Goal: Task Accomplishment & Management: Manage account settings

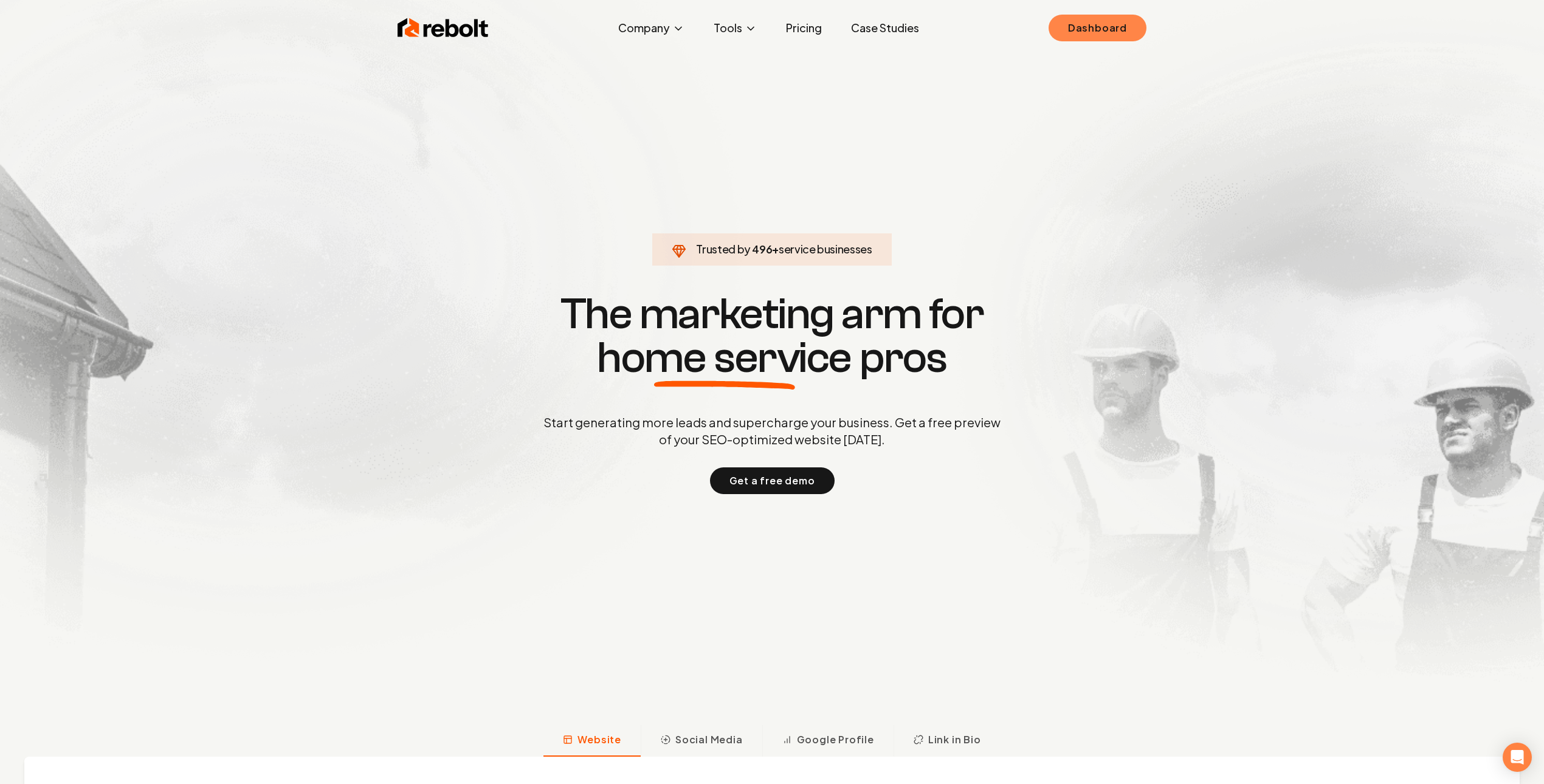
click at [1107, 19] on link "Dashboard" at bounding box center [1097, 28] width 98 height 27
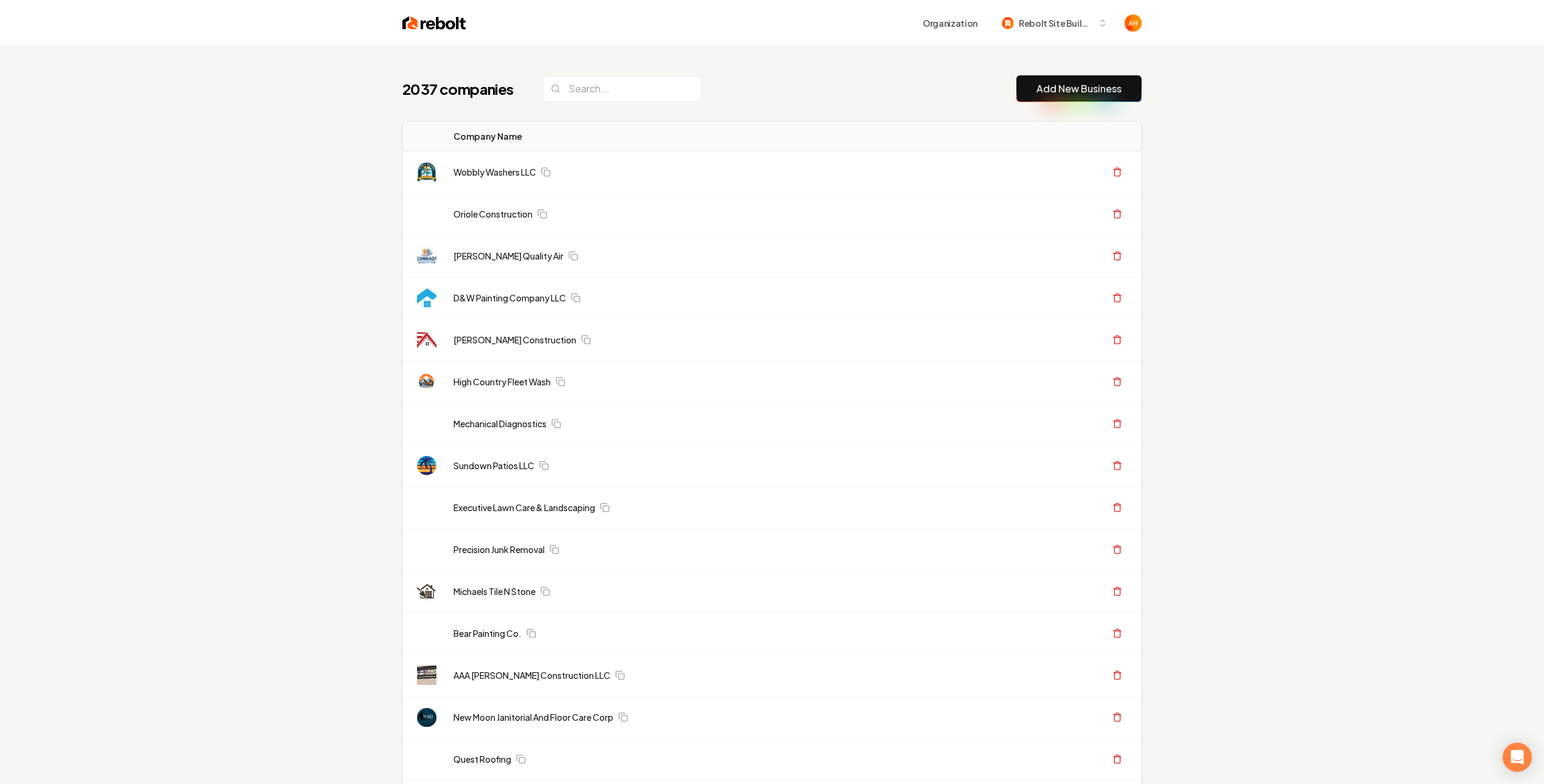
click at [730, 92] on div "2037 companies Add New Business" at bounding box center [772, 89] width 739 height 27
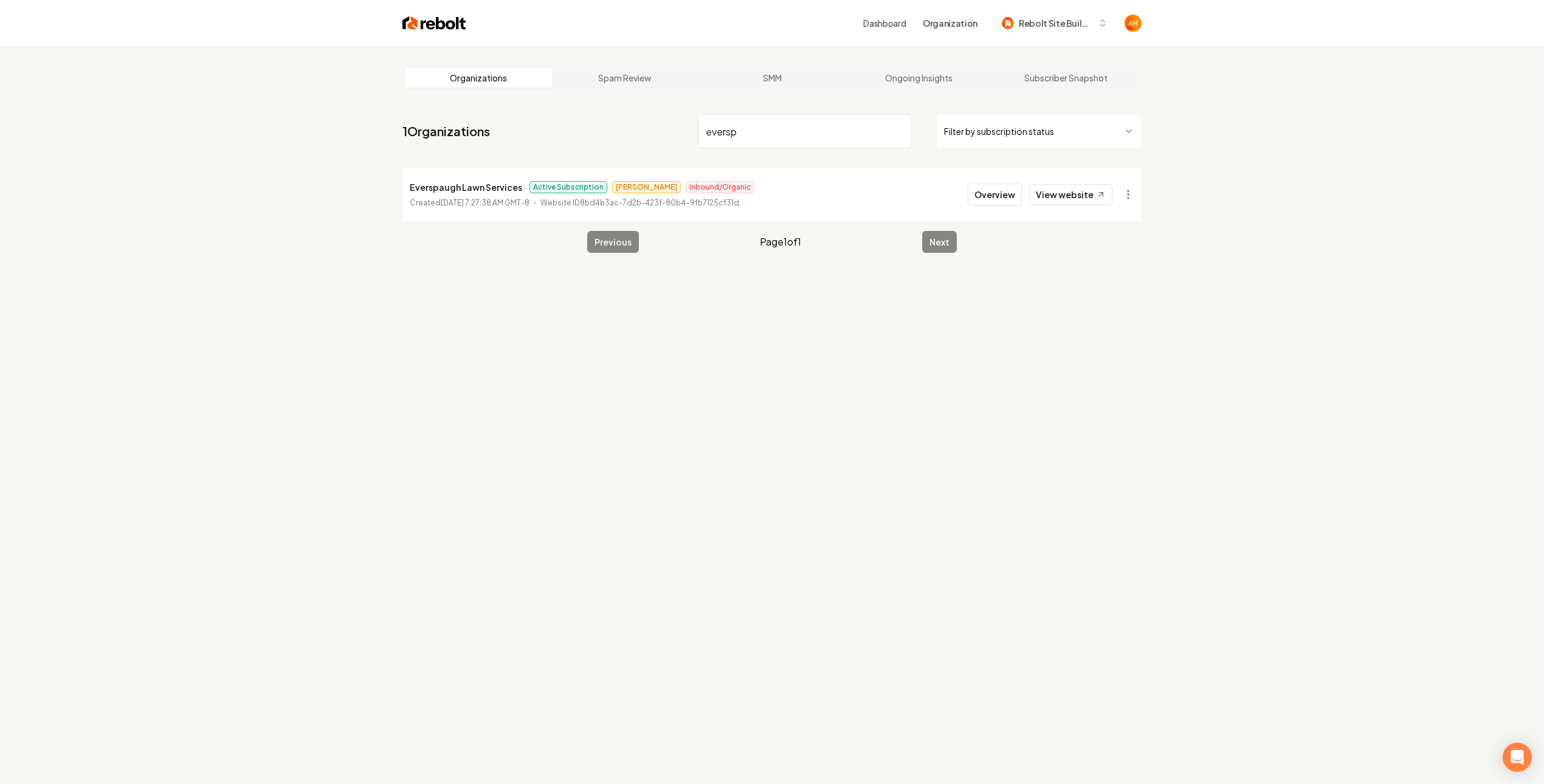
type input "eversp"
click at [764, 140] on input "eversp" at bounding box center [805, 131] width 214 height 34
drag, startPoint x: 1309, startPoint y: 187, endPoint x: 1276, endPoint y: 120, distance: 74.7
click at [1309, 186] on div "Organizations Spam Review SMM Ongoing Insights Subscriber Snapshot 1 Organizati…" at bounding box center [772, 438] width 1544 height 784
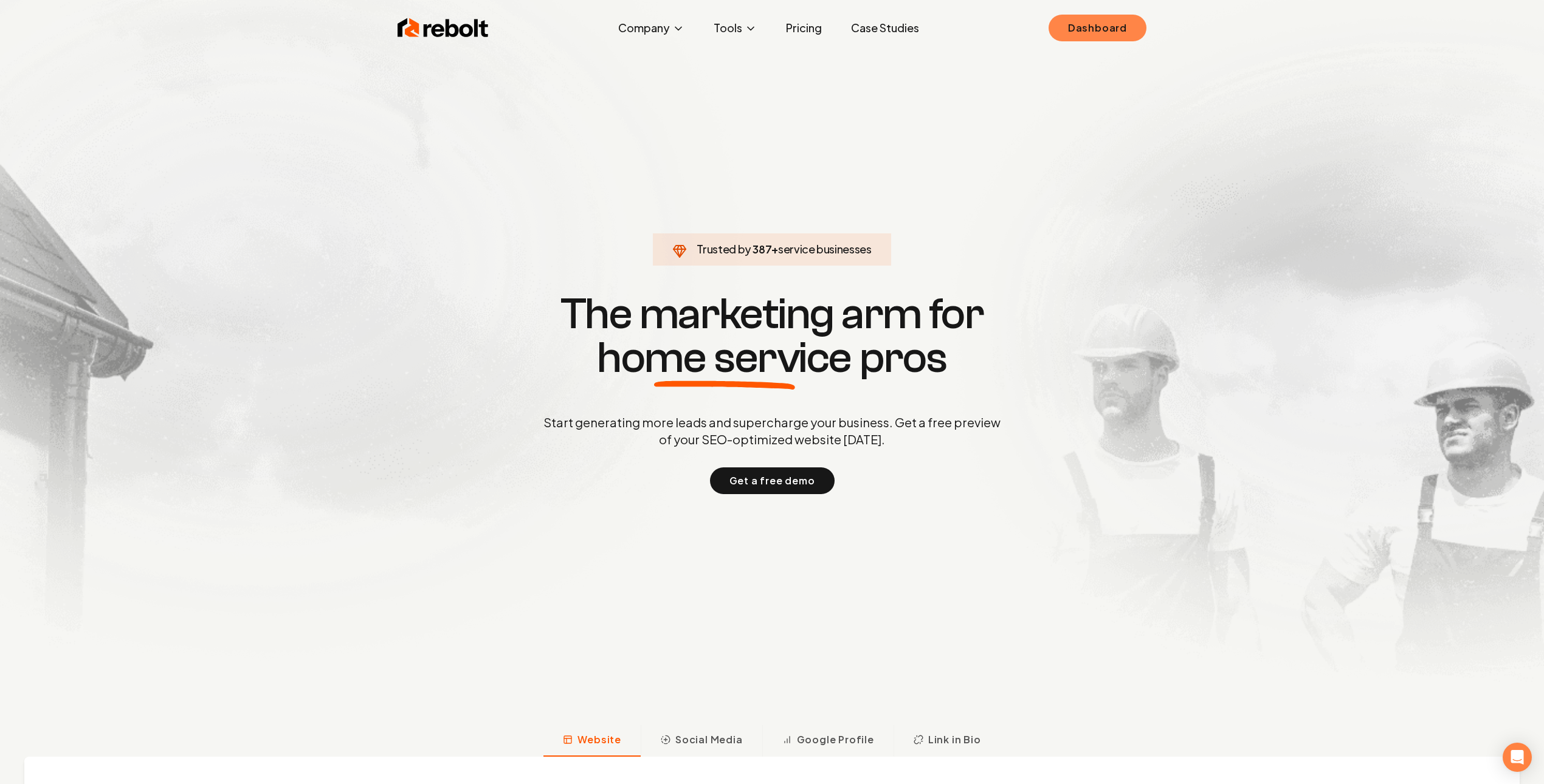
click at [1114, 16] on link "Dashboard" at bounding box center [1097, 28] width 98 height 27
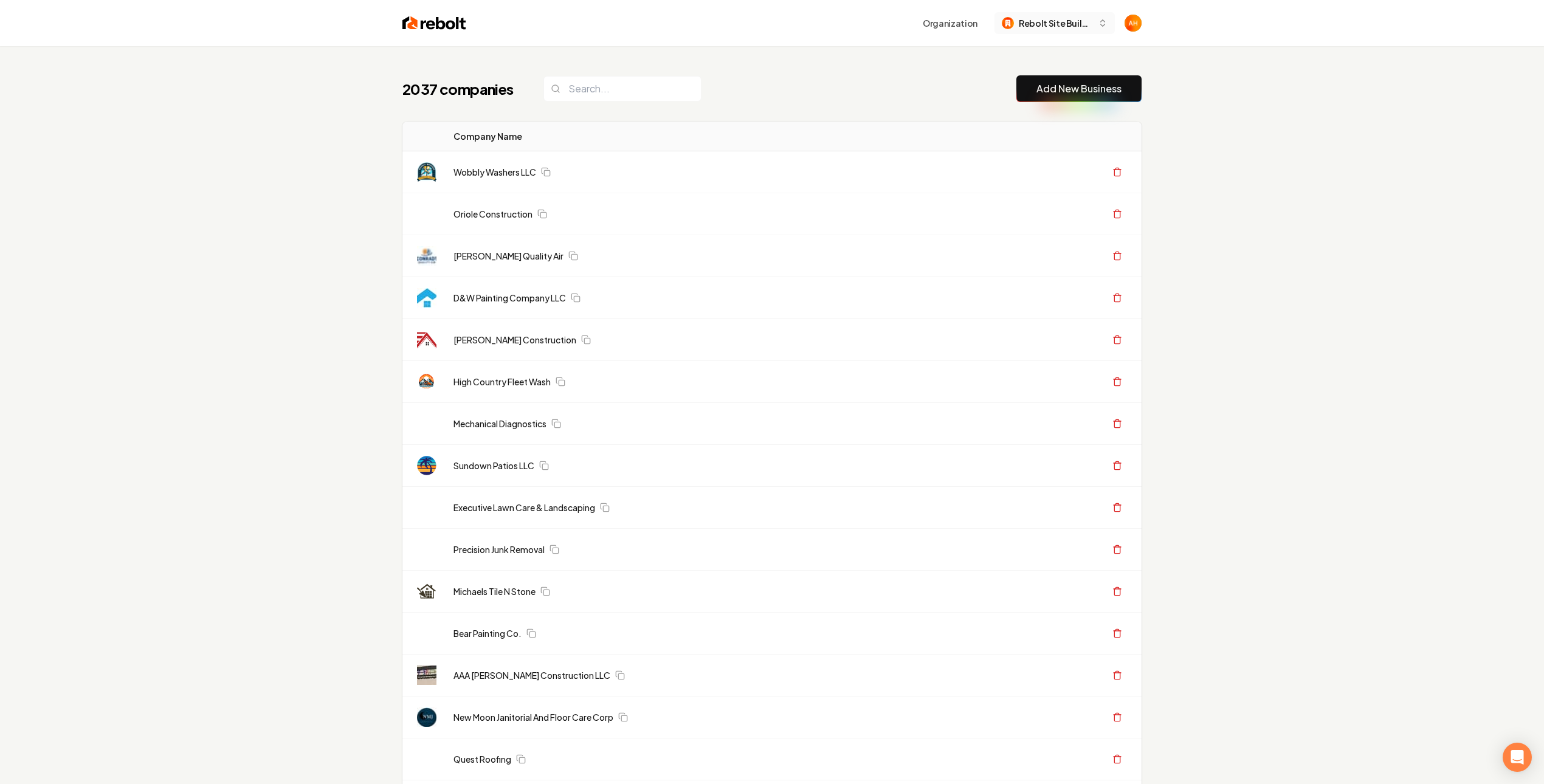
click at [1077, 32] on button "Rebolt Site Builder" at bounding box center [1055, 23] width 121 height 22
click at [1080, 27] on span "Rebolt Site Builder" at bounding box center [1056, 23] width 74 height 13
click at [1073, 23] on span "Rebolt Site Builder" at bounding box center [1056, 23] width 74 height 13
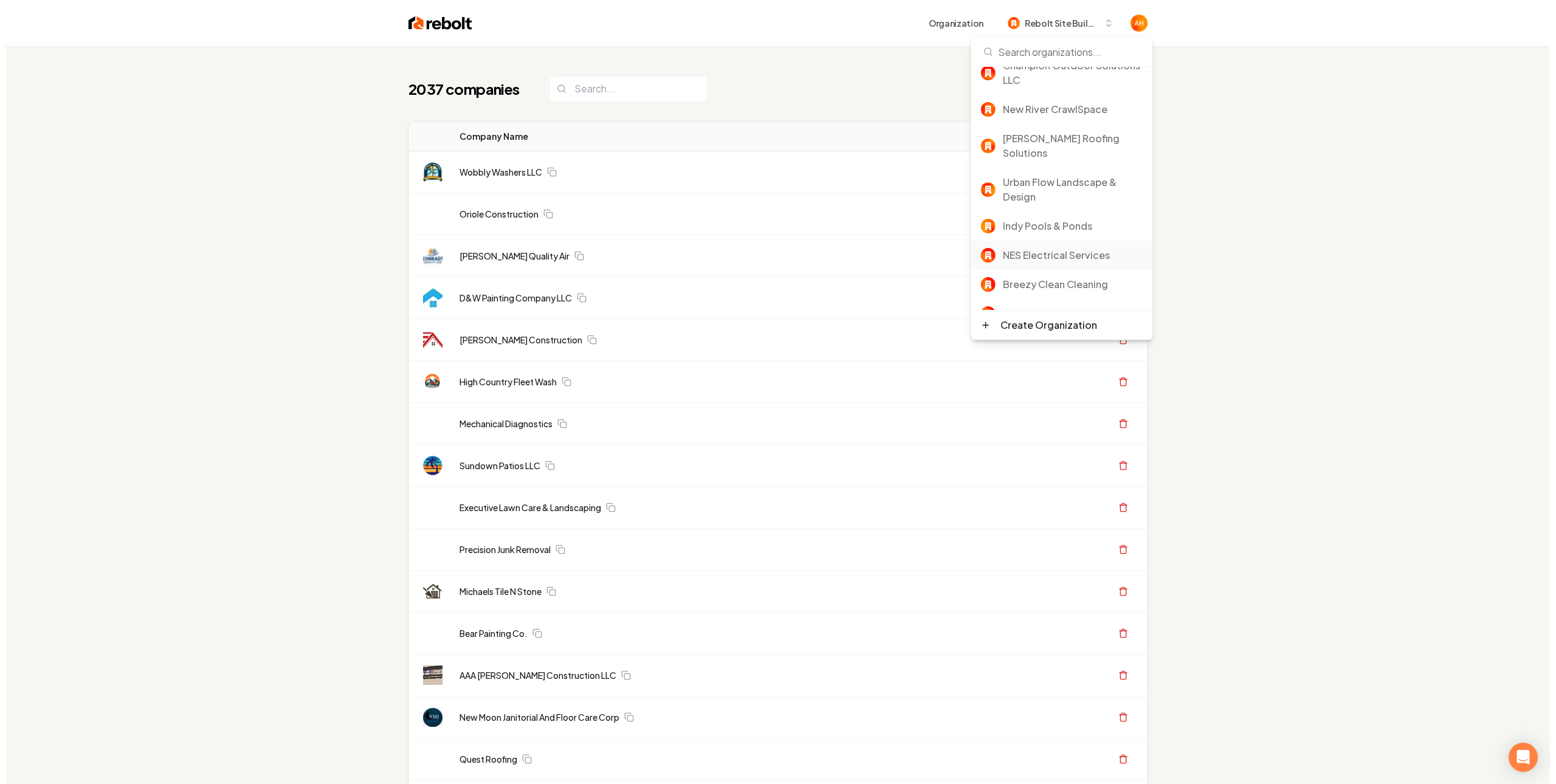
scroll to position [44, 0]
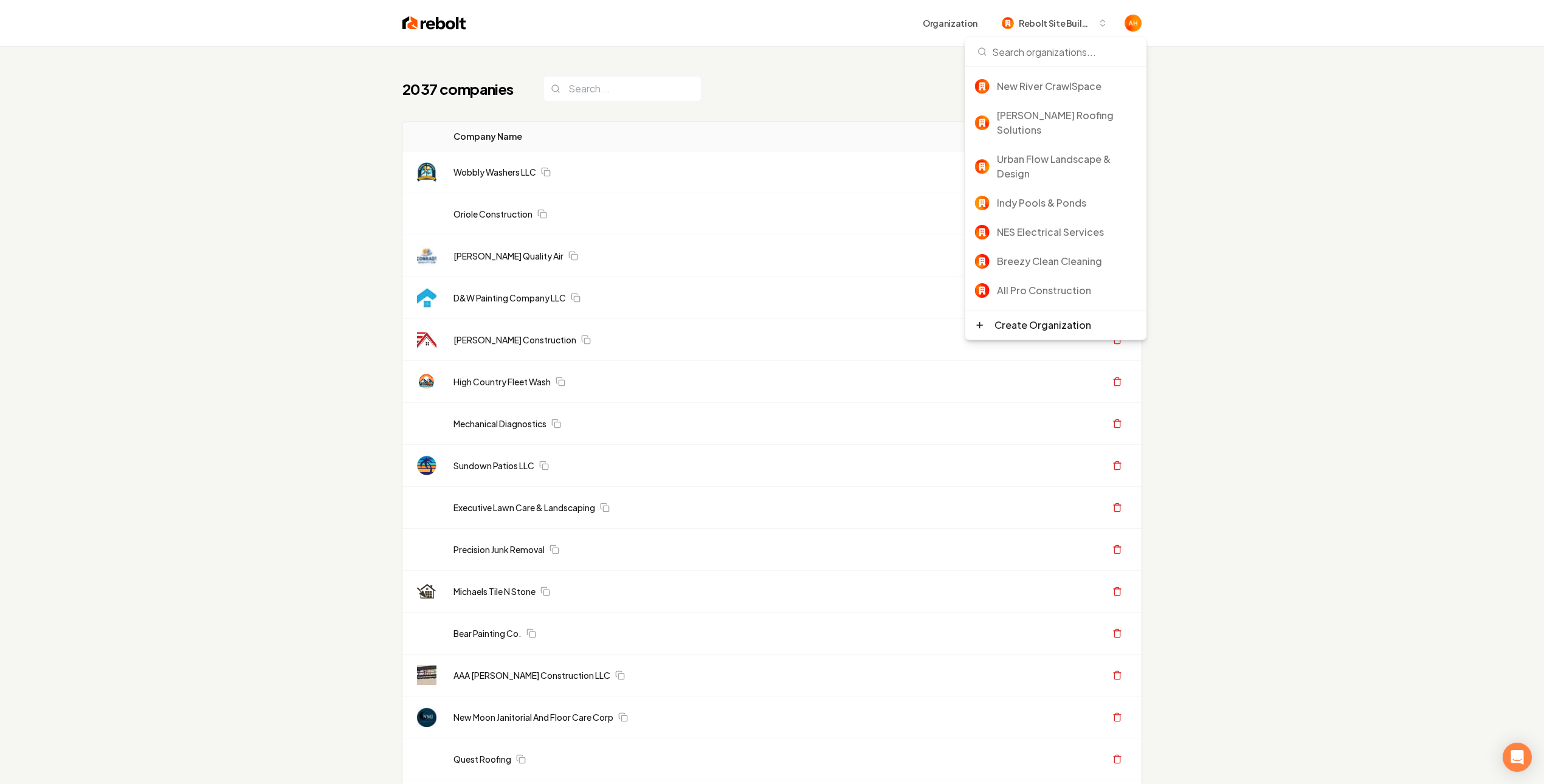
click at [889, 83] on div "2037 companies Add New Business" at bounding box center [772, 89] width 739 height 27
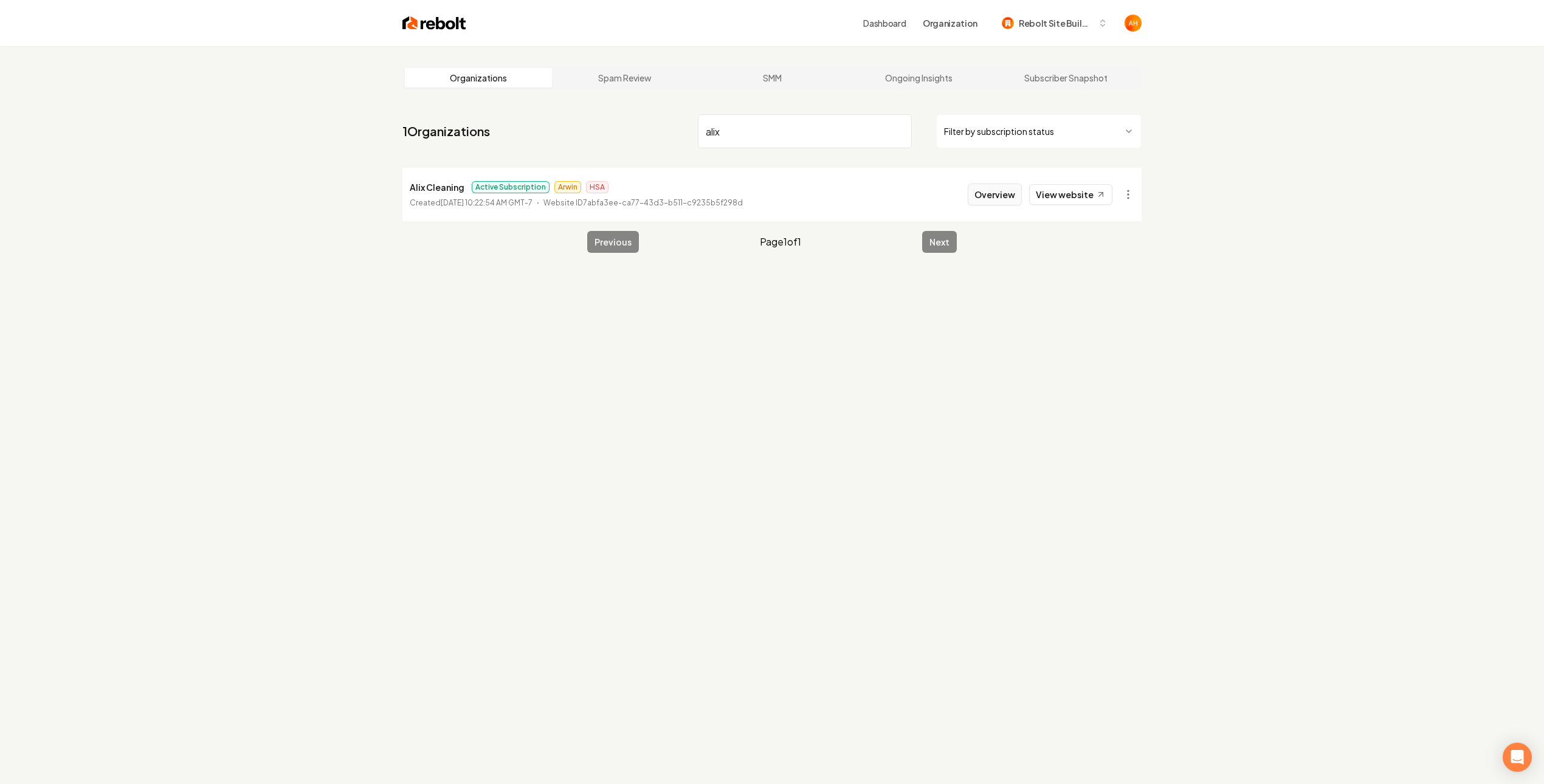
type input "alix"
click at [987, 186] on button "Overview" at bounding box center [995, 194] width 54 height 22
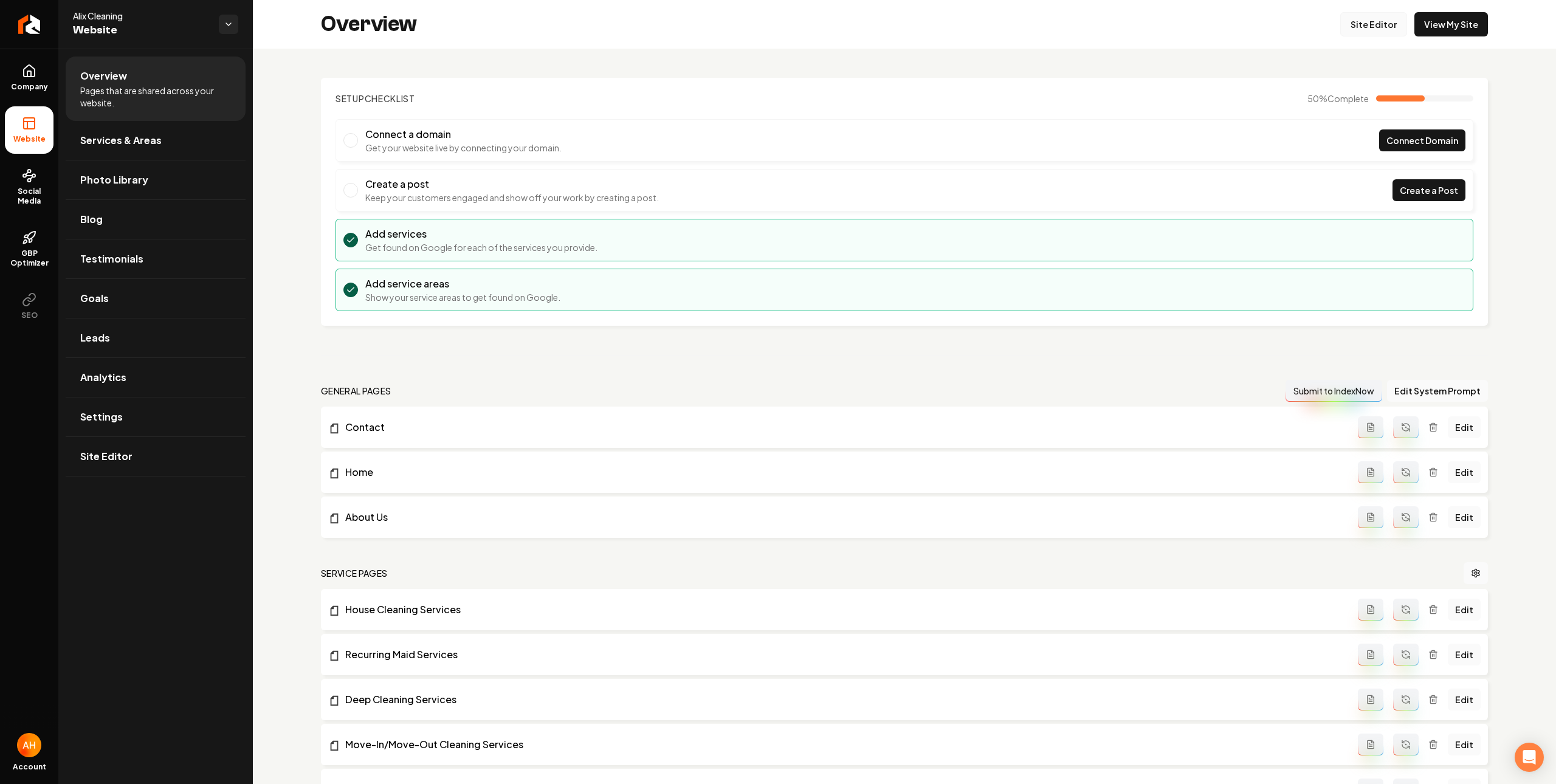
click at [1348, 32] on link "Site Editor" at bounding box center [1373, 24] width 67 height 24
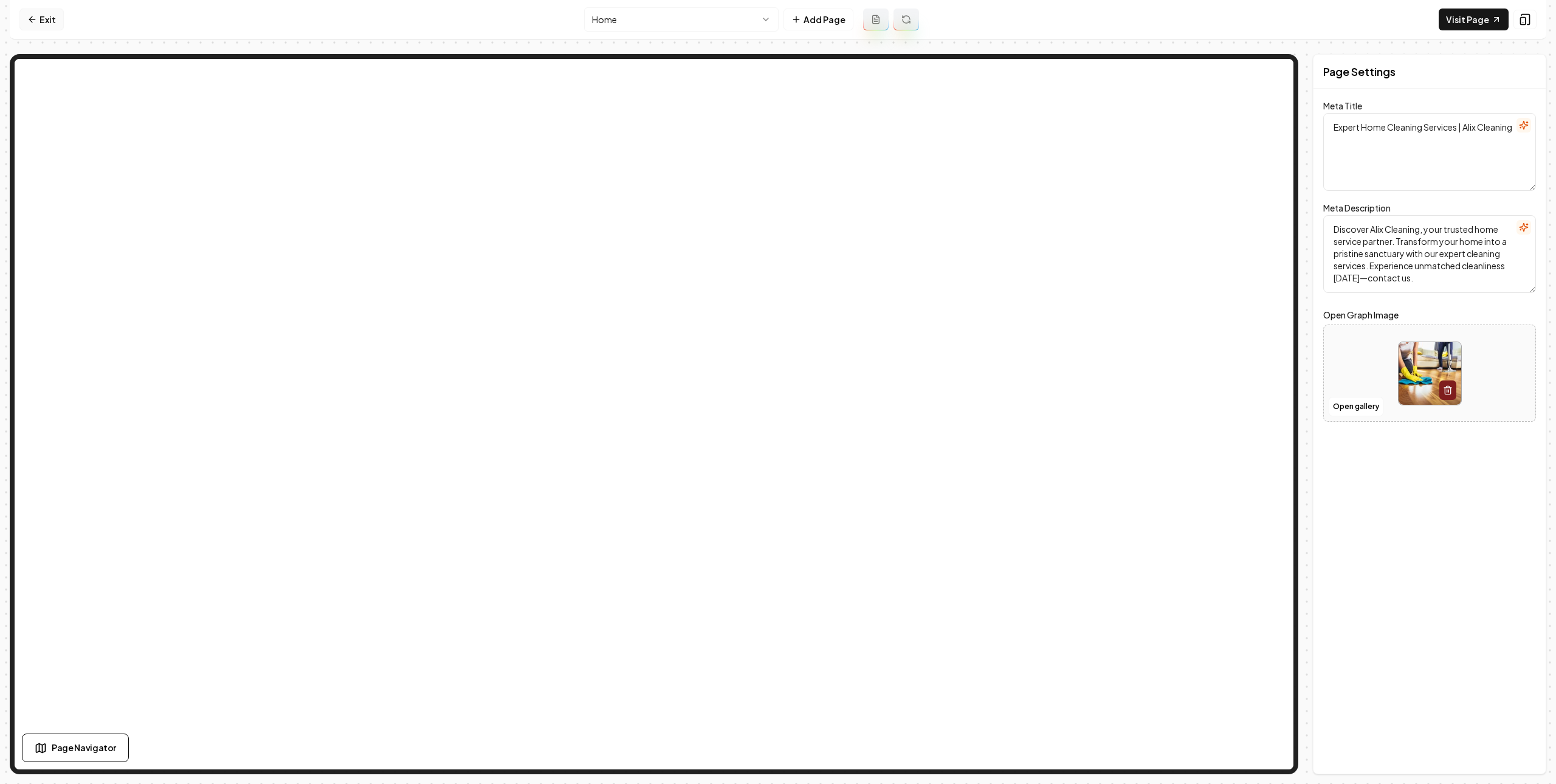
click at [53, 11] on link "Exit" at bounding box center [41, 19] width 45 height 22
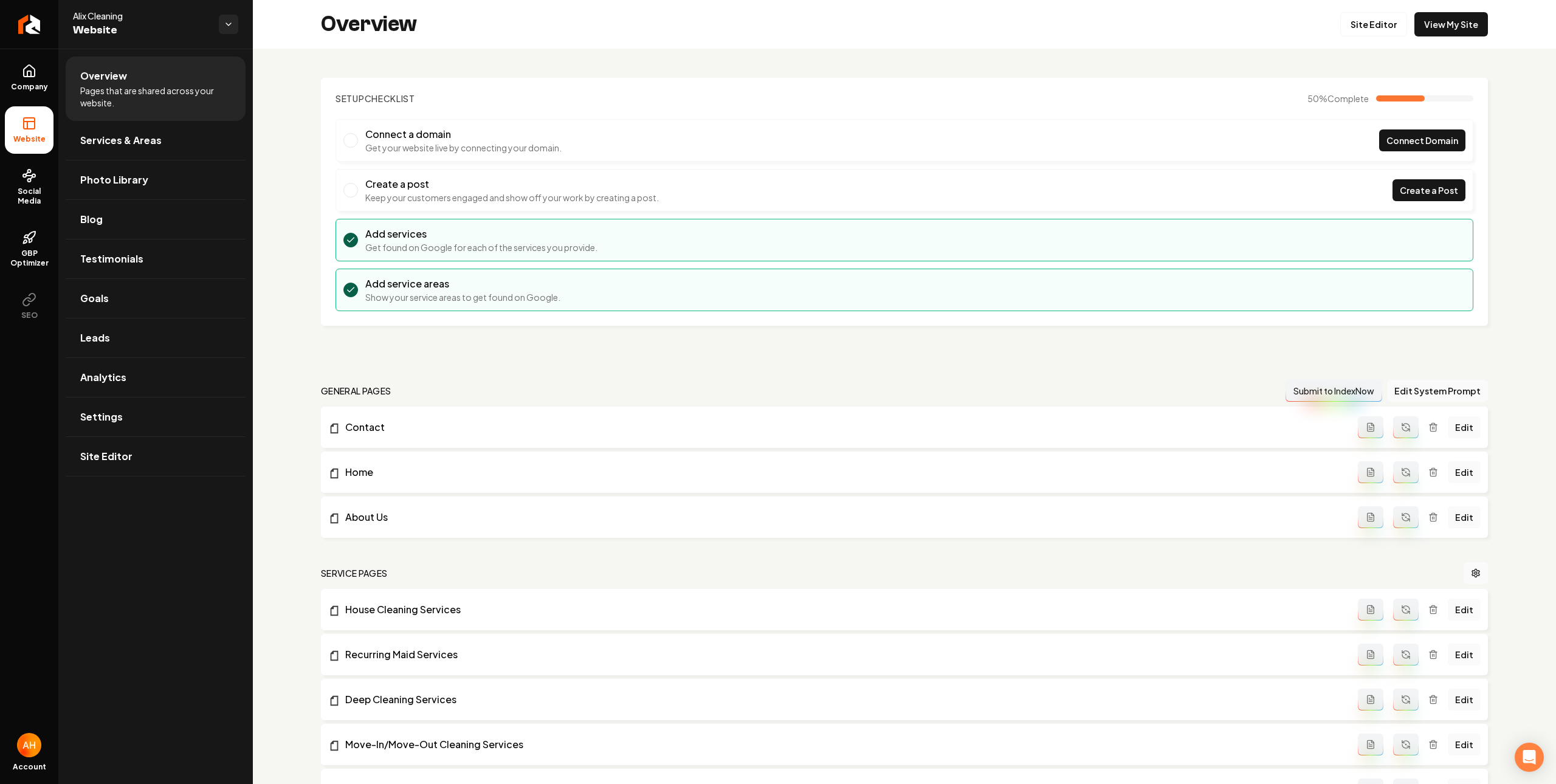
click at [586, 165] on ul "Connect a domain Get your website live by connecting your domain. Connect Domai…" at bounding box center [904, 215] width 1138 height 192
click at [187, 143] on link "Services & Areas" at bounding box center [156, 140] width 180 height 39
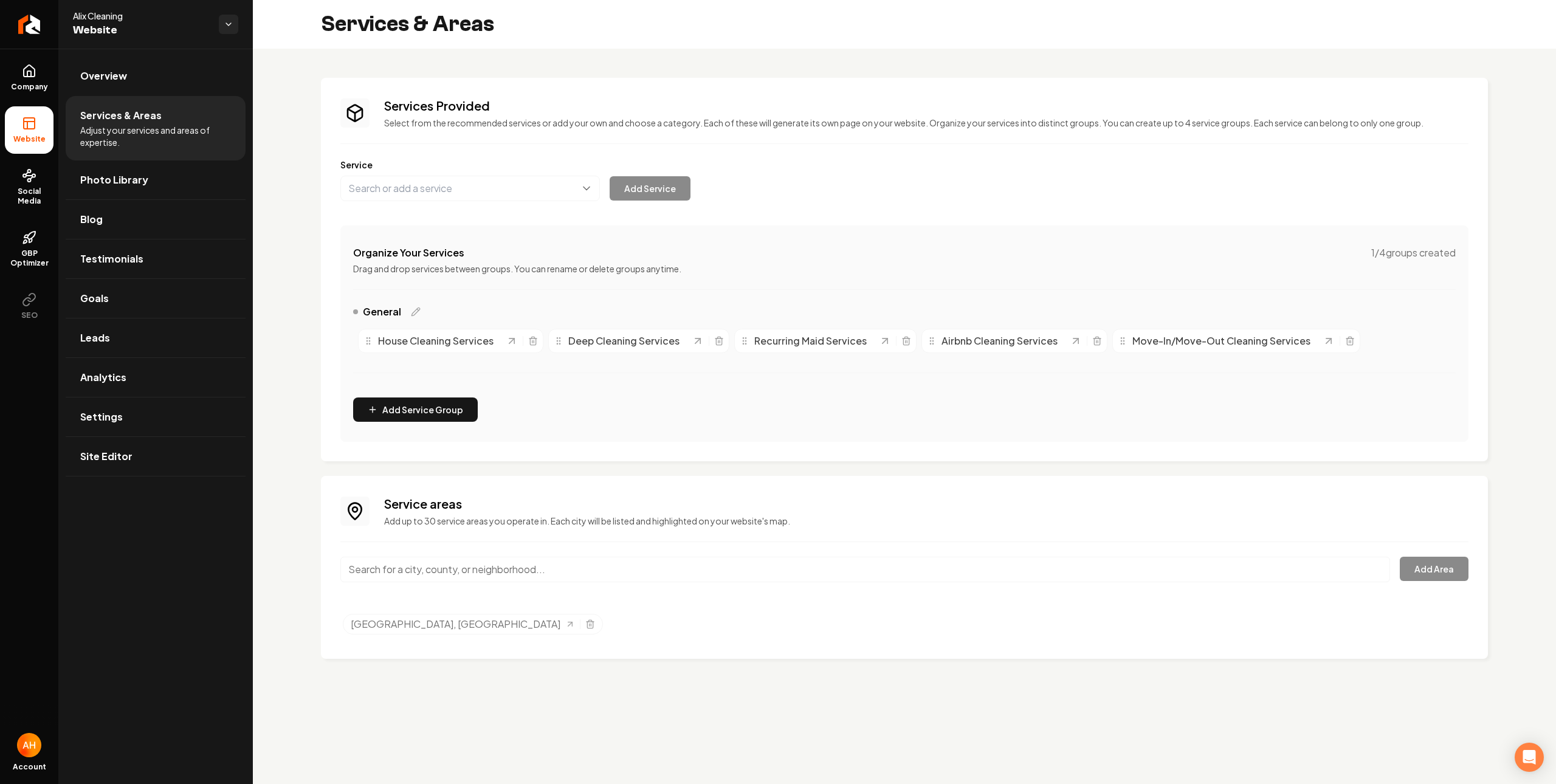
click at [599, 566] on input "Main content area" at bounding box center [865, 569] width 1050 height 26
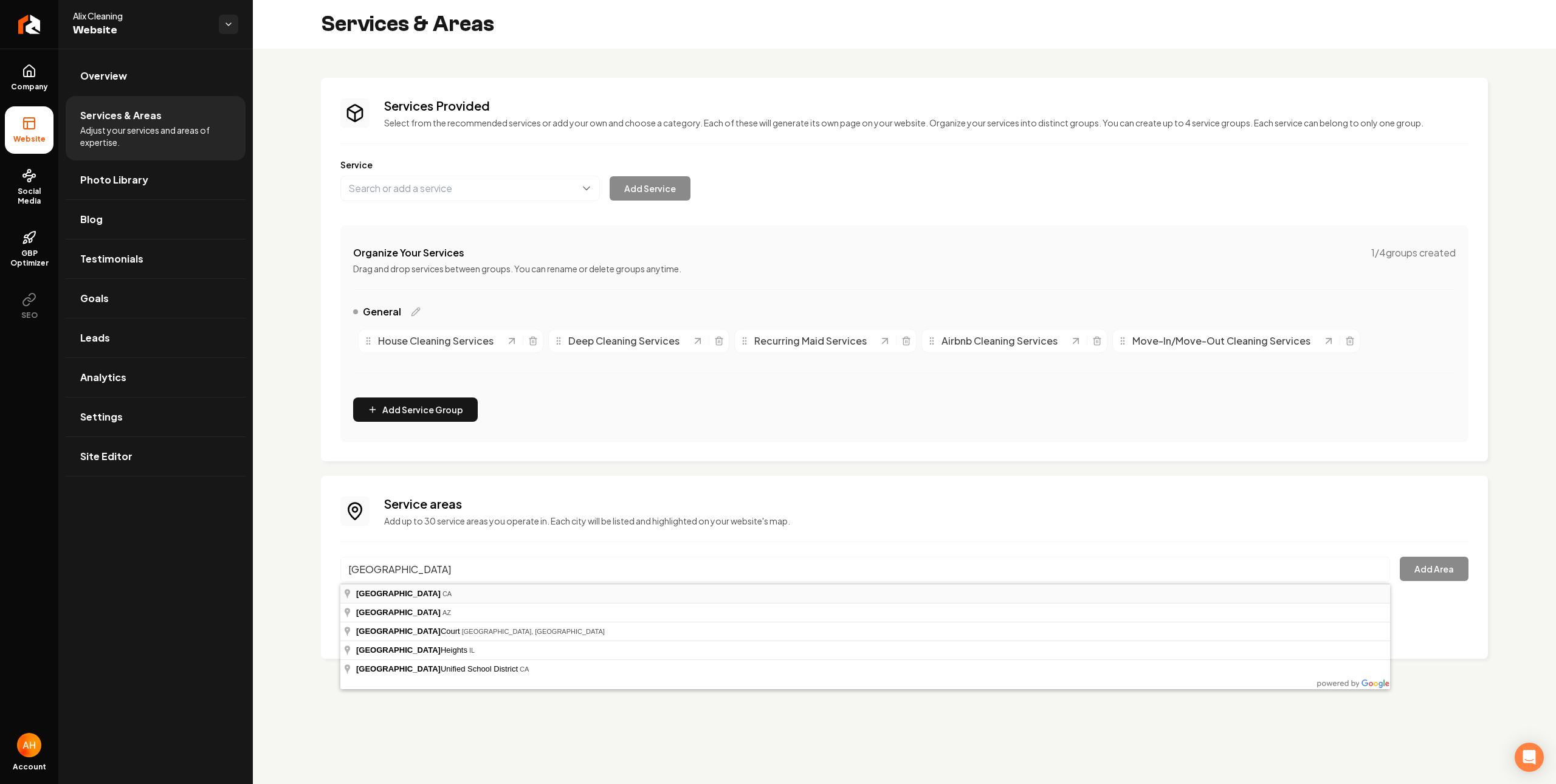
type input "Glendale, CA"
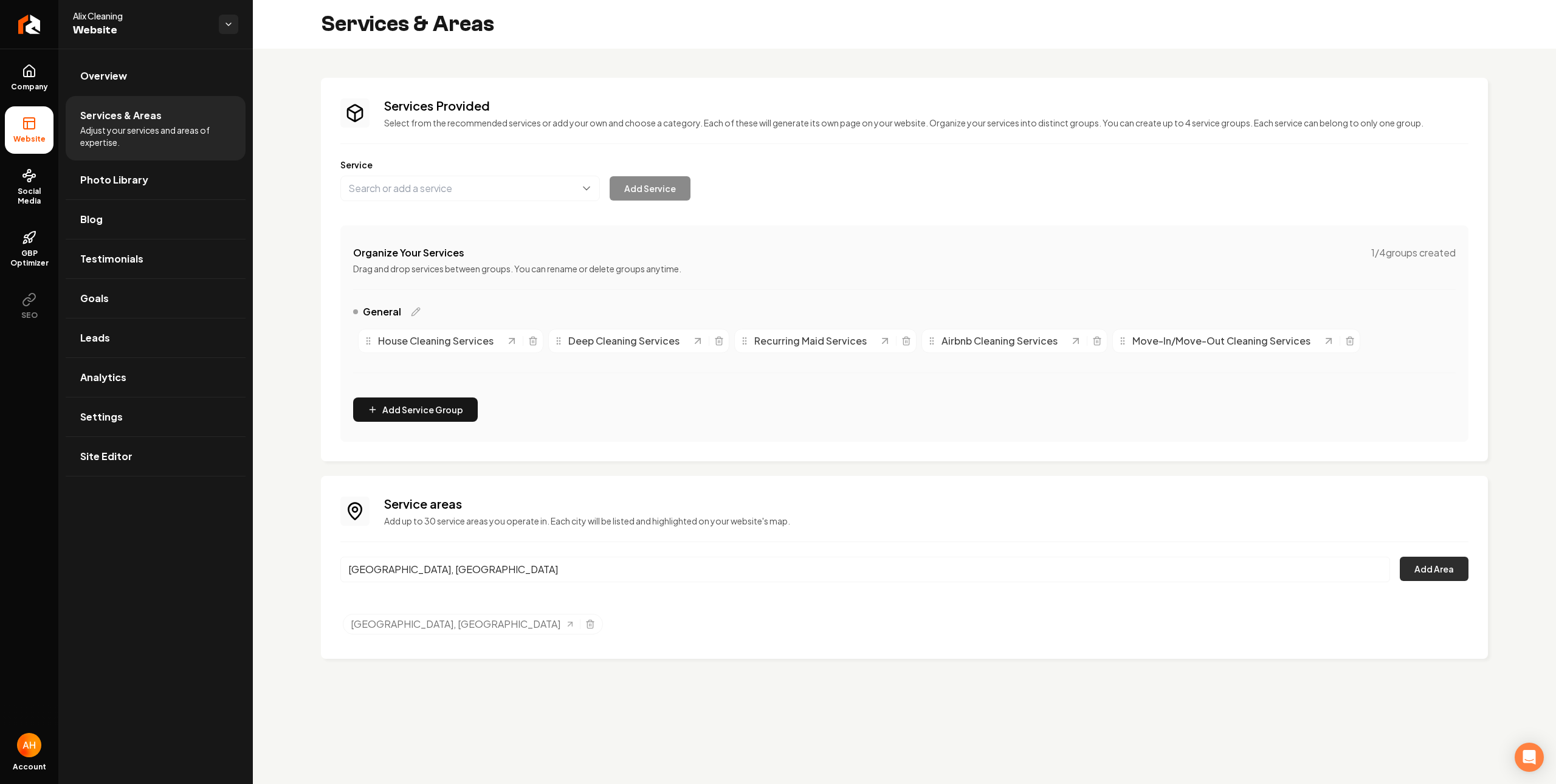
drag, startPoint x: 1477, startPoint y: 579, endPoint x: 1431, endPoint y: 576, distance: 46.1
click at [1476, 578] on div "Service areas Add up to 30 service areas you operate in. Each city will be list…" at bounding box center [905, 567] width 1167 height 183
click at [1431, 577] on button "Add Area" at bounding box center [1433, 569] width 69 height 24
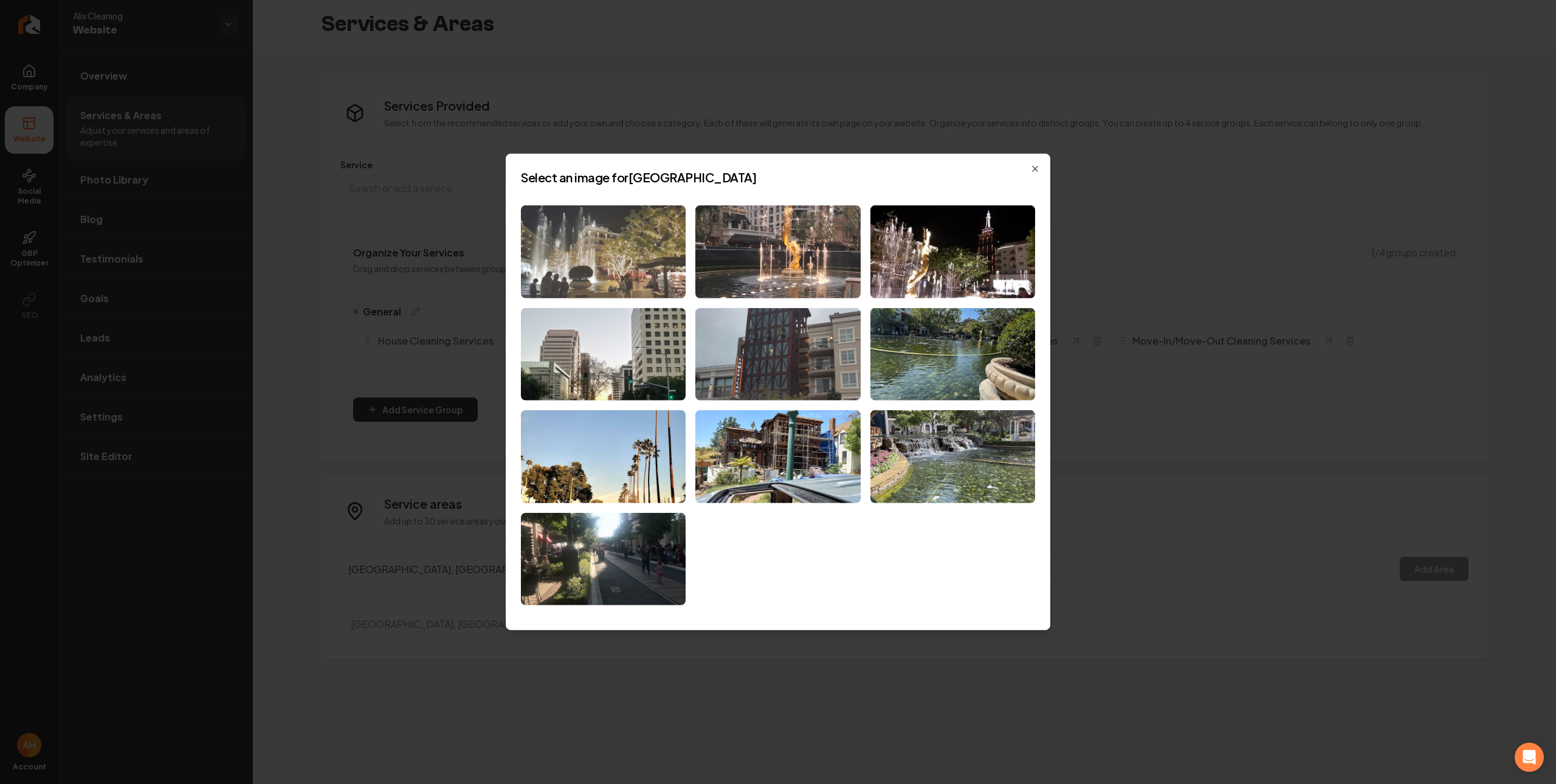
click at [646, 240] on img at bounding box center [603, 252] width 164 height 93
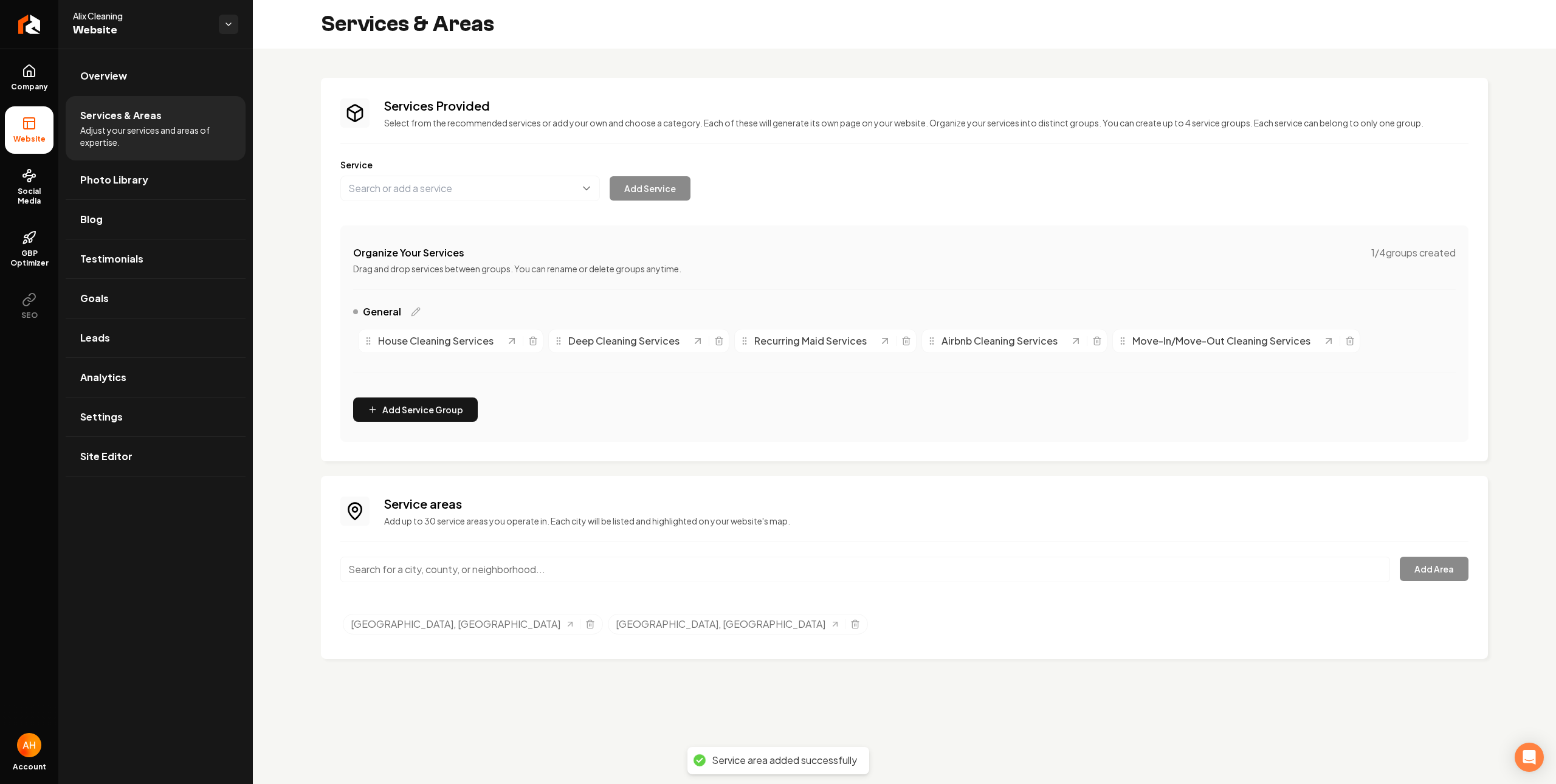
click at [536, 576] on input "Main content area" at bounding box center [865, 569] width 1050 height 26
type input "Santa Monica, CA"
drag, startPoint x: 557, startPoint y: 598, endPoint x: 1056, endPoint y: 569, distance: 499.8
click at [1453, 572] on button "Add Area" at bounding box center [1433, 569] width 69 height 24
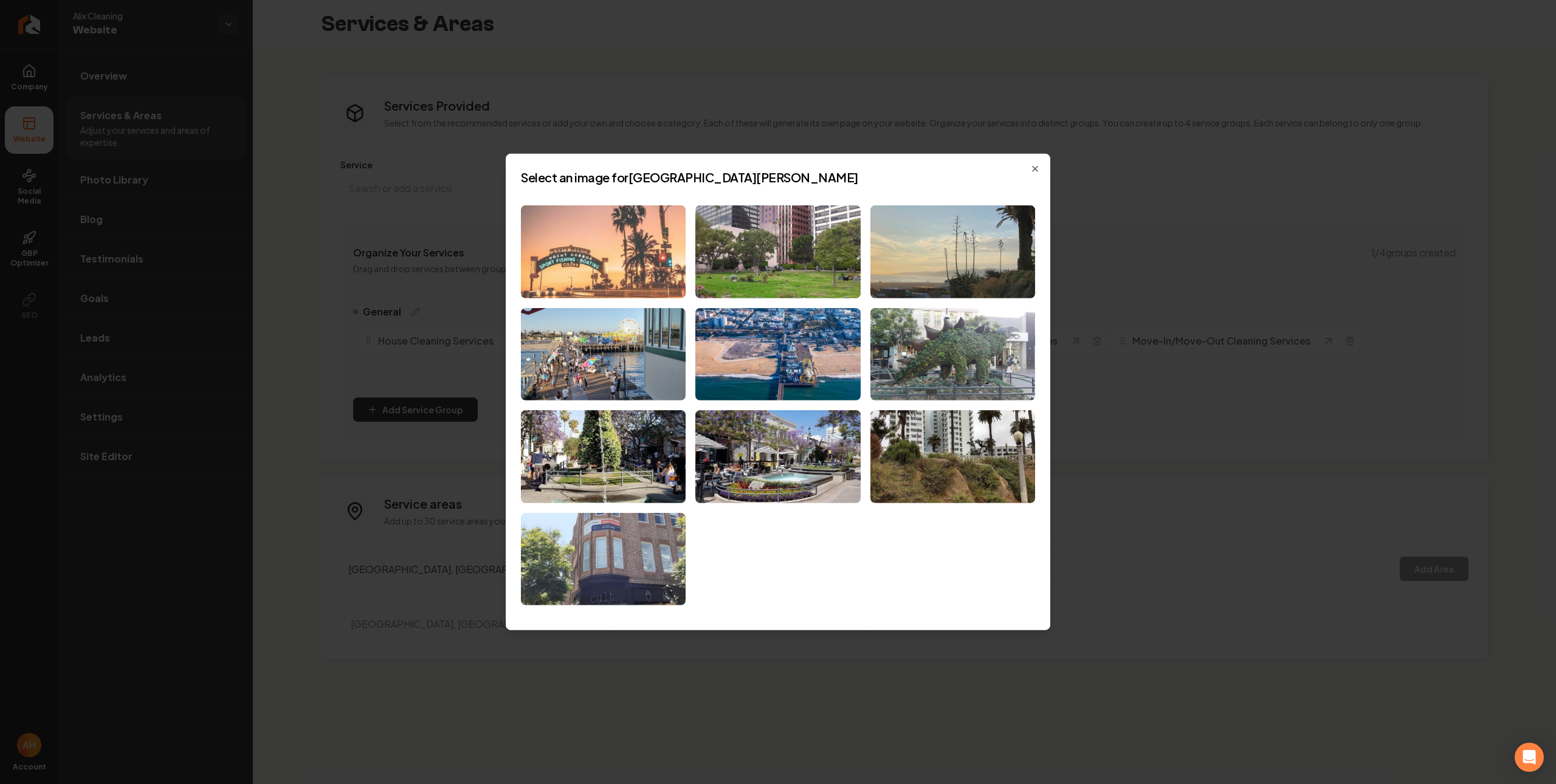
click at [629, 274] on img at bounding box center [603, 252] width 164 height 93
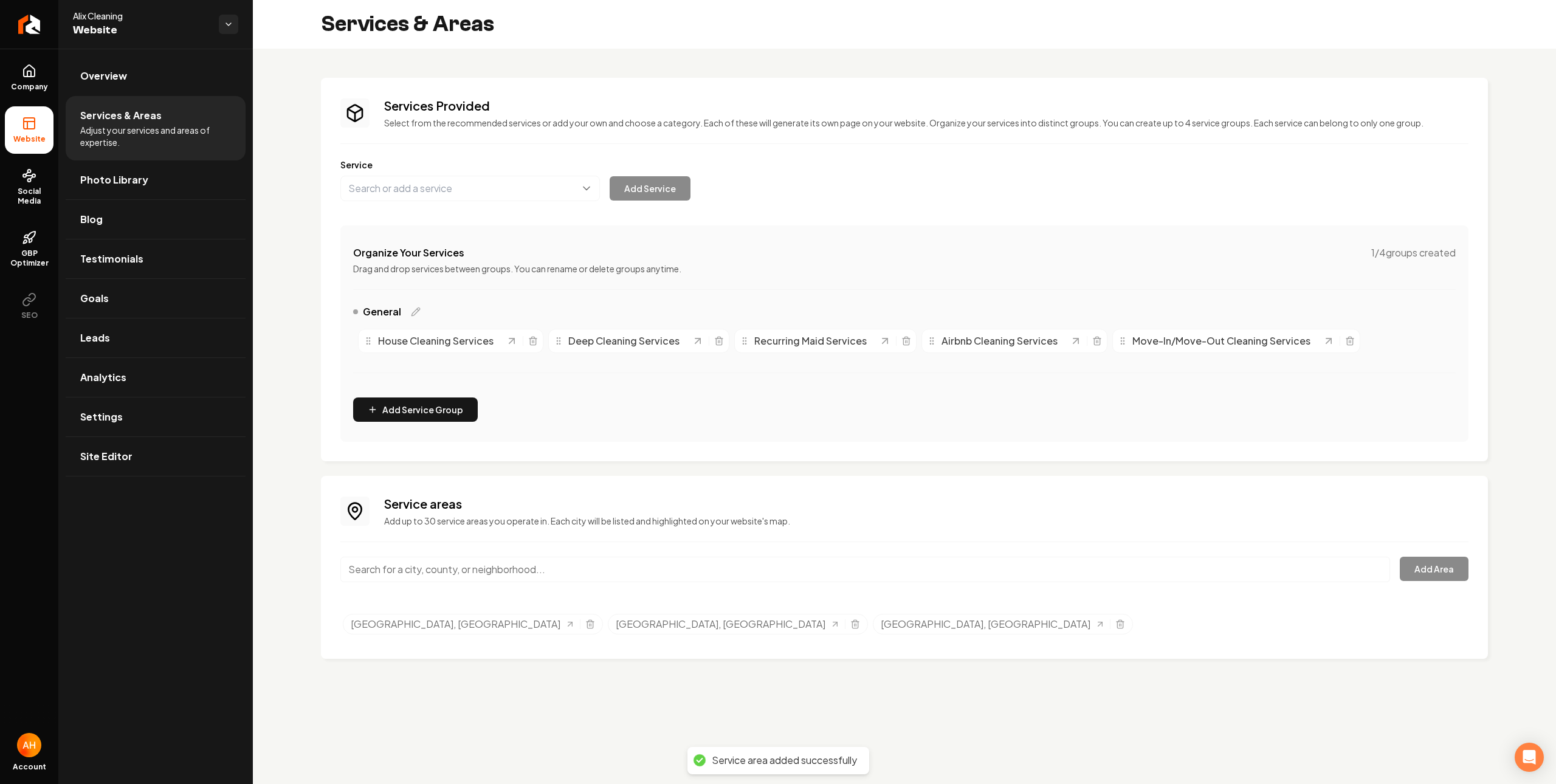
click at [547, 571] on input "Main content area" at bounding box center [865, 569] width 1050 height 26
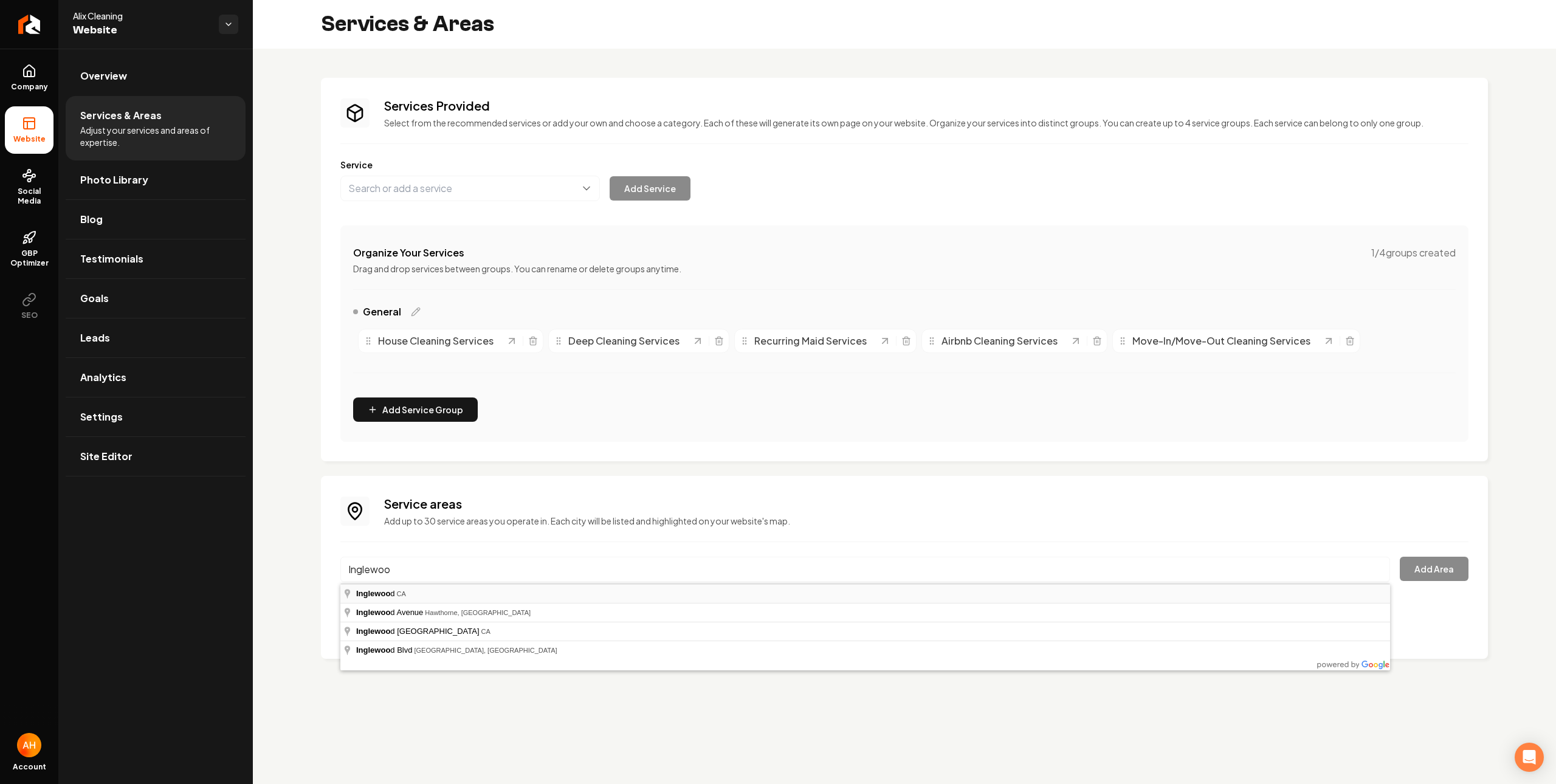
type input "Inglewood, CA"
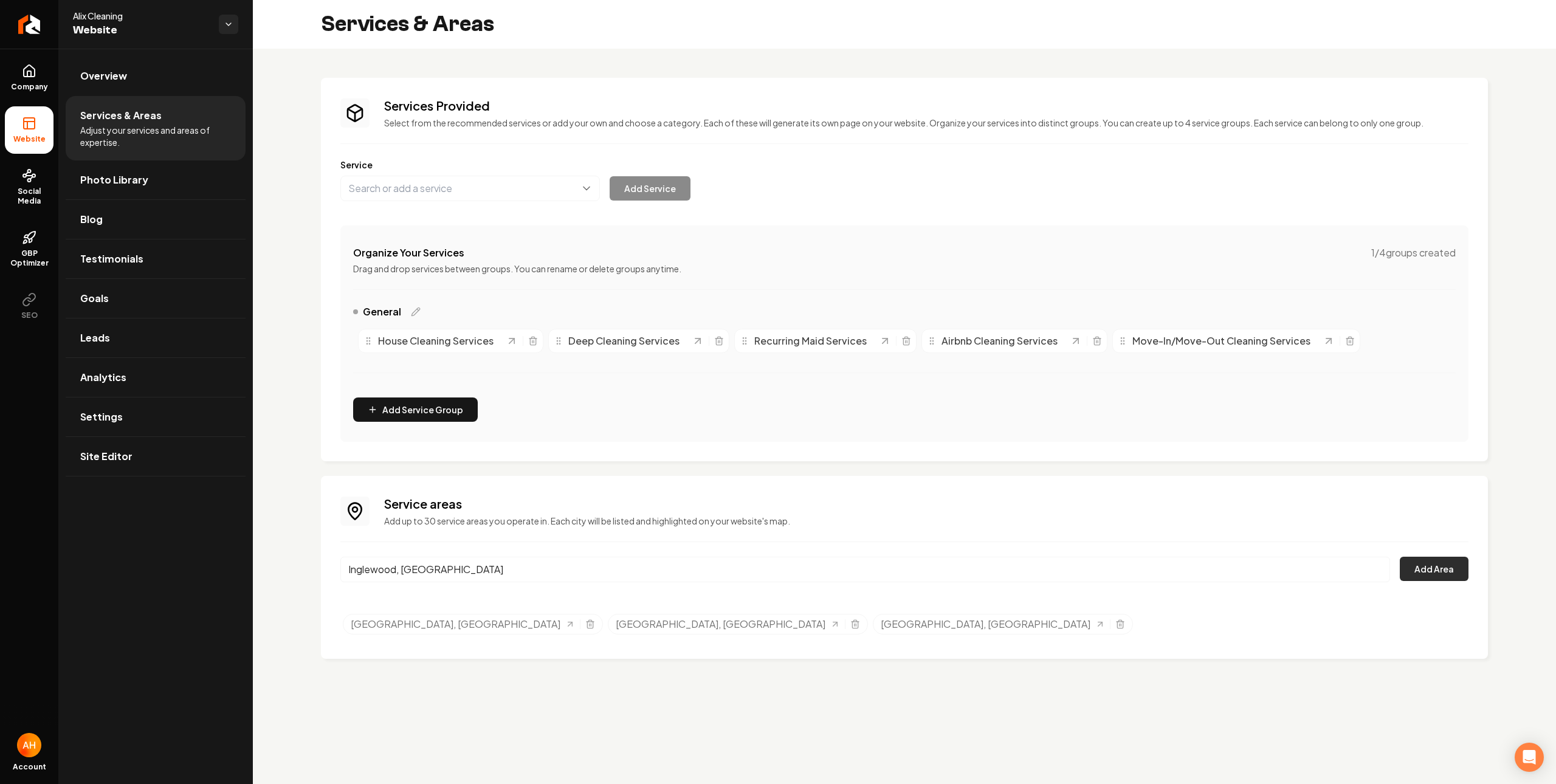
click at [1444, 572] on button "Add Area" at bounding box center [1433, 569] width 69 height 24
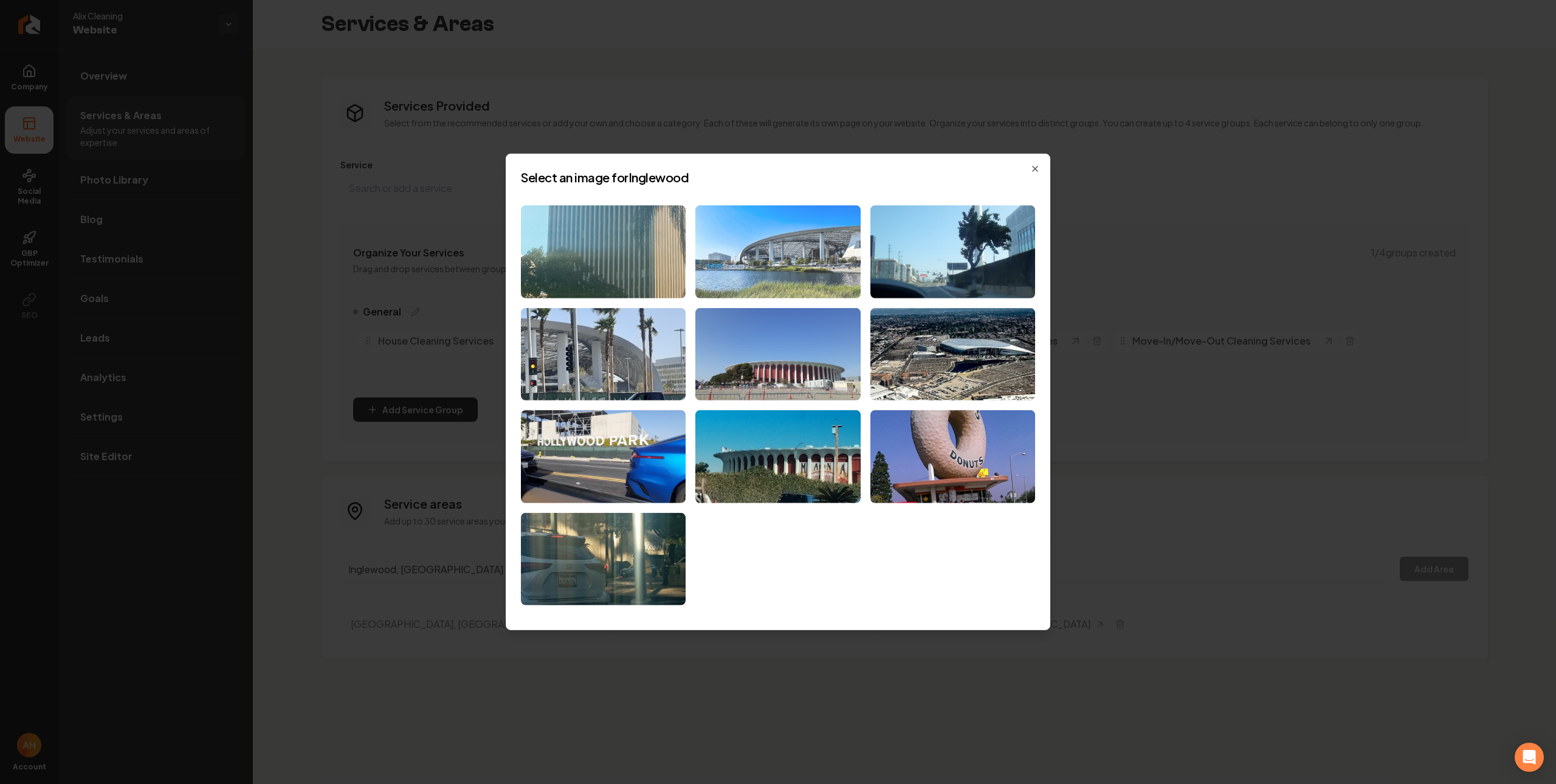
click at [795, 269] on img at bounding box center [778, 252] width 164 height 93
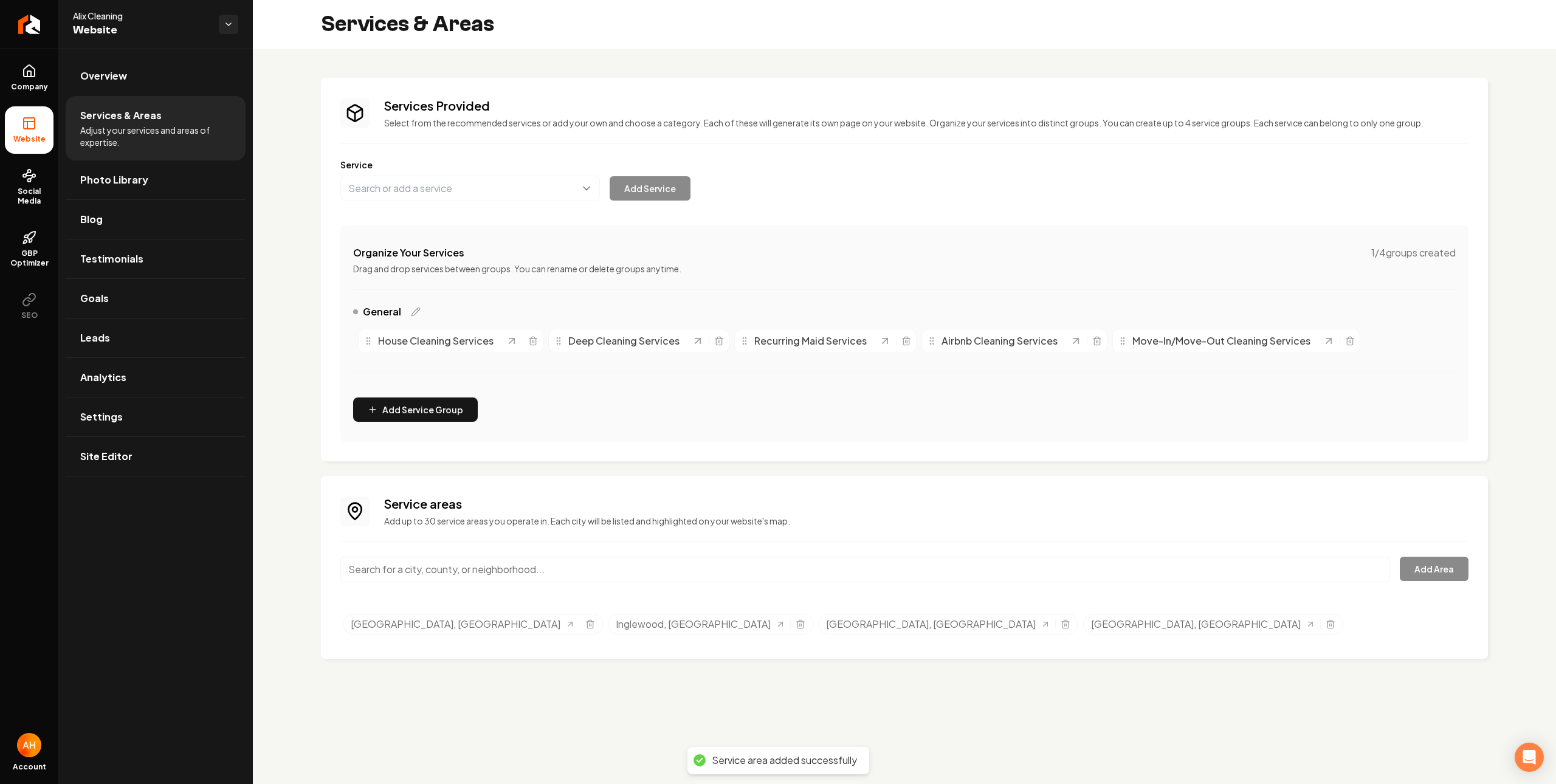
click at [456, 564] on input "Main content area" at bounding box center [865, 569] width 1050 height 26
type input "Torrance, CA"
drag, startPoint x: 1418, startPoint y: 556, endPoint x: 1420, endPoint y: 566, distance: 10.2
click at [1419, 557] on div "Service areas Add up to 30 service areas you operate in. Each city will be list…" at bounding box center [904, 567] width 1128 height 144
click at [1422, 566] on button "Add Area" at bounding box center [1433, 569] width 69 height 24
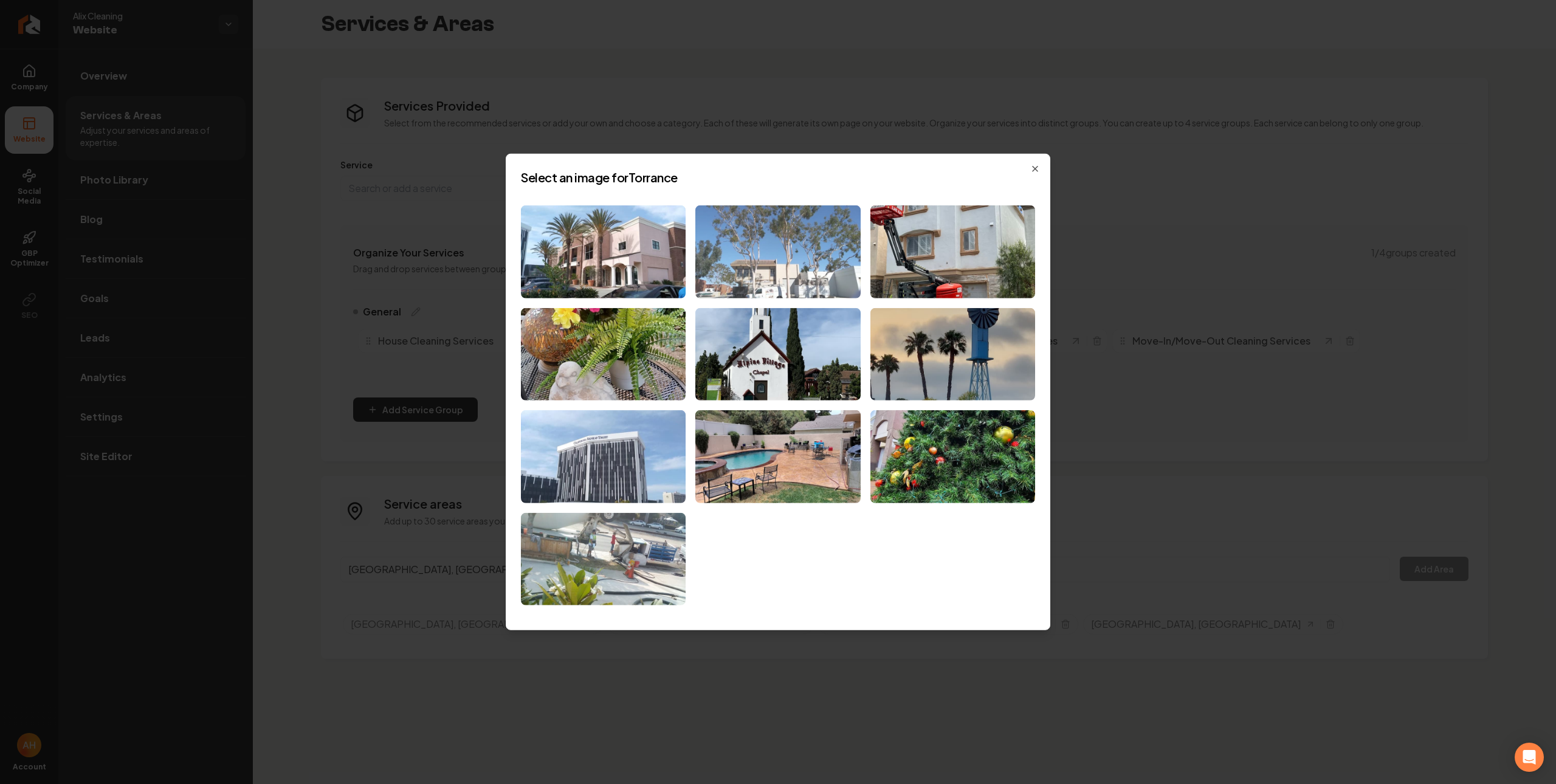
click at [744, 249] on img at bounding box center [778, 252] width 164 height 93
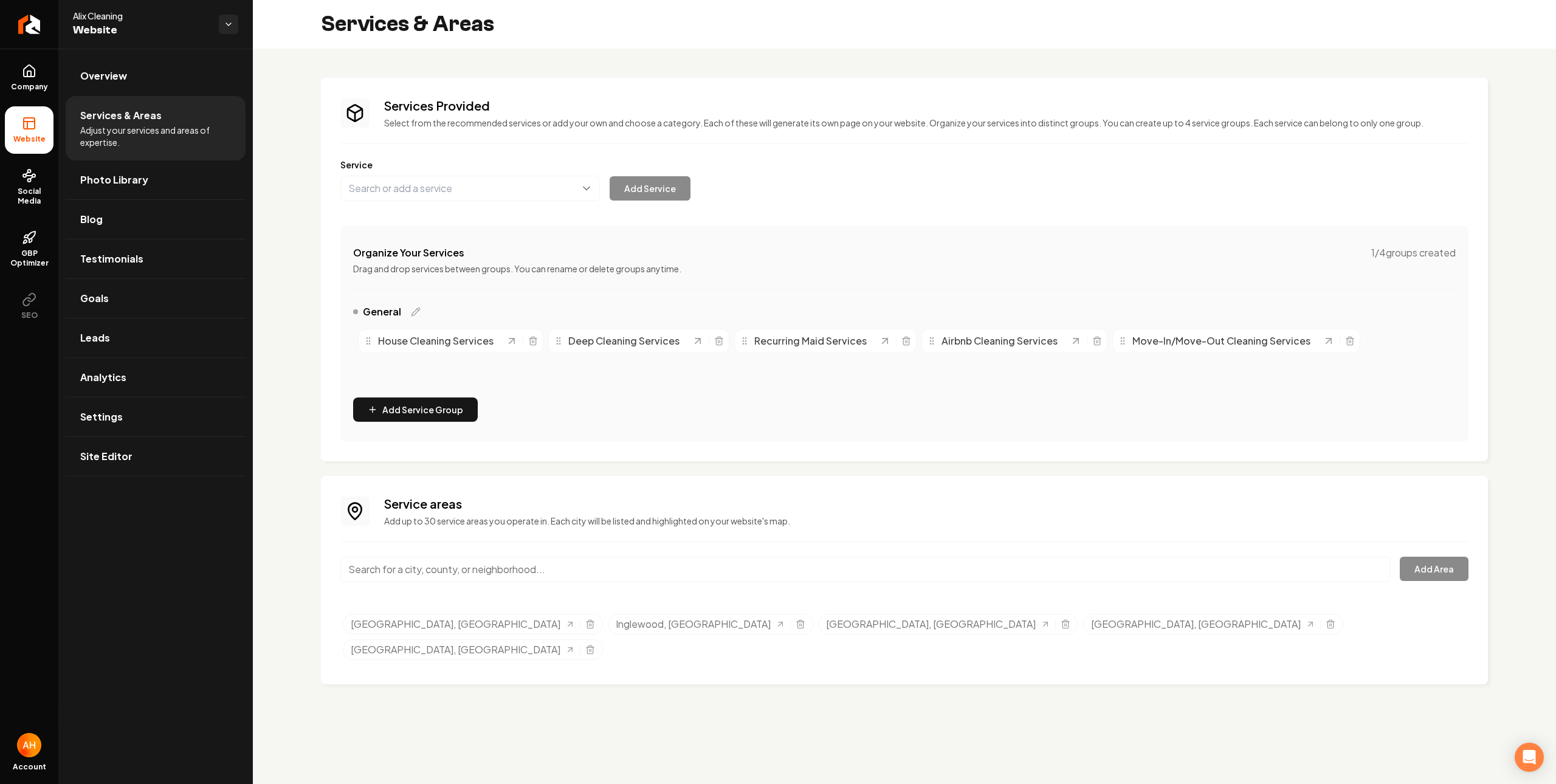
drag, startPoint x: 483, startPoint y: 610, endPoint x: 490, endPoint y: 573, distance: 37.7
click at [482, 603] on div "Service areas Add up to 30 service areas you operate in. Each city will be list…" at bounding box center [904, 580] width 1128 height 169
click at [490, 573] on input "Main content area" at bounding box center [865, 569] width 1050 height 26
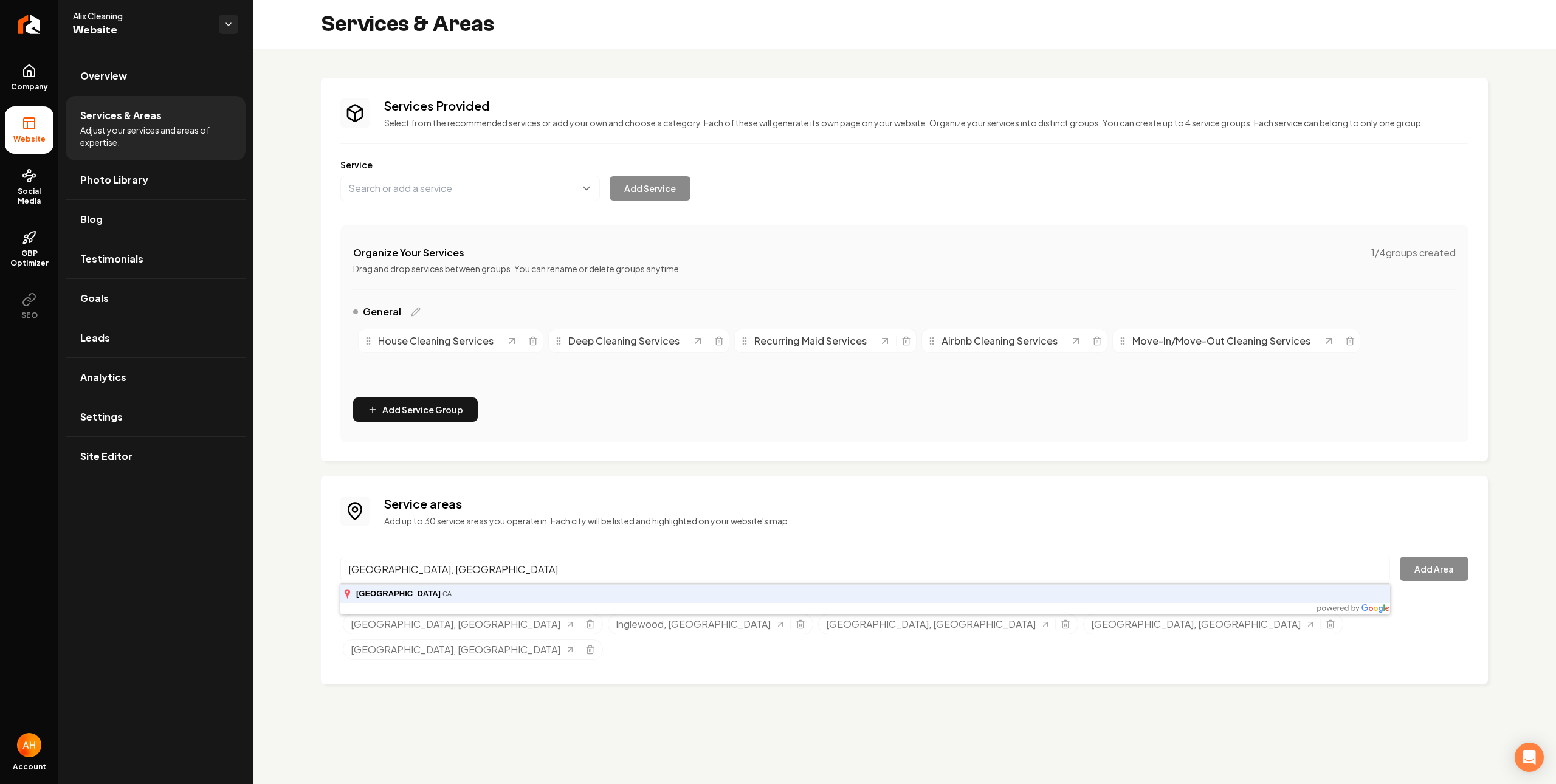
type input "Long Beach, CA"
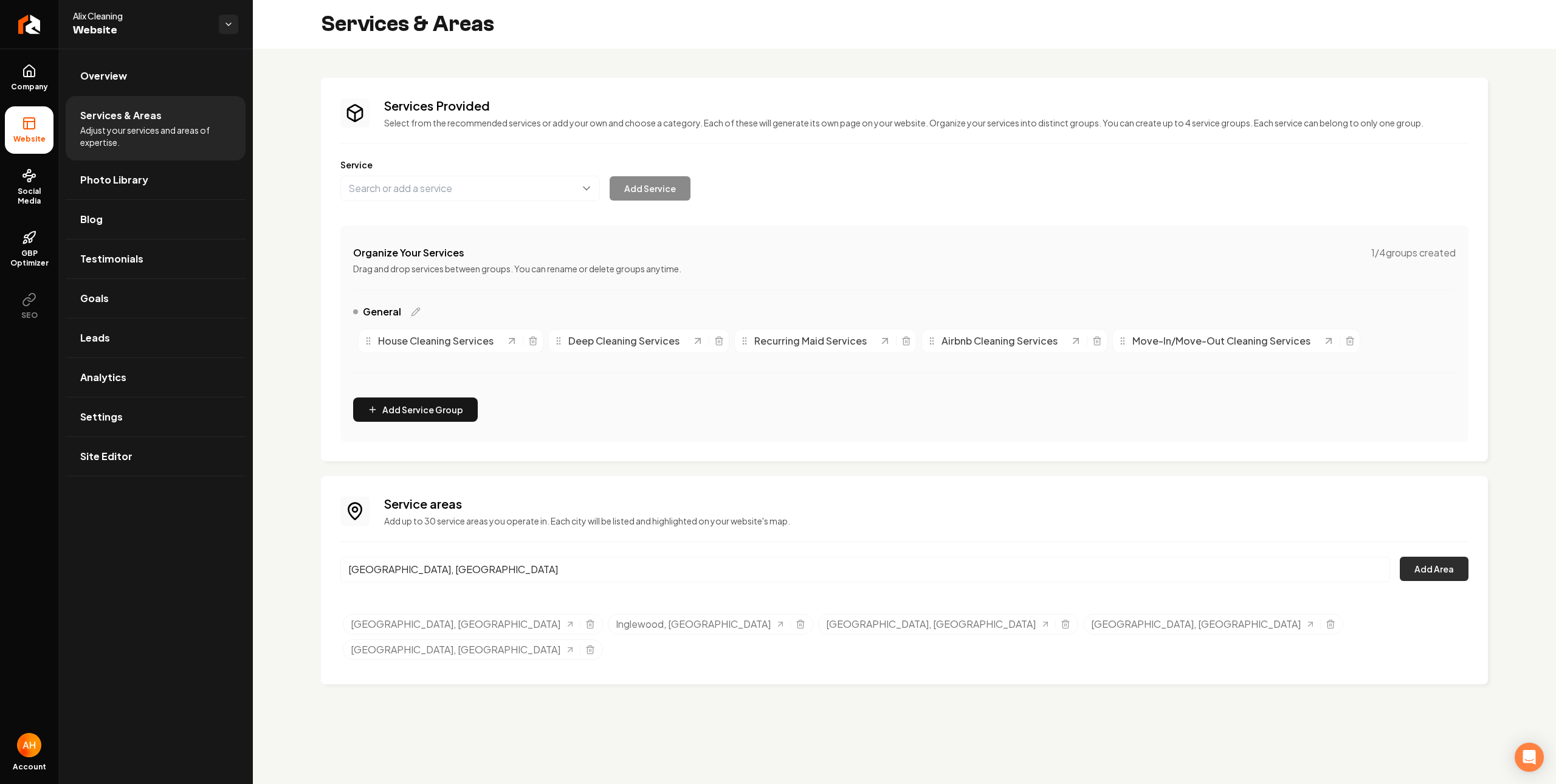
click at [1437, 572] on button "Add Area" at bounding box center [1433, 569] width 69 height 24
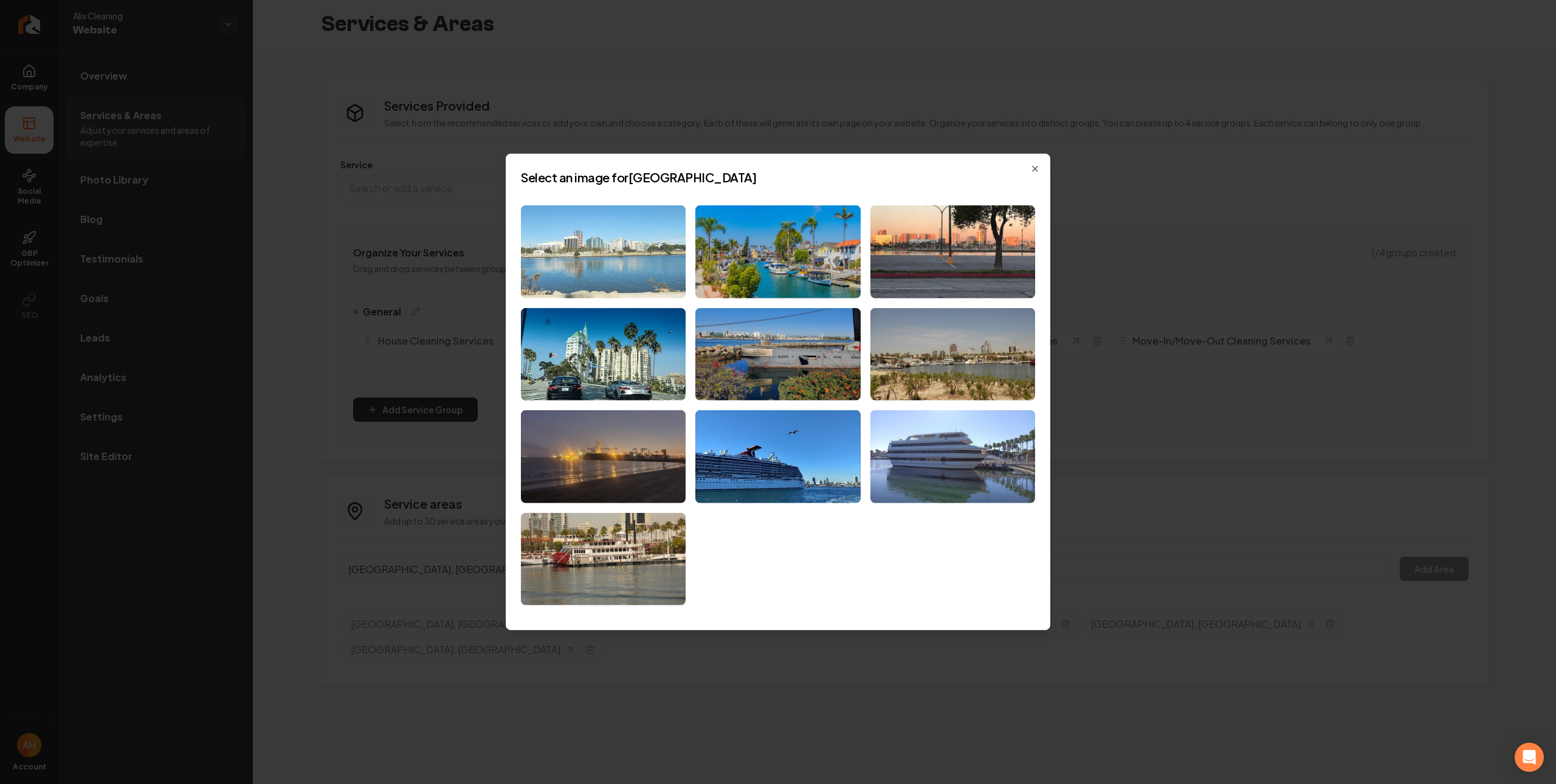
click at [650, 240] on img at bounding box center [603, 252] width 164 height 93
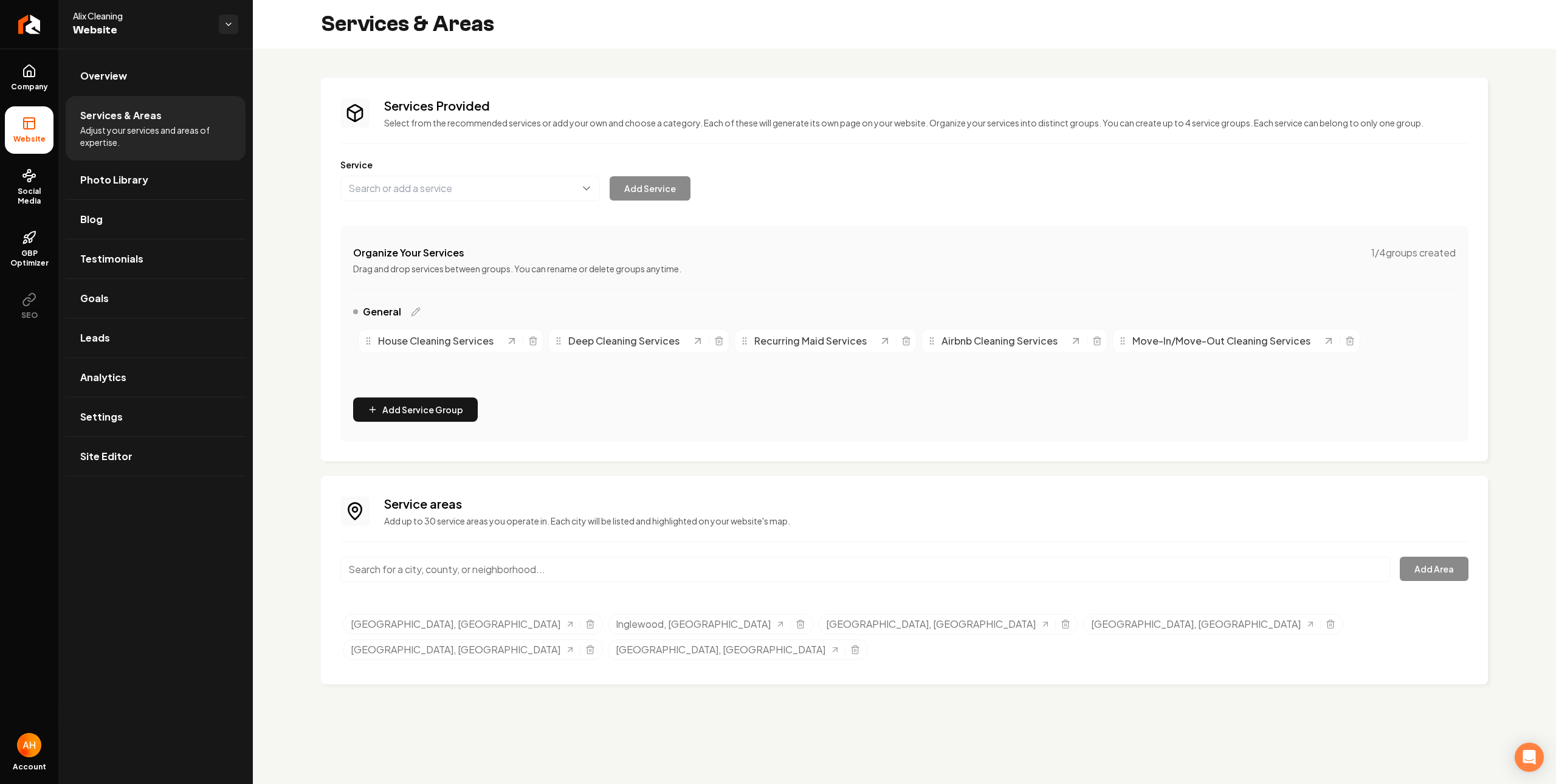
click at [1123, 200] on div "Service Add Service" at bounding box center [904, 180] width 1128 height 43
drag, startPoint x: 522, startPoint y: 567, endPoint x: 521, endPoint y: 559, distance: 8.1
click at [521, 567] on input "Main content area" at bounding box center [865, 569] width 1050 height 26
type input "Santa Clarita, CA"
click at [1406, 569] on button "Add Area" at bounding box center [1433, 569] width 69 height 24
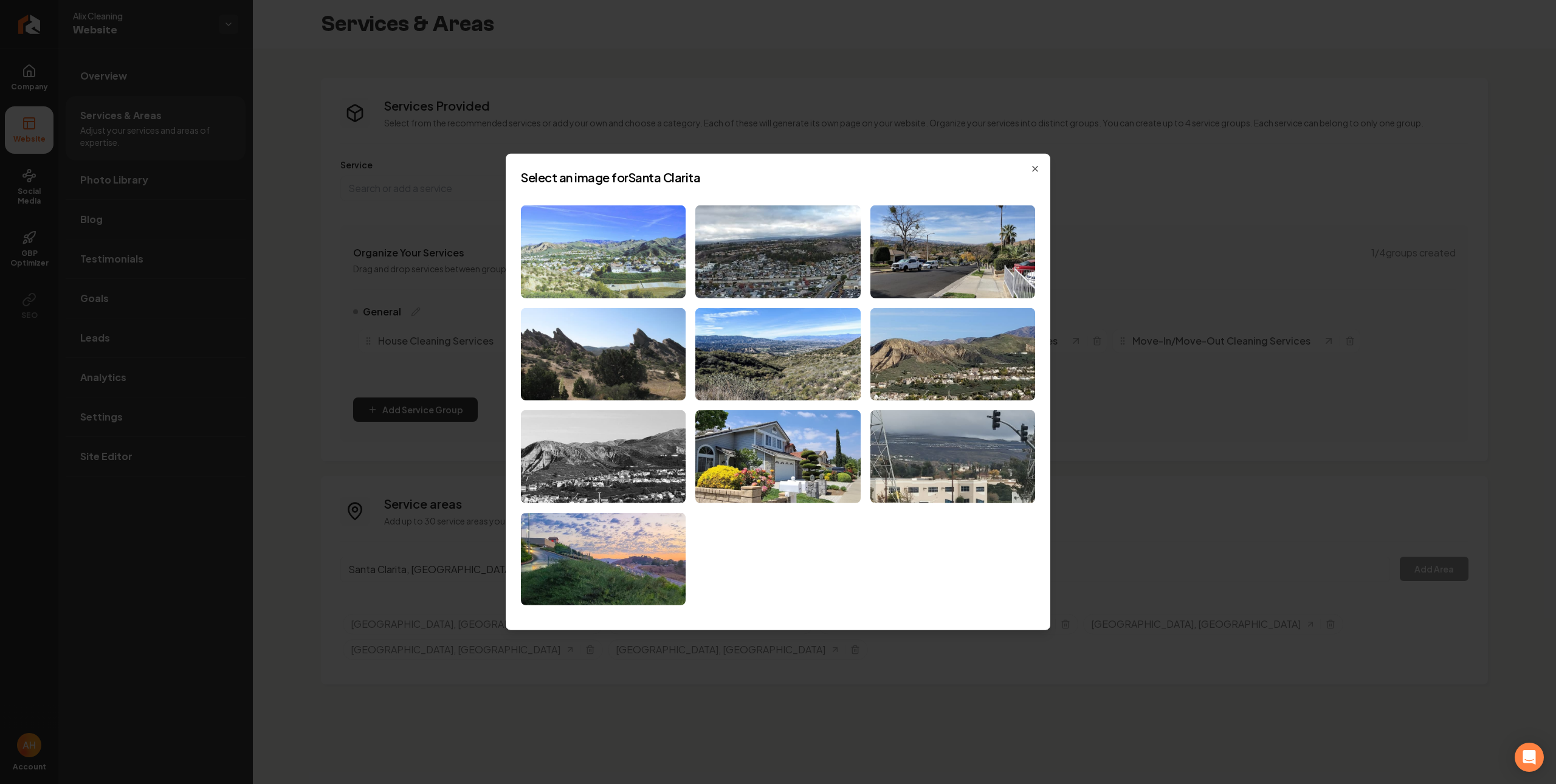
click at [599, 253] on img at bounding box center [603, 252] width 164 height 93
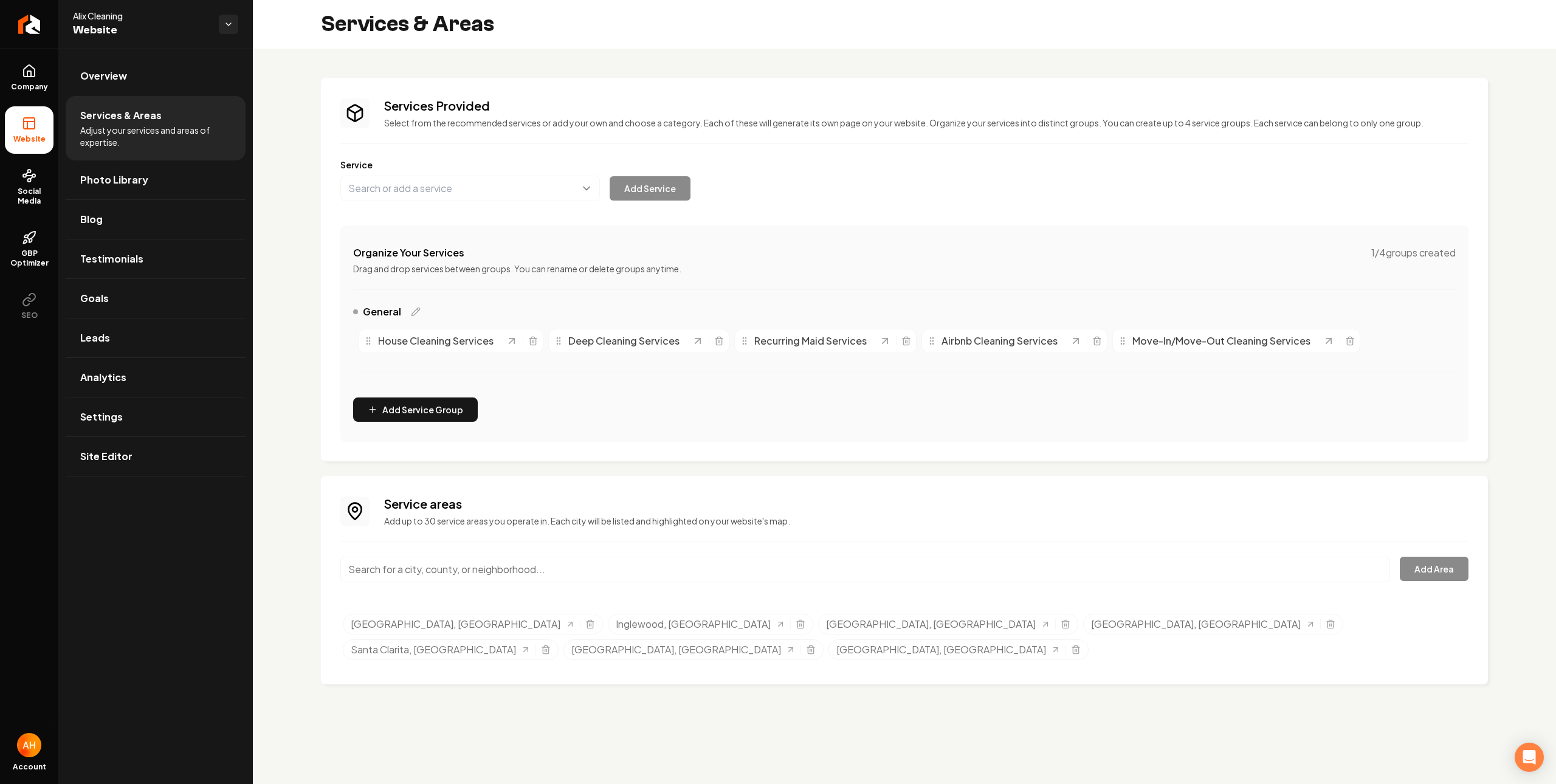
drag, startPoint x: 1072, startPoint y: 215, endPoint x: 617, endPoint y: 129, distance: 463.1
click at [1063, 218] on div "Services Provided Select from the recommended services or add your own and choo…" at bounding box center [904, 269] width 1128 height 345
click at [625, 561] on input "Main content area" at bounding box center [865, 569] width 1050 height 26
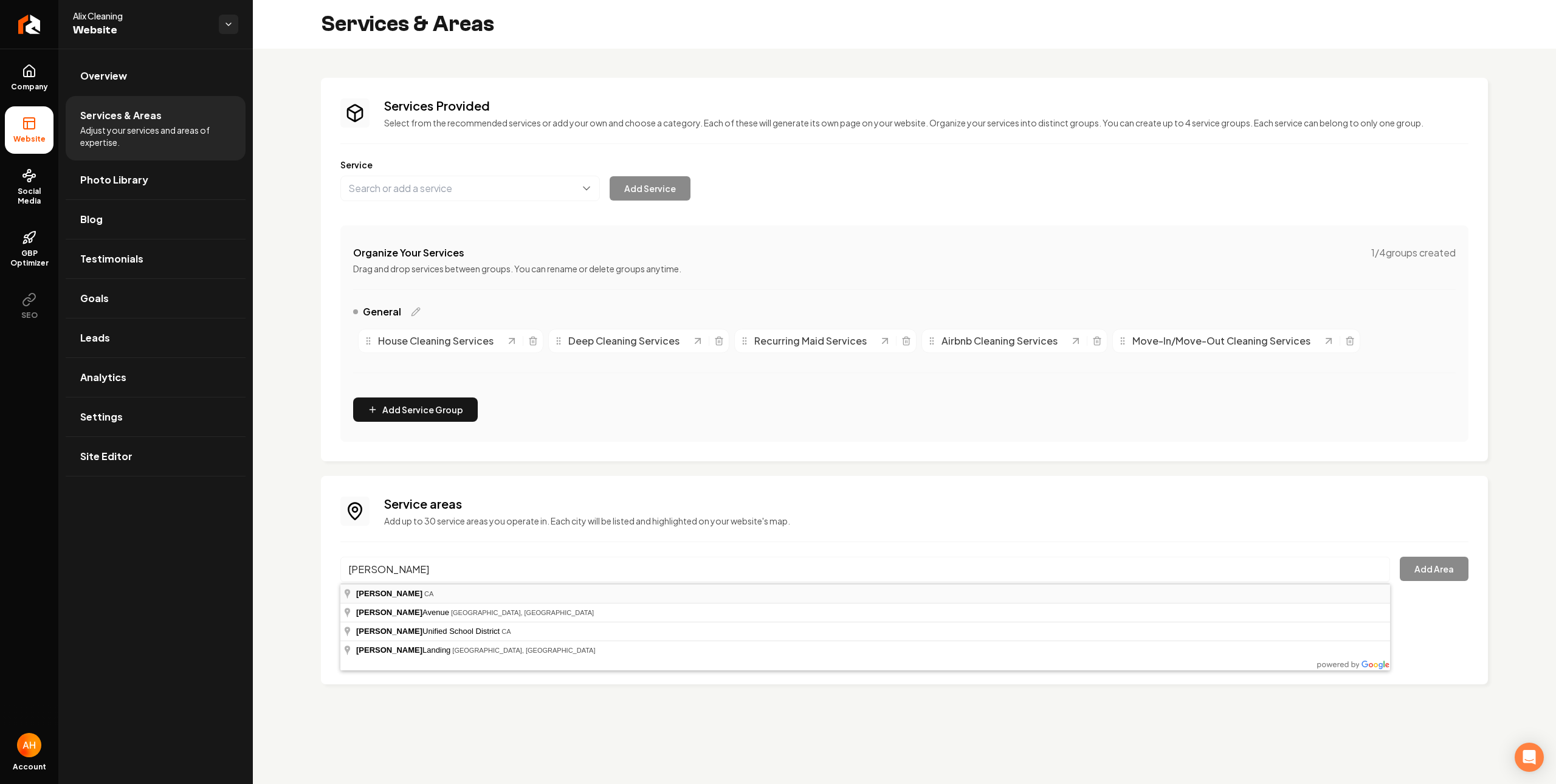
type input "Downey, CA"
drag, startPoint x: 579, startPoint y: 595, endPoint x: 780, endPoint y: 577, distance: 201.8
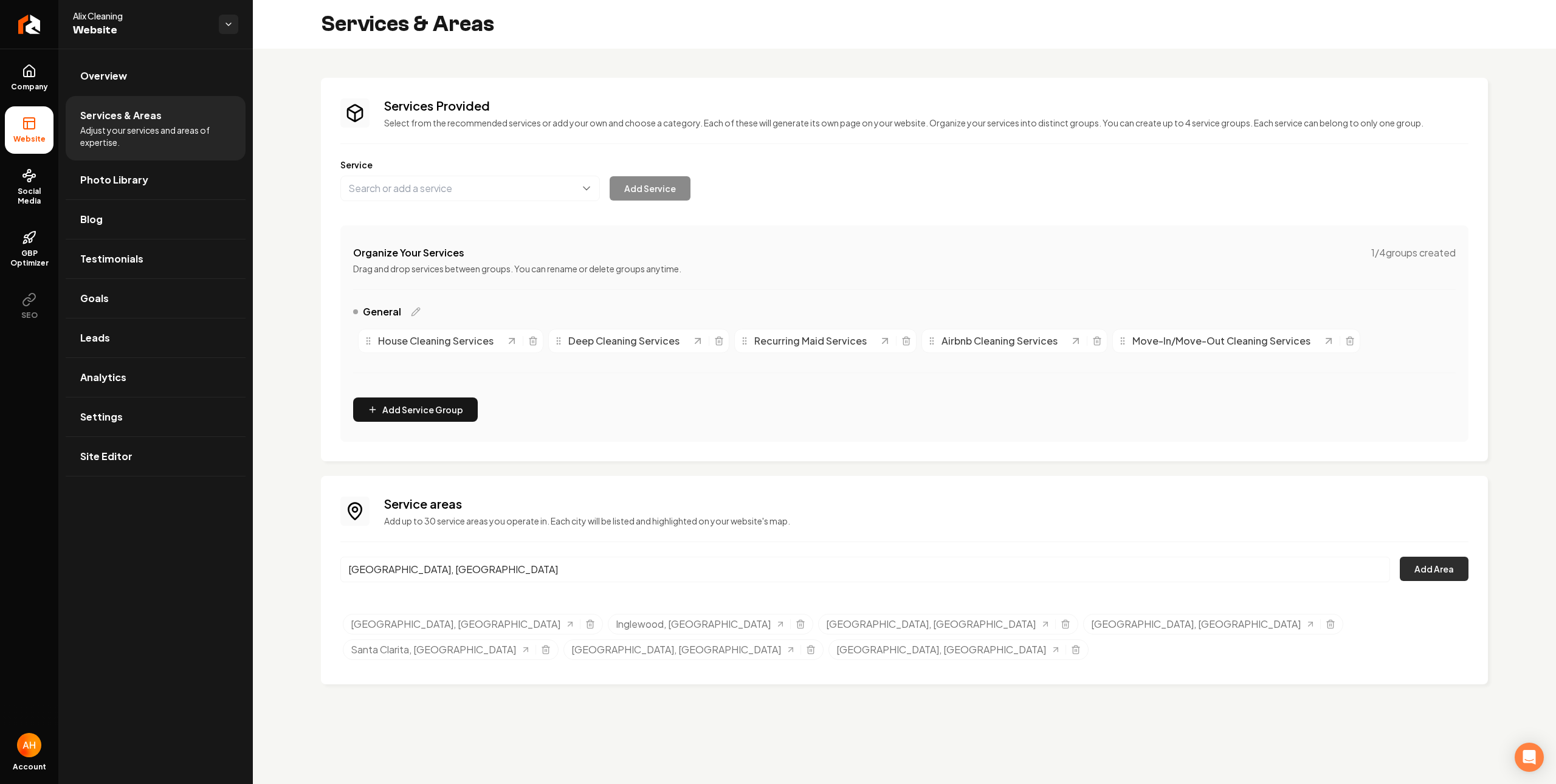
click at [1442, 573] on button "Add Area" at bounding box center [1433, 569] width 69 height 24
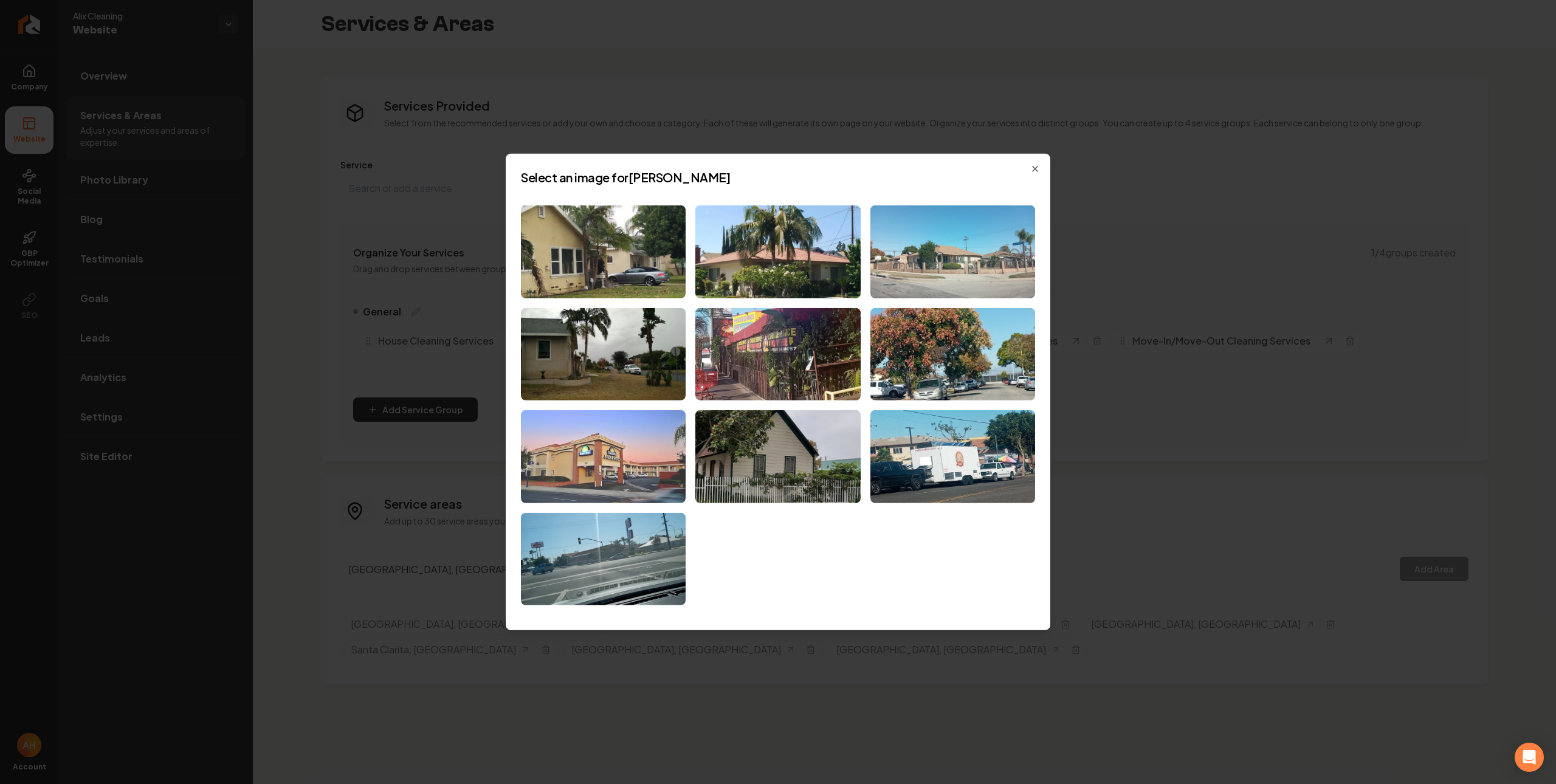
click at [620, 449] on img at bounding box center [603, 457] width 164 height 93
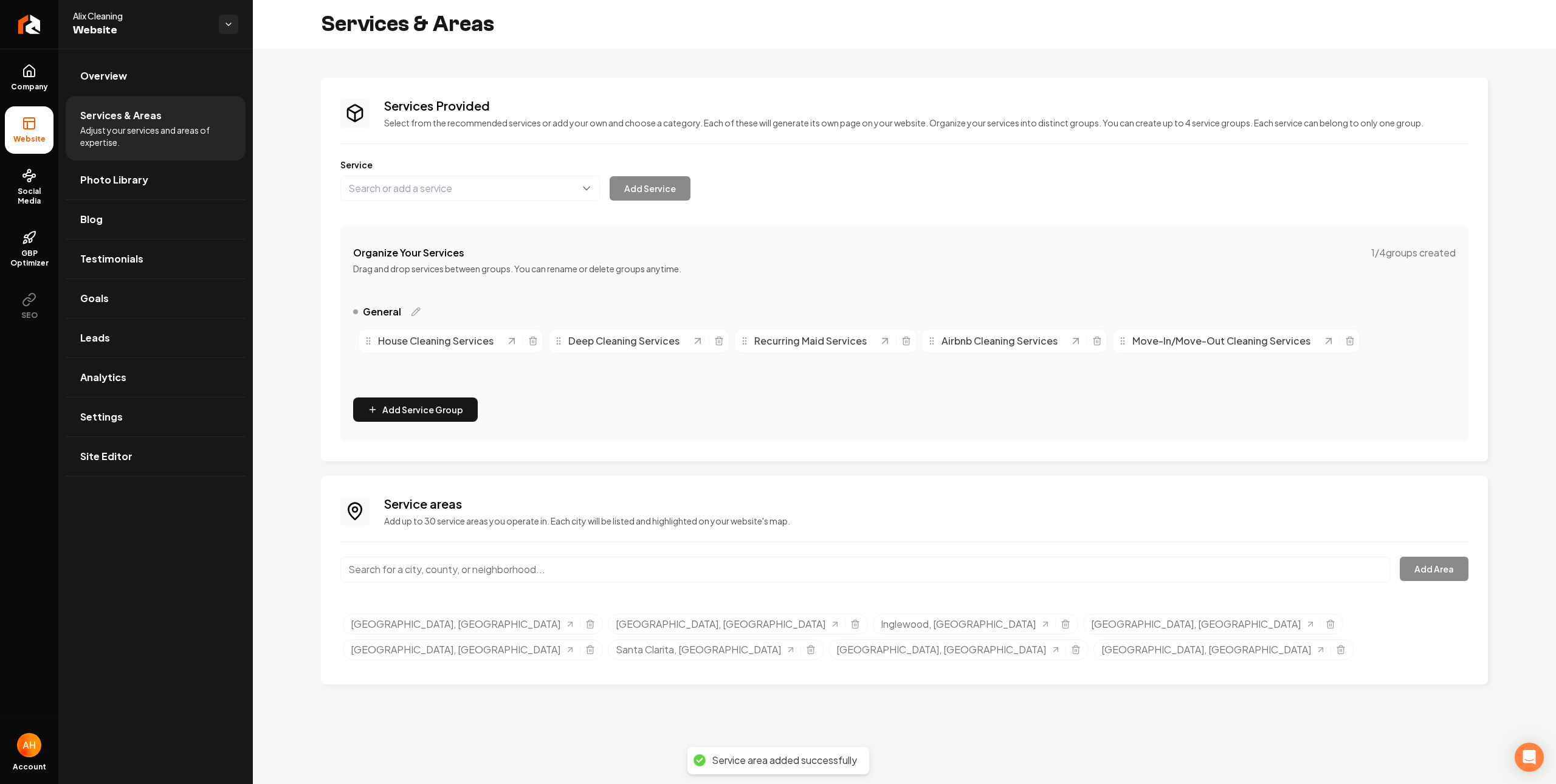
click at [504, 570] on input "Main content area" at bounding box center [865, 569] width 1050 height 26
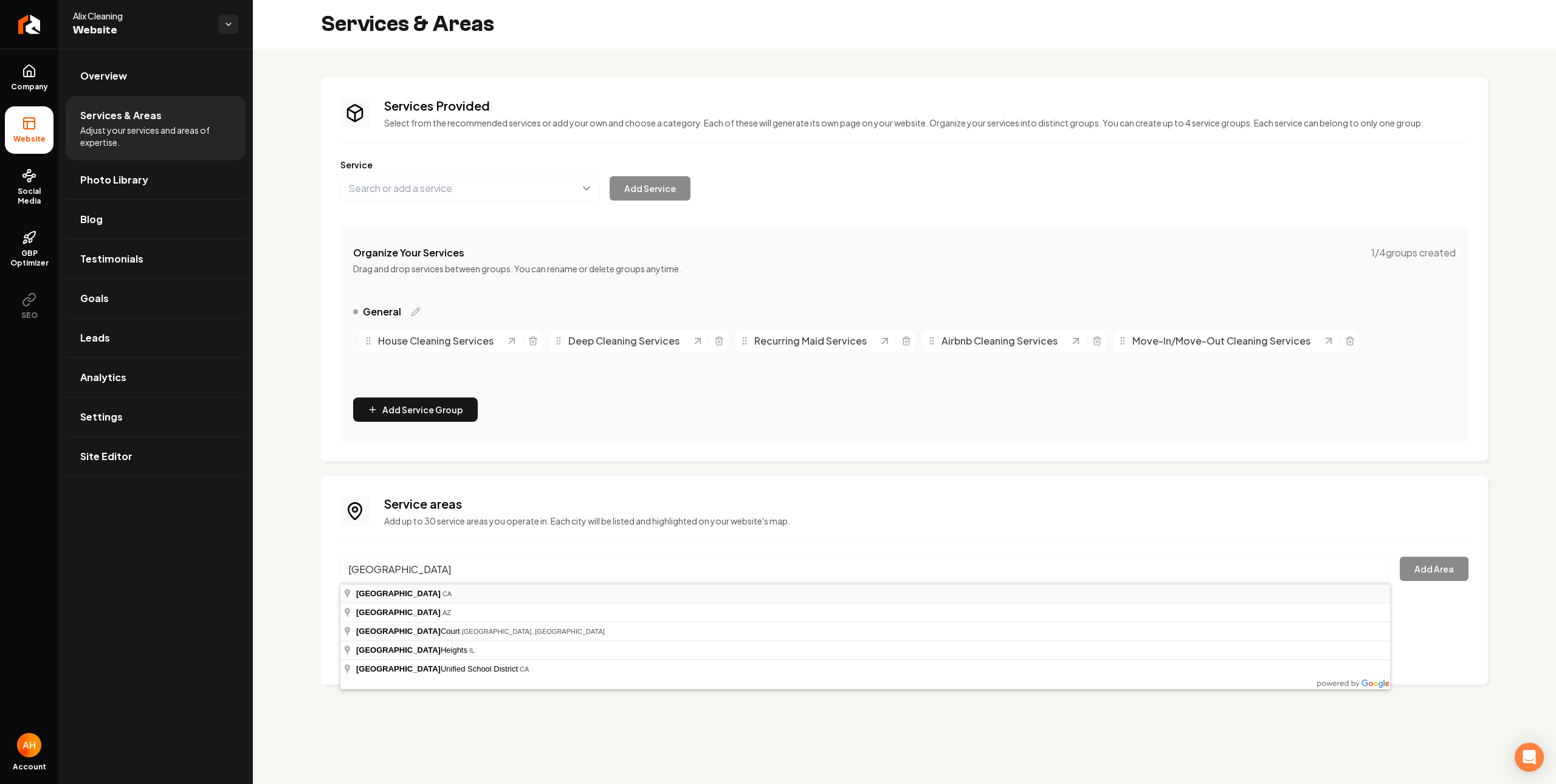
type input "Glendale, CA"
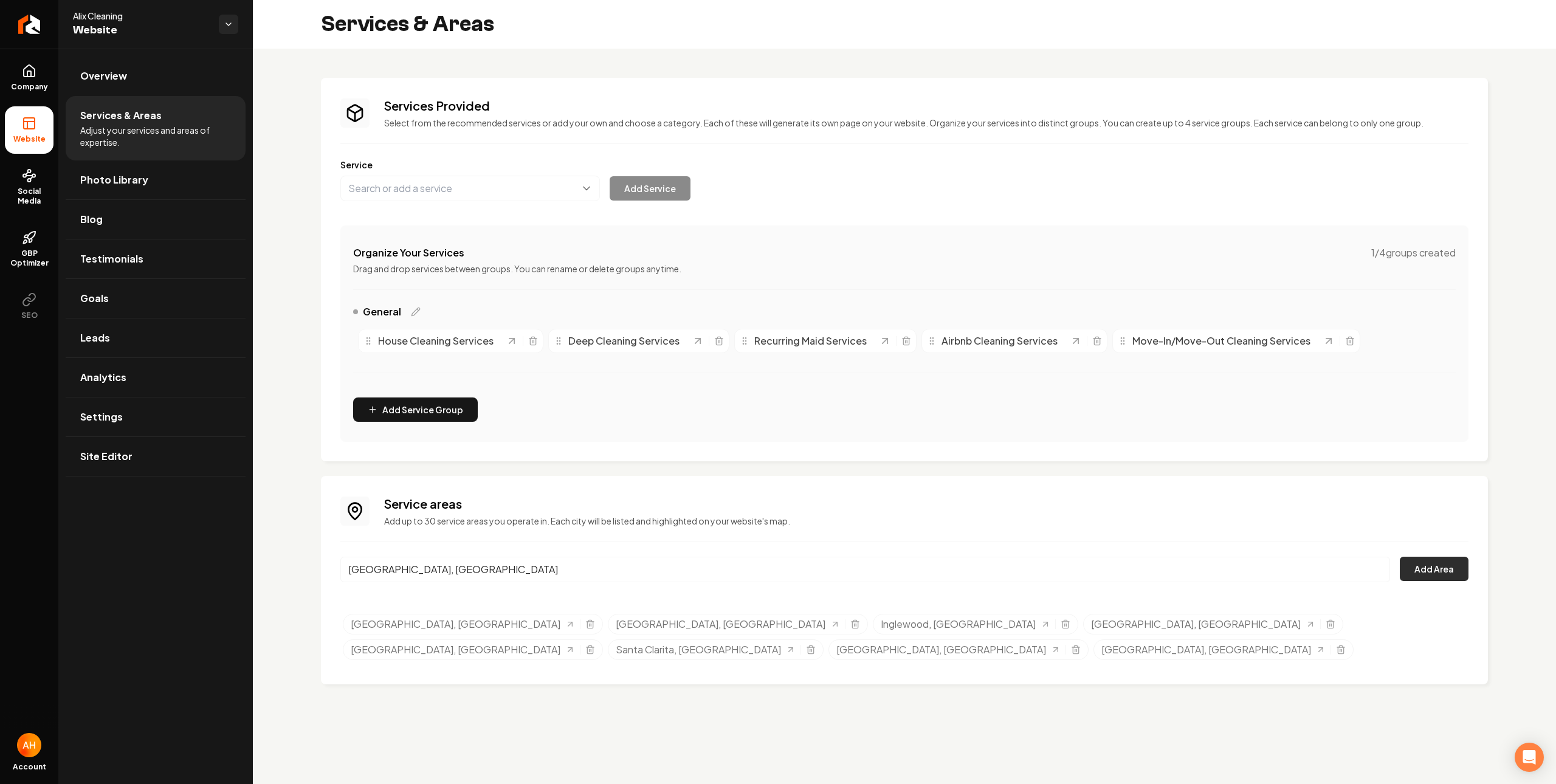
click at [1448, 569] on button "Add Area" at bounding box center [1433, 569] width 69 height 24
click at [550, 561] on input "Glendale, CA" at bounding box center [865, 569] width 1050 height 26
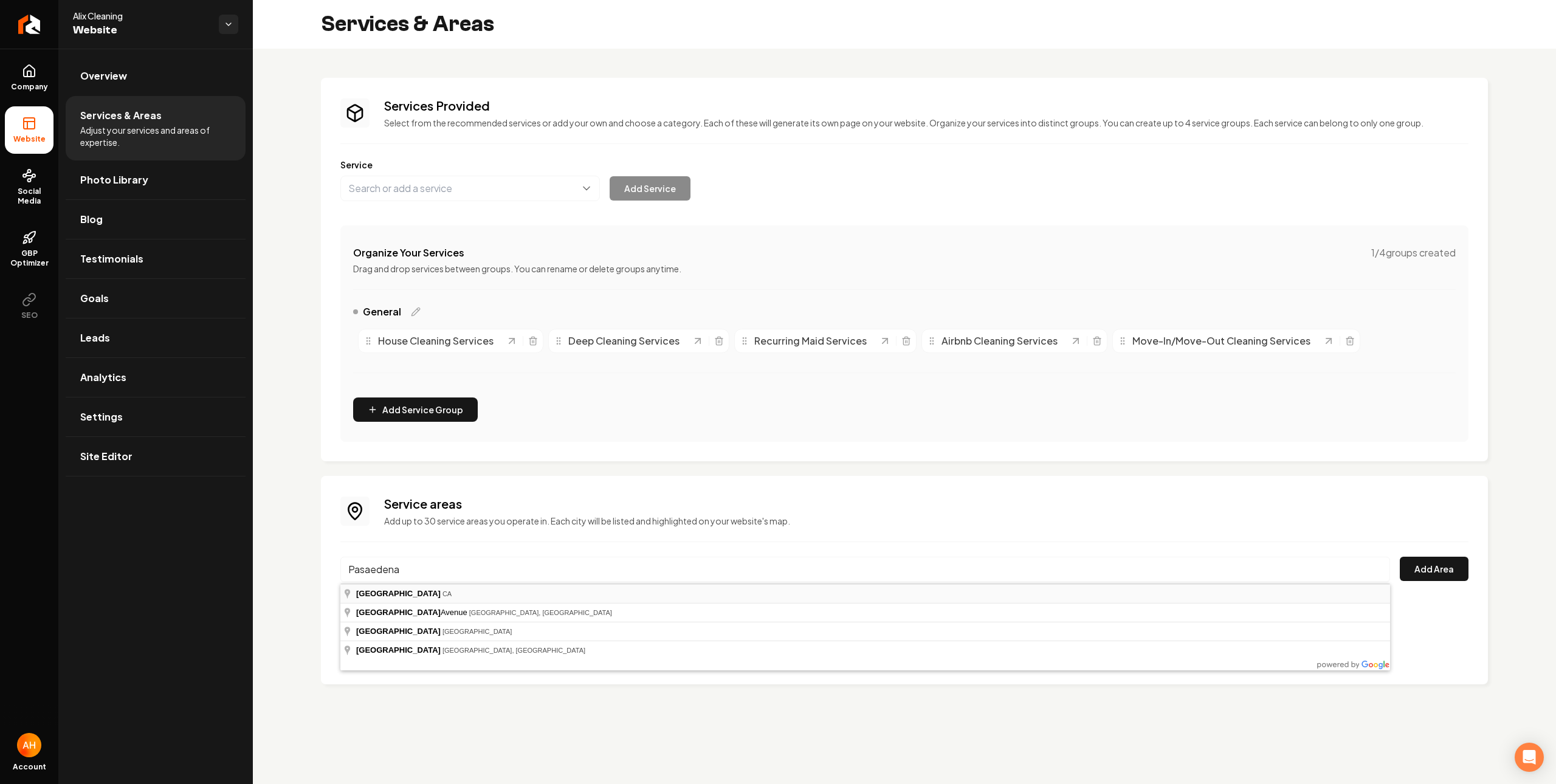
type input "Pasadena, CA"
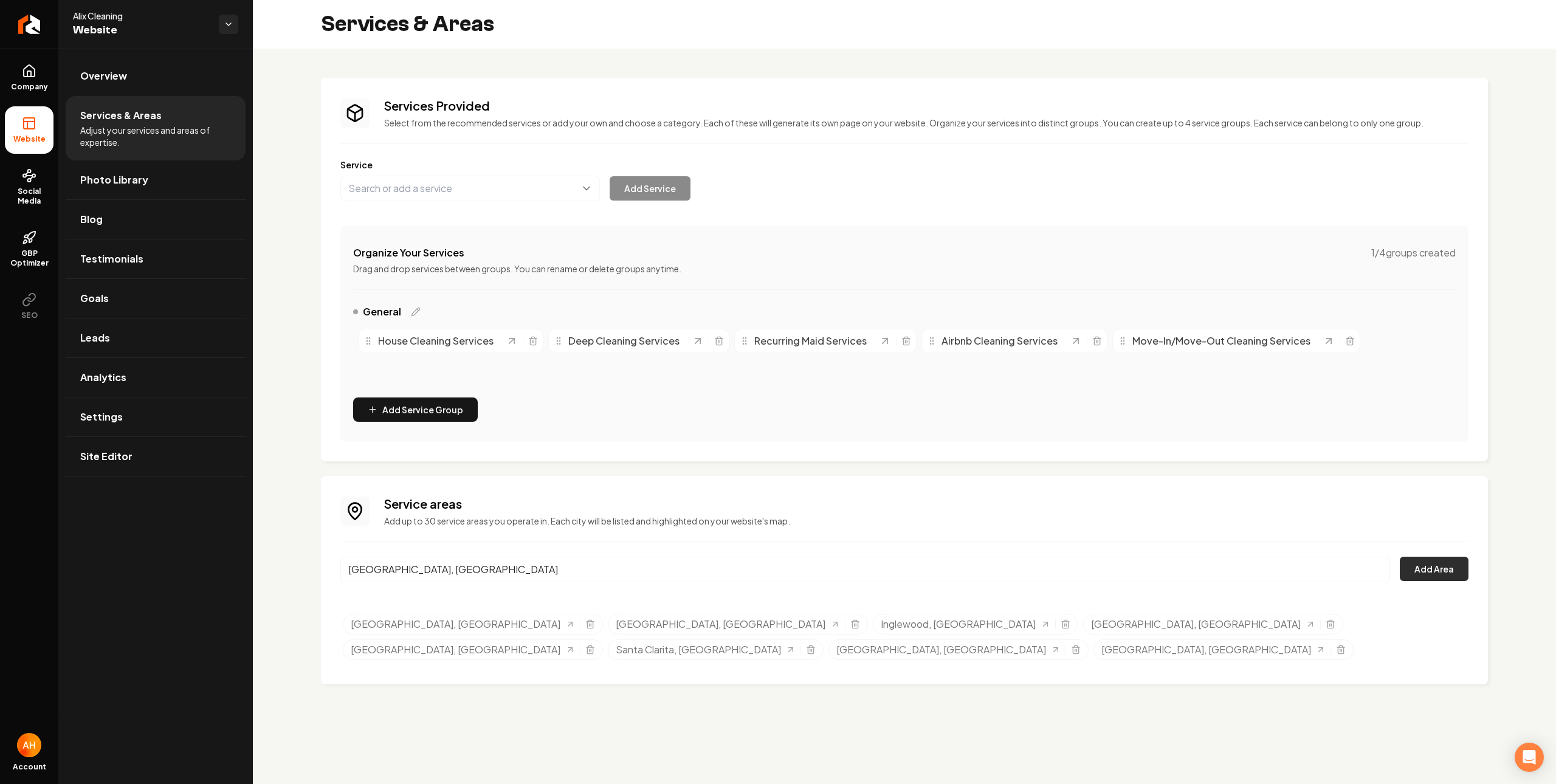
click at [1442, 576] on button "Add Area" at bounding box center [1433, 569] width 69 height 24
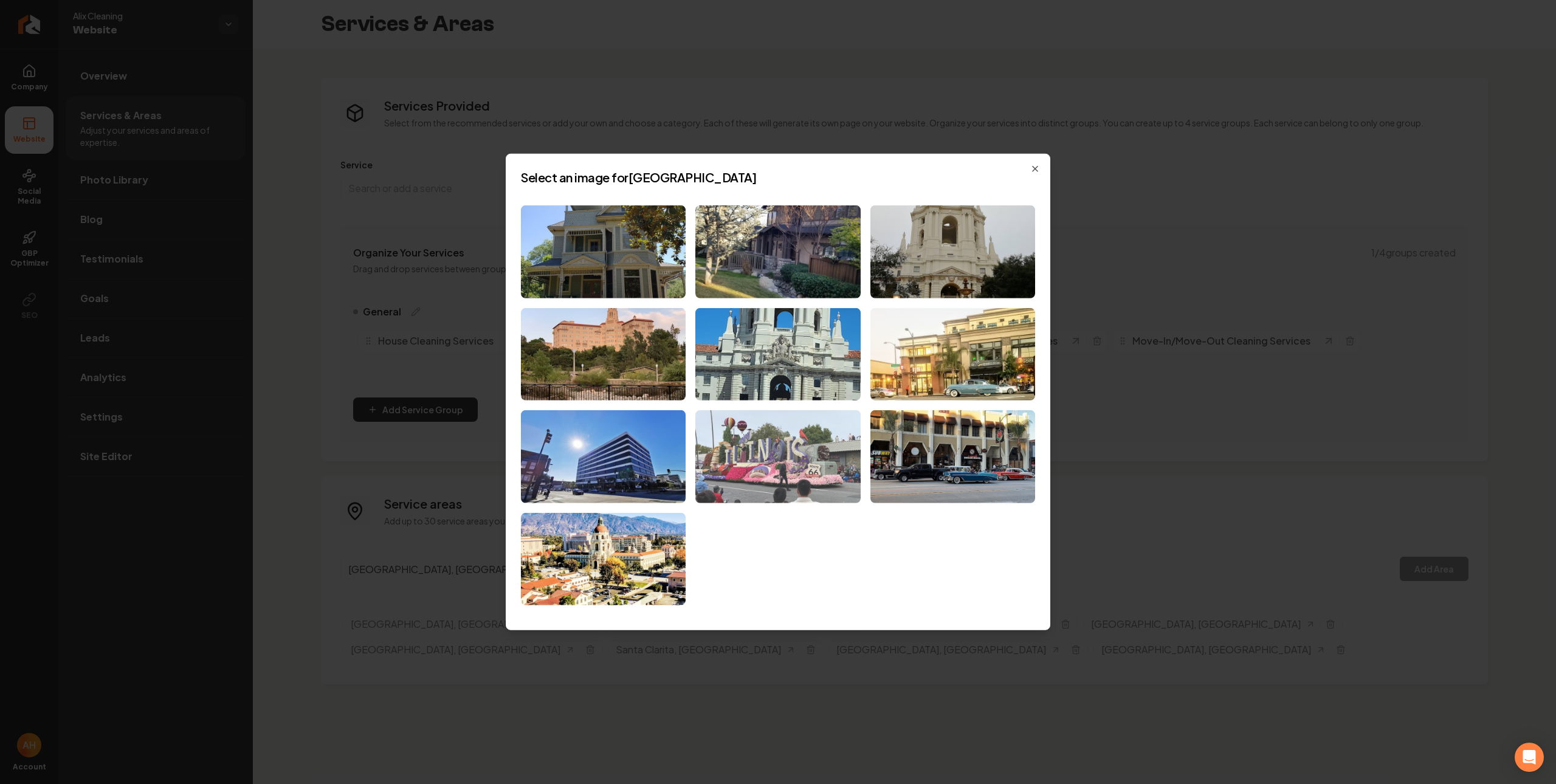
click at [703, 454] on img at bounding box center [778, 457] width 164 height 93
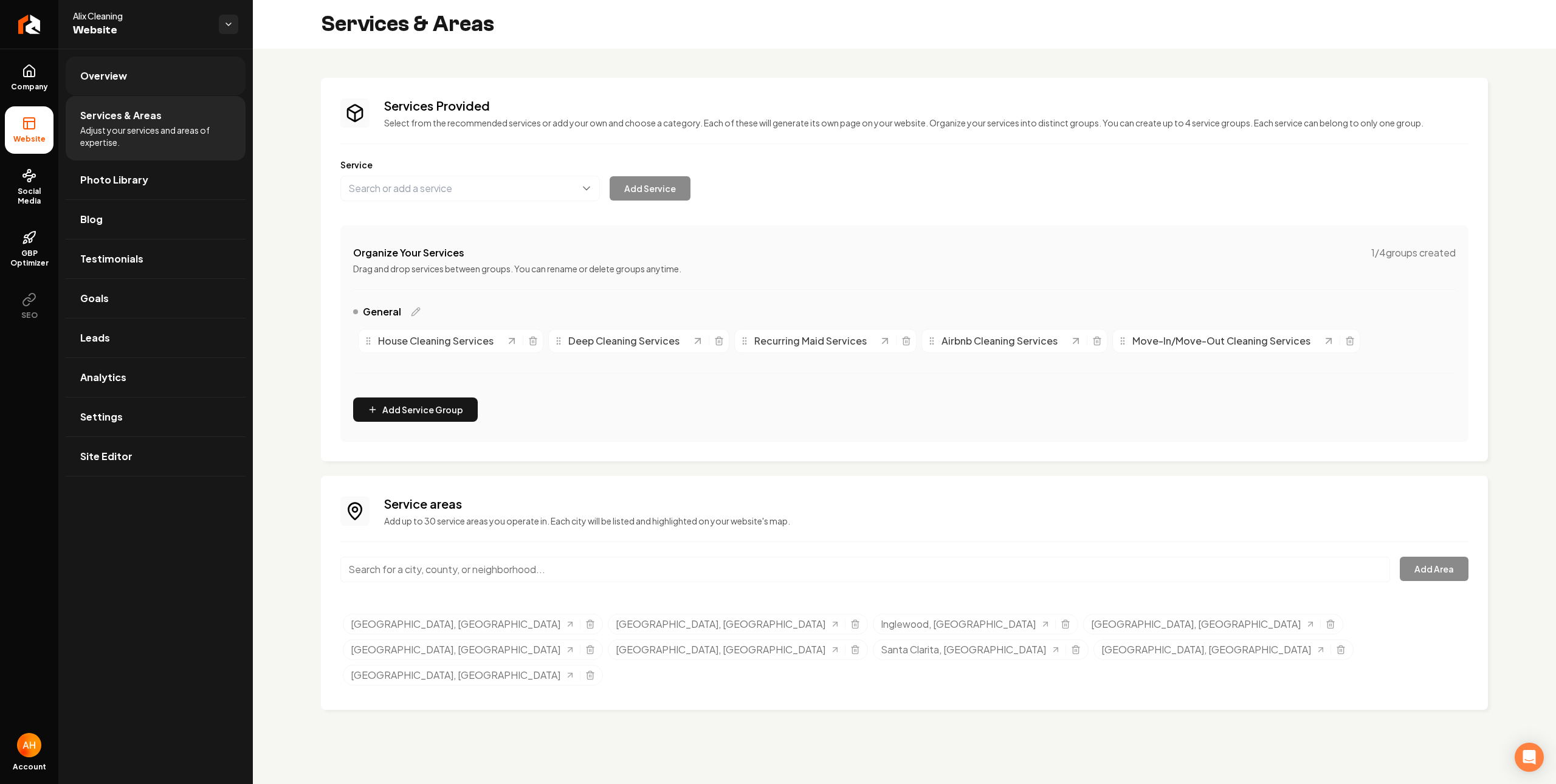
click at [130, 70] on link "Overview" at bounding box center [156, 76] width 180 height 39
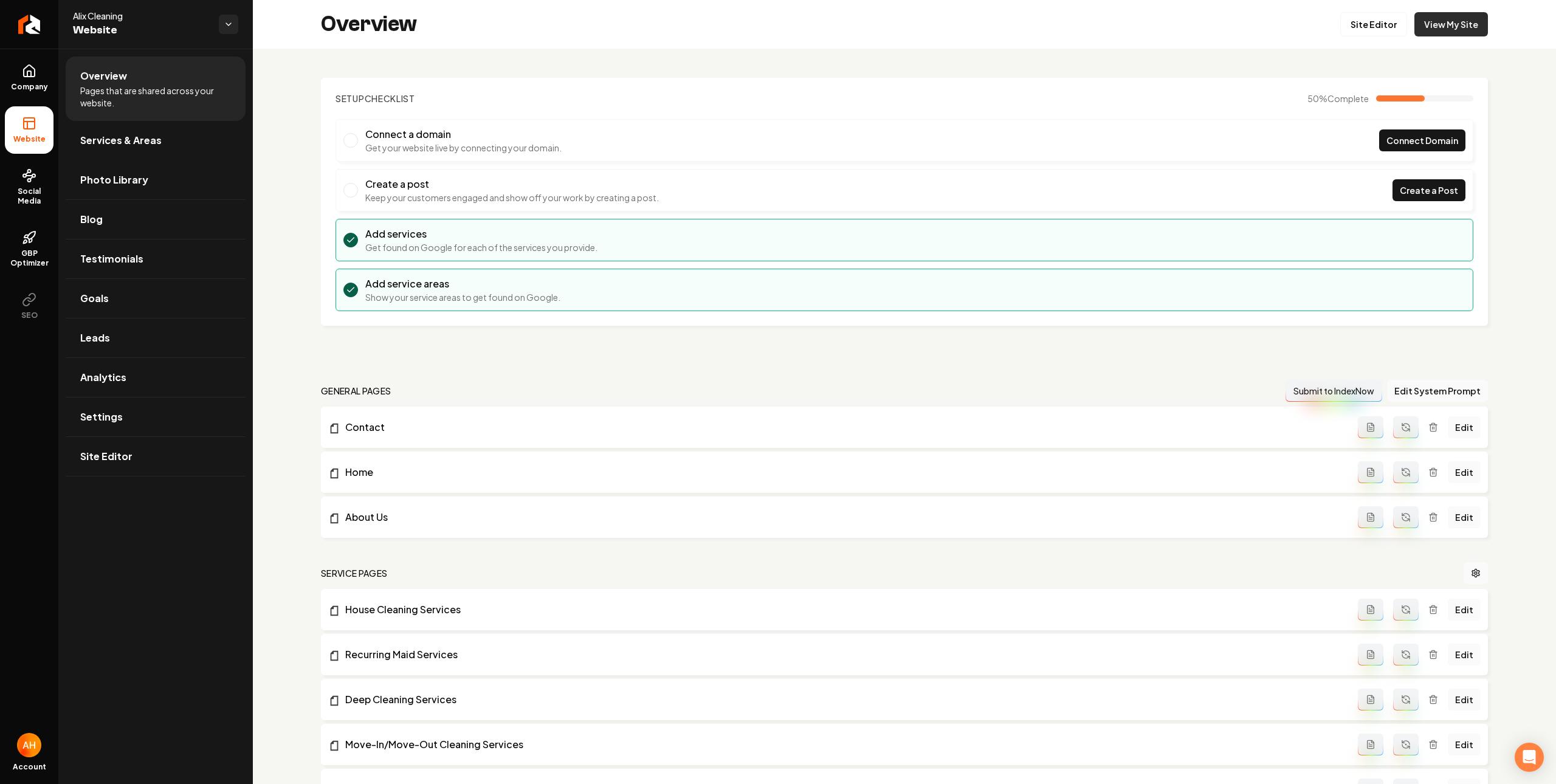
click at [1457, 28] on link "View My Site" at bounding box center [1451, 24] width 74 height 24
click at [163, 215] on link "Blog" at bounding box center [156, 219] width 180 height 39
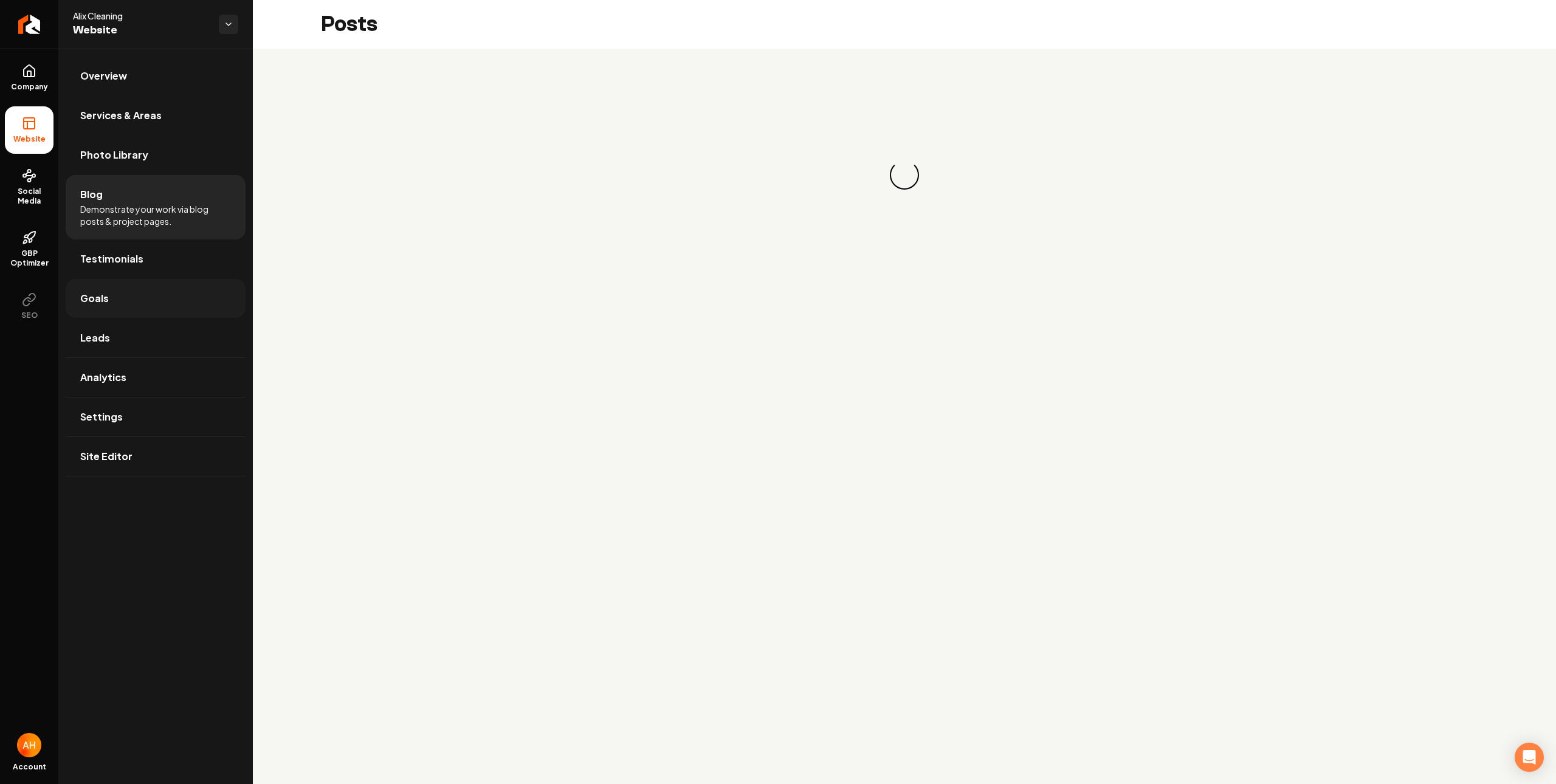
click at [130, 292] on link "Goals" at bounding box center [156, 298] width 180 height 39
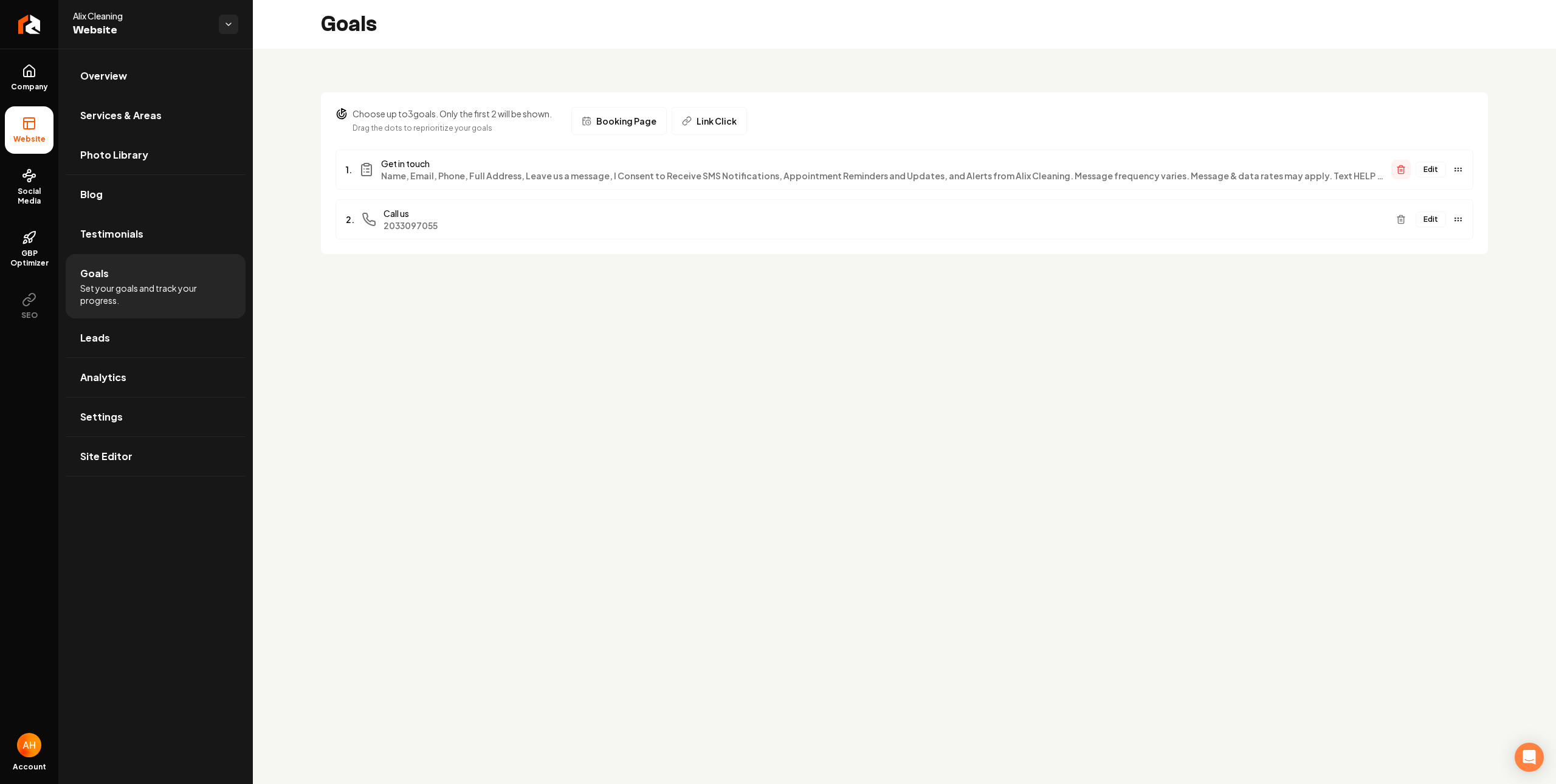
click at [1396, 174] on icon "Main content area" at bounding box center [1401, 169] width 10 height 10
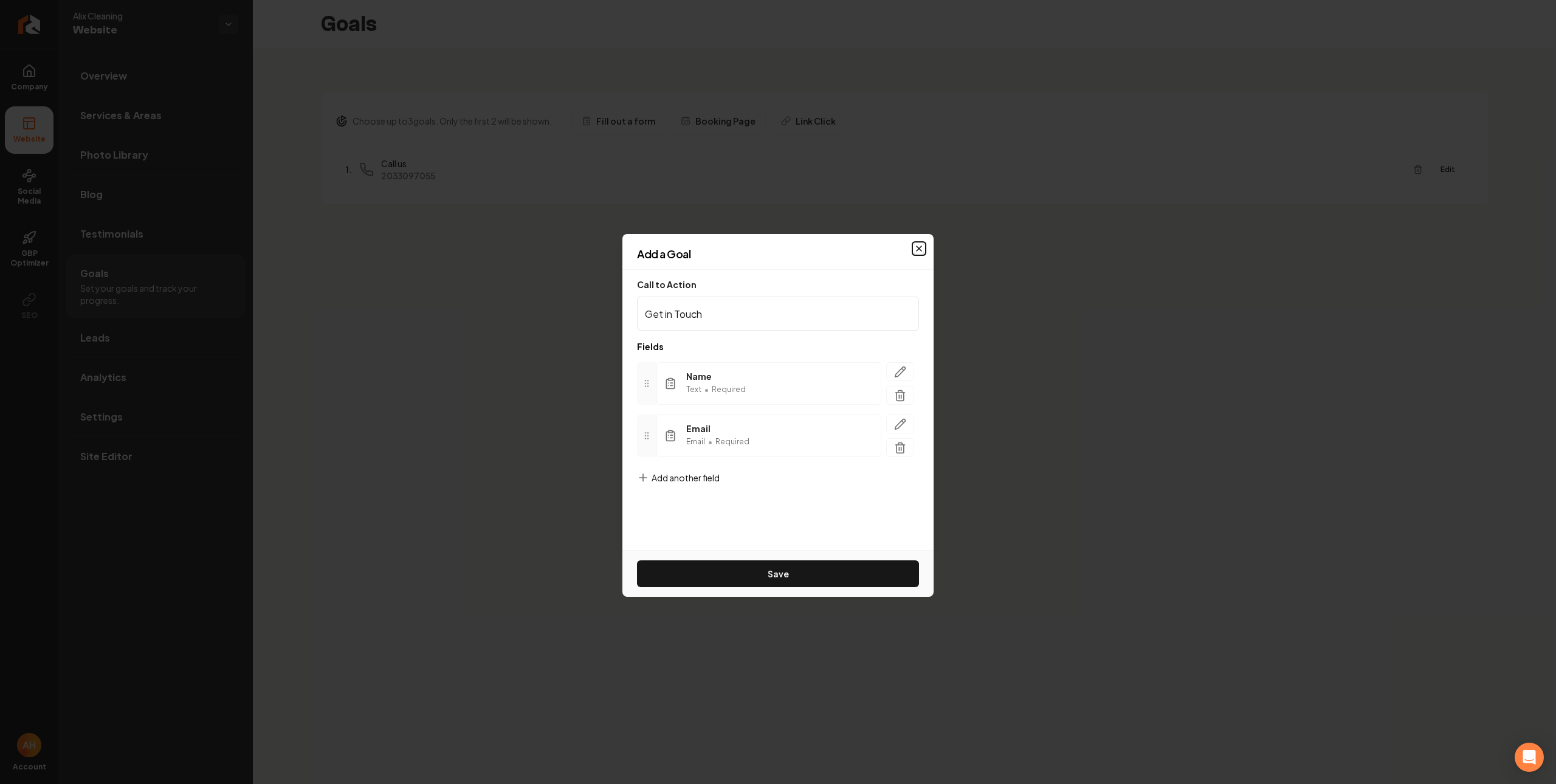
click at [919, 247] on icon "button" at bounding box center [919, 248] width 5 height 5
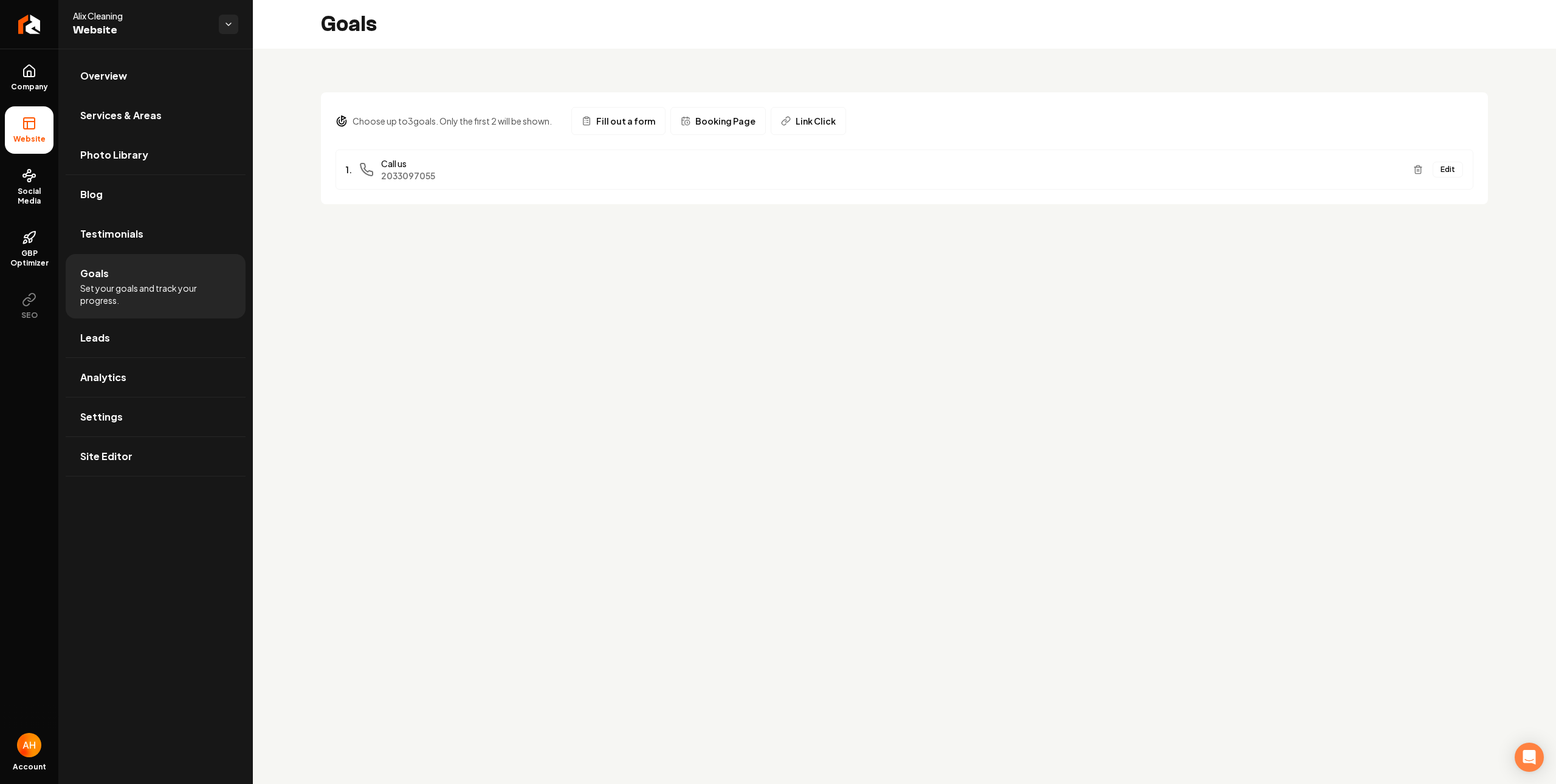
click at [720, 128] on button "Booking Page" at bounding box center [718, 121] width 96 height 28
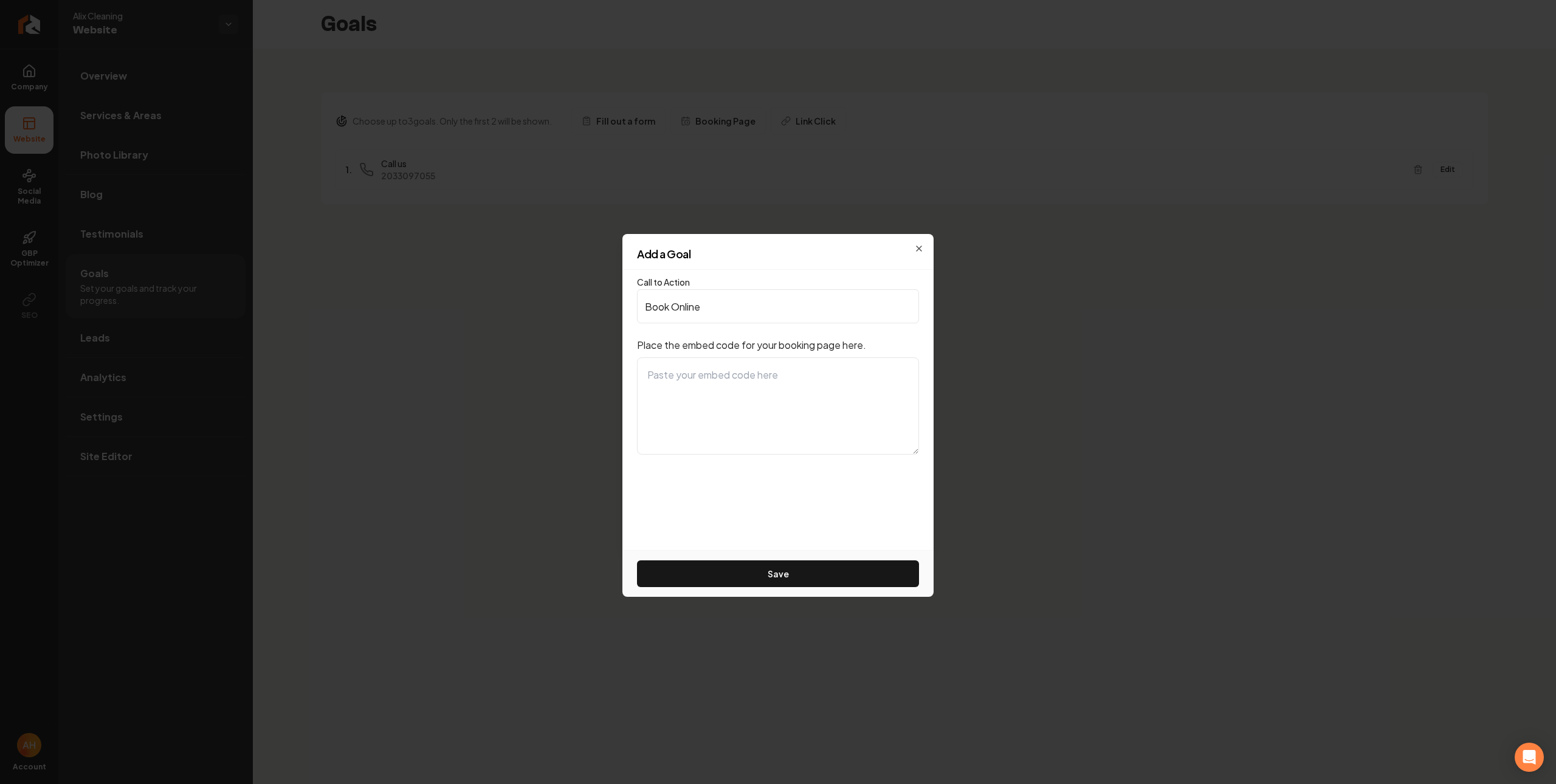
click at [717, 386] on textarea at bounding box center [778, 405] width 282 height 97
paste textarea "<iframe src="https://alixcleaning.bookingkoala.com/booknow?embed=true" style="b…"
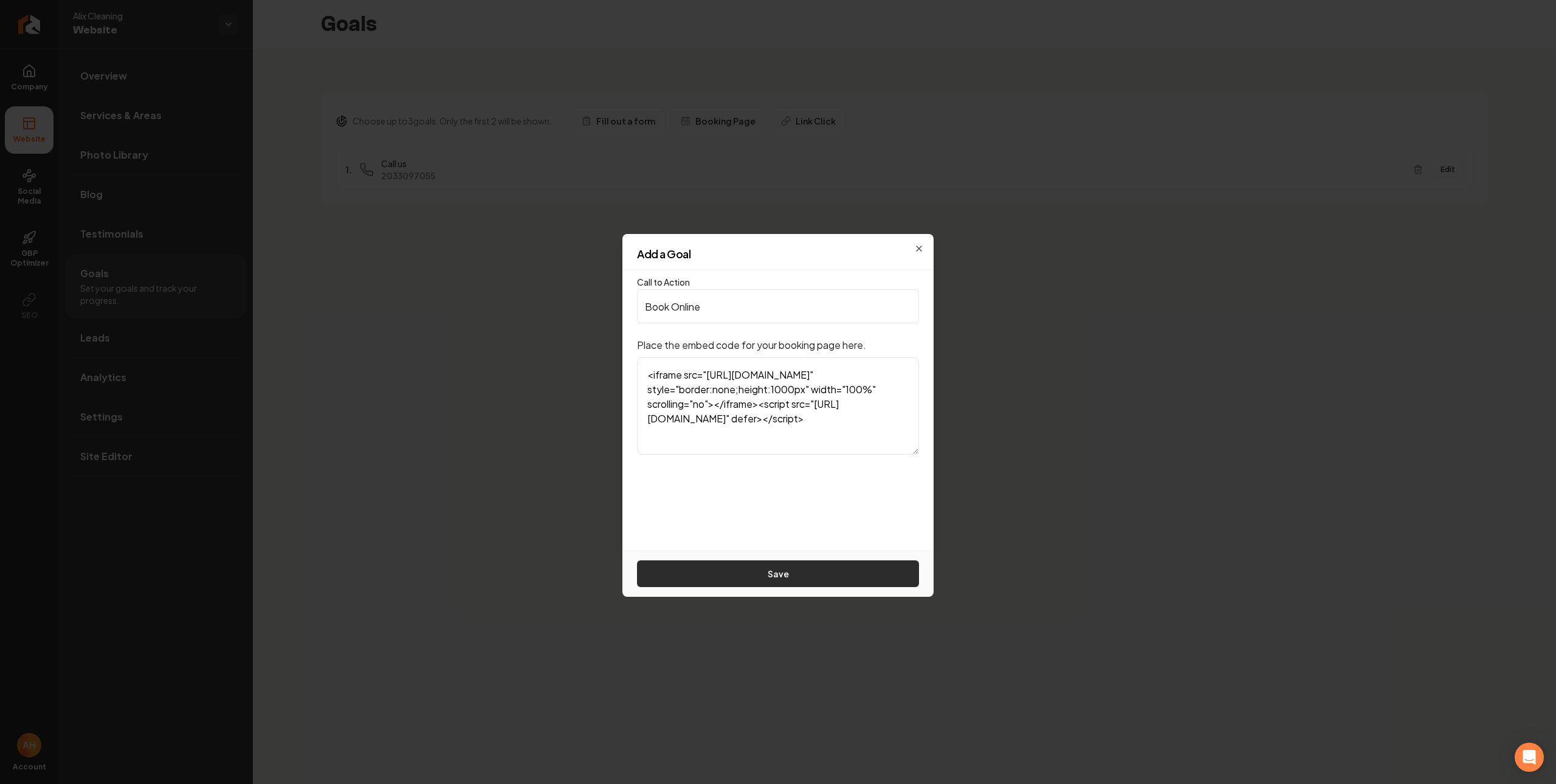
type textarea "<iframe src="https://alixcleaning.bookingkoala.com/booknow?embed=true" style="b…"
click at [761, 580] on button "Save" at bounding box center [778, 573] width 282 height 27
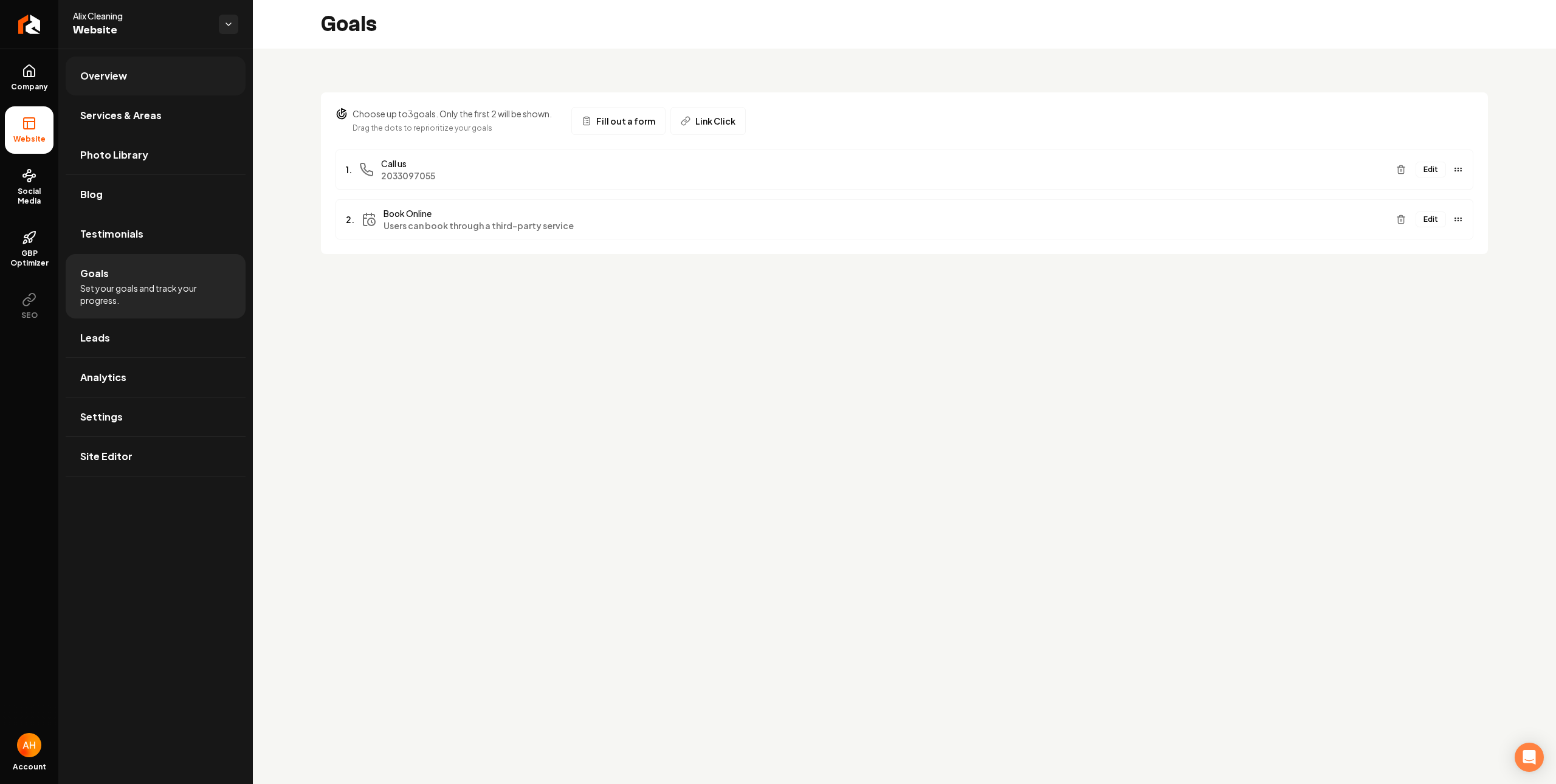
click at [101, 72] on span "Overview" at bounding box center [103, 76] width 47 height 15
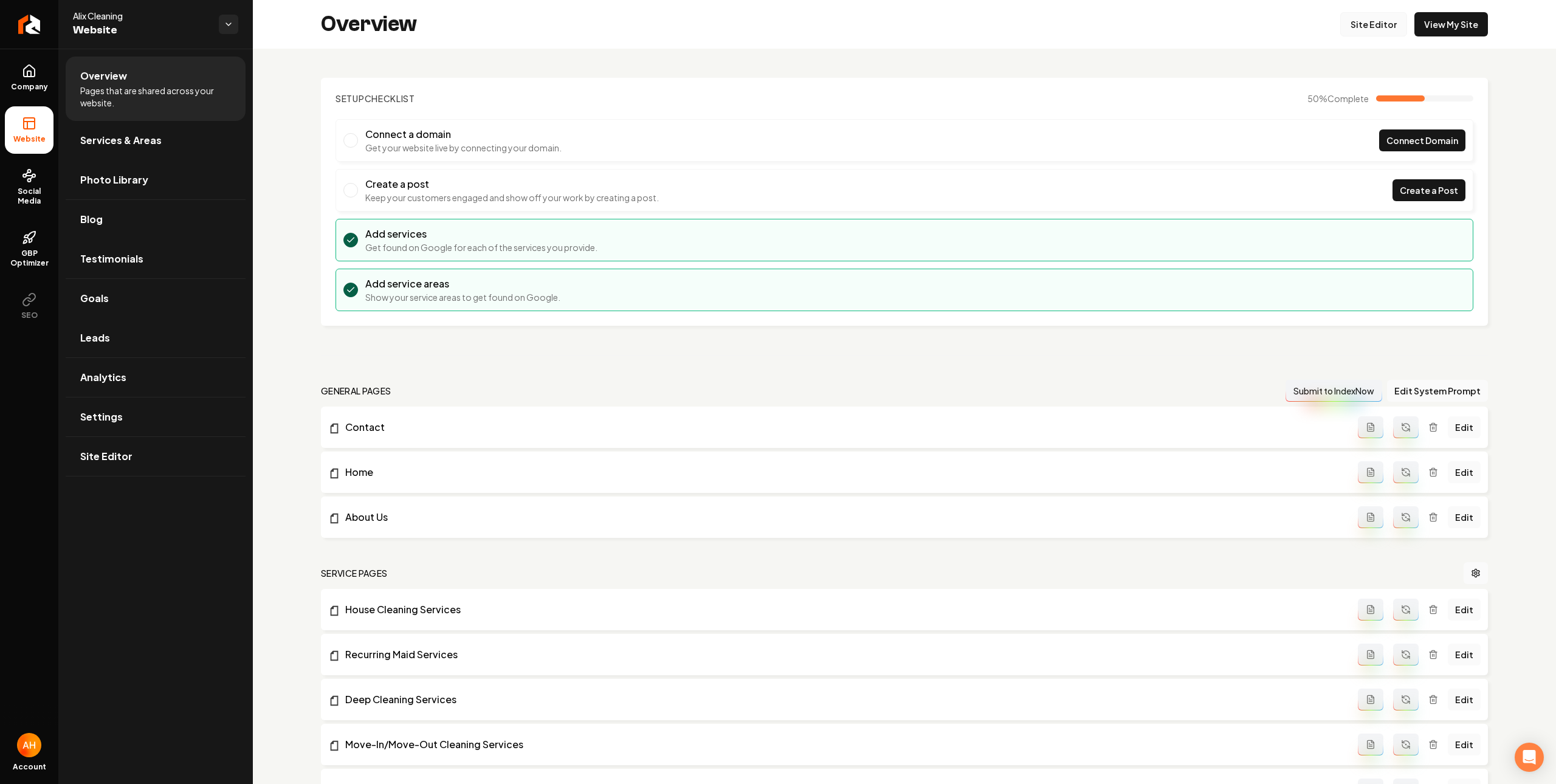
click at [1353, 30] on link "Site Editor" at bounding box center [1373, 24] width 67 height 24
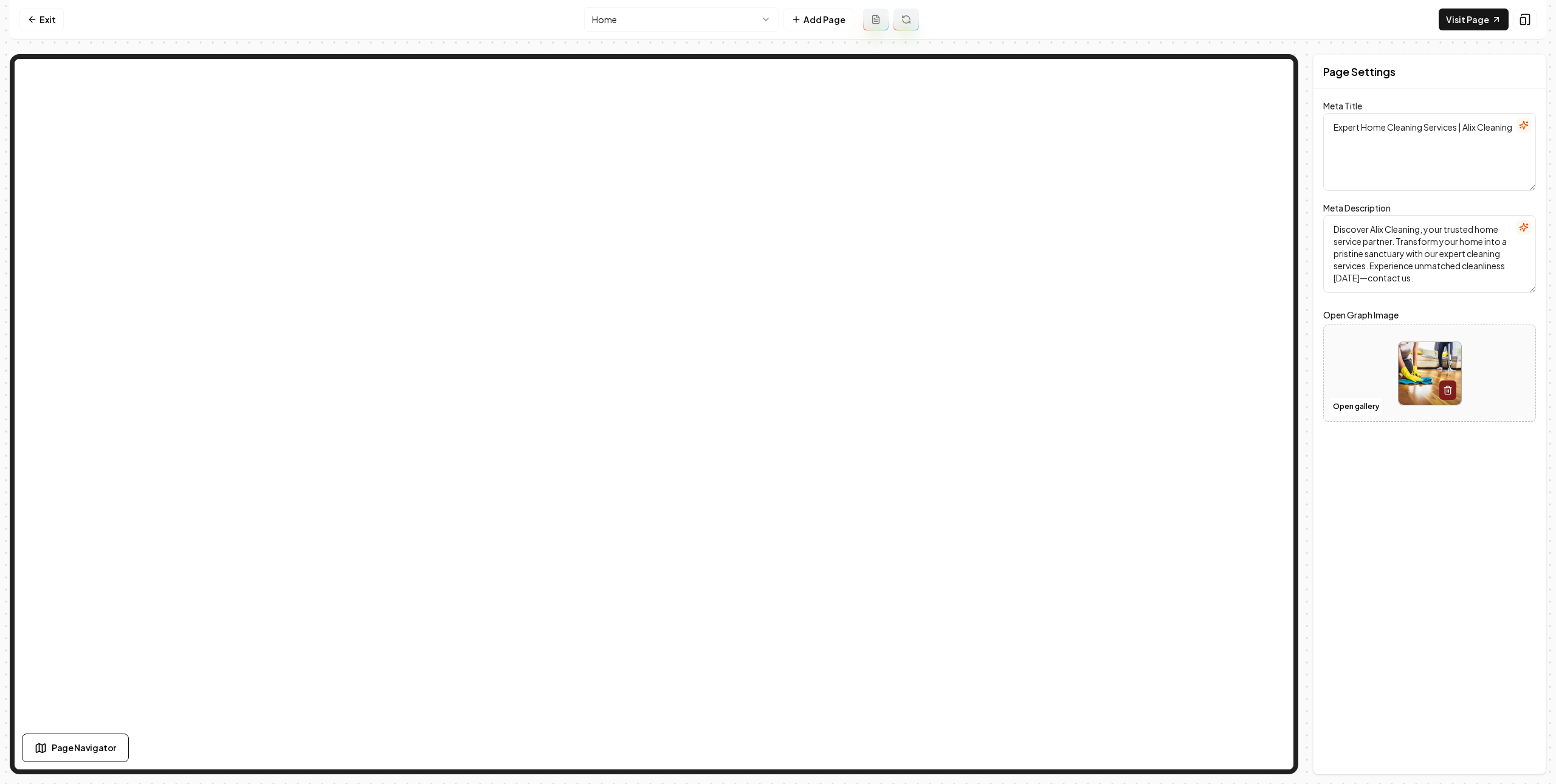
click at [744, 21] on html "Computer Required This feature is only available on a computer. Please switch t…" at bounding box center [778, 392] width 1556 height 784
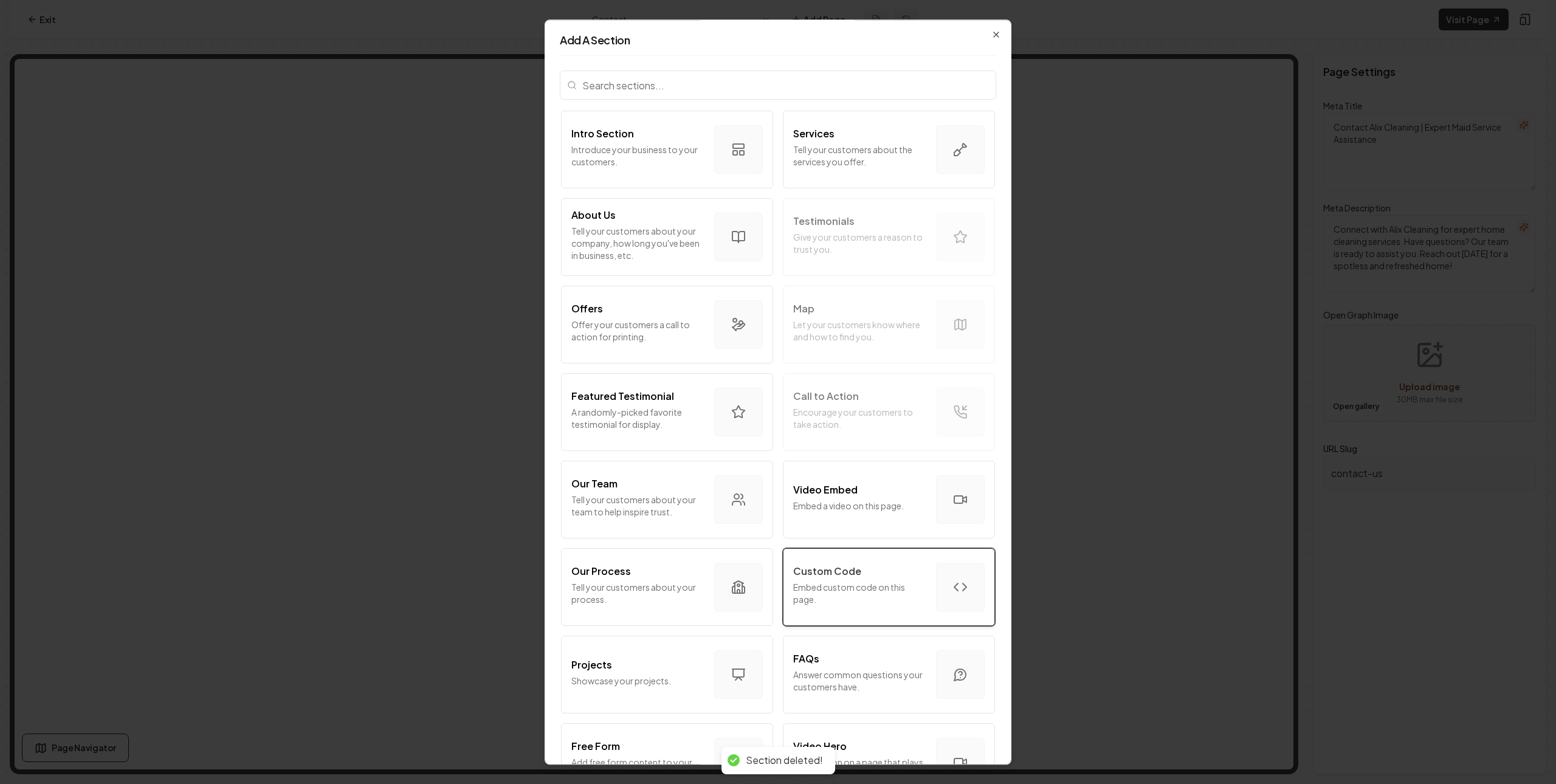
click at [885, 556] on button "Custom Code Embed custom code on this page." at bounding box center [888, 587] width 212 height 78
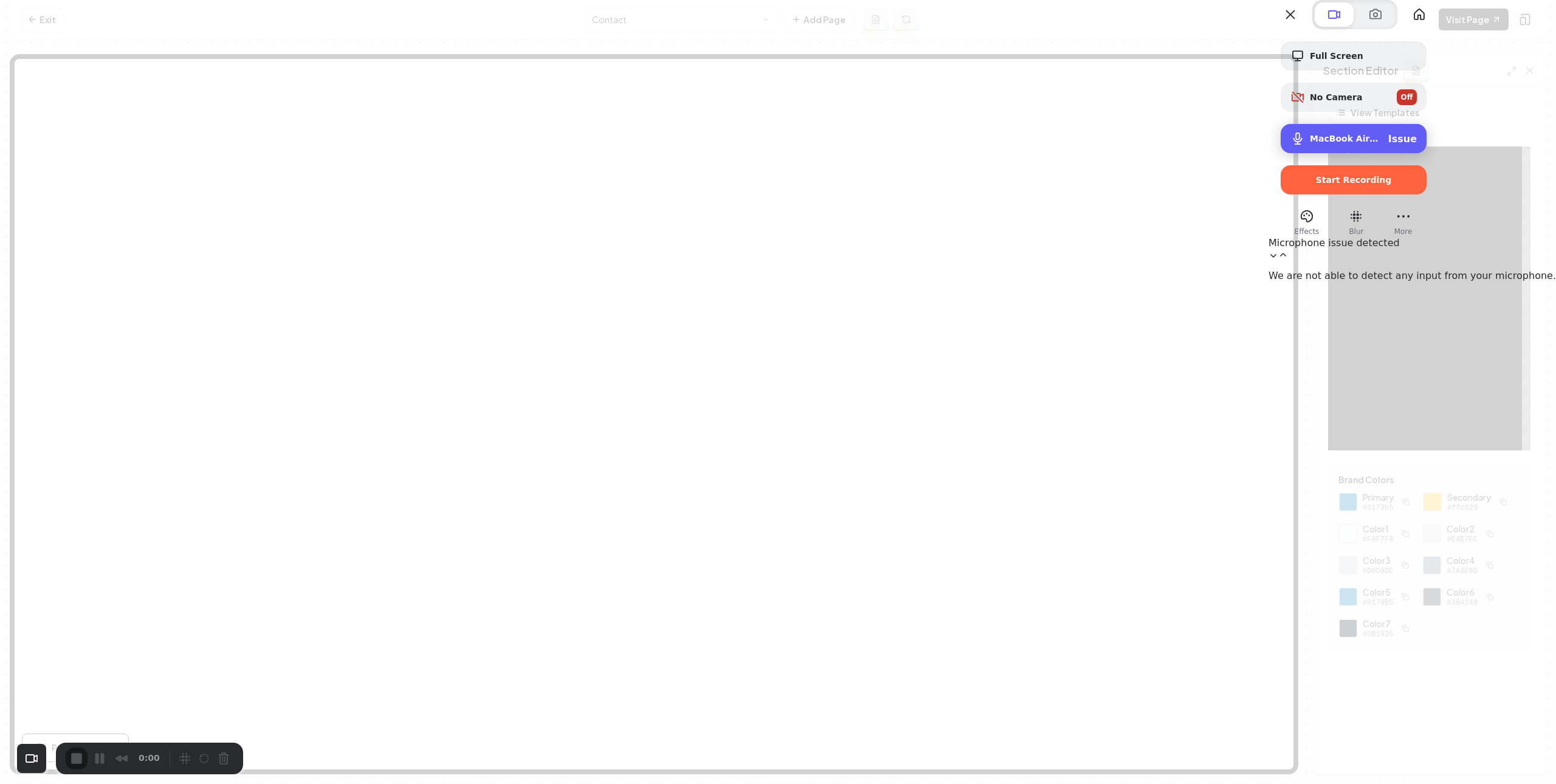
click at [1416, 145] on div "MacBook Air Microphone (Built-in) Issue" at bounding box center [1362, 139] width 107 height 11
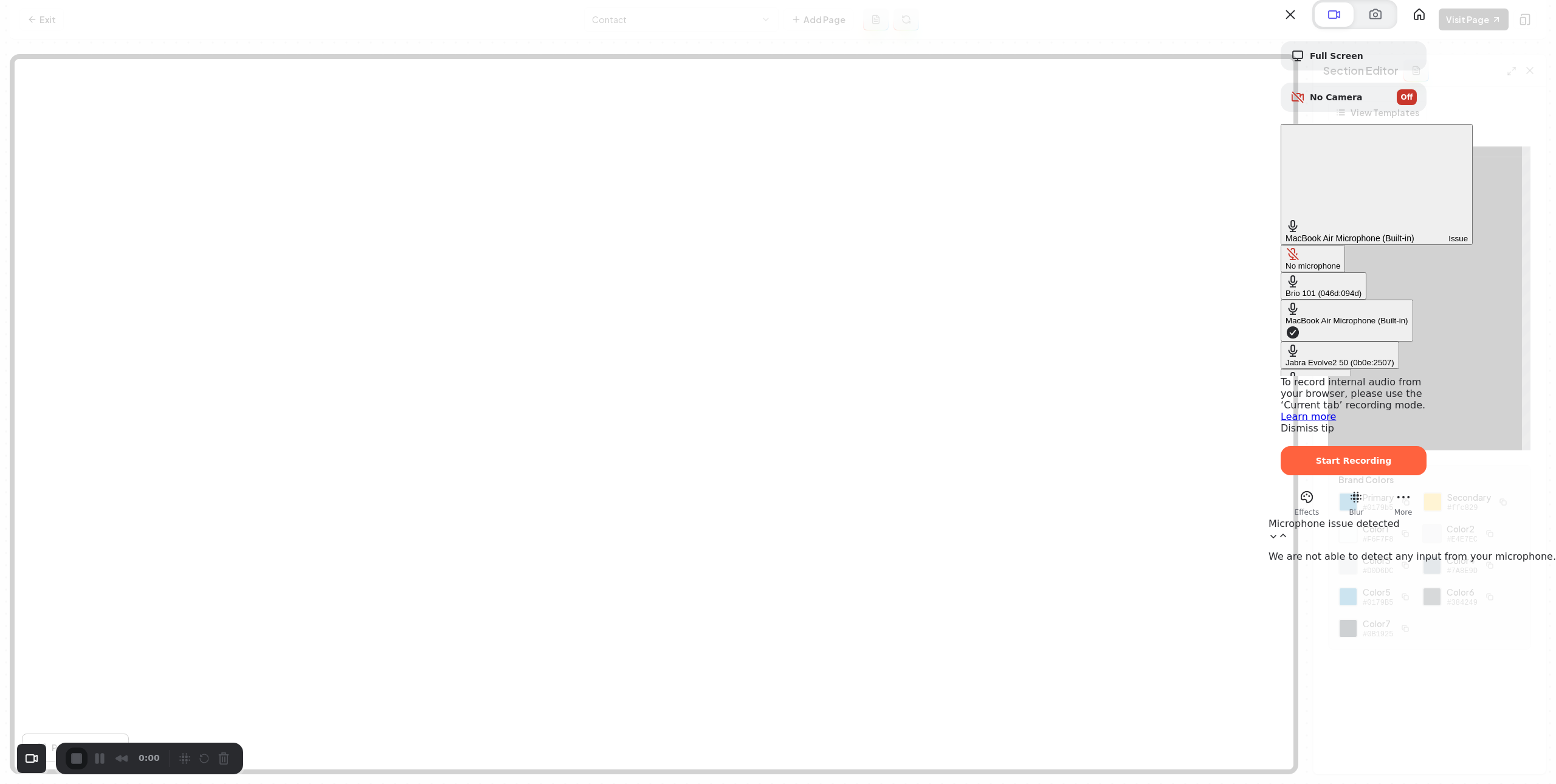
scroll to position [15, 0]
drag, startPoint x: 1282, startPoint y: 264, endPoint x: 1401, endPoint y: 245, distance: 120.5
click at [1285, 371] on div "Default - AirPods" at bounding box center [1316, 375] width 61 height 9
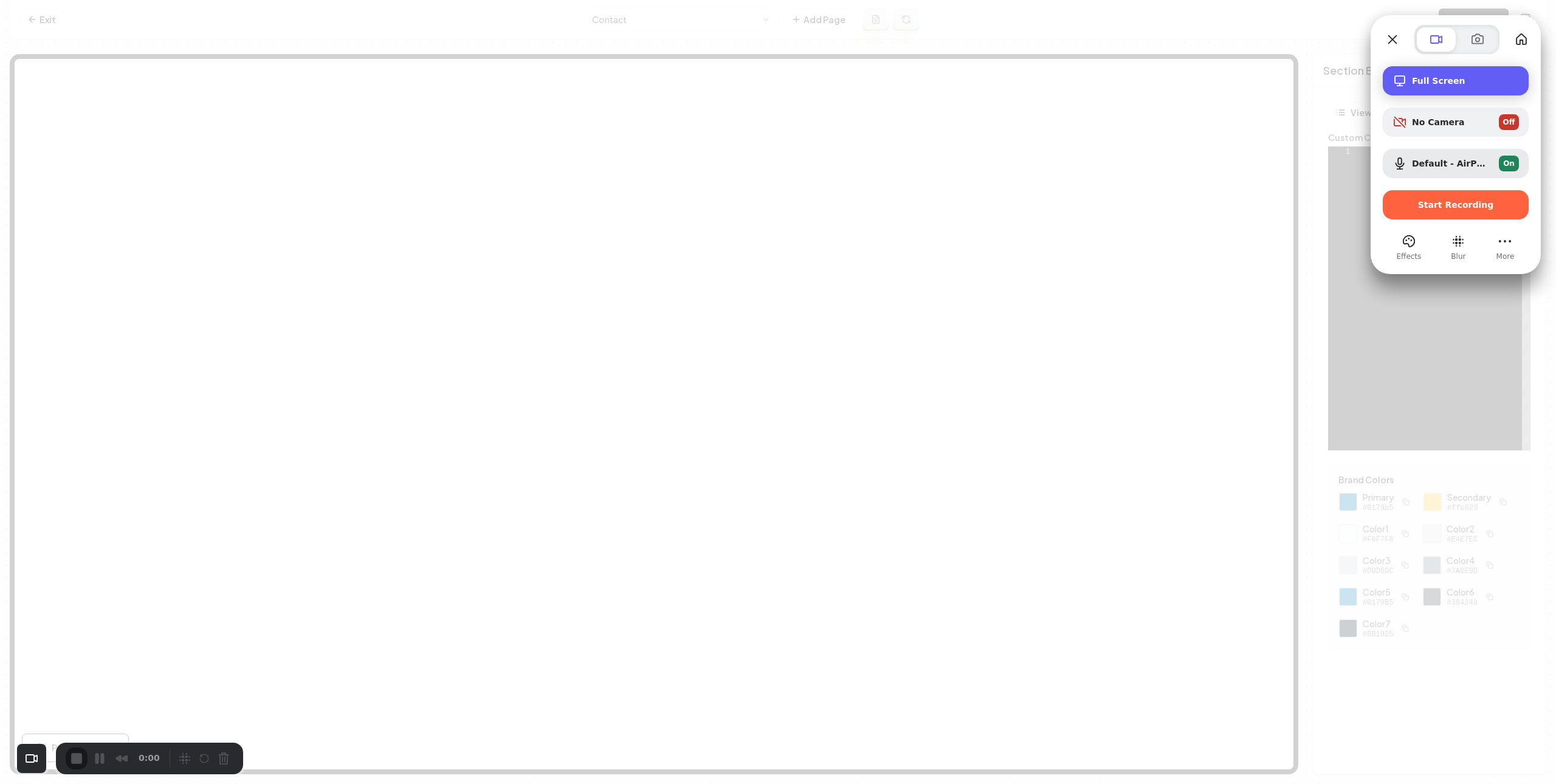
click at [1423, 81] on span "Full Screen" at bounding box center [1465, 81] width 107 height 10
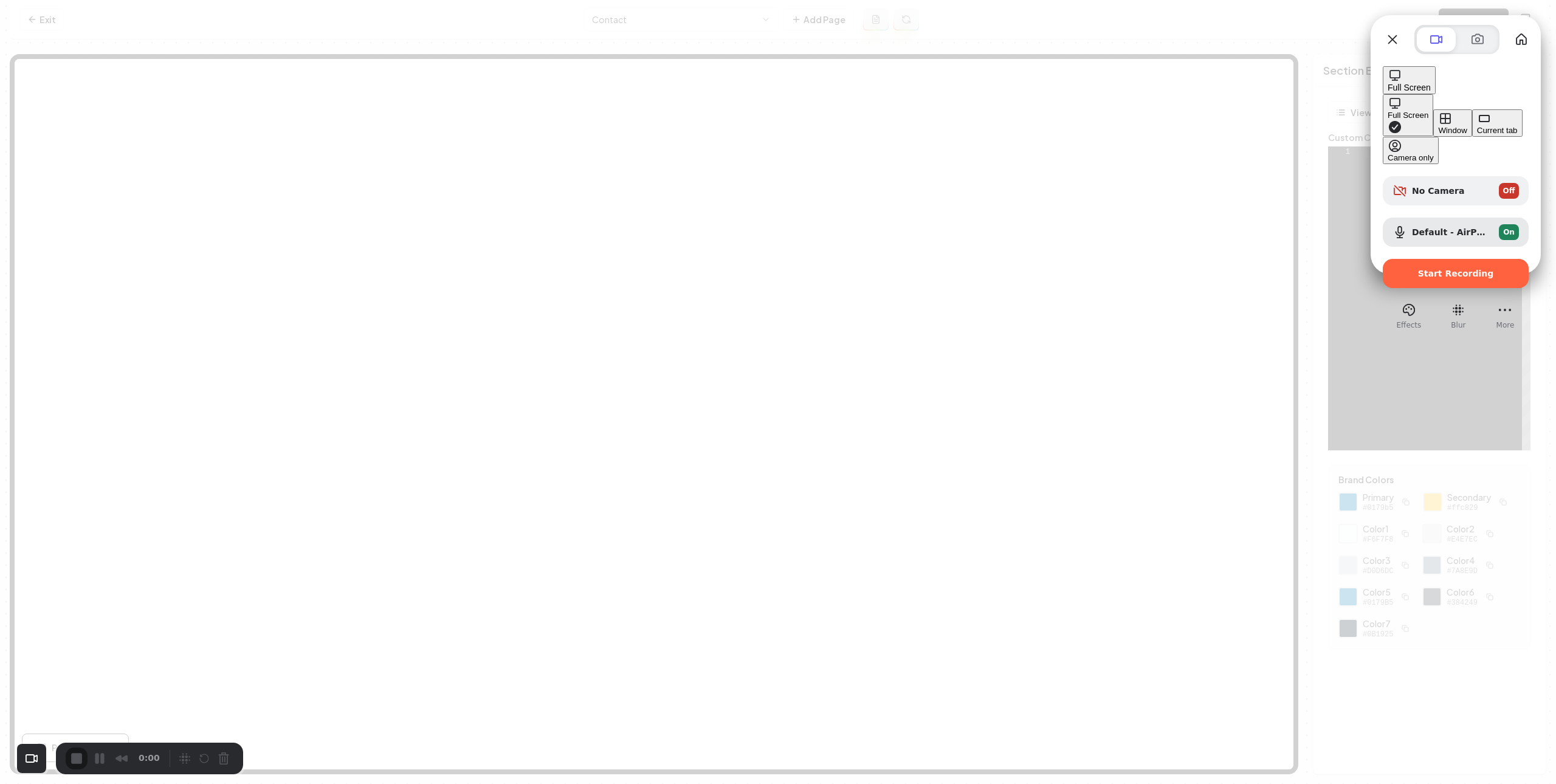
click at [1431, 259] on div "Start Recording" at bounding box center [1455, 273] width 146 height 29
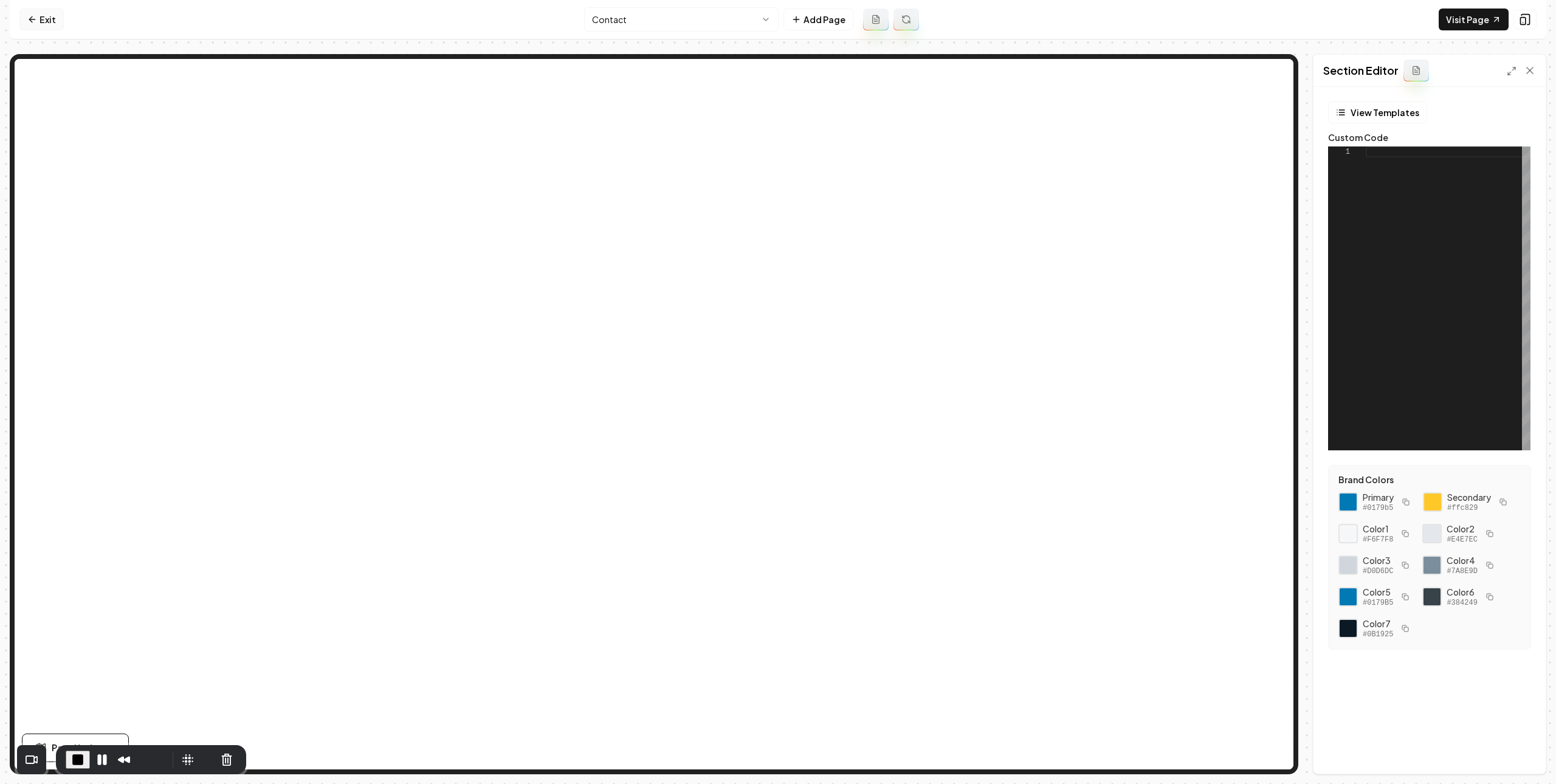
click at [38, 16] on link "Exit" at bounding box center [41, 19] width 45 height 22
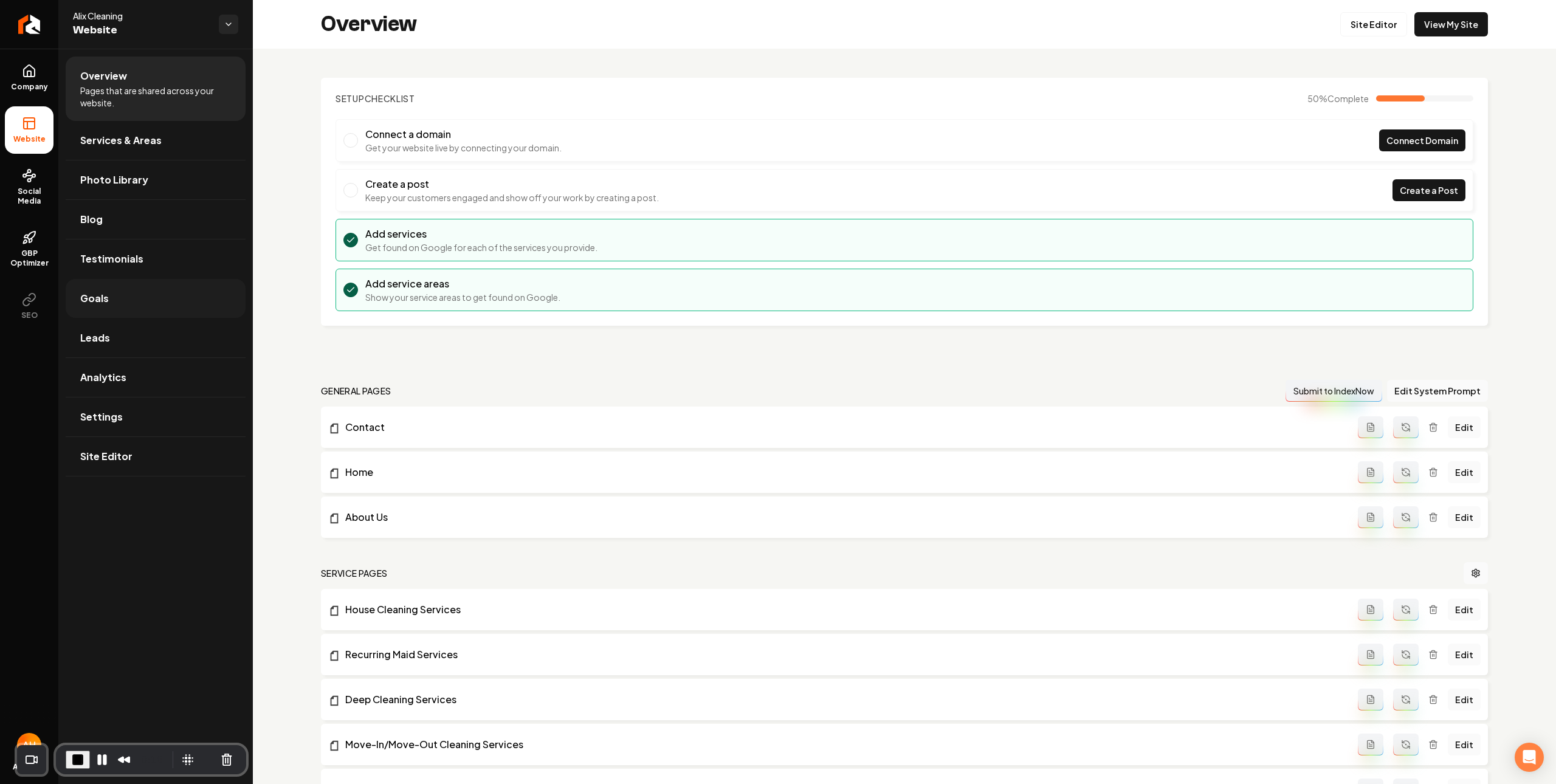
click at [125, 308] on link "Goals" at bounding box center [156, 298] width 180 height 39
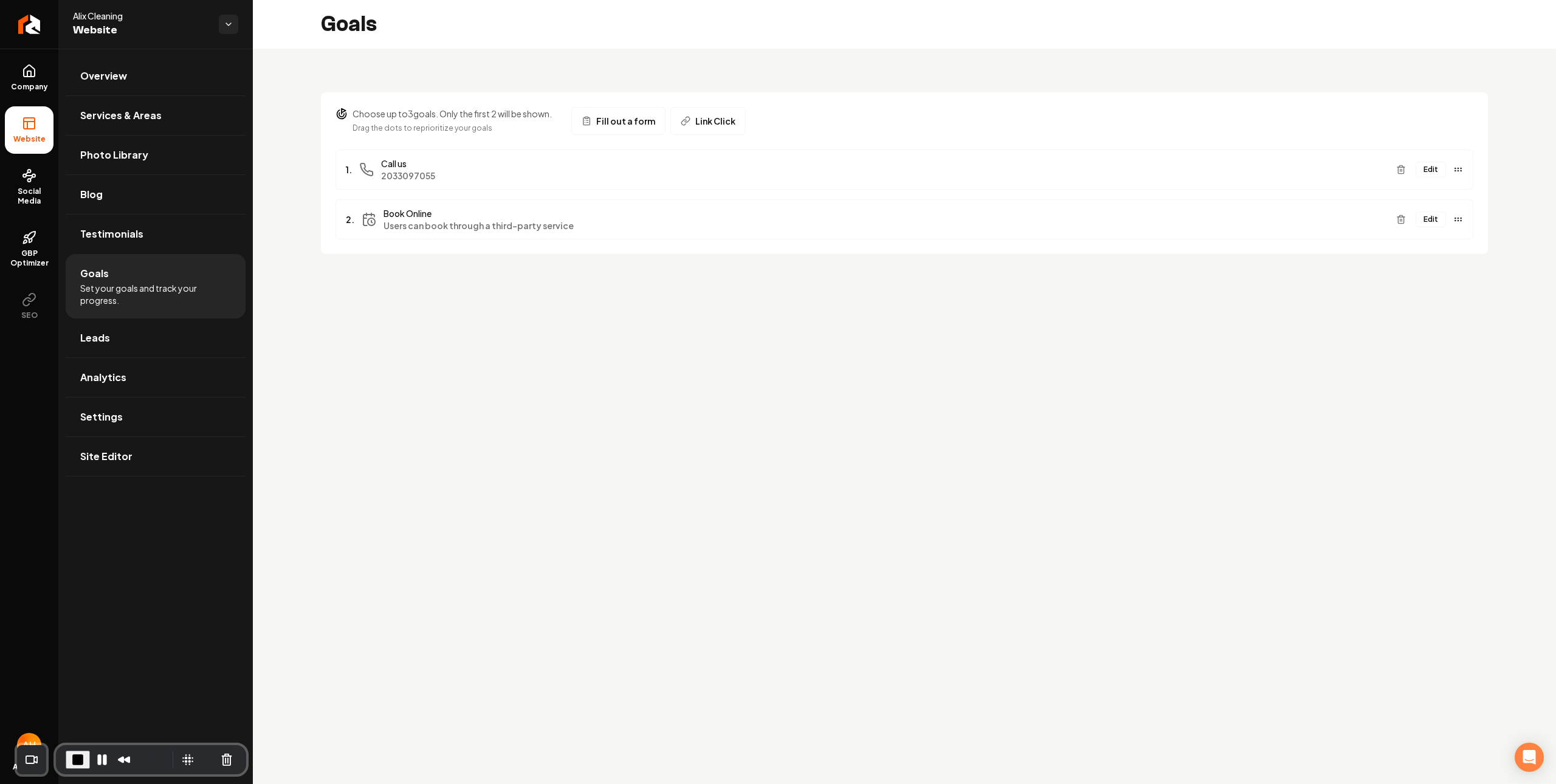
drag, startPoint x: 571, startPoint y: 215, endPoint x: 501, endPoint y: 240, distance: 74.3
click at [477, 219] on div "Book Online Users can book through a third-party service" at bounding box center [885, 219] width 1003 height 24
drag, startPoint x: 552, startPoint y: 306, endPoint x: 612, endPoint y: 212, distance: 111.5
click at [552, 306] on main "Goals Choose up to 3 goals. Only the first 2 will be shown. Drag the dots to re…" at bounding box center [905, 392] width 1303 height 784
click at [1423, 215] on button "Edit" at bounding box center [1431, 219] width 30 height 16
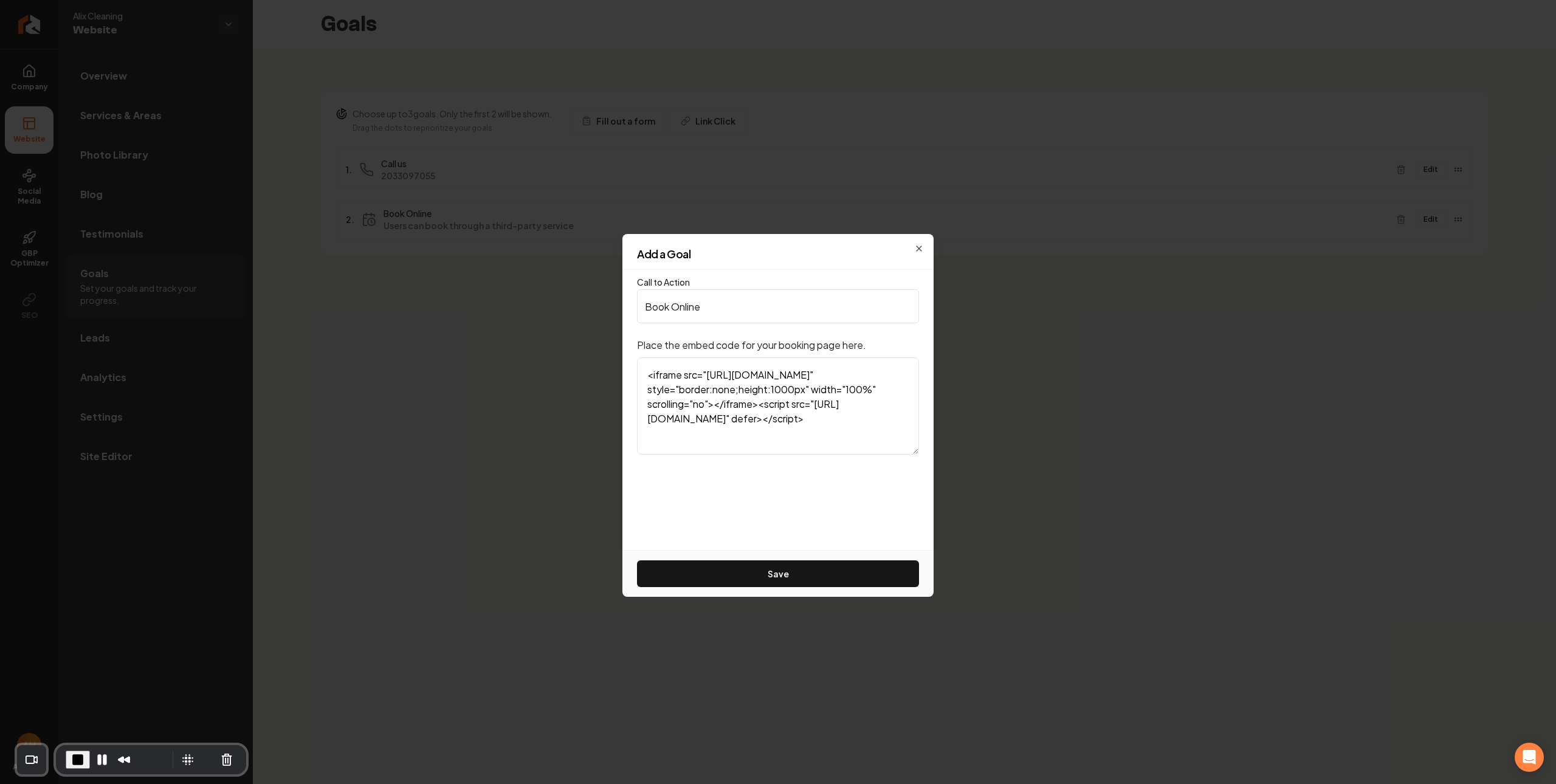
drag, startPoint x: 768, startPoint y: 427, endPoint x: 570, endPoint y: 219, distance: 287.2
click at [569, 339] on body "Company Website Social Media GBP Optimizer SEO Account Alix Cleaning Website Ov…" at bounding box center [778, 392] width 1556 height 784
click at [921, 249] on div "Add a Goal" at bounding box center [778, 259] width 311 height 21
click at [919, 247] on icon "button" at bounding box center [919, 248] width 5 height 5
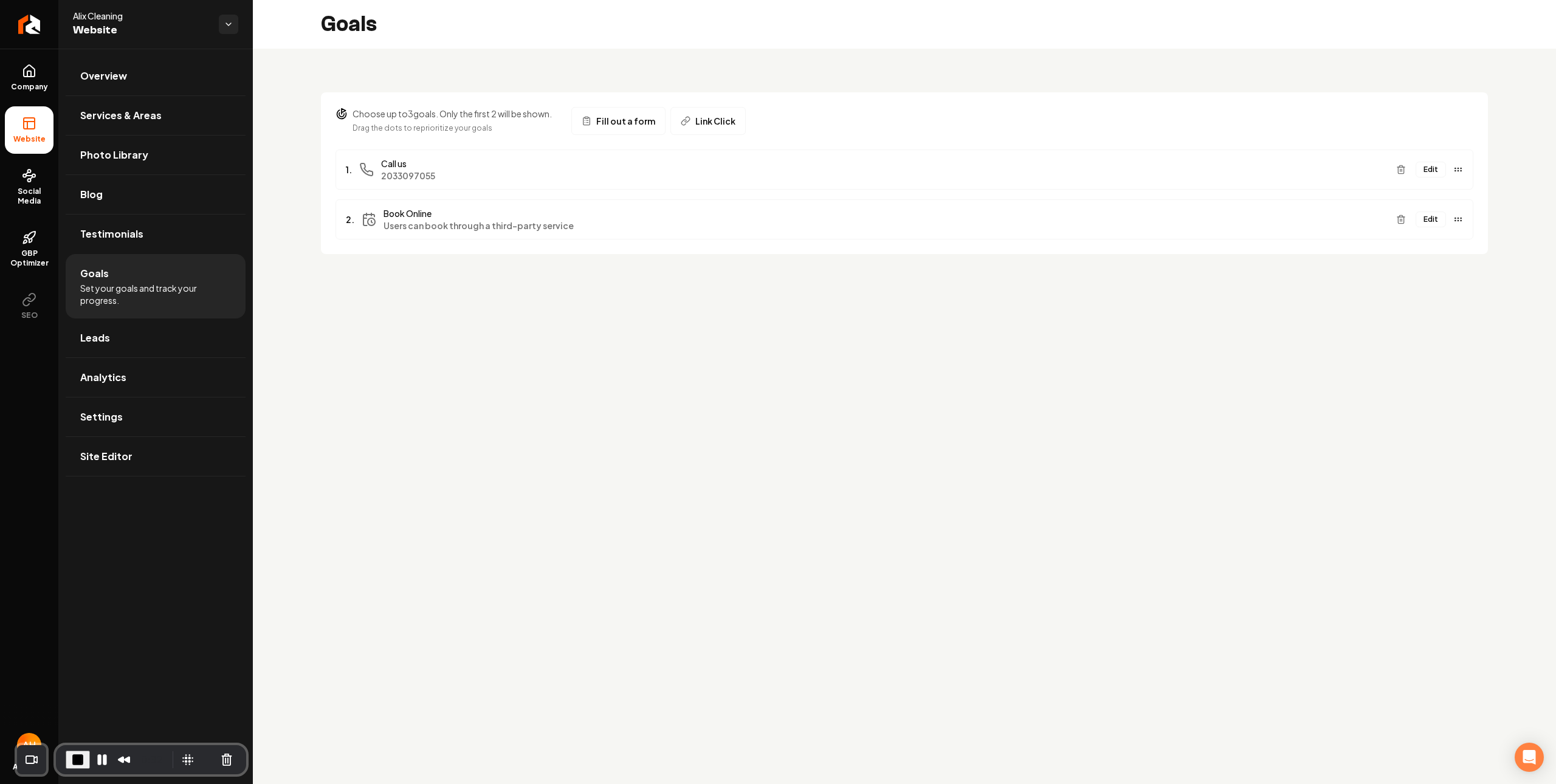
click at [534, 558] on main "Goals Choose up to 3 goals. Only the first 2 will be shown. Drag the dots to re…" at bounding box center [905, 392] width 1303 height 784
click at [128, 76] on link "Overview" at bounding box center [156, 76] width 180 height 39
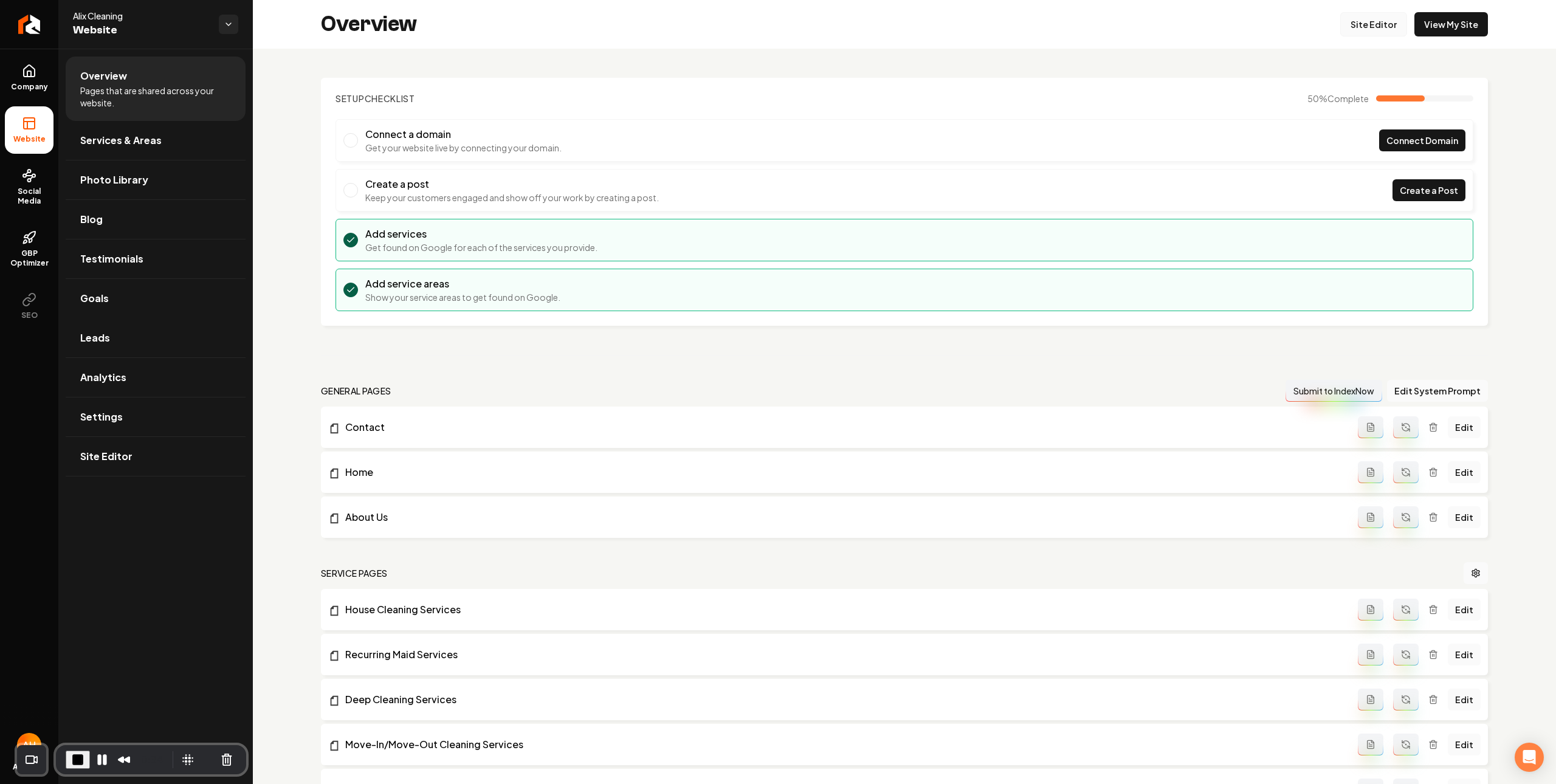
click at [1365, 23] on link "Site Editor" at bounding box center [1373, 24] width 67 height 24
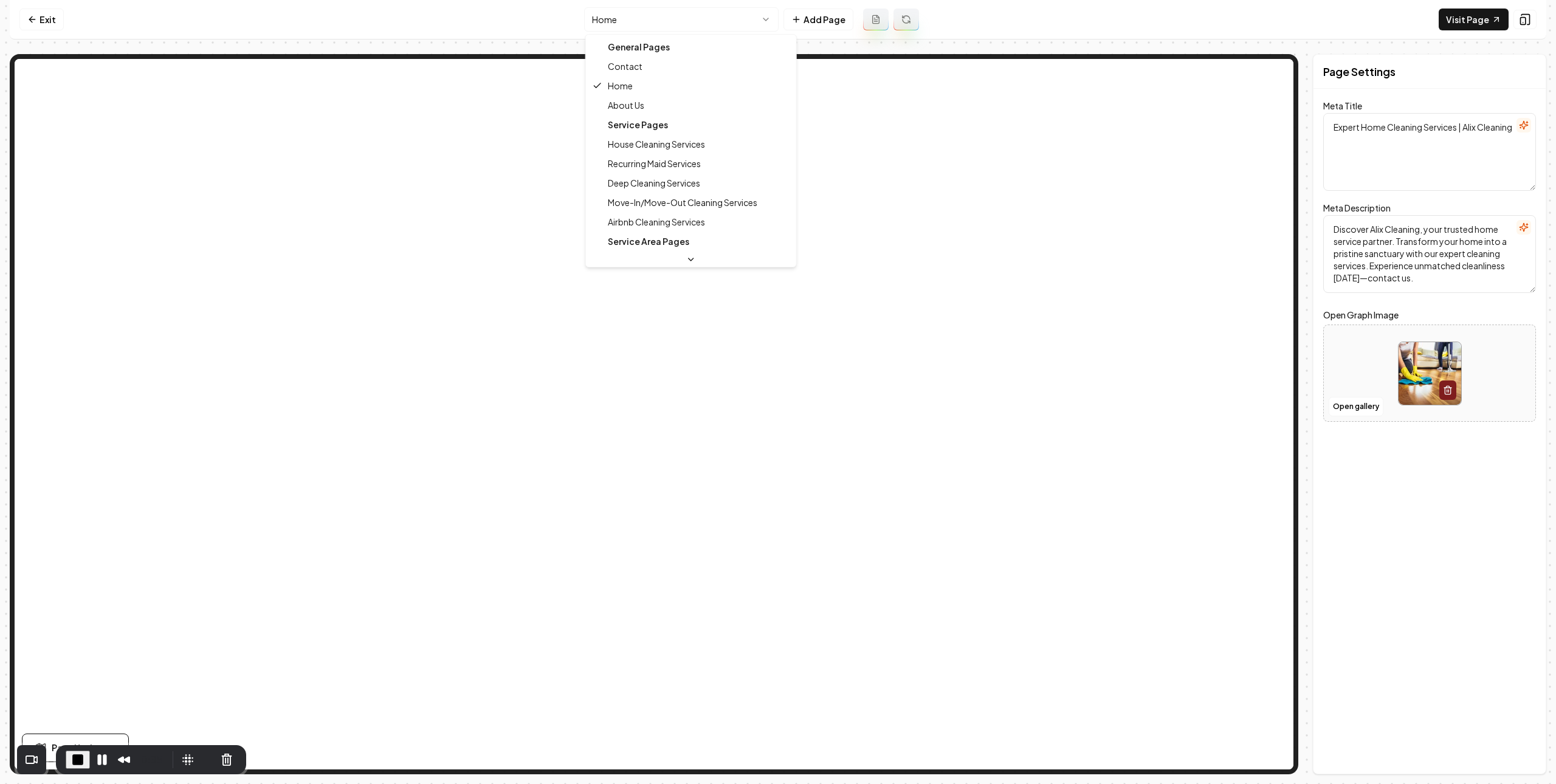
click at [693, 17] on html "Computer Required This feature is only available on a computer. Please switch t…" at bounding box center [778, 392] width 1556 height 784
type textarea "Contact Alix Cleaning | Expert Maid Service Assistance"
type textarea "Connect with Alix Cleaning for expert home cleaning services. Have questions? O…"
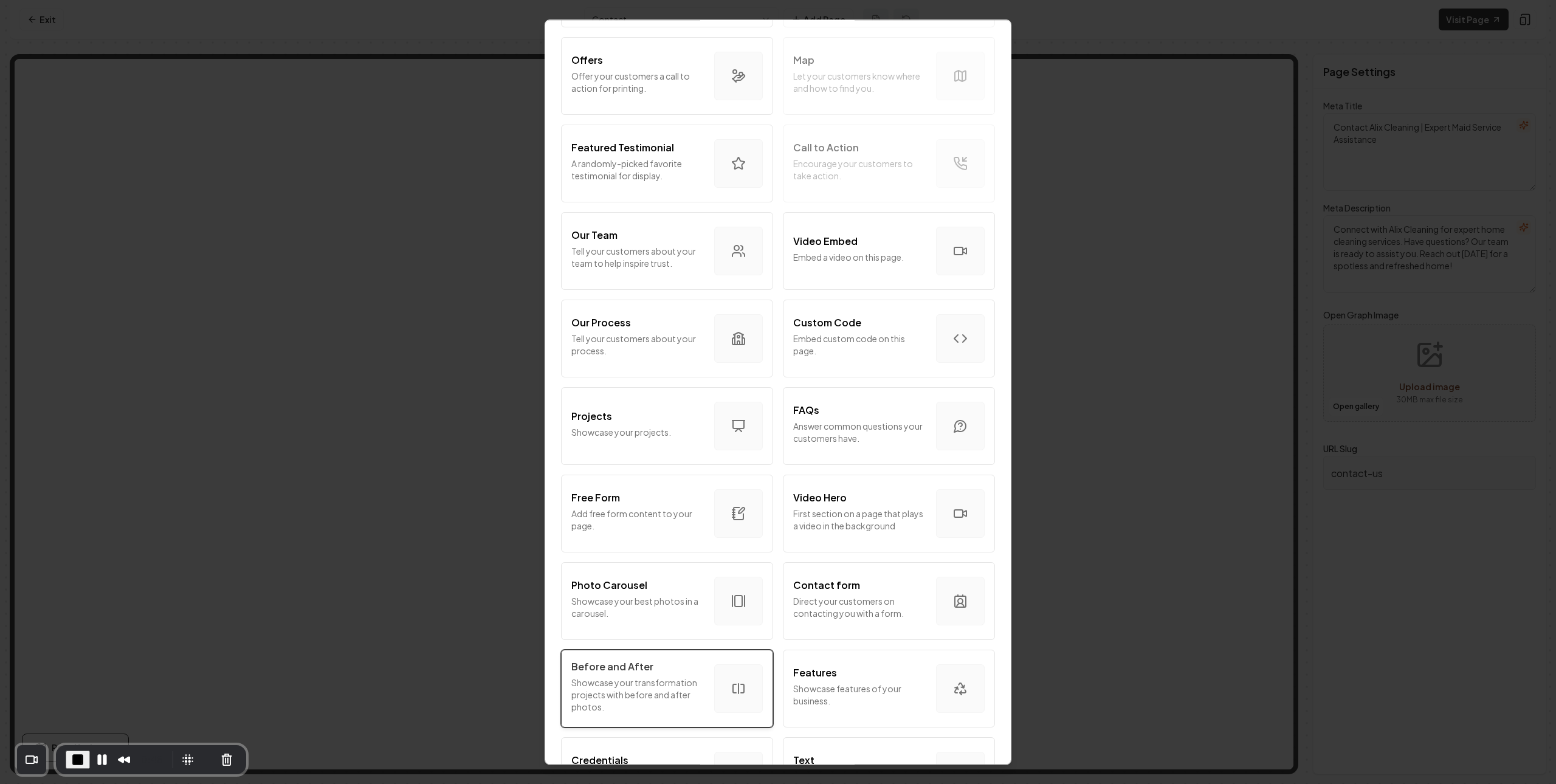
scroll to position [313, 0]
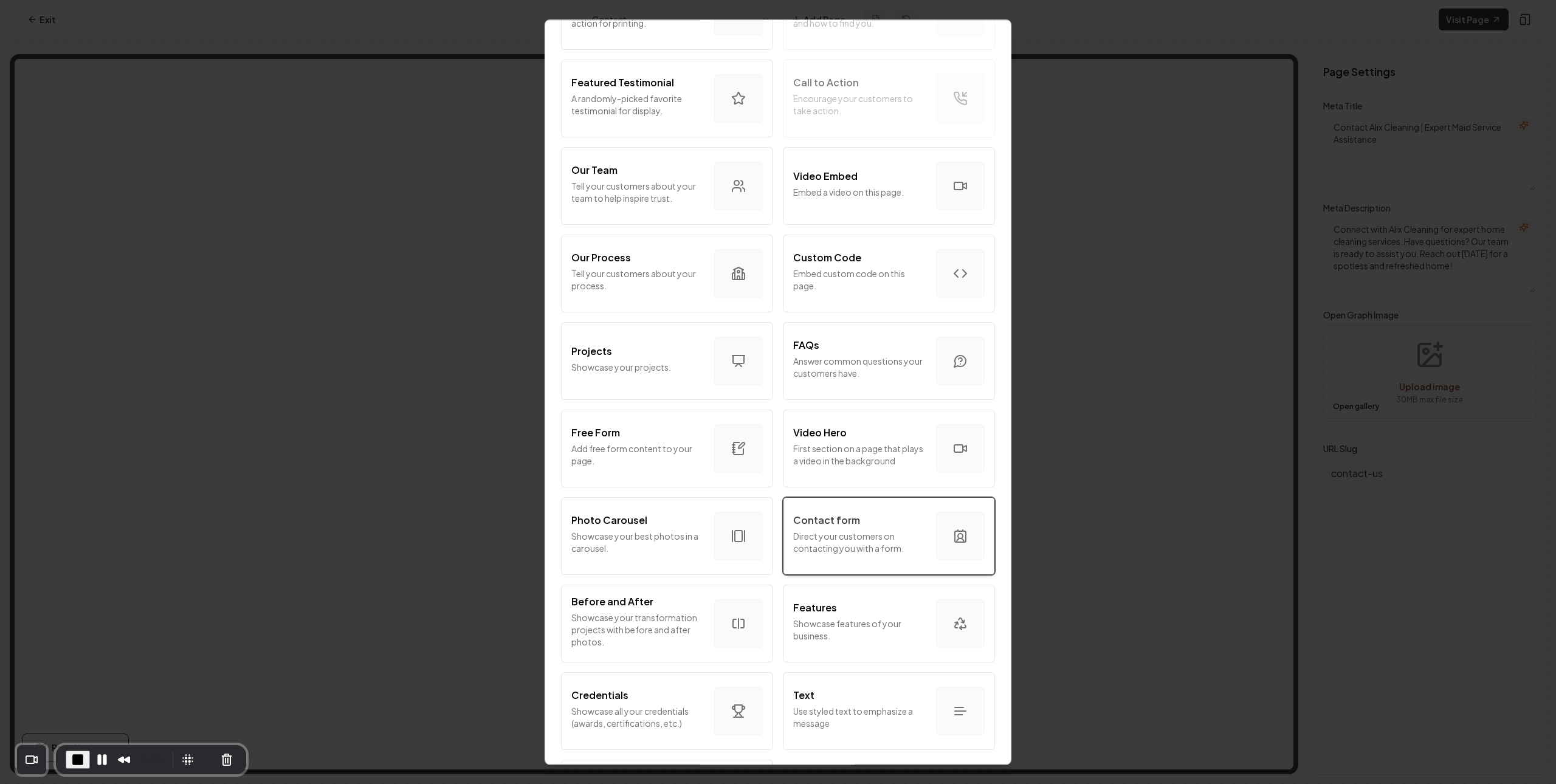
click at [815, 544] on p "Direct your customers on contacting you with a form." at bounding box center [860, 542] width 133 height 24
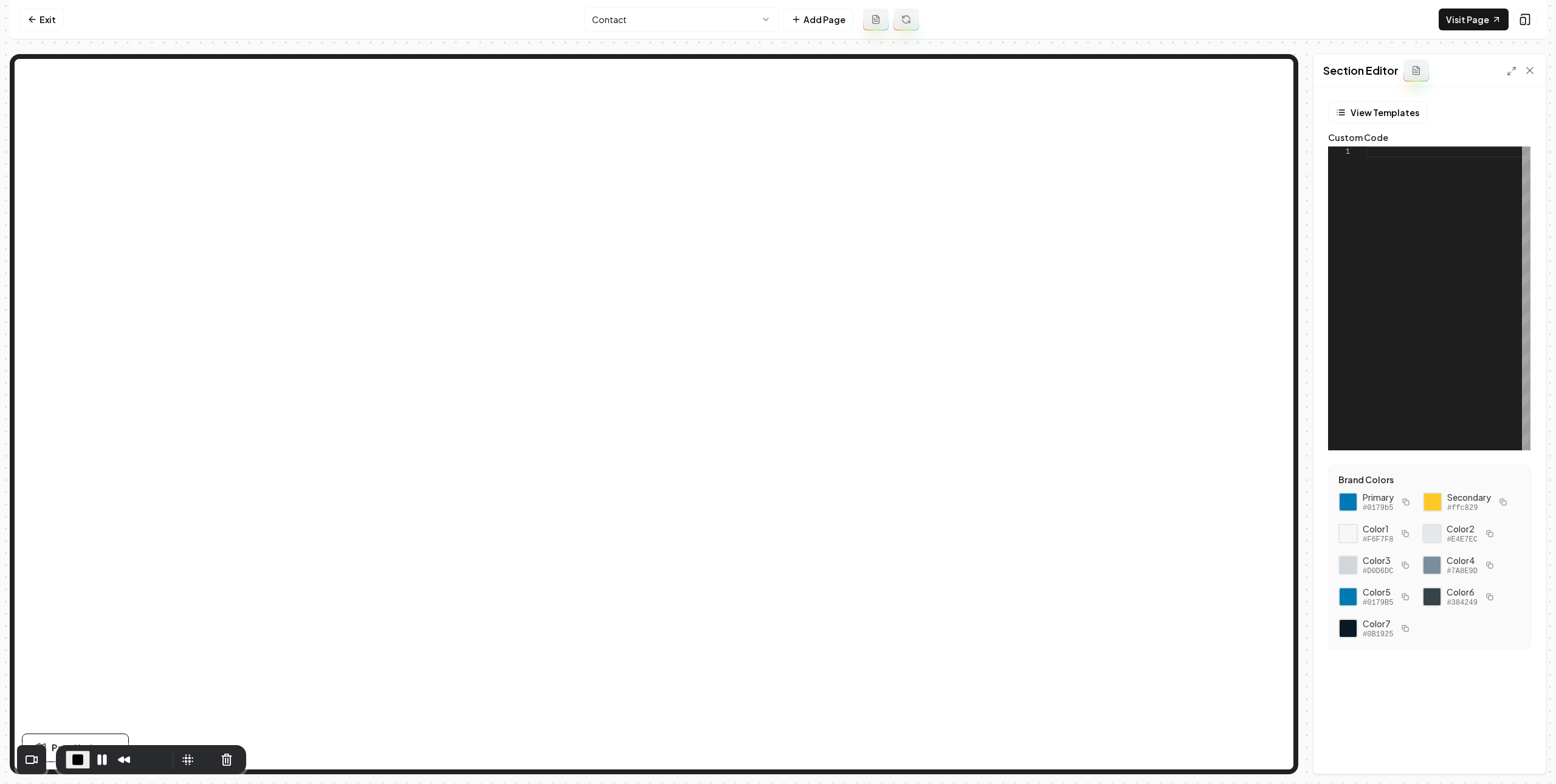
click at [1394, 181] on div at bounding box center [1448, 298] width 164 height 304
click at [1504, 741] on div "Discard Changes Save" at bounding box center [1429, 752] width 232 height 42
click at [1509, 745] on button "Save" at bounding box center [1518, 753] width 36 height 22
type textarea "**********"
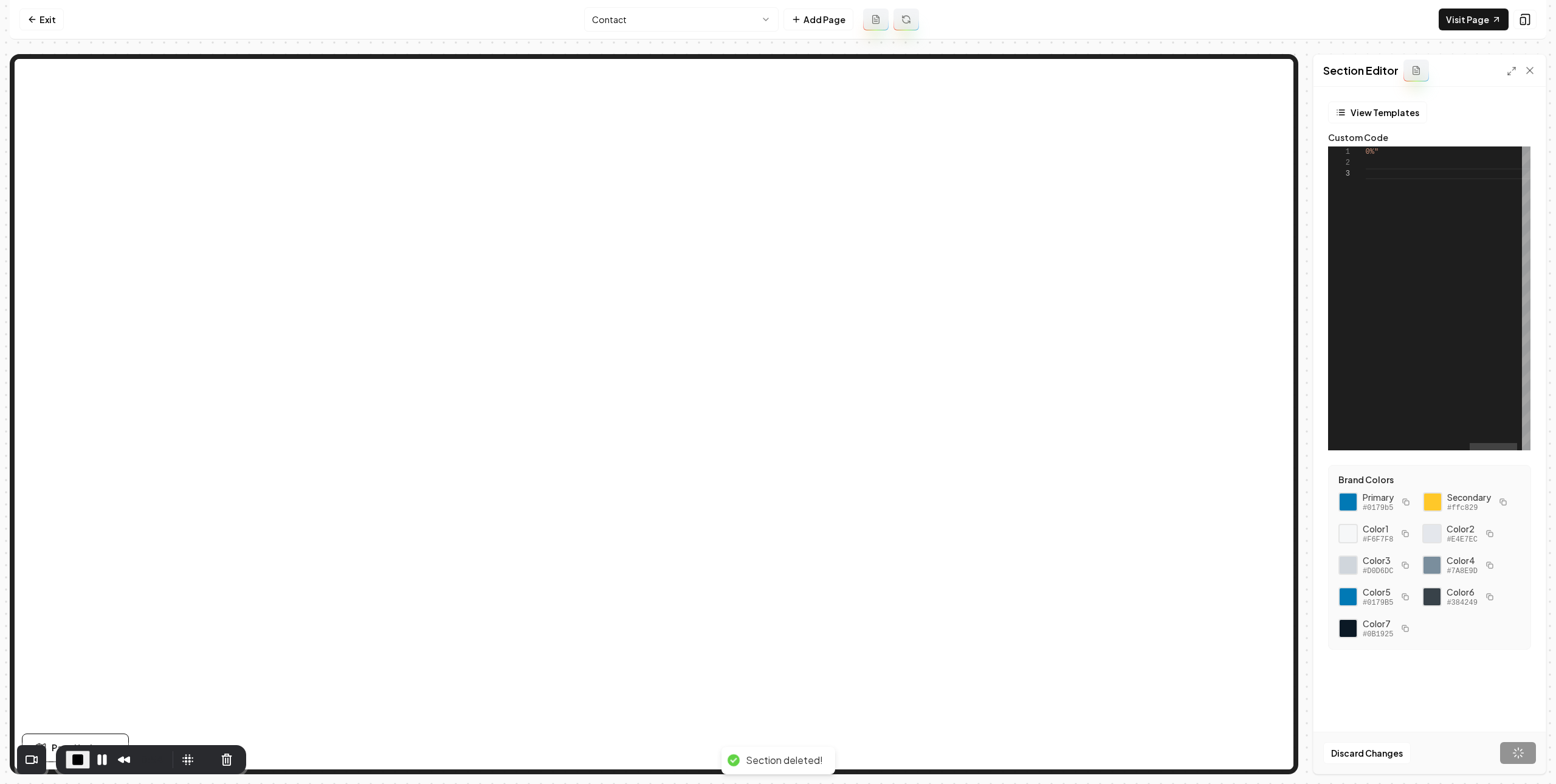
scroll to position [22, 377]
click at [35, 21] on icon at bounding box center [33, 20] width 10 height 10
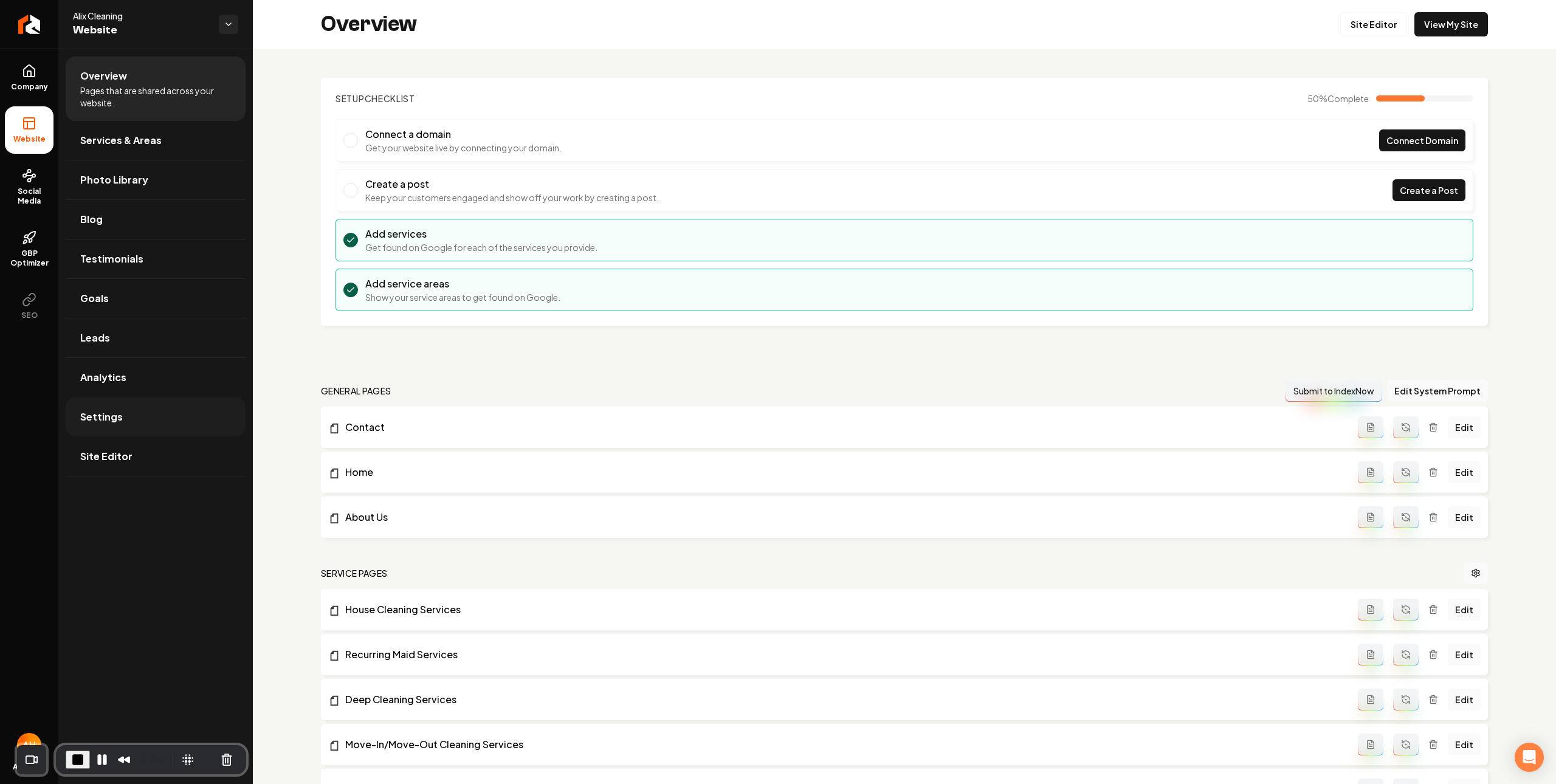
click at [146, 425] on link "Settings" at bounding box center [156, 417] width 180 height 39
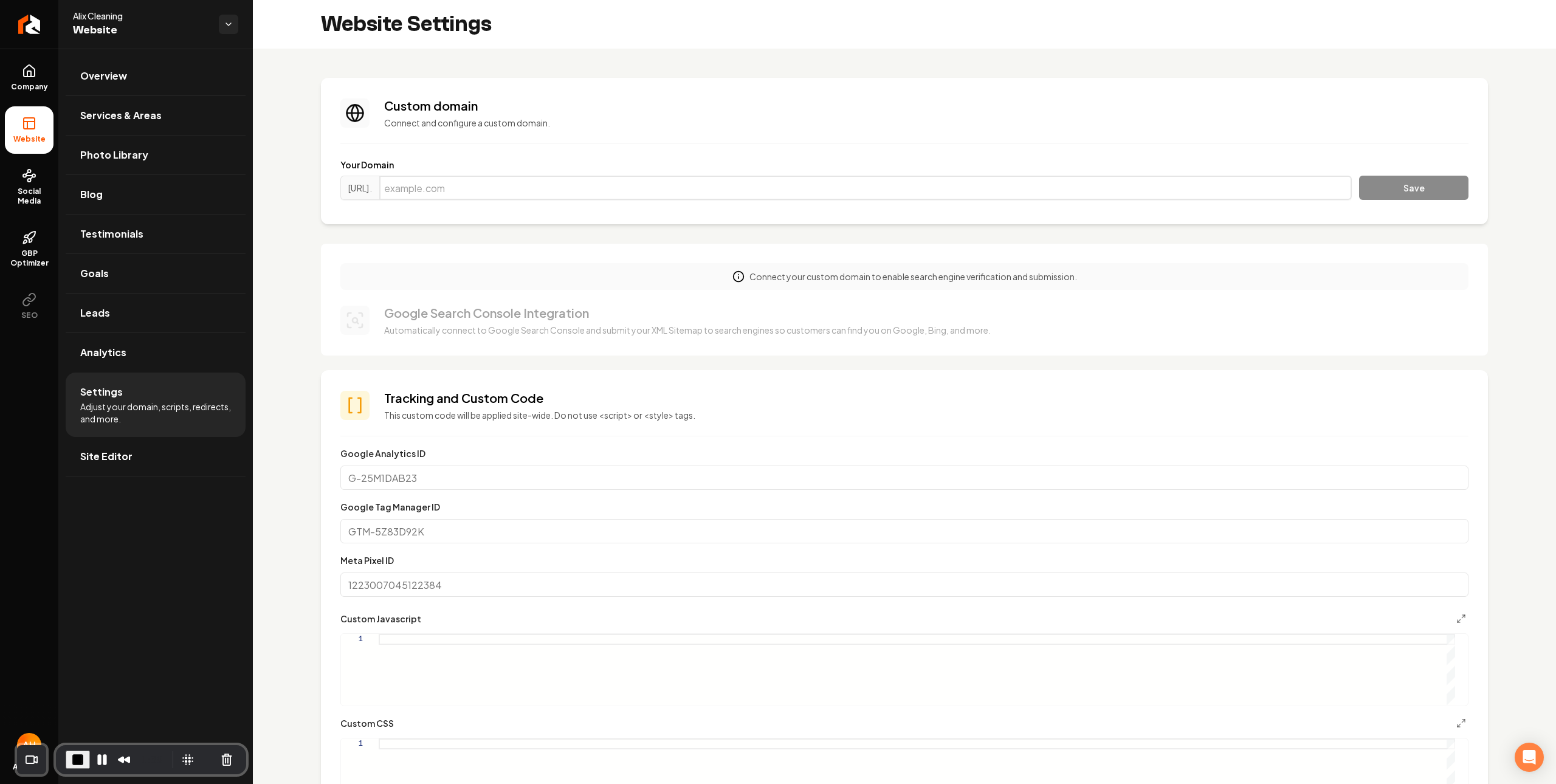
click at [583, 189] on input "Main content area" at bounding box center [866, 188] width 973 height 24
paste input "alixcleaning.com"
type input "alixcleaning.com"
click at [1379, 195] on button "Save" at bounding box center [1414, 188] width 109 height 24
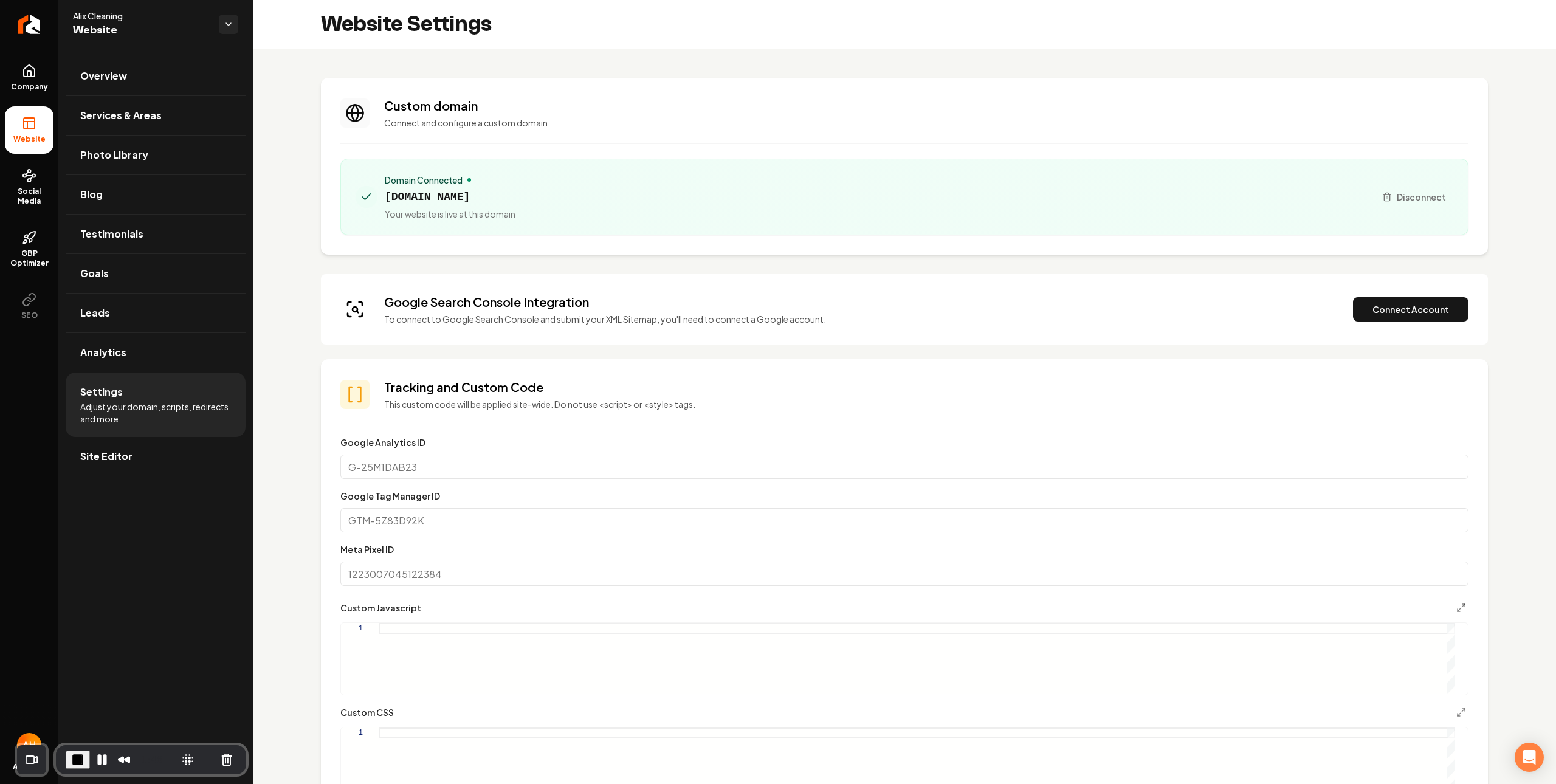
click at [79, 764] on span "End Recording" at bounding box center [77, 759] width 15 height 15
click at [1407, 320] on button "Connect Account" at bounding box center [1410, 309] width 116 height 24
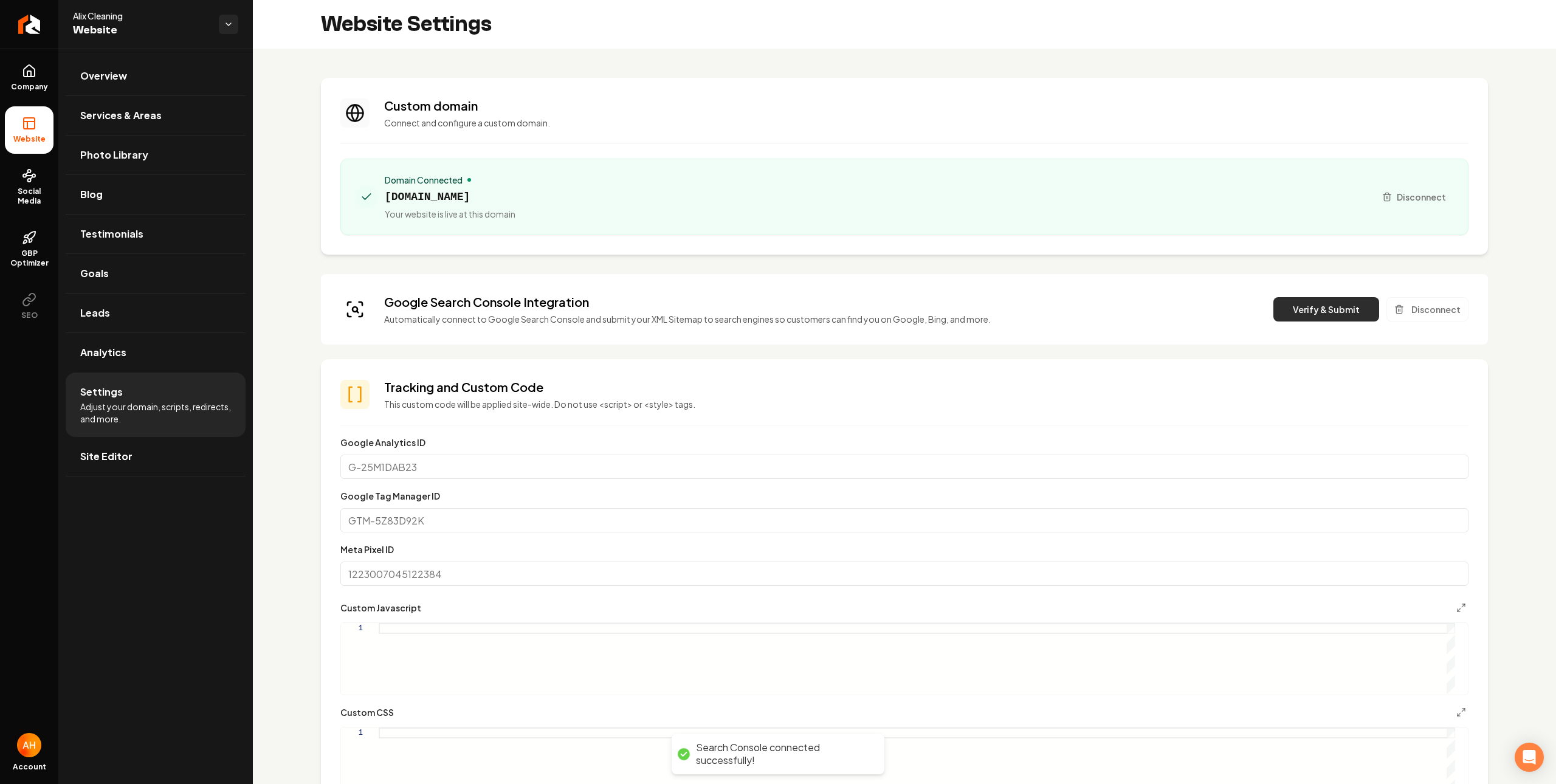
click at [1333, 303] on button "Verify & Submit" at bounding box center [1326, 309] width 106 height 24
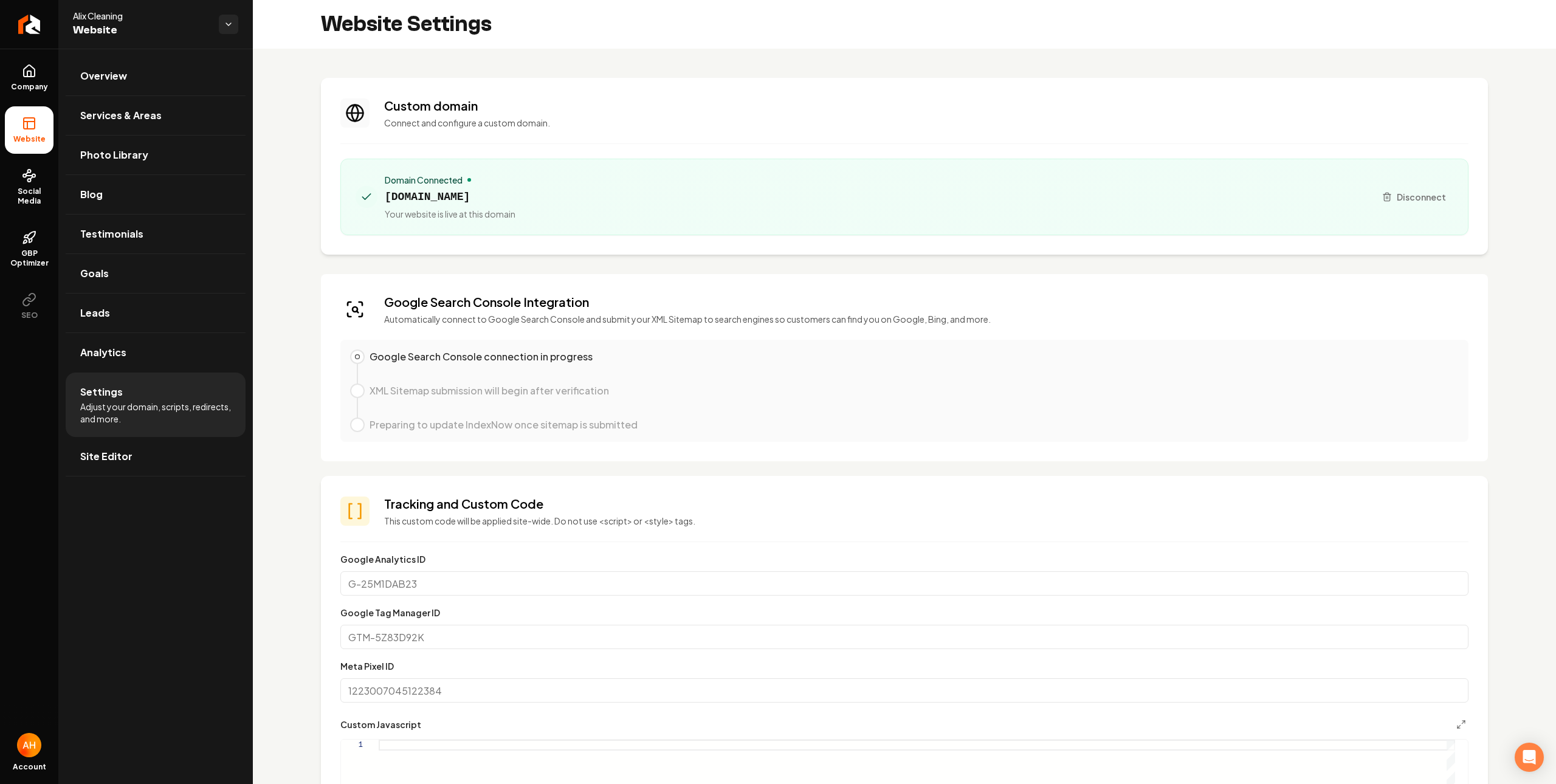
drag, startPoint x: 411, startPoint y: 207, endPoint x: 432, endPoint y: 191, distance: 26.4
click at [413, 206] on div "Domain Connected alixcleaning.com Your website is live at this domain" at bounding box center [450, 196] width 130 height 46
click at [432, 191] on span "alixcleaning.com" at bounding box center [450, 197] width 130 height 17
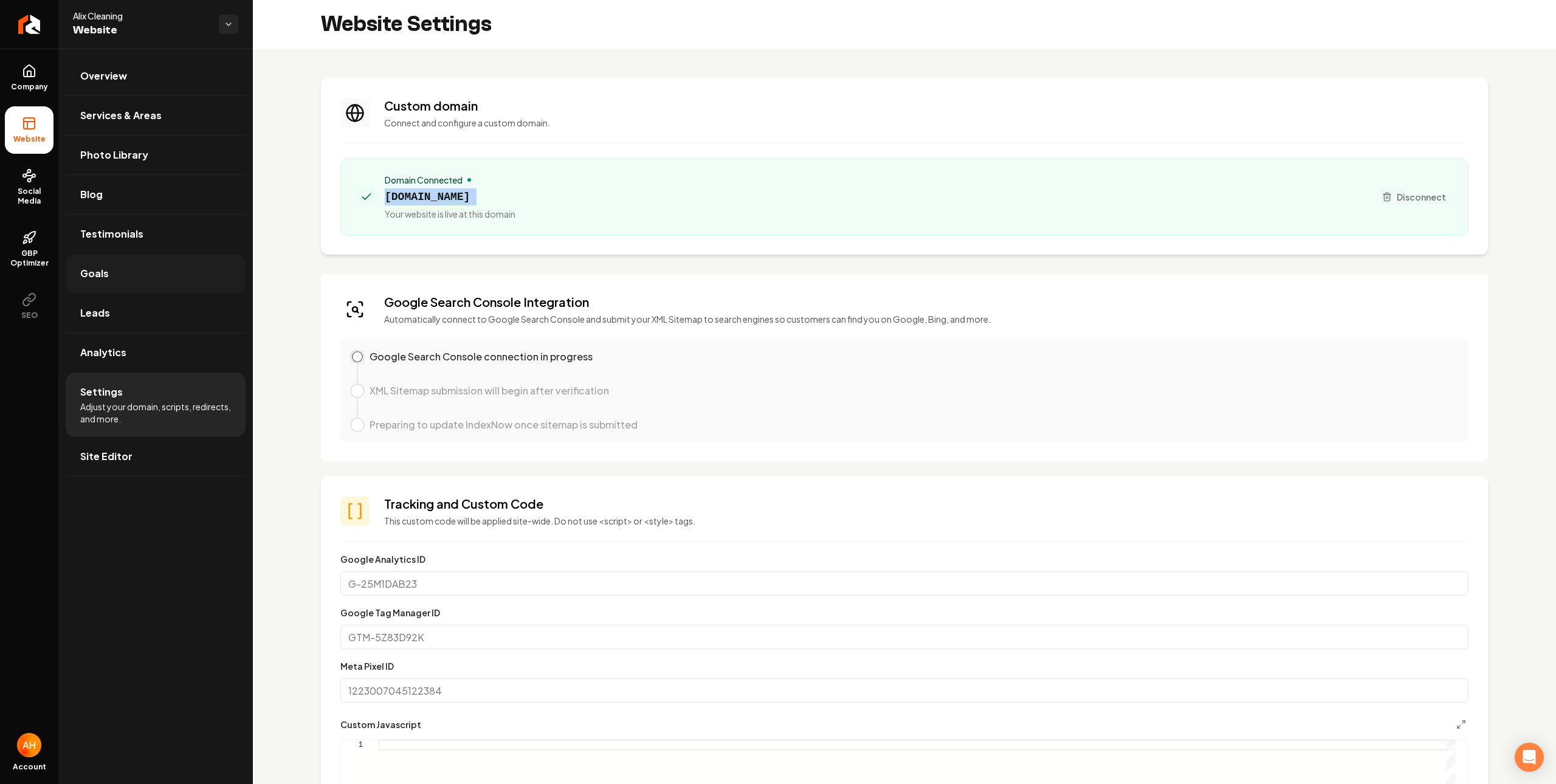
click at [123, 278] on link "Goals" at bounding box center [156, 273] width 180 height 39
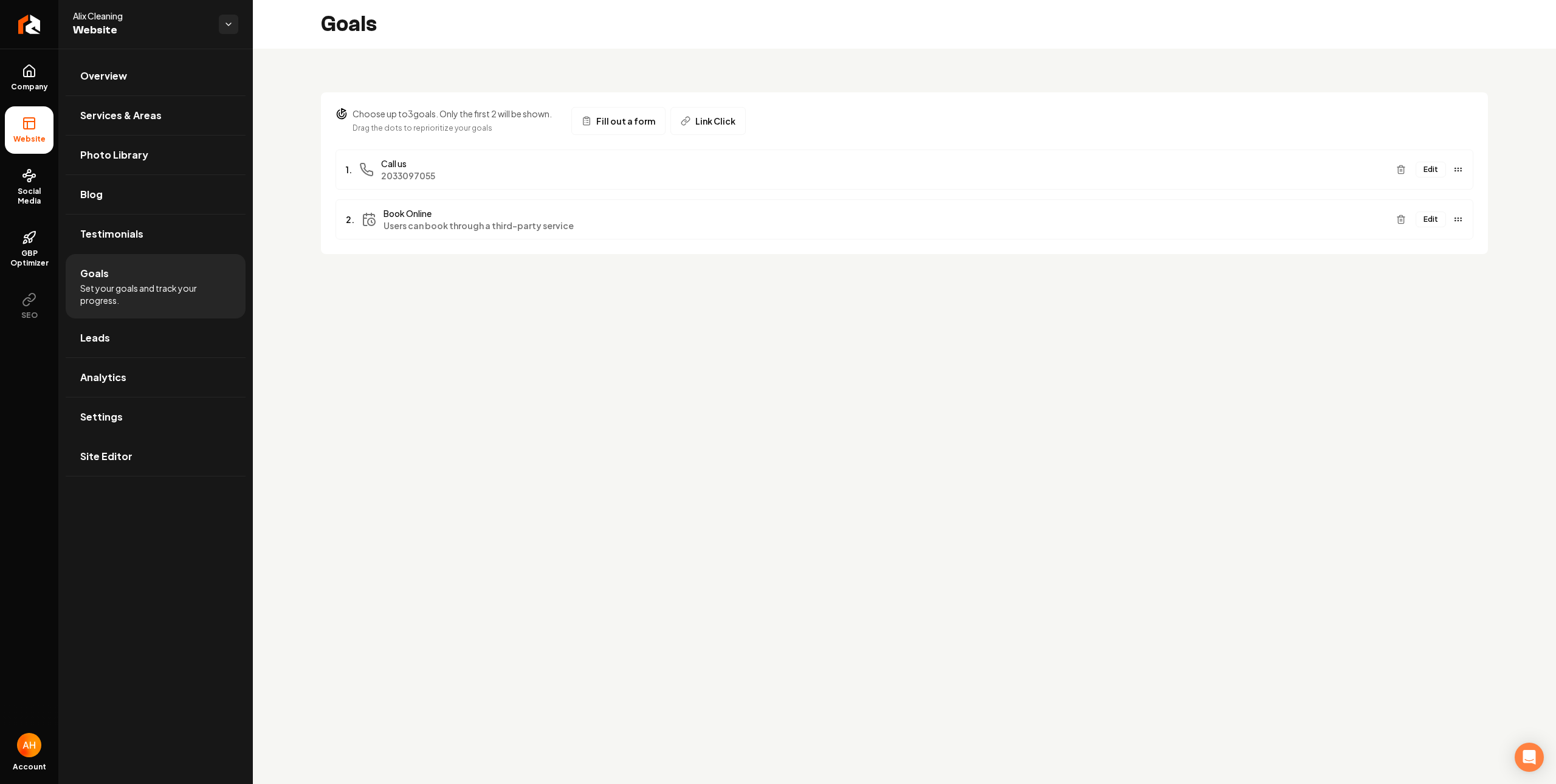
click at [1441, 174] on button "Edit" at bounding box center [1431, 169] width 30 height 16
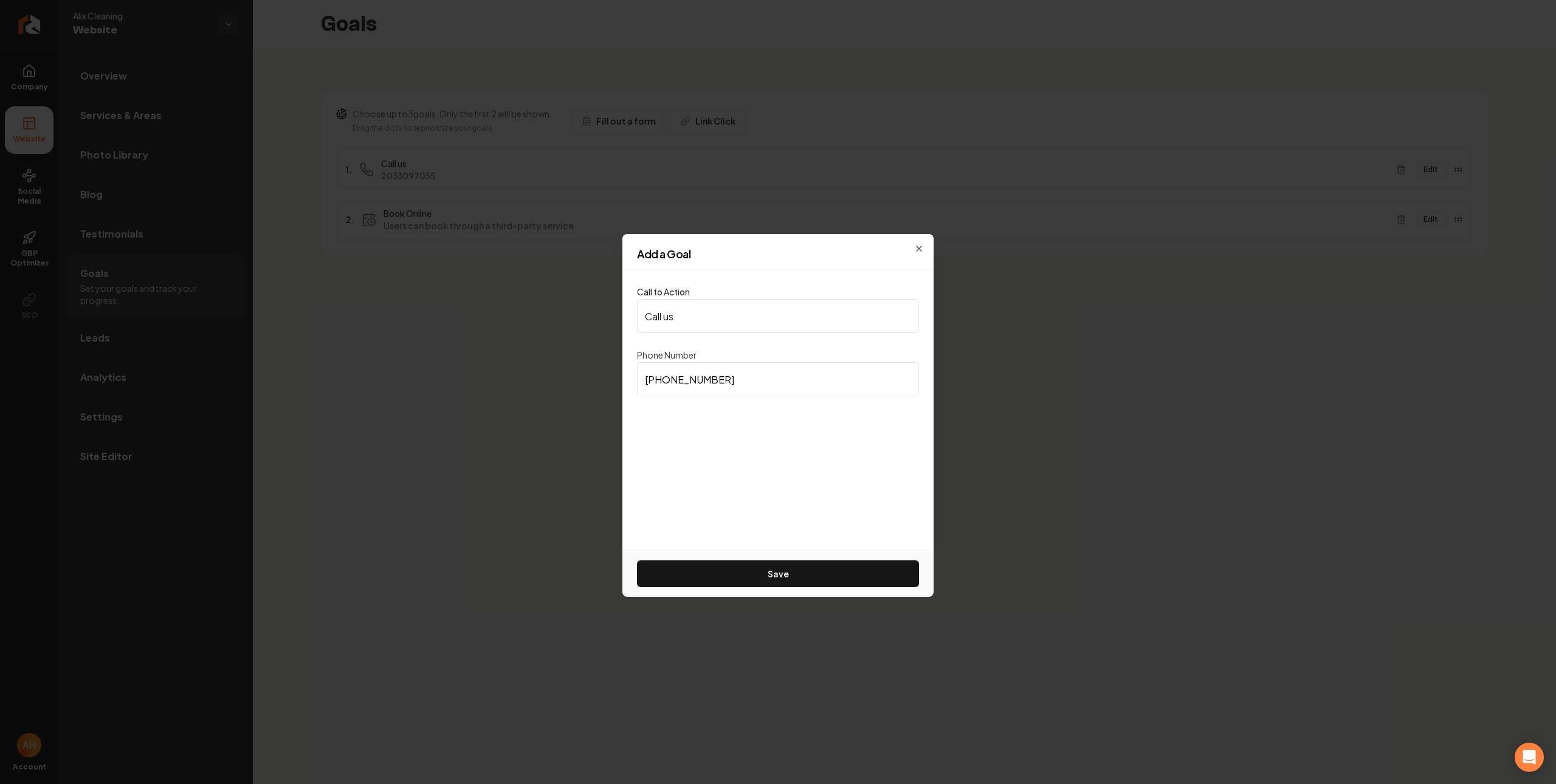
click at [815, 375] on input "(203) 309-7055" at bounding box center [778, 379] width 282 height 34
paste input "818) 201-4688"
type input "(818) 201-4688"
click at [785, 577] on button "Save" at bounding box center [778, 573] width 282 height 27
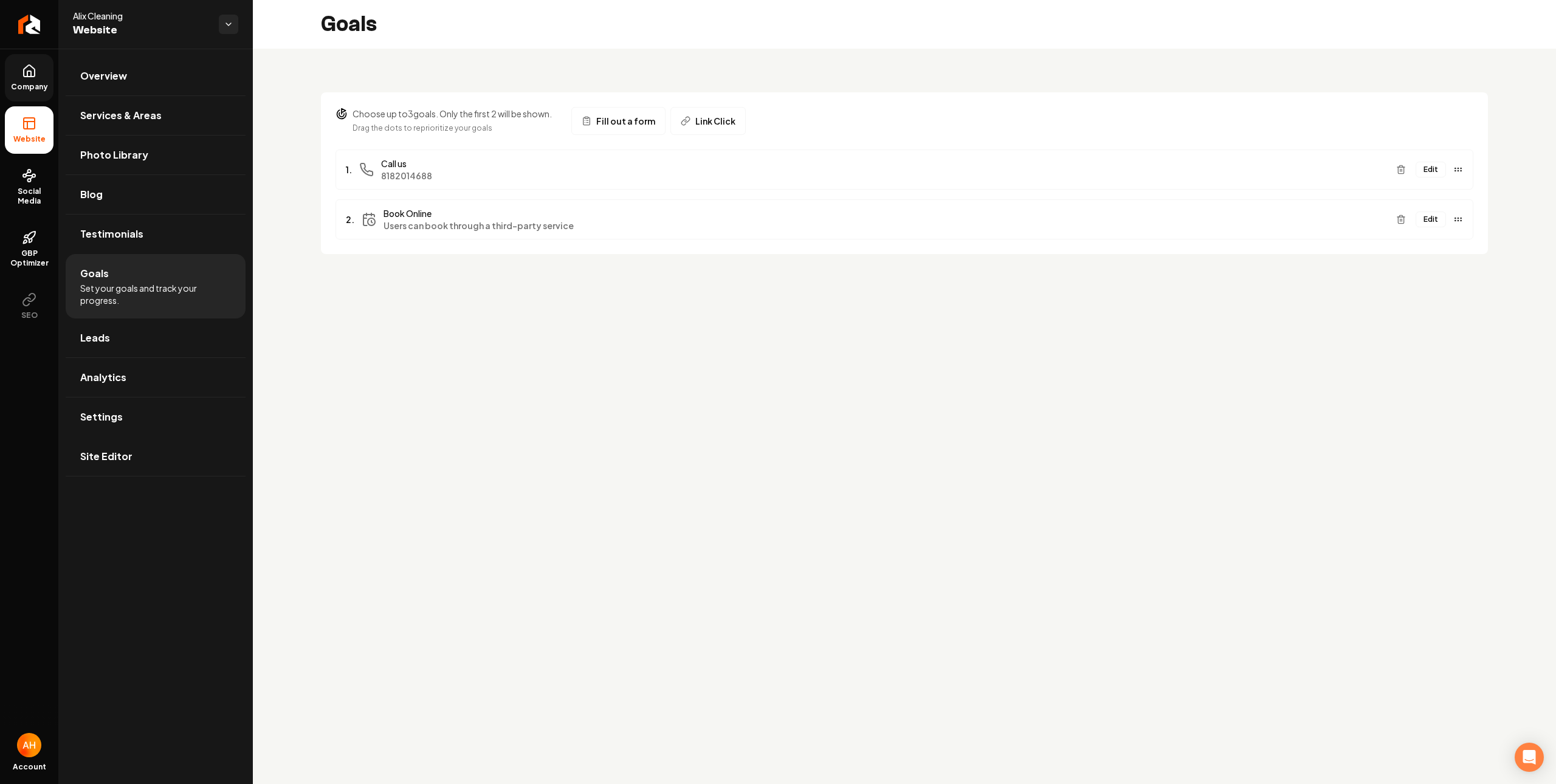
click at [23, 82] on span "Company" at bounding box center [30, 87] width 47 height 10
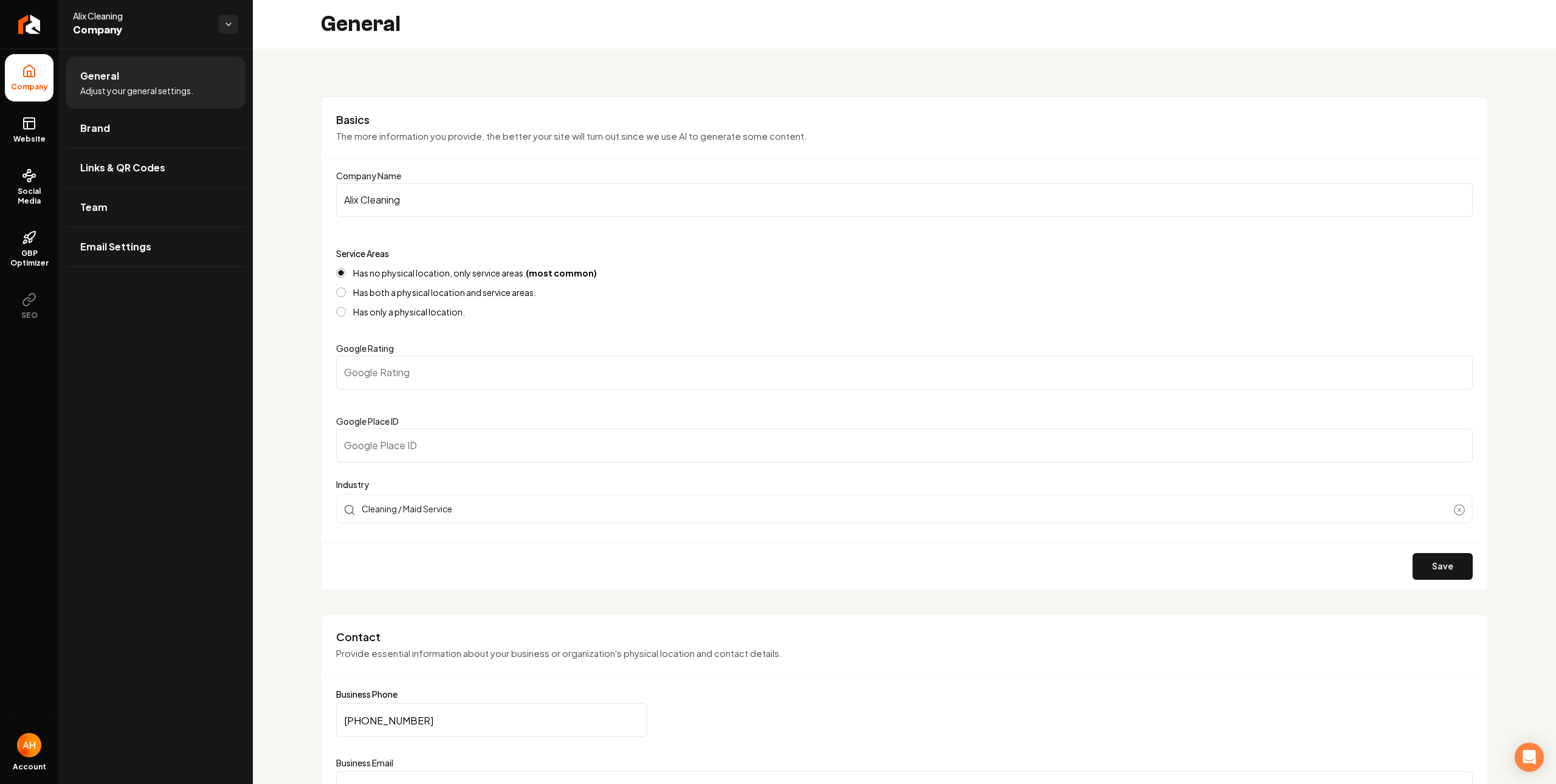
scroll to position [357, 0]
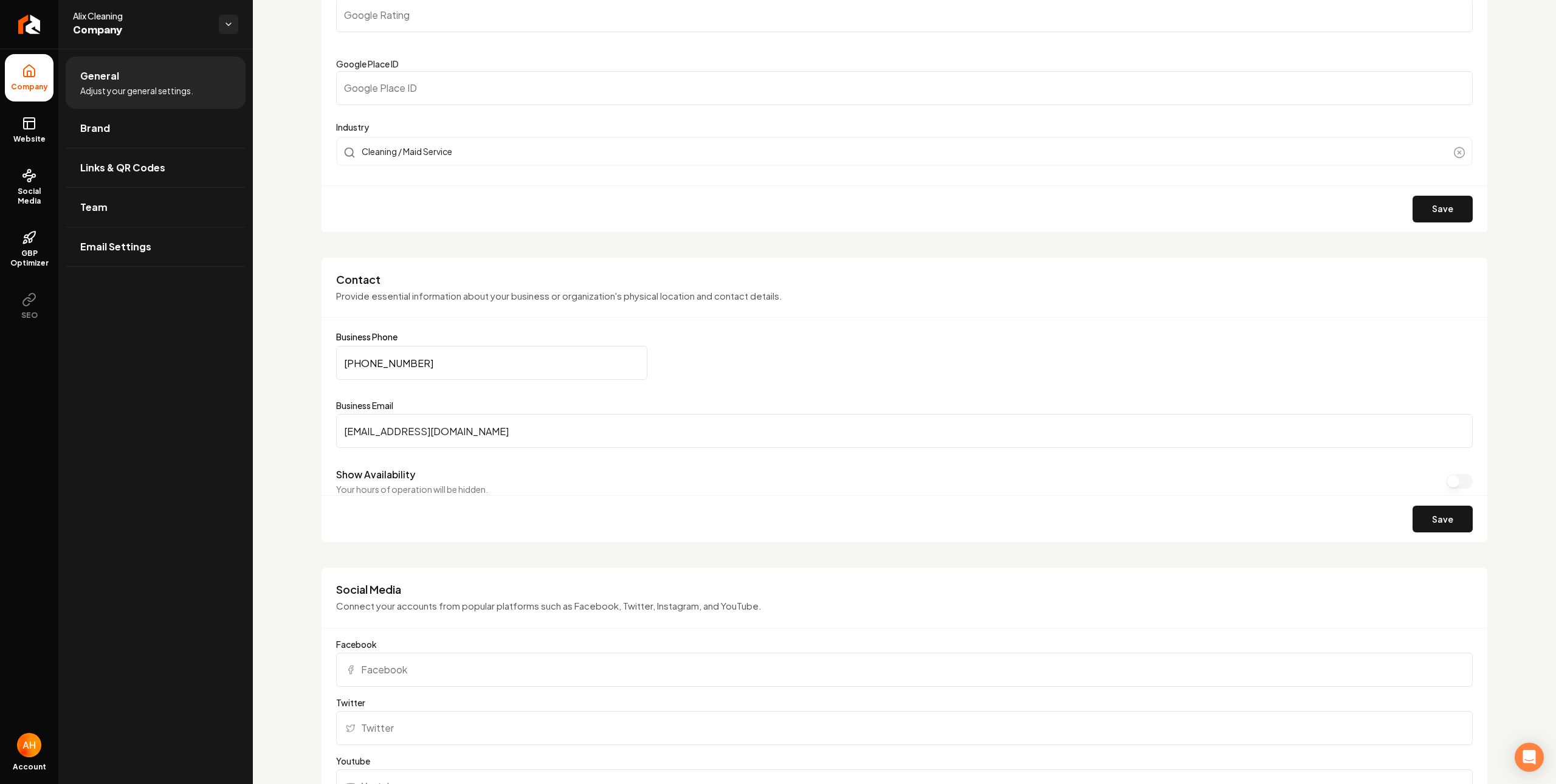
drag, startPoint x: 542, startPoint y: 360, endPoint x: 601, endPoint y: 364, distance: 59.1
click at [542, 360] on input "(203) 309-7055" at bounding box center [491, 363] width 311 height 34
paste input "818) 201-4688"
type input "(818) 201-4688"
drag, startPoint x: 1430, startPoint y: 514, endPoint x: 1419, endPoint y: 503, distance: 15.6
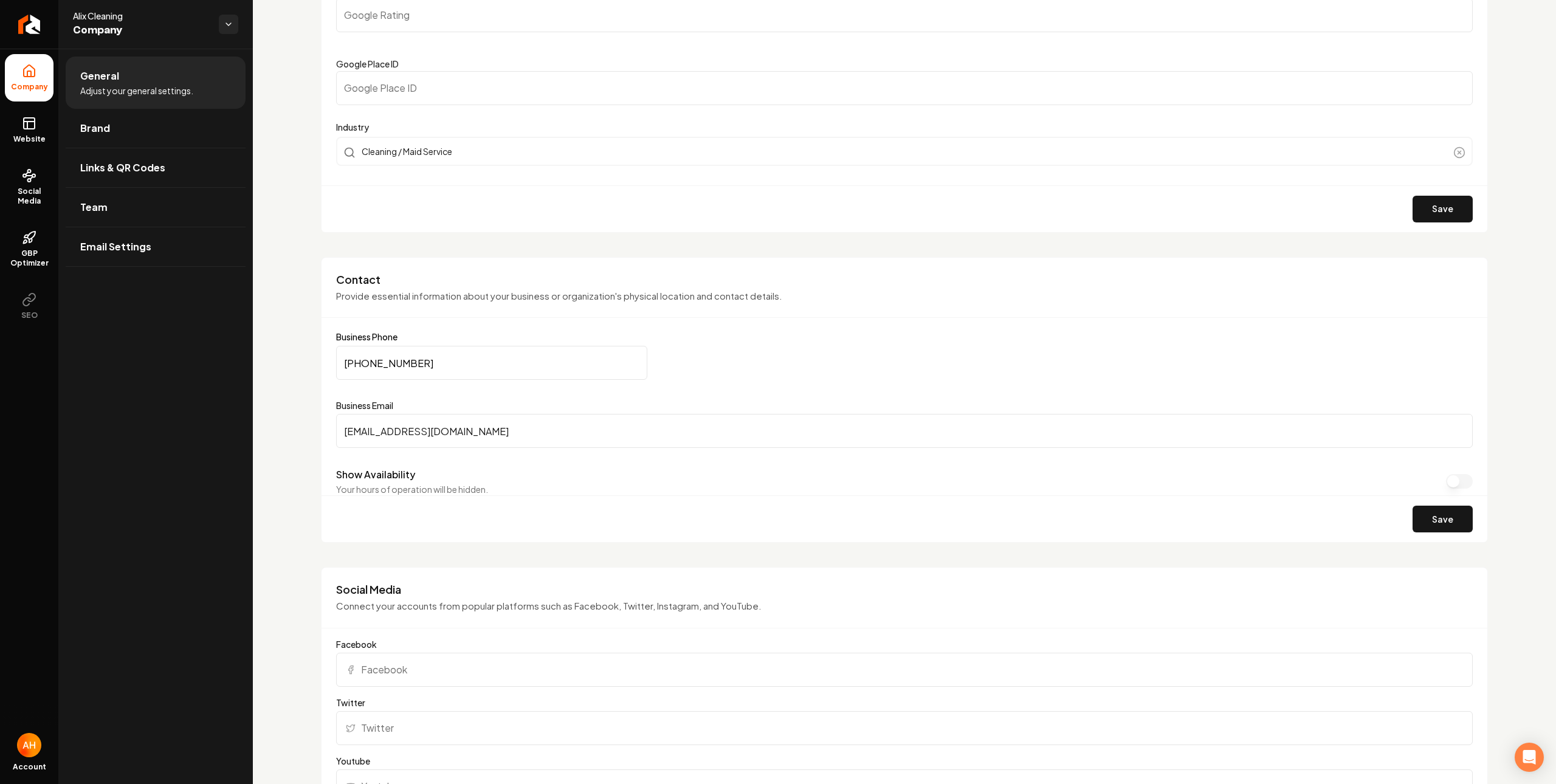
click at [1430, 515] on button "Save" at bounding box center [1442, 519] width 60 height 27
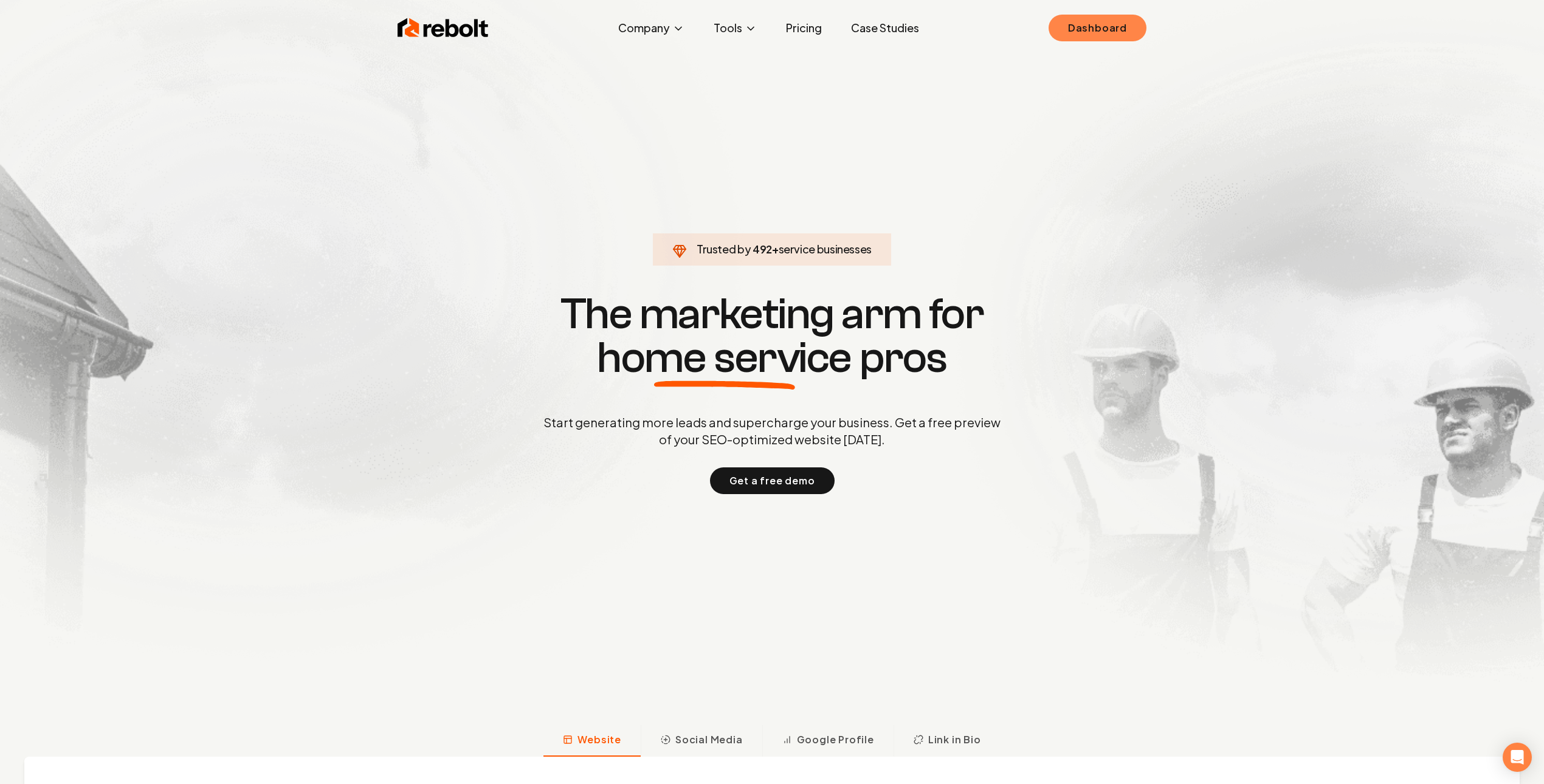
click at [1140, 29] on link "Dashboard" at bounding box center [1097, 28] width 98 height 27
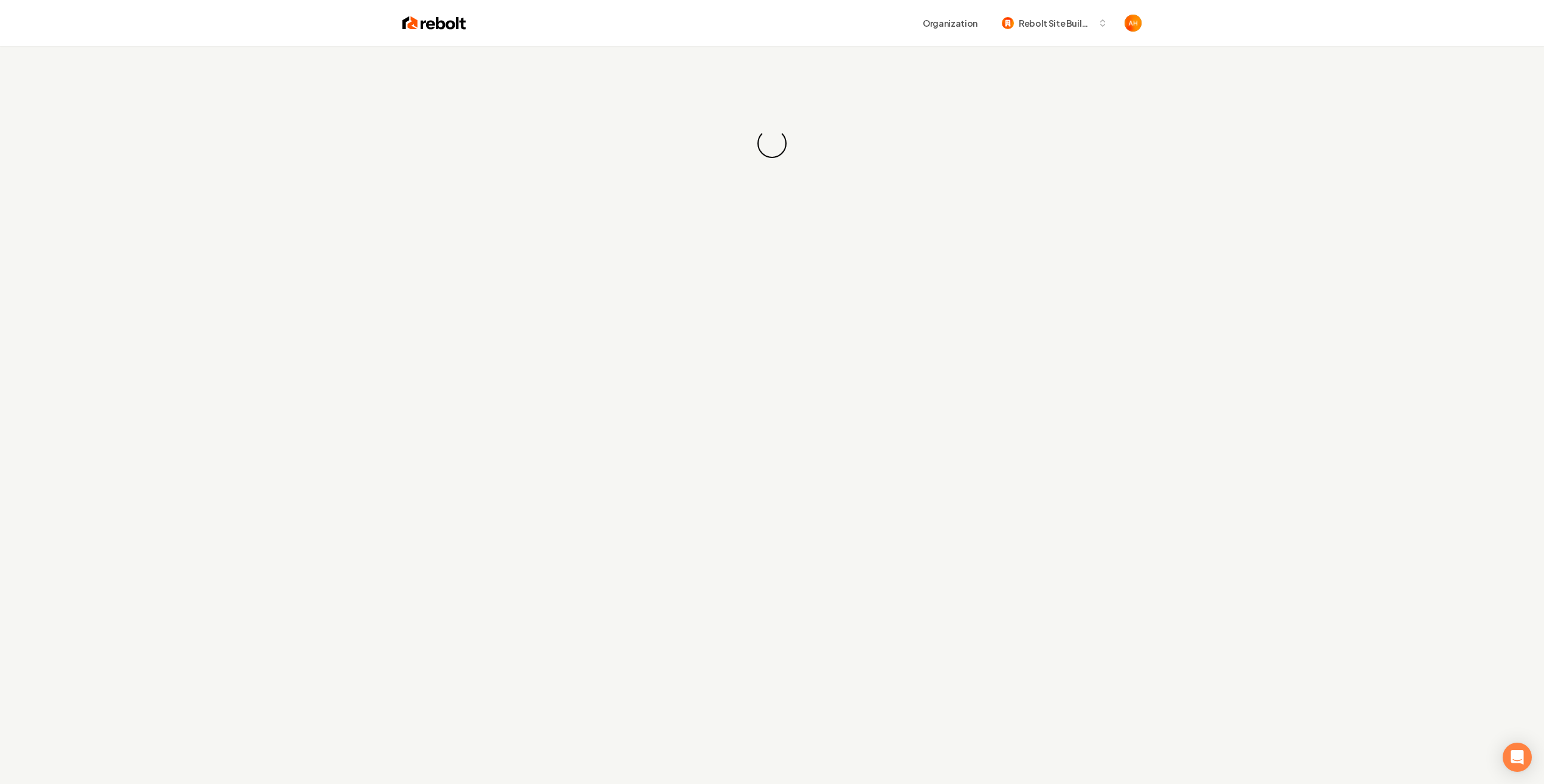
click at [696, 77] on div "Loading... Loading..." at bounding box center [772, 143] width 1544 height 194
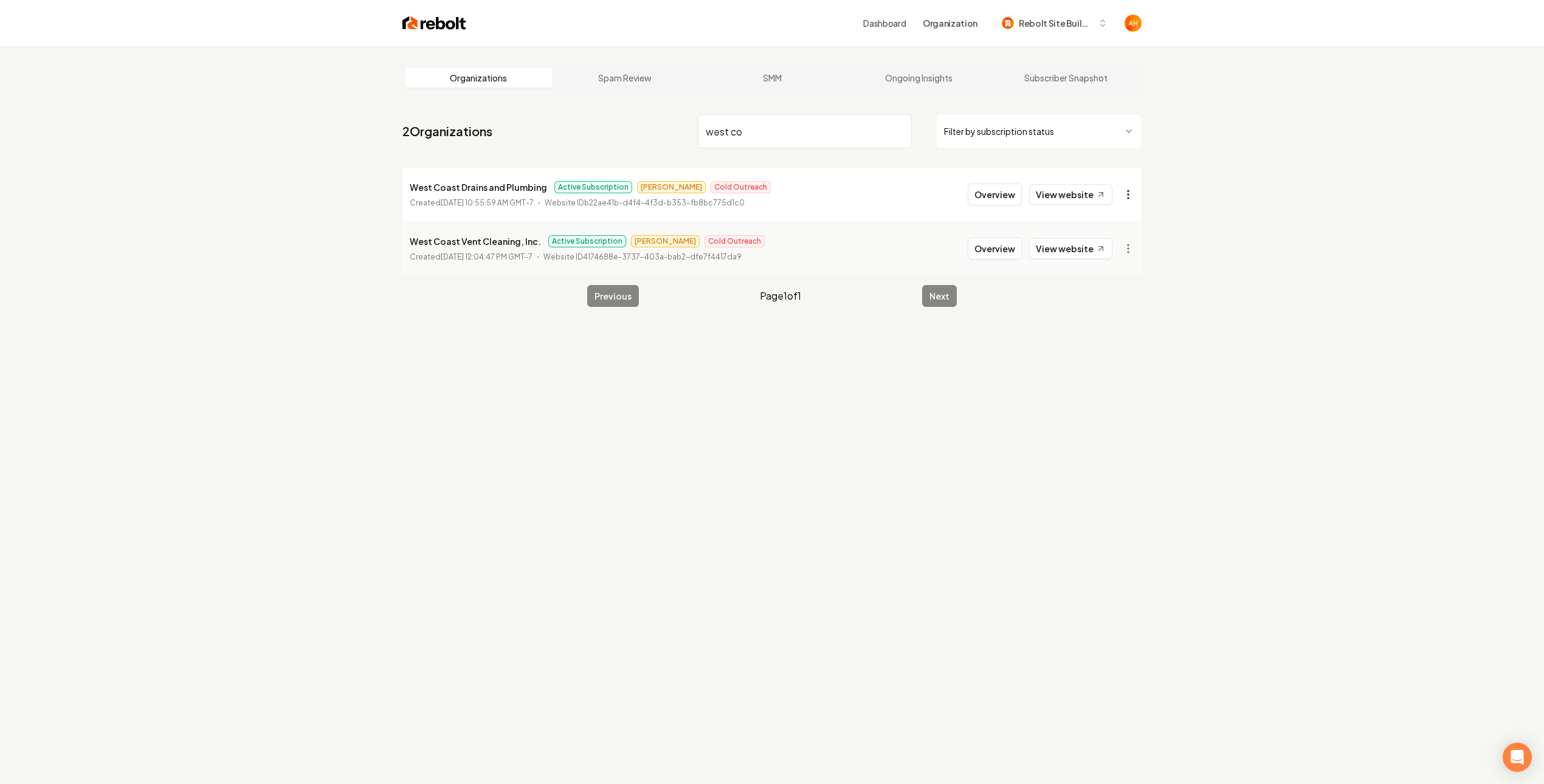
click at [1135, 191] on html "Dashboard Organization Rebolt Site Builder Organizations Spam Review SMM Ongoin…" at bounding box center [772, 392] width 1544 height 784
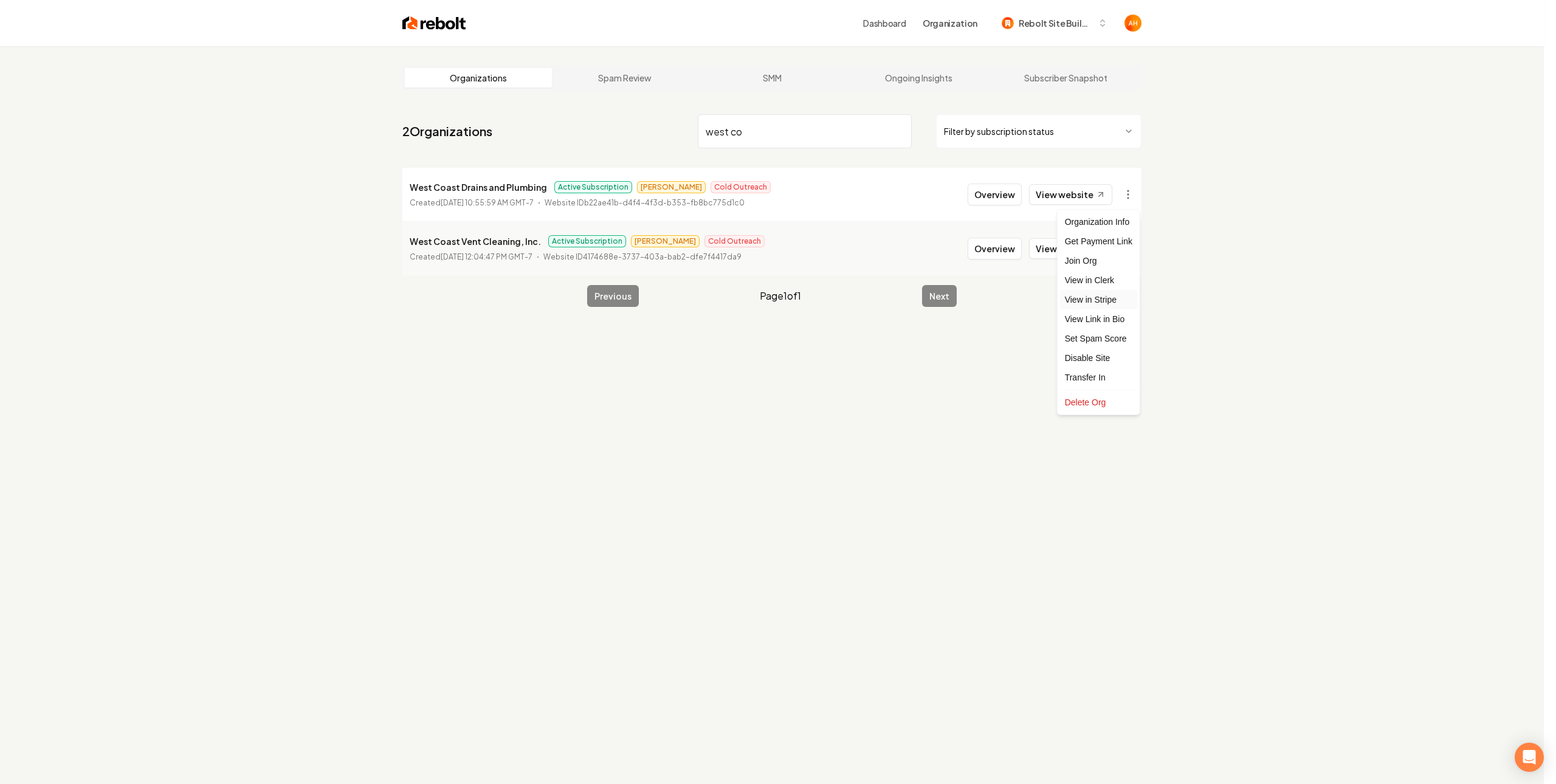
click at [1094, 300] on link "View in Stripe" at bounding box center [1098, 299] width 77 height 19
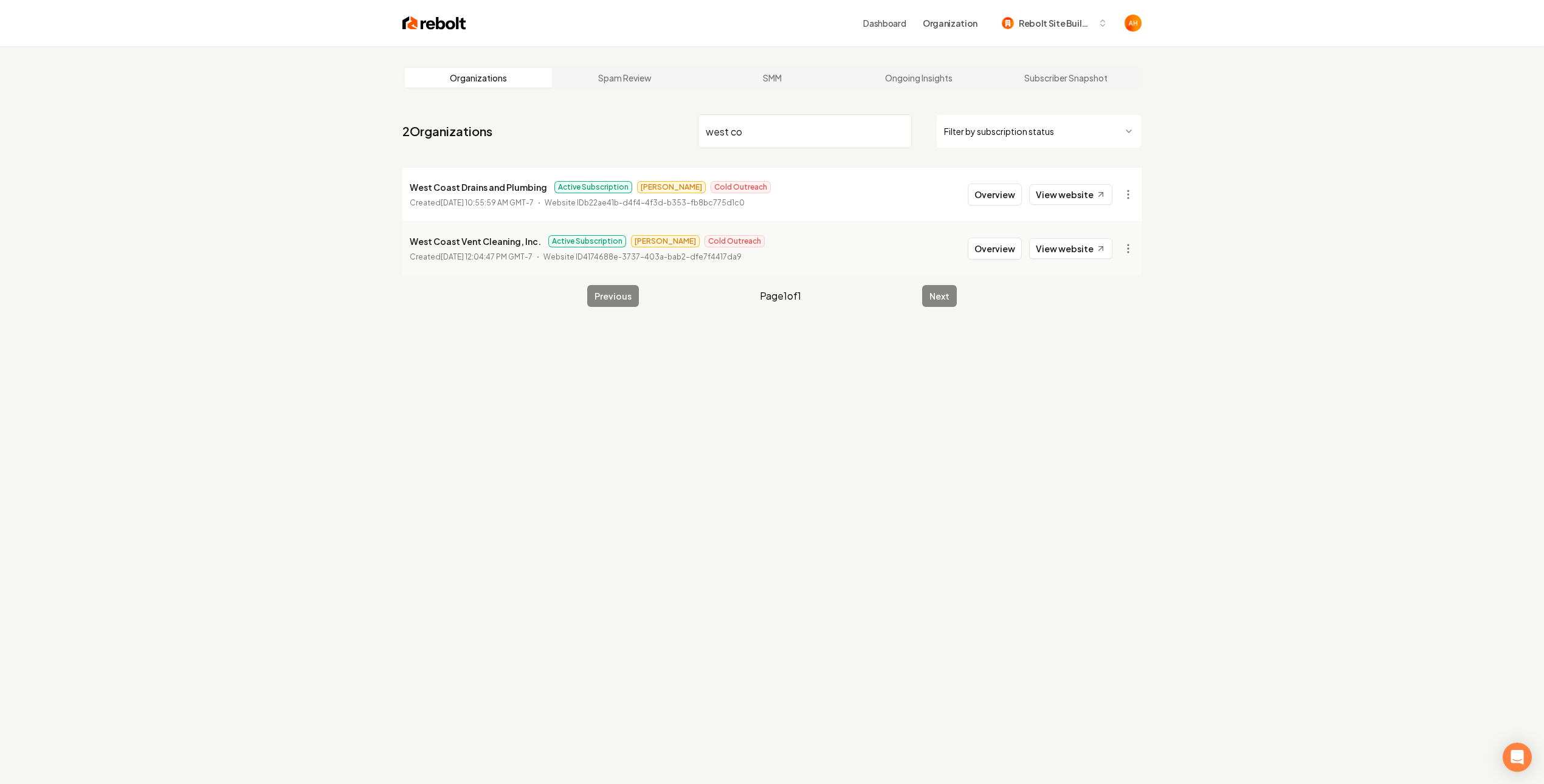
click at [807, 114] on input "west co" at bounding box center [805, 131] width 214 height 34
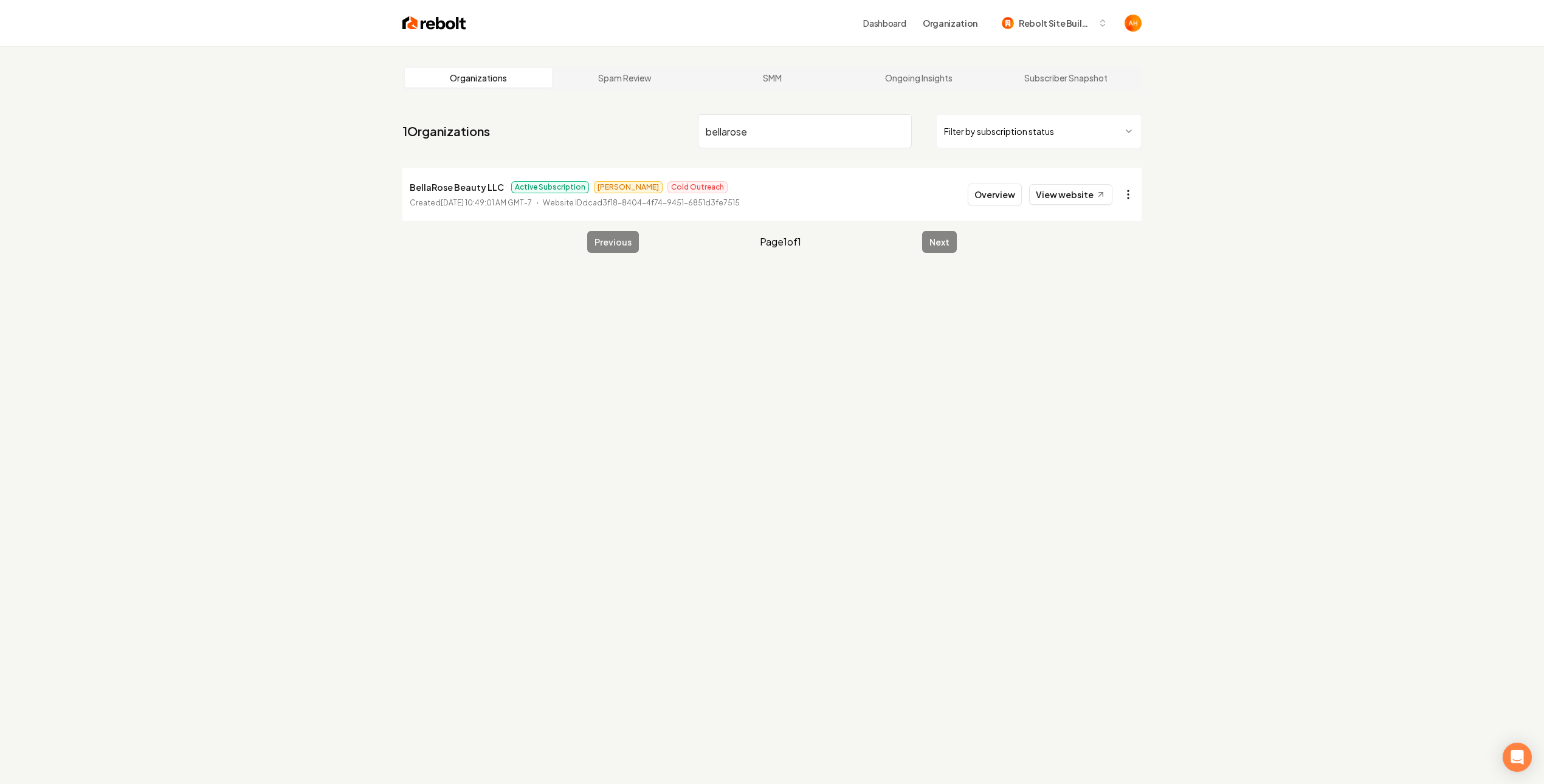
type input "bellarose"
click at [1124, 200] on html "Dashboard Organization Rebolt Site Builder Organizations Spam Review SMM Ongoin…" at bounding box center [772, 392] width 1544 height 784
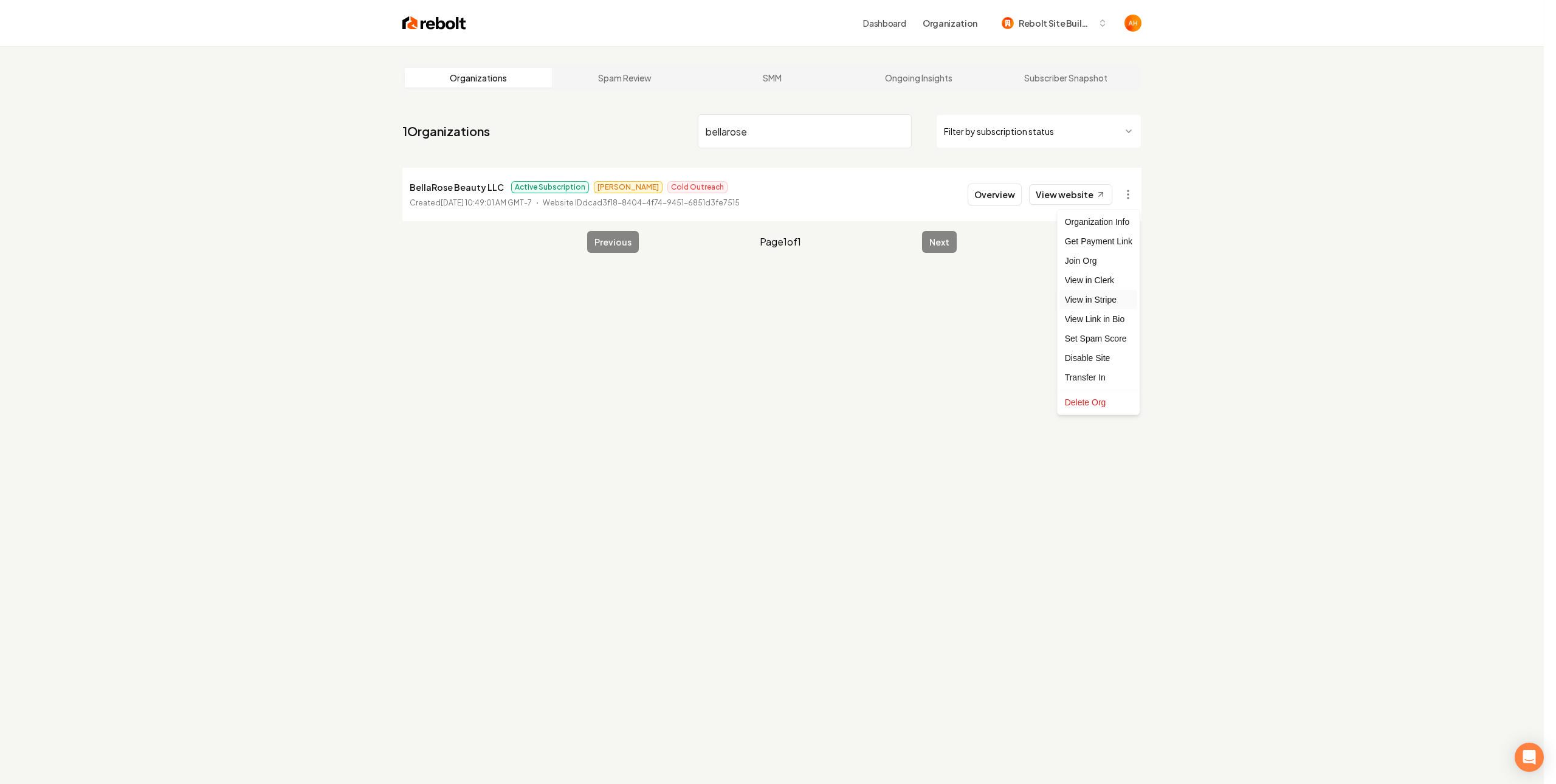
click at [1092, 300] on link "View in Stripe" at bounding box center [1098, 299] width 77 height 19
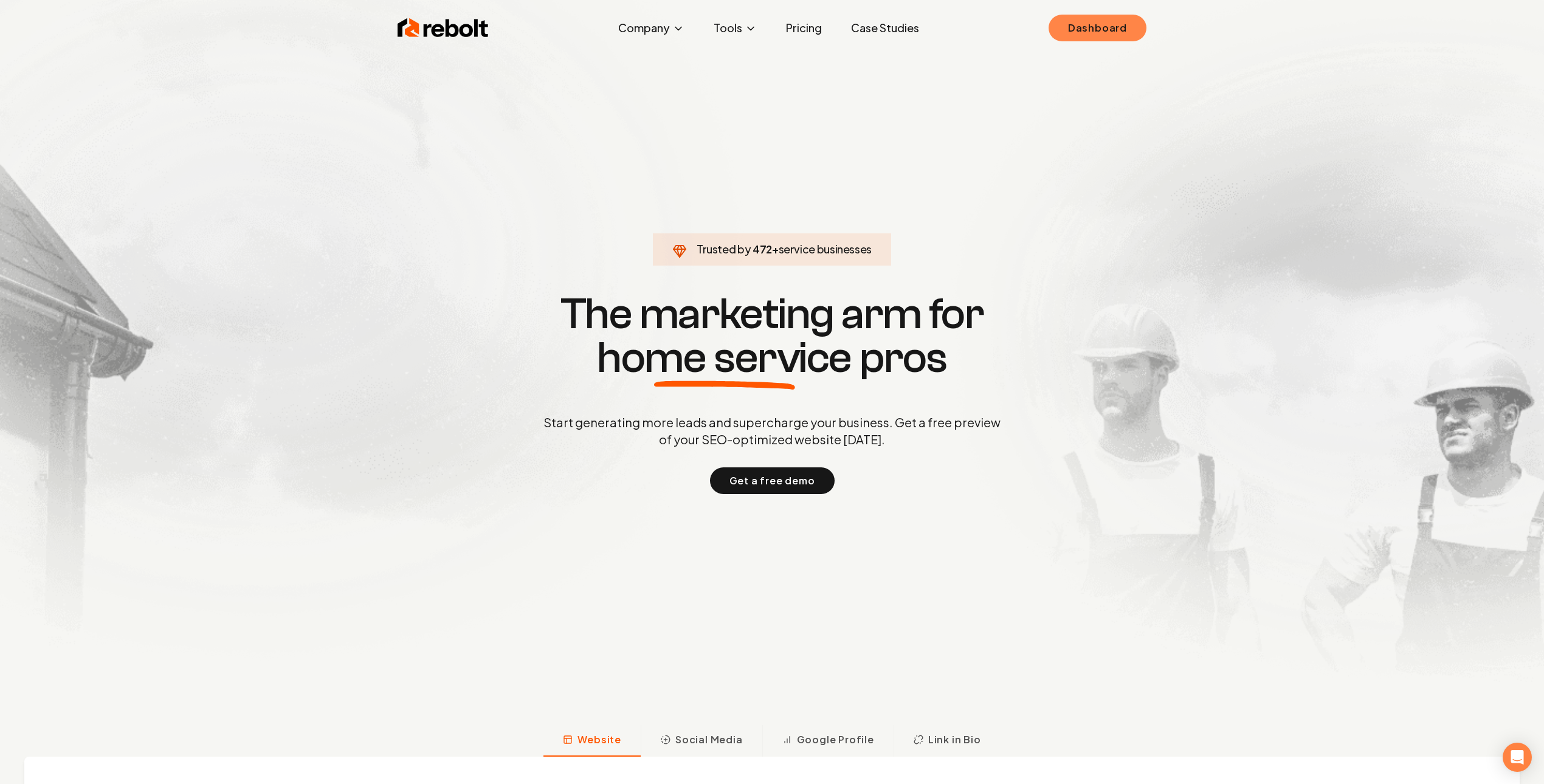
click at [1102, 34] on link "Dashboard" at bounding box center [1097, 28] width 98 height 27
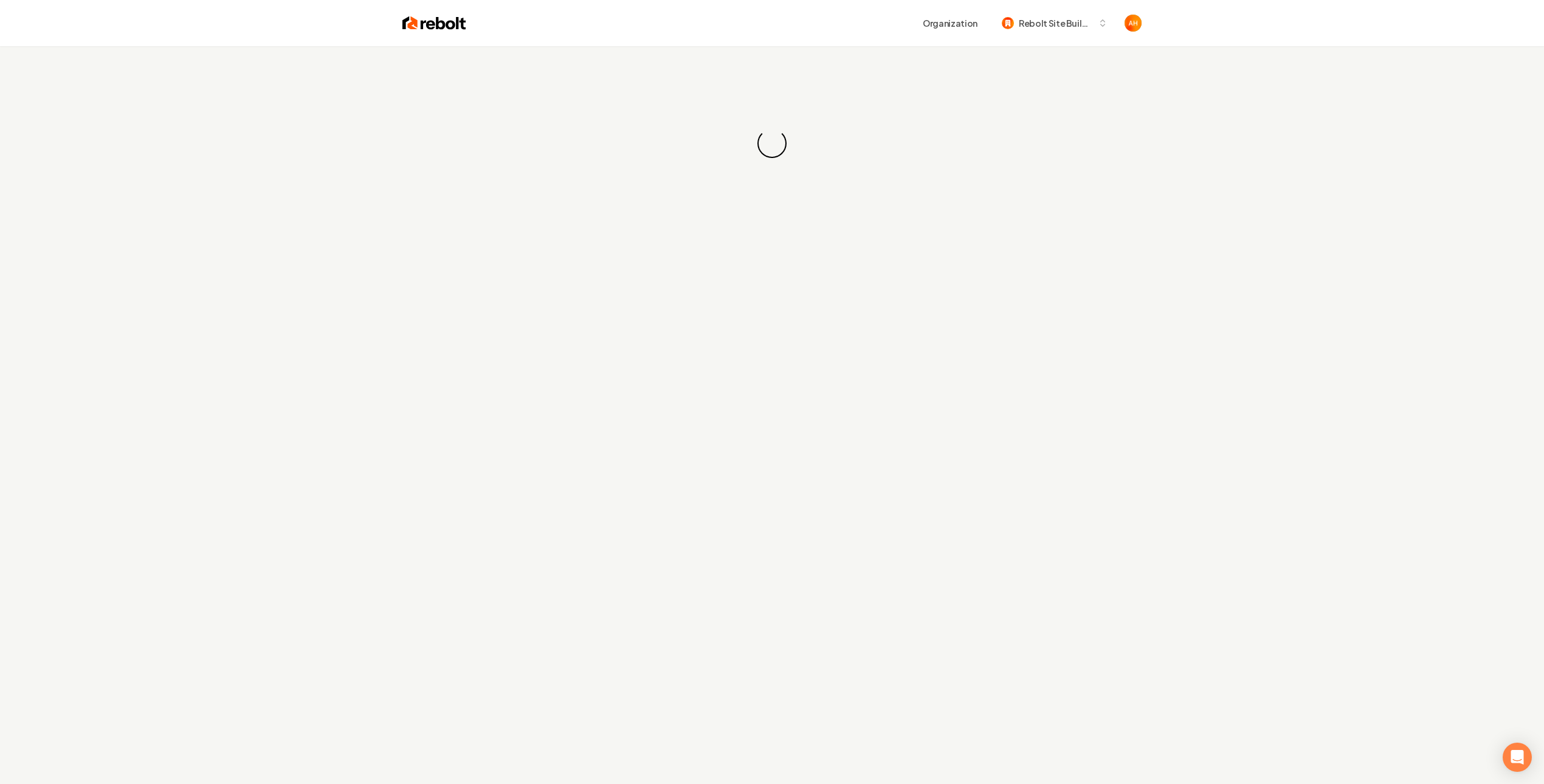
click at [615, 56] on div "Loading... Loading..." at bounding box center [772, 143] width 1544 height 194
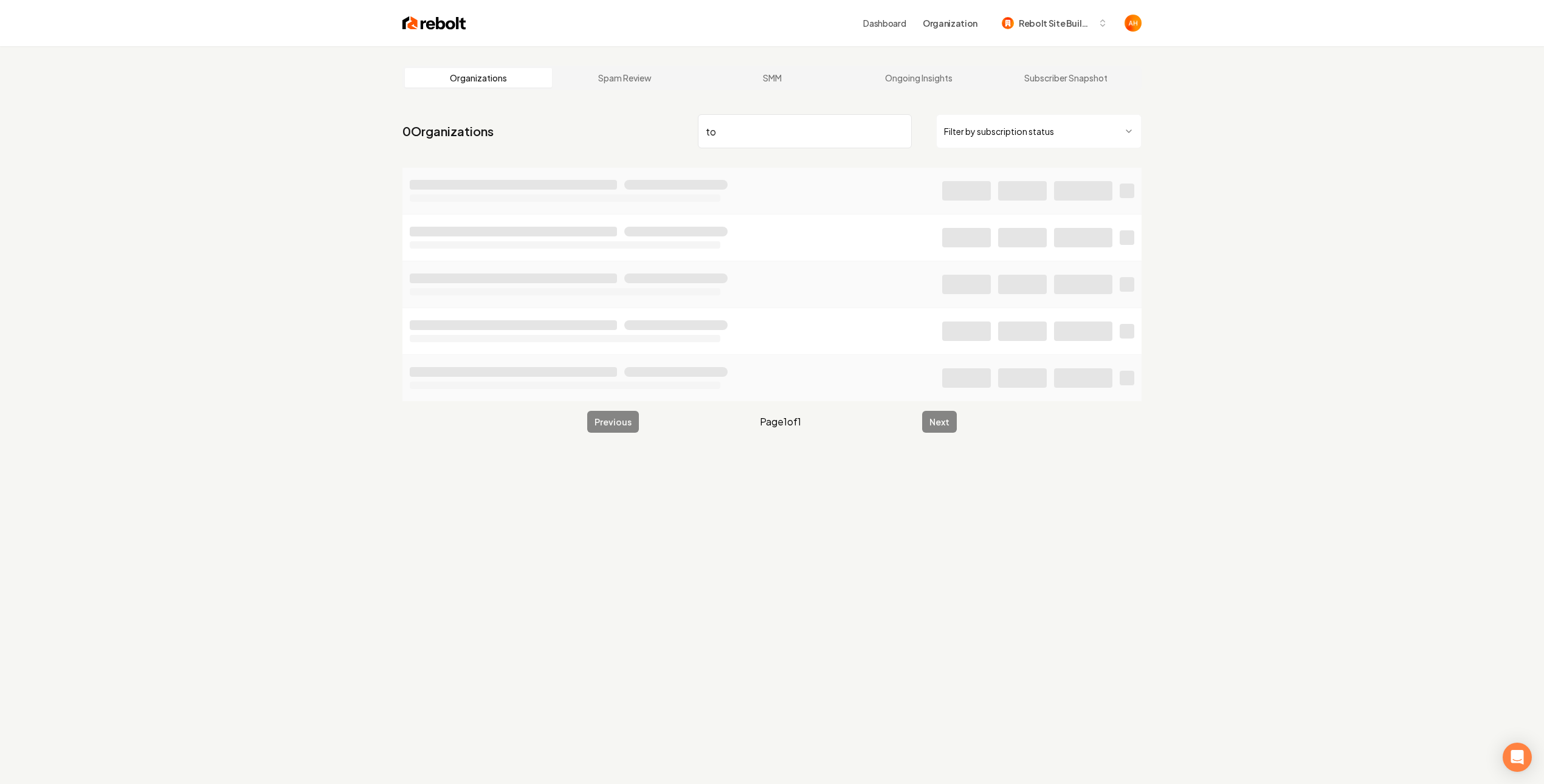
type input "t"
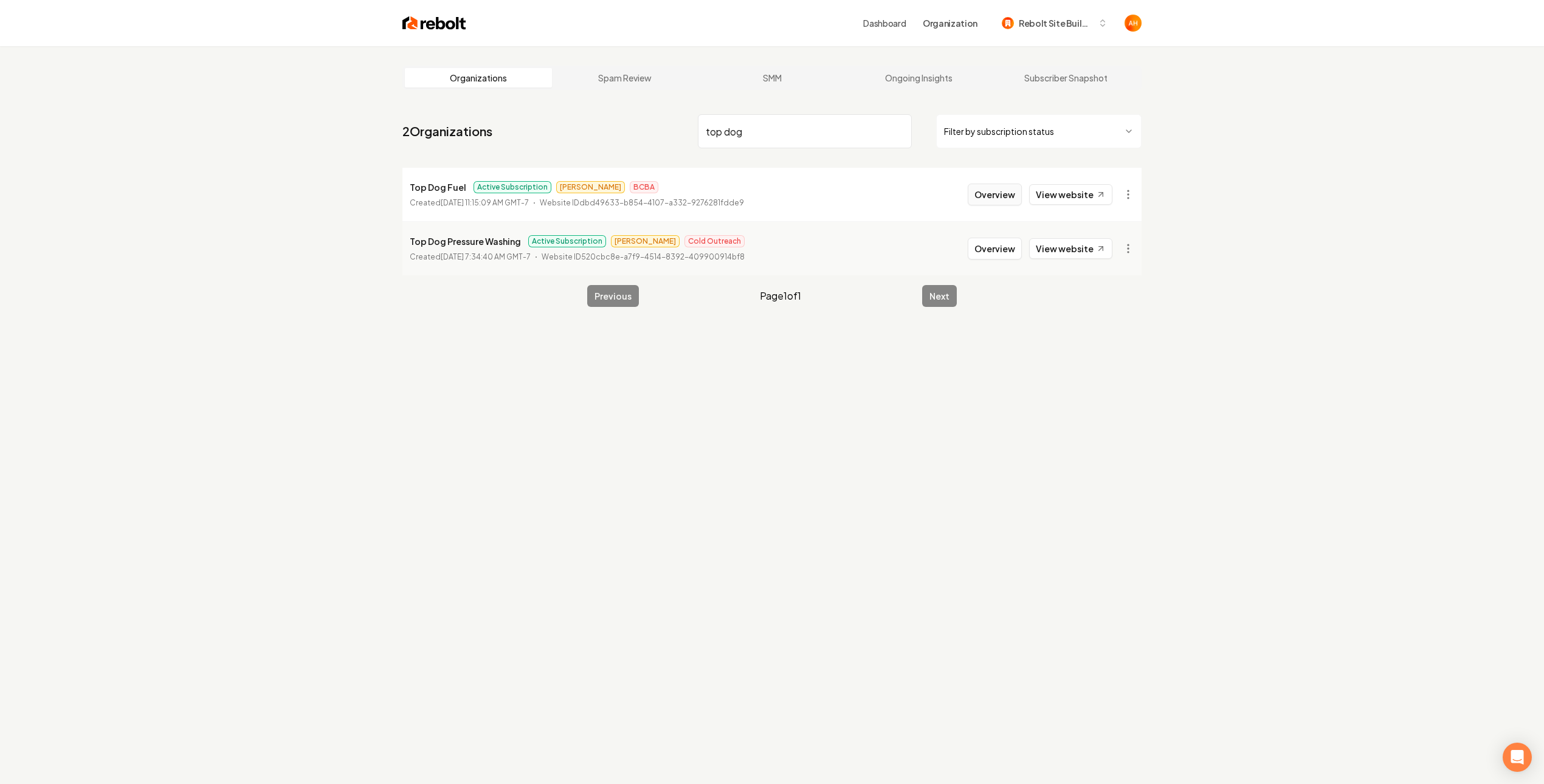
type input "top dog"
click at [982, 194] on button "Overview" at bounding box center [995, 194] width 54 height 22
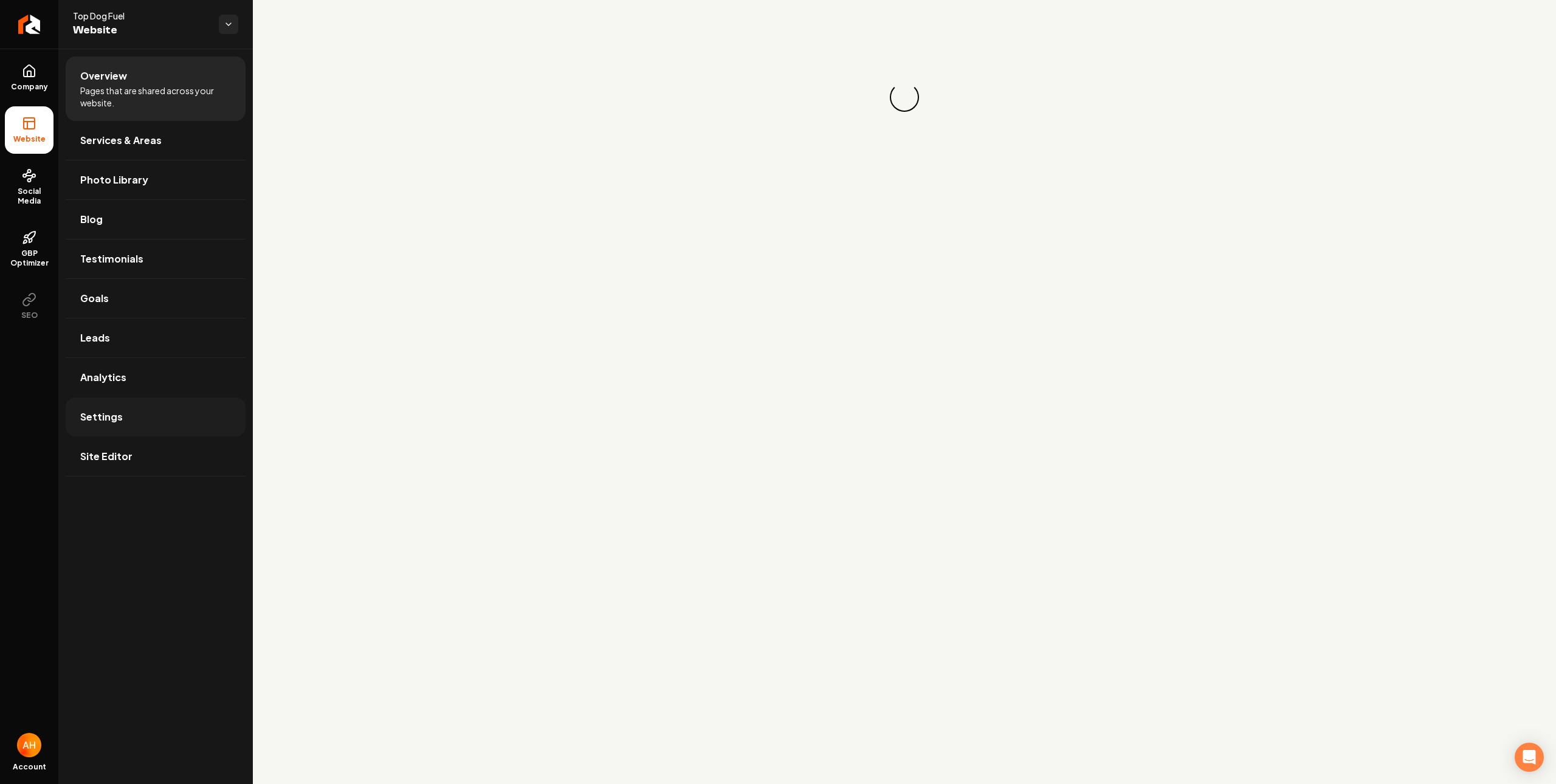
click at [157, 420] on link "Settings" at bounding box center [156, 417] width 180 height 39
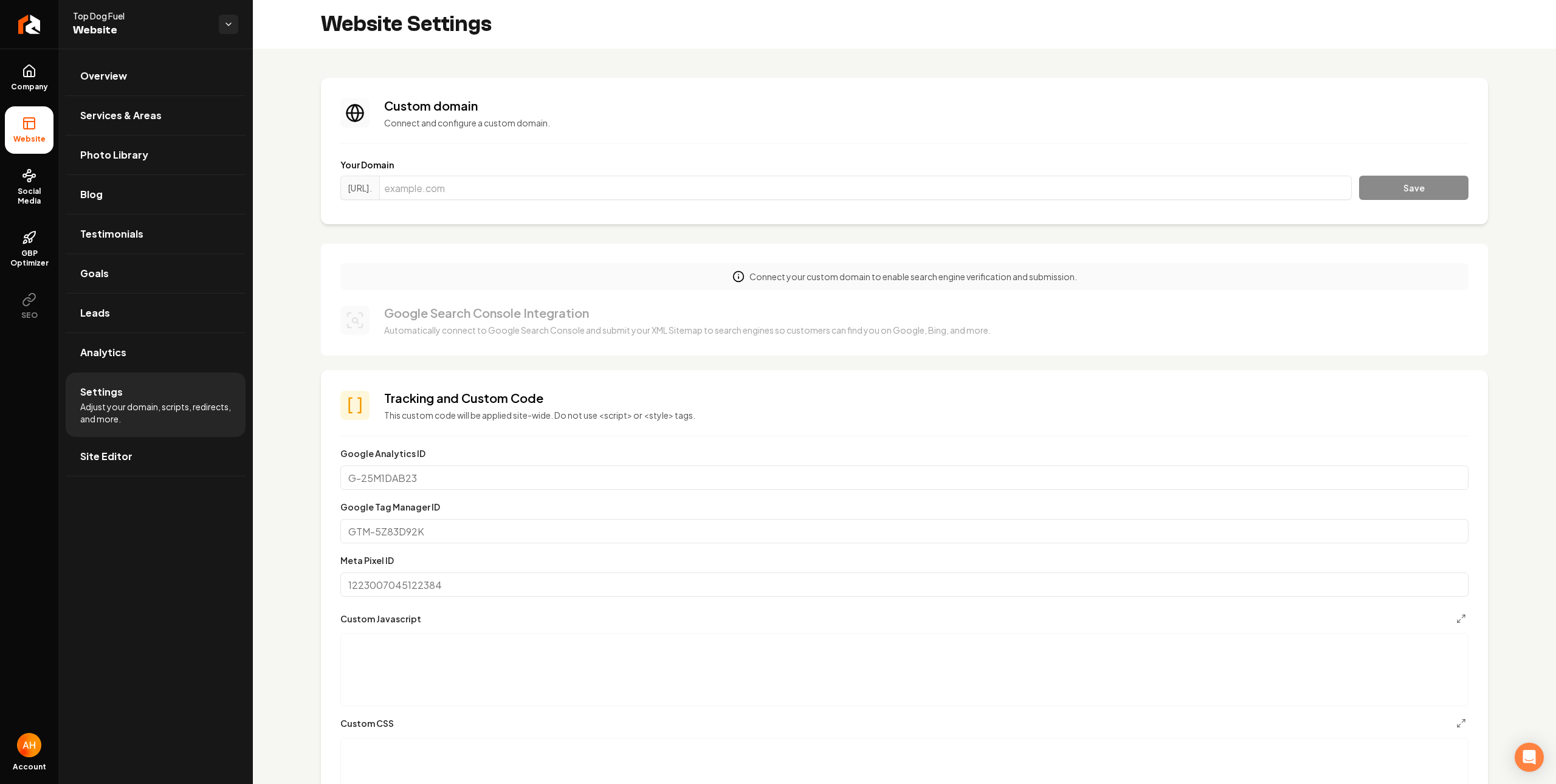
scroll to position [109, 0]
drag, startPoint x: 573, startPoint y: 196, endPoint x: 622, endPoint y: 192, distance: 49.2
click at [573, 196] on input "Main content area" at bounding box center [866, 188] width 973 height 24
paste input "http://topdogfuel.com/"
type input "topdogfuel.com"
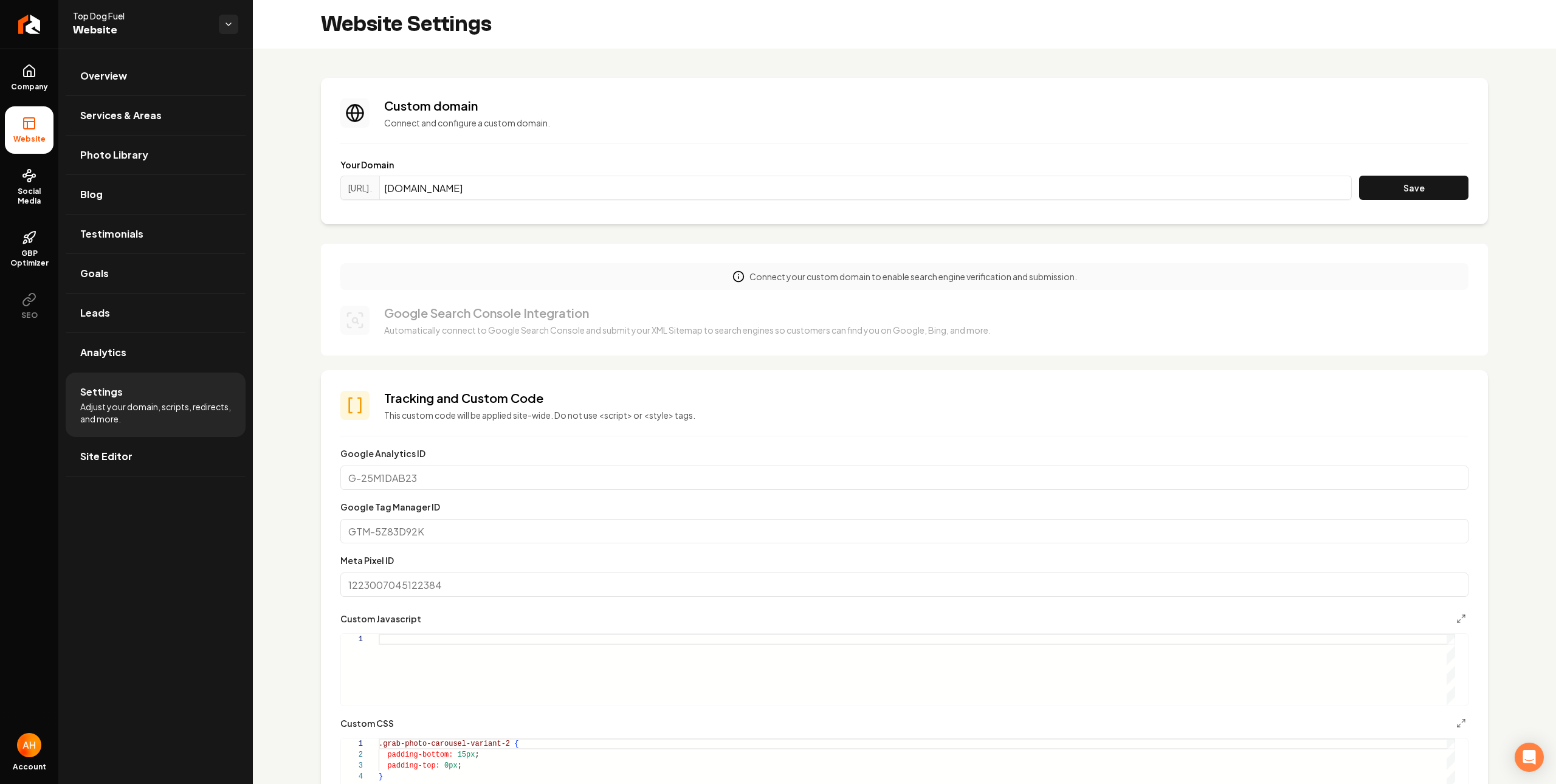
click at [1359, 176] on button "Save" at bounding box center [1414, 188] width 109 height 24
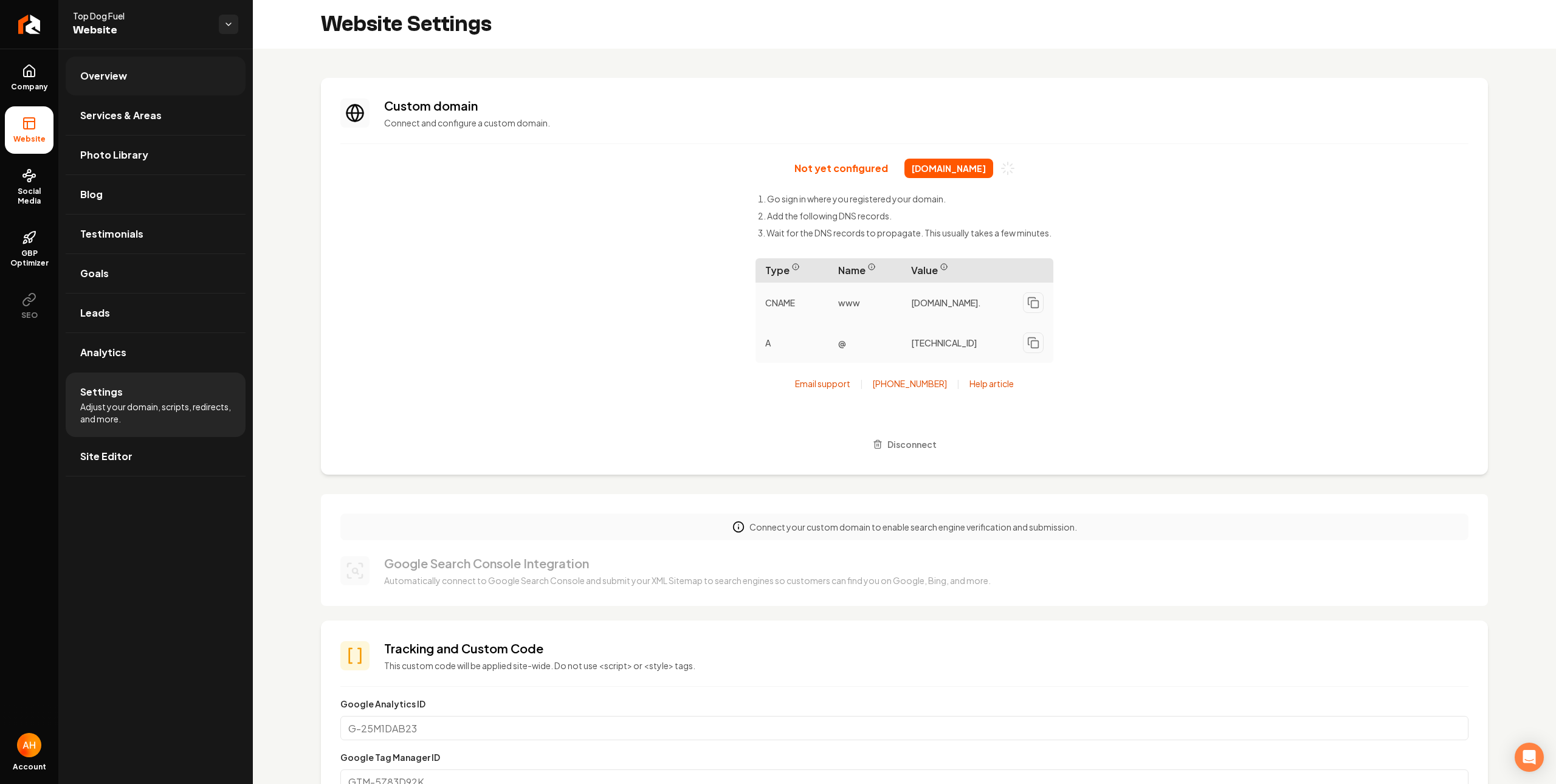
click at [168, 70] on link "Overview" at bounding box center [156, 76] width 180 height 39
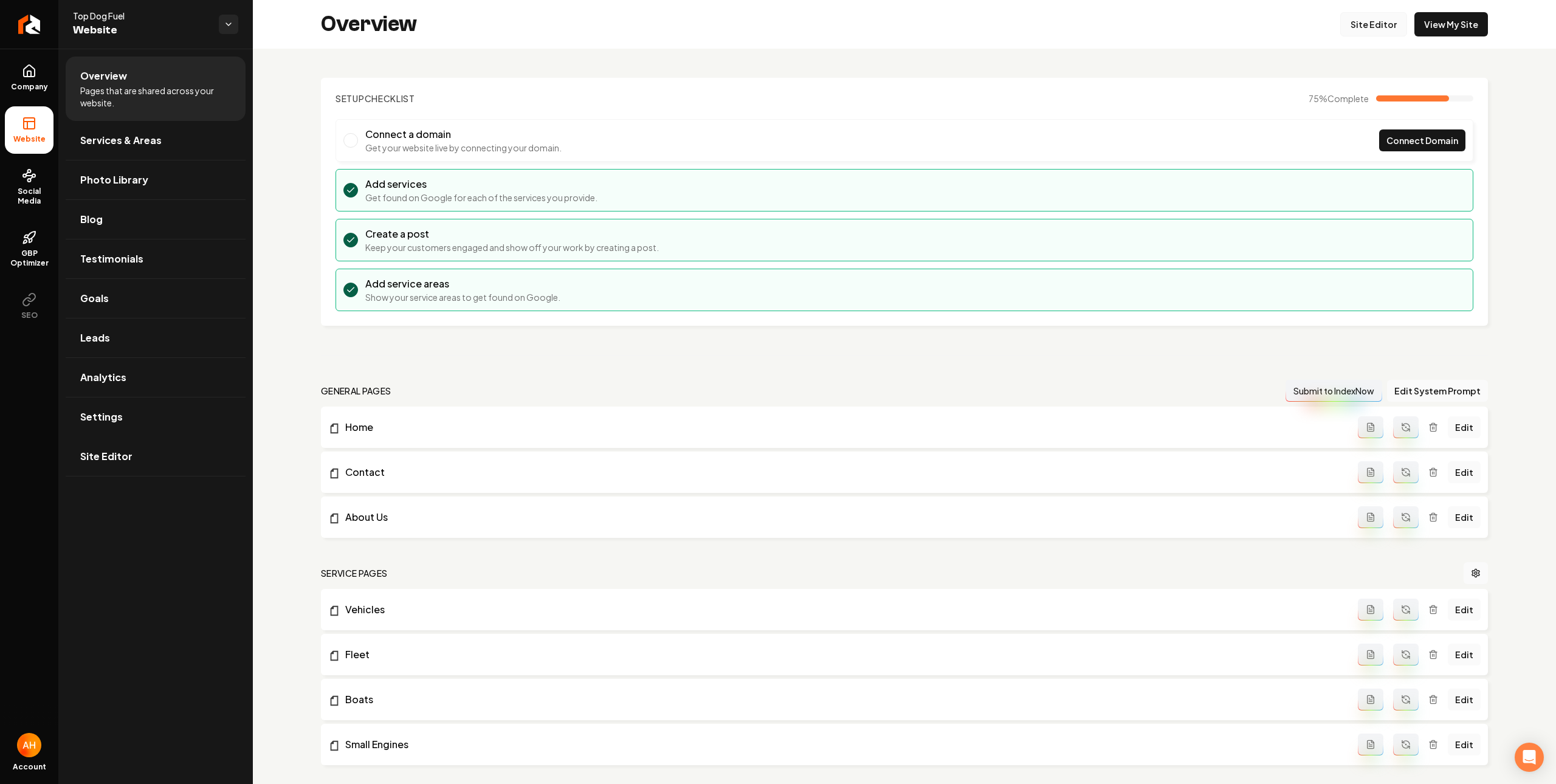
click at [1384, 18] on link "Site Editor" at bounding box center [1373, 24] width 67 height 24
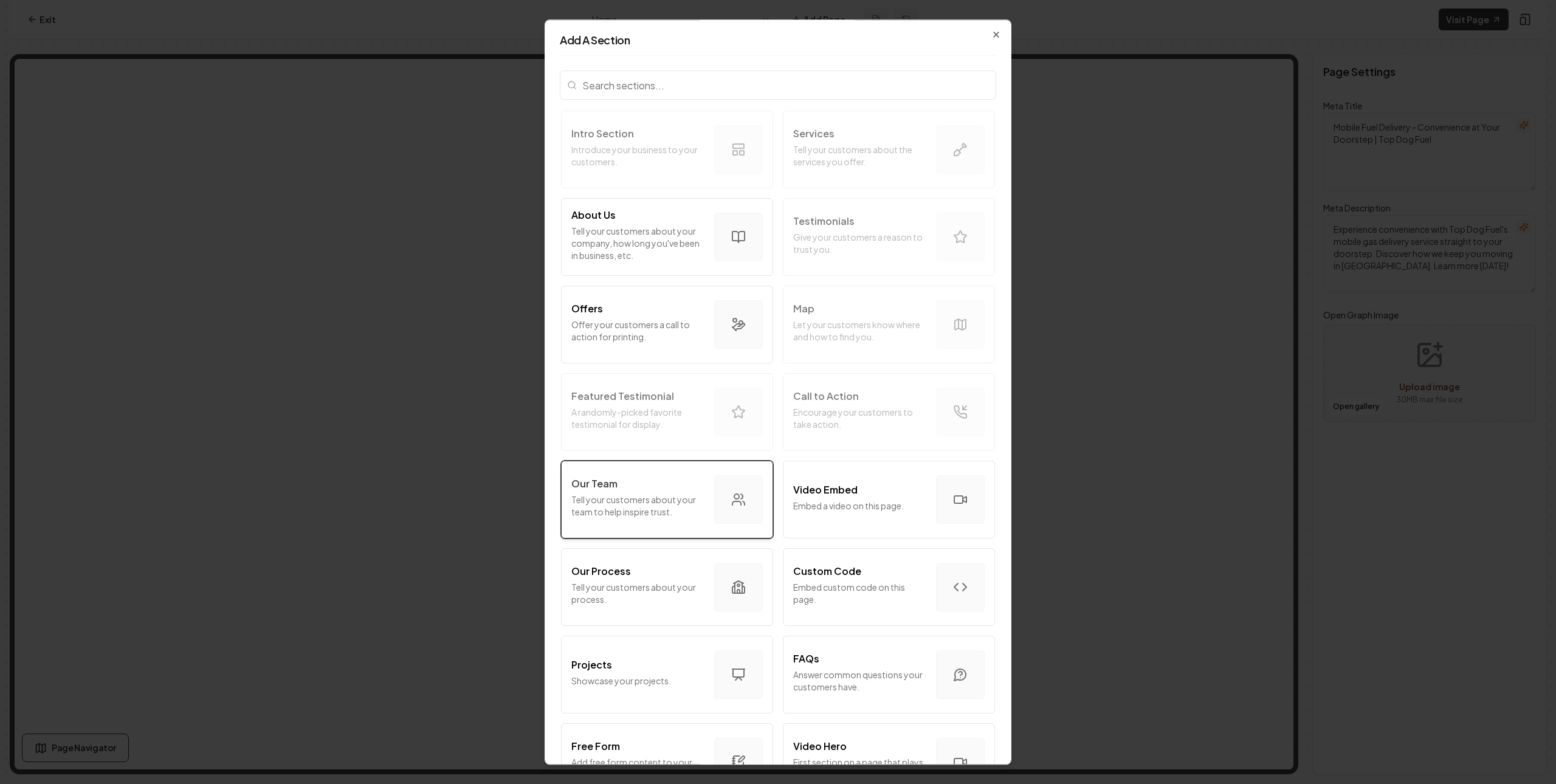
scroll to position [42, 0]
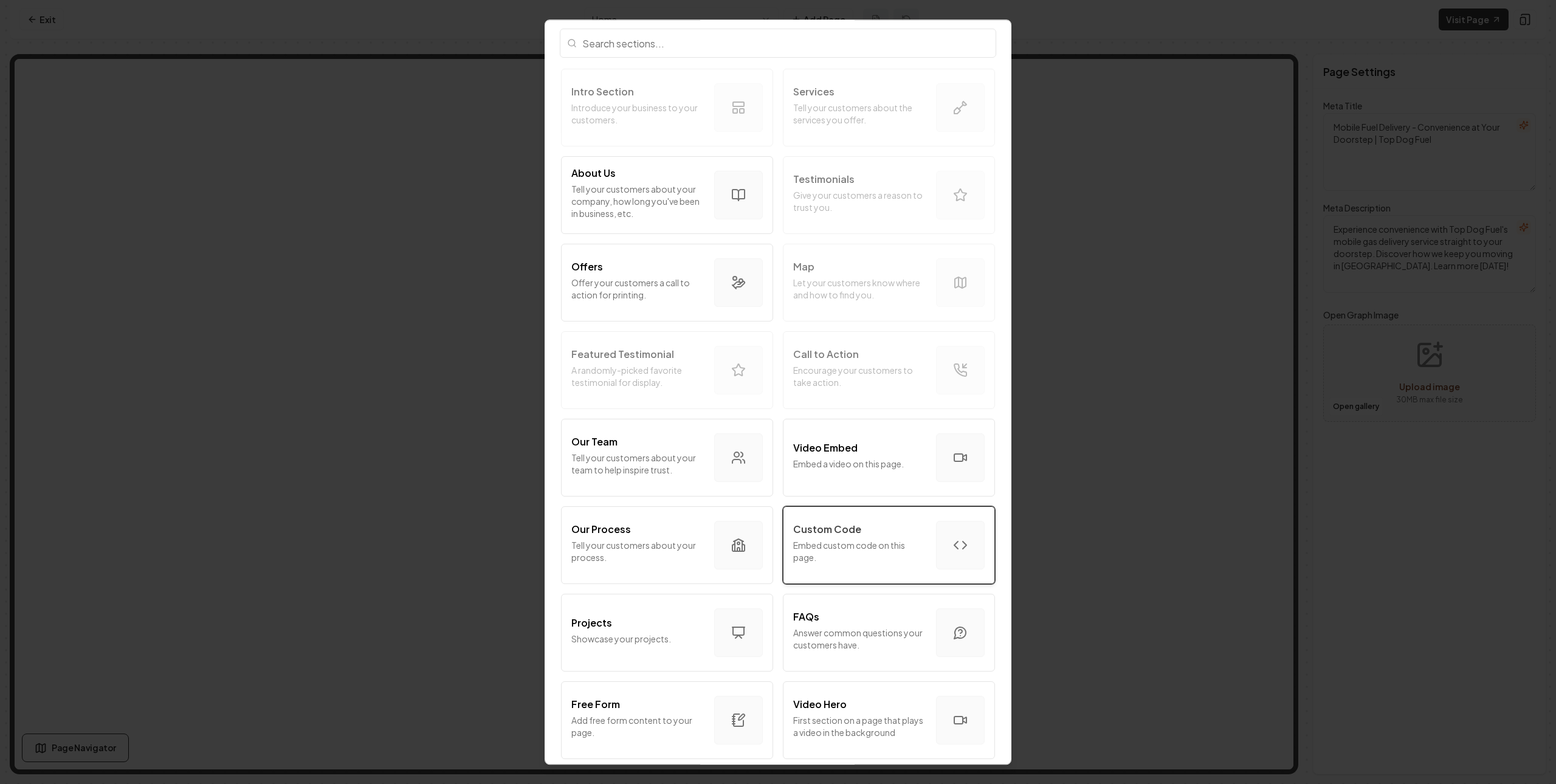
click at [844, 558] on p "Embed custom code on this page." at bounding box center [860, 551] width 133 height 24
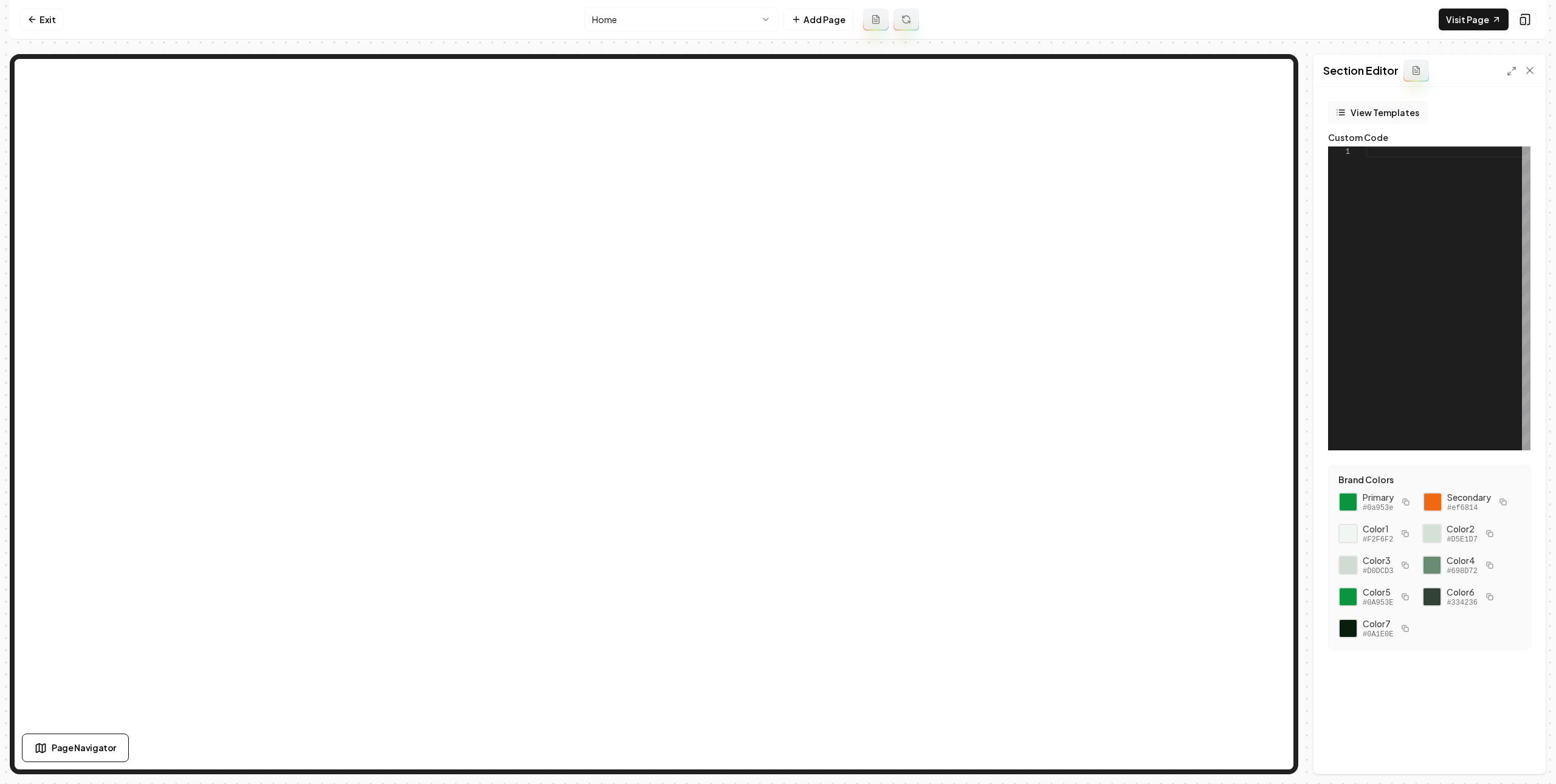
click at [1369, 110] on button "View Templates" at bounding box center [1377, 112] width 99 height 22
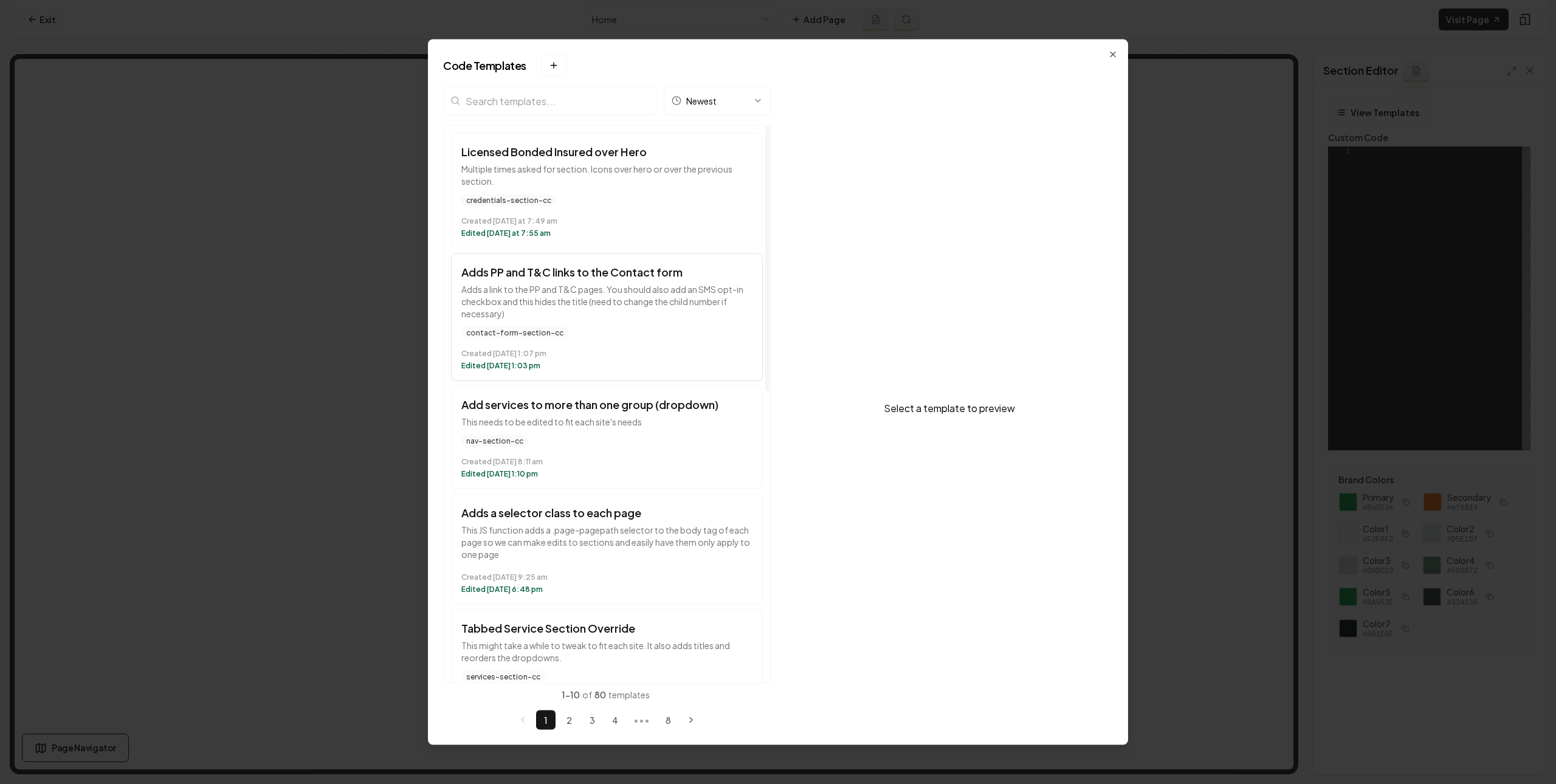
drag, startPoint x: 520, startPoint y: 442, endPoint x: 684, endPoint y: 364, distance: 181.6
click at [683, 366] on div "Licensed Bonded Insured over Hero Multiple times asked for section. Icons over …" at bounding box center [607, 706] width 326 height 1162
drag, startPoint x: 551, startPoint y: 343, endPoint x: 549, endPoint y: 313, distance: 30.1
click at [576, 343] on div "contact-form-section-cc Created August 14 at 1:07 pm Edited August 15 at 1:03 pm" at bounding box center [607, 349] width 291 height 44
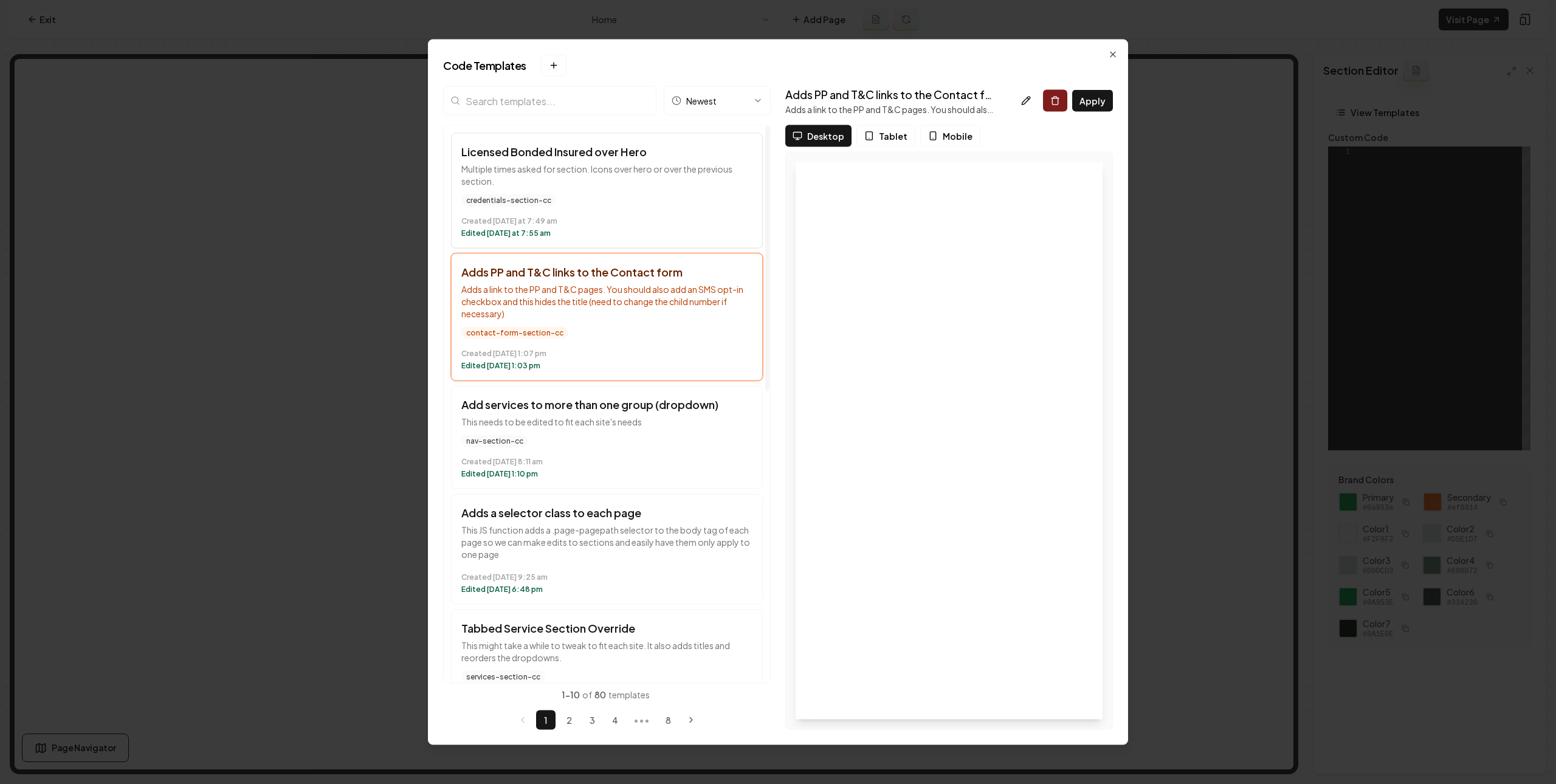
drag, startPoint x: 496, startPoint y: 185, endPoint x: 515, endPoint y: 189, distance: 19.4
click at [514, 189] on button "Licensed Bonded Insured over Hero Multiple times asked for section. Icons over …" at bounding box center [607, 191] width 312 height 116
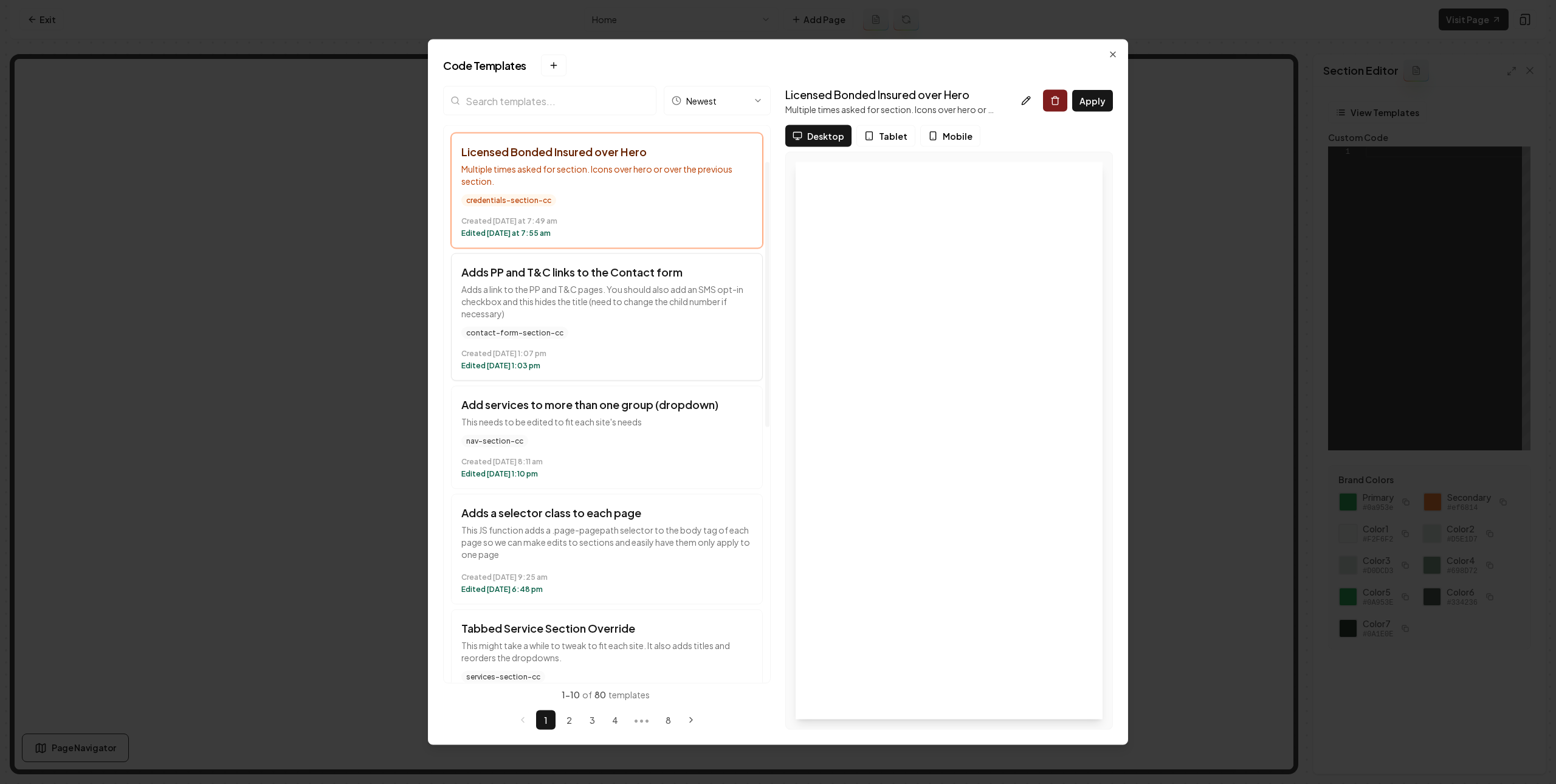
scroll to position [144, 0]
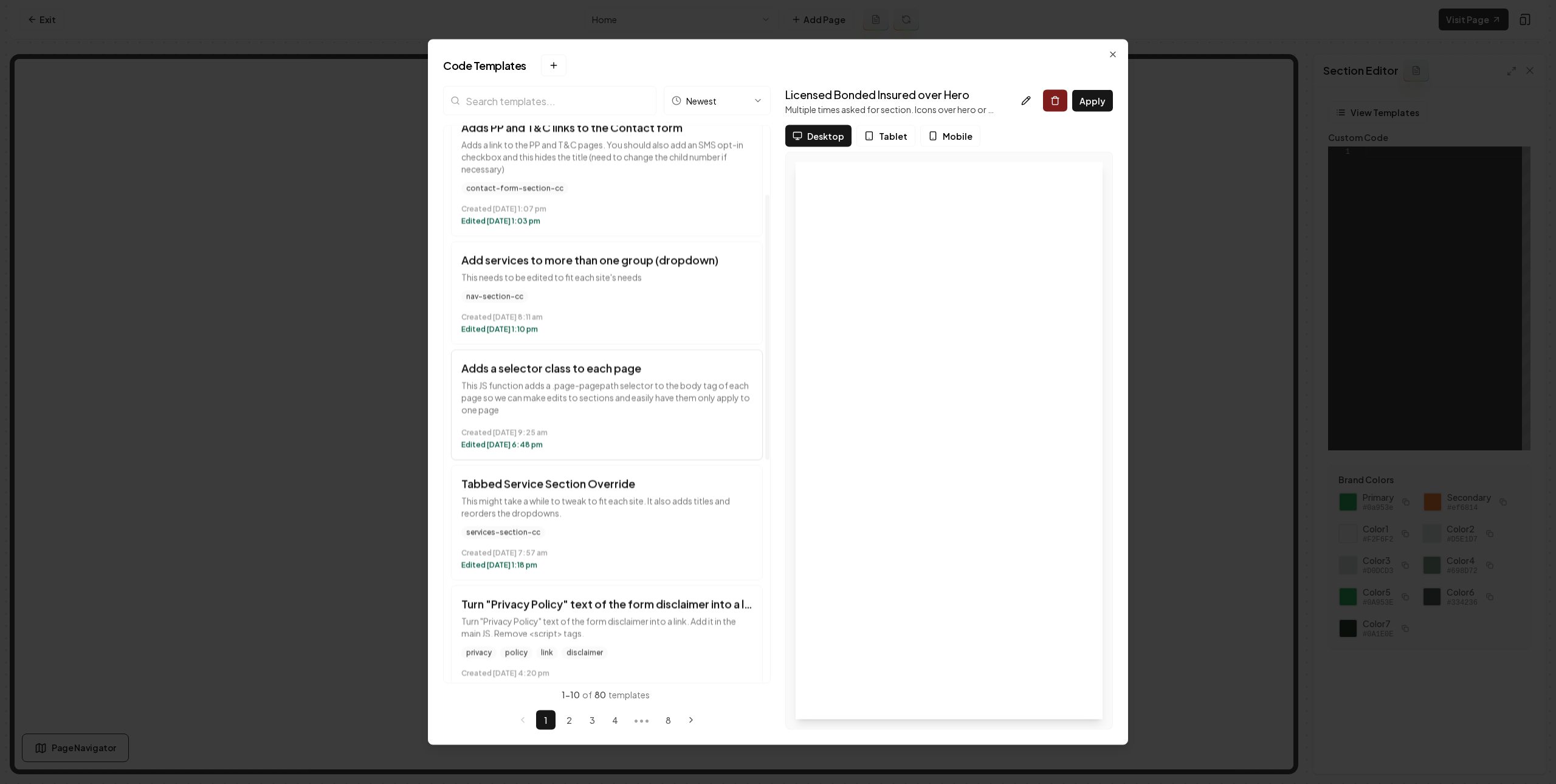
click at [602, 369] on h3 "Adds a selector class to each page" at bounding box center [607, 369] width 291 height 17
click at [1019, 98] on button at bounding box center [1026, 101] width 24 height 22
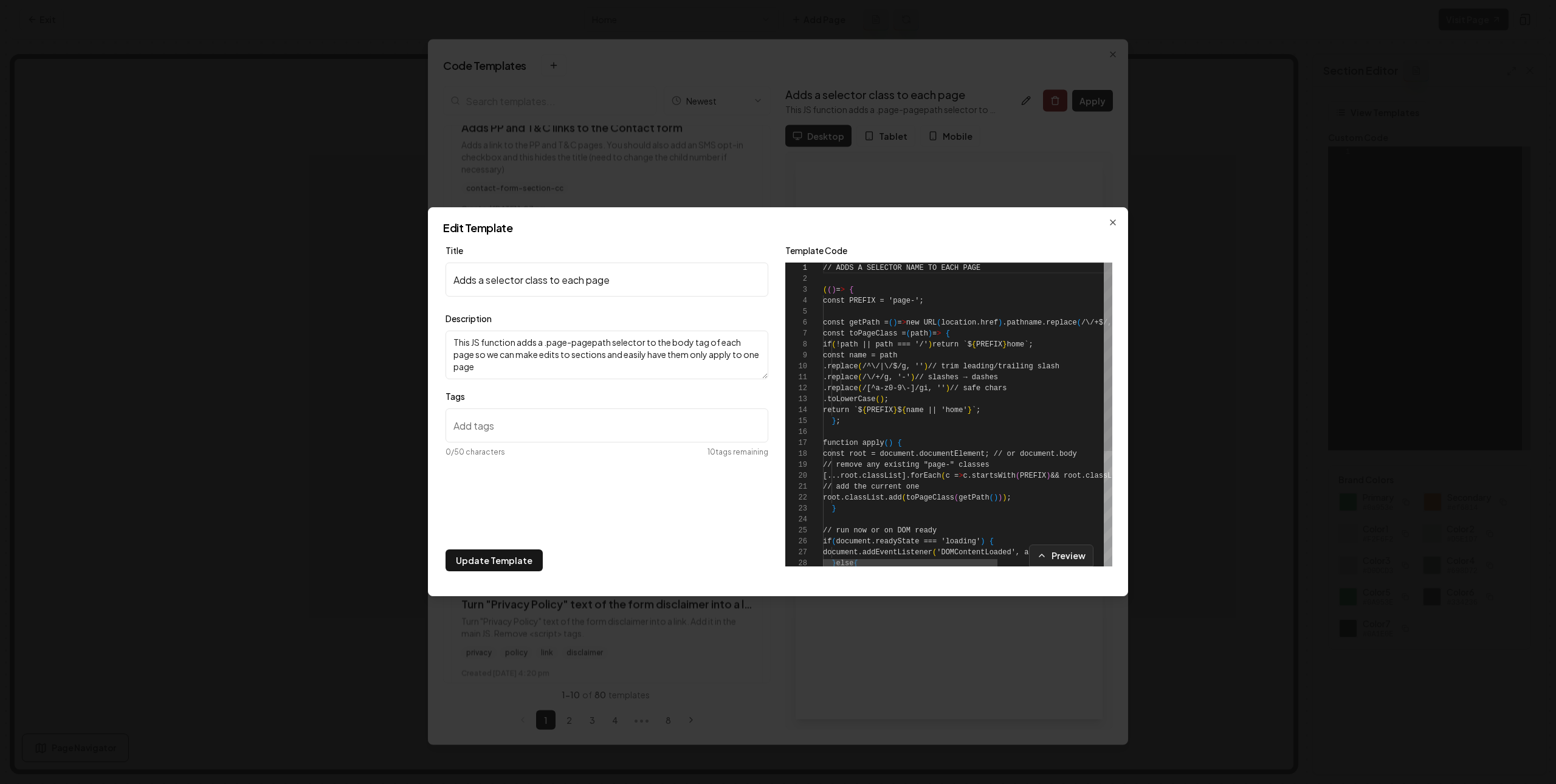
scroll to position [109, 0]
click at [1108, 219] on icon "button" at bounding box center [1113, 223] width 10 height 10
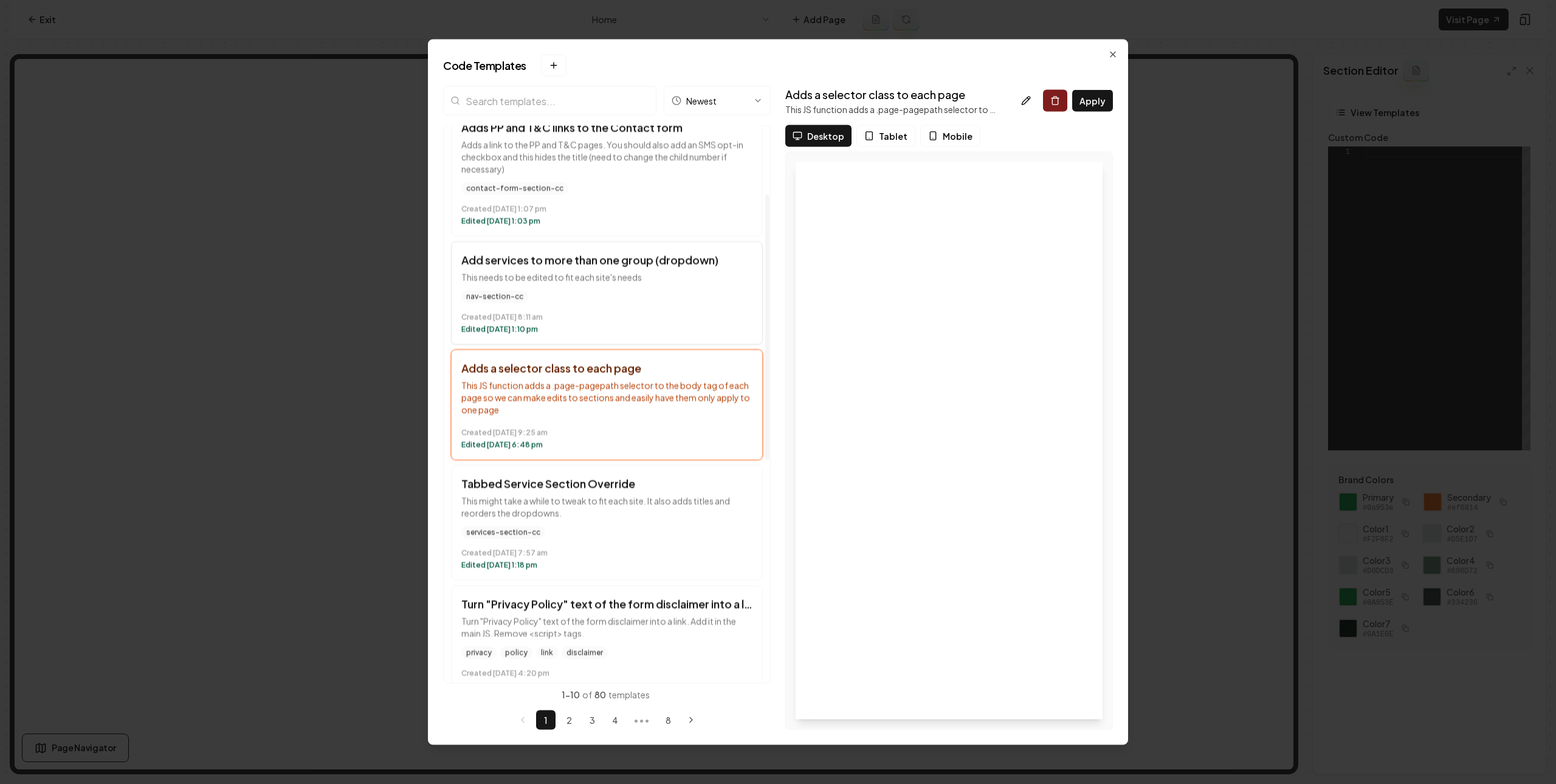
click at [693, 294] on div "nav-section-cc" at bounding box center [607, 297] width 291 height 12
click at [1023, 106] on button at bounding box center [1026, 101] width 24 height 22
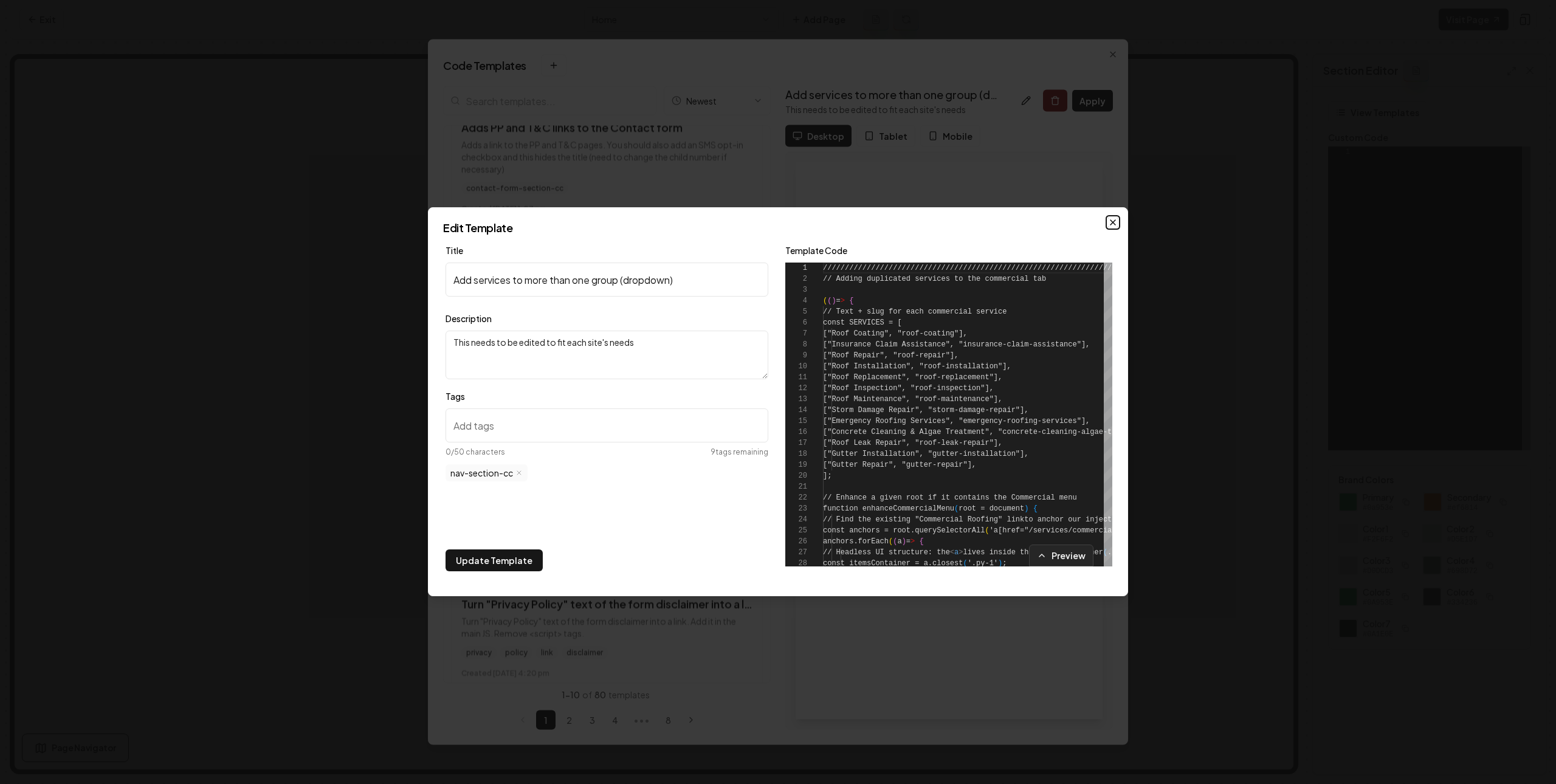
click at [1112, 224] on icon "button" at bounding box center [1113, 223] width 10 height 10
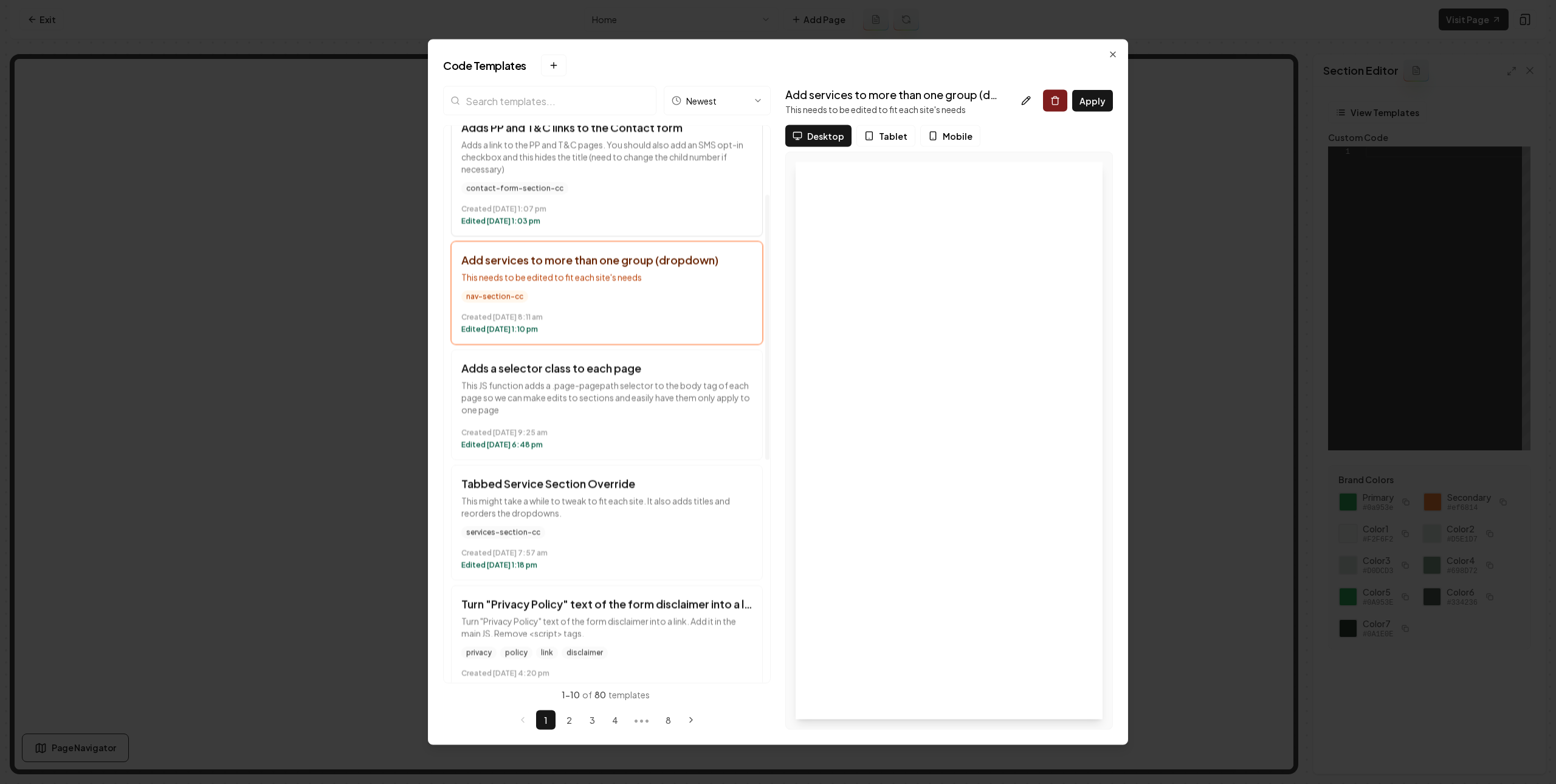
scroll to position [0, 0]
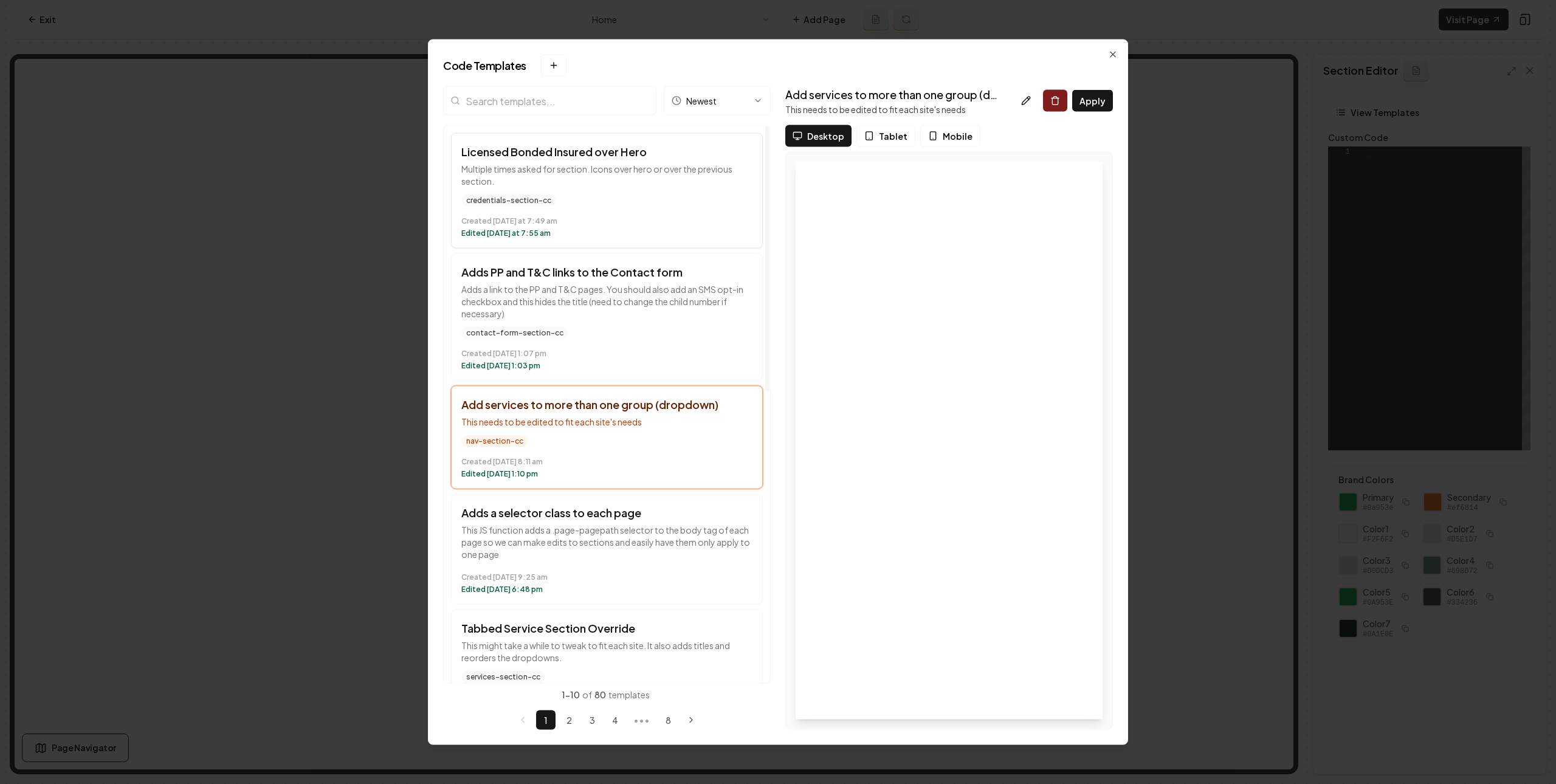
drag, startPoint x: 462, startPoint y: 153, endPoint x: 627, endPoint y: 155, distance: 165.0
click at [627, 155] on h3 "Licensed Bonded Insured over Hero" at bounding box center [607, 152] width 291 height 17
click at [1115, 50] on icon "button" at bounding box center [1113, 55] width 10 height 10
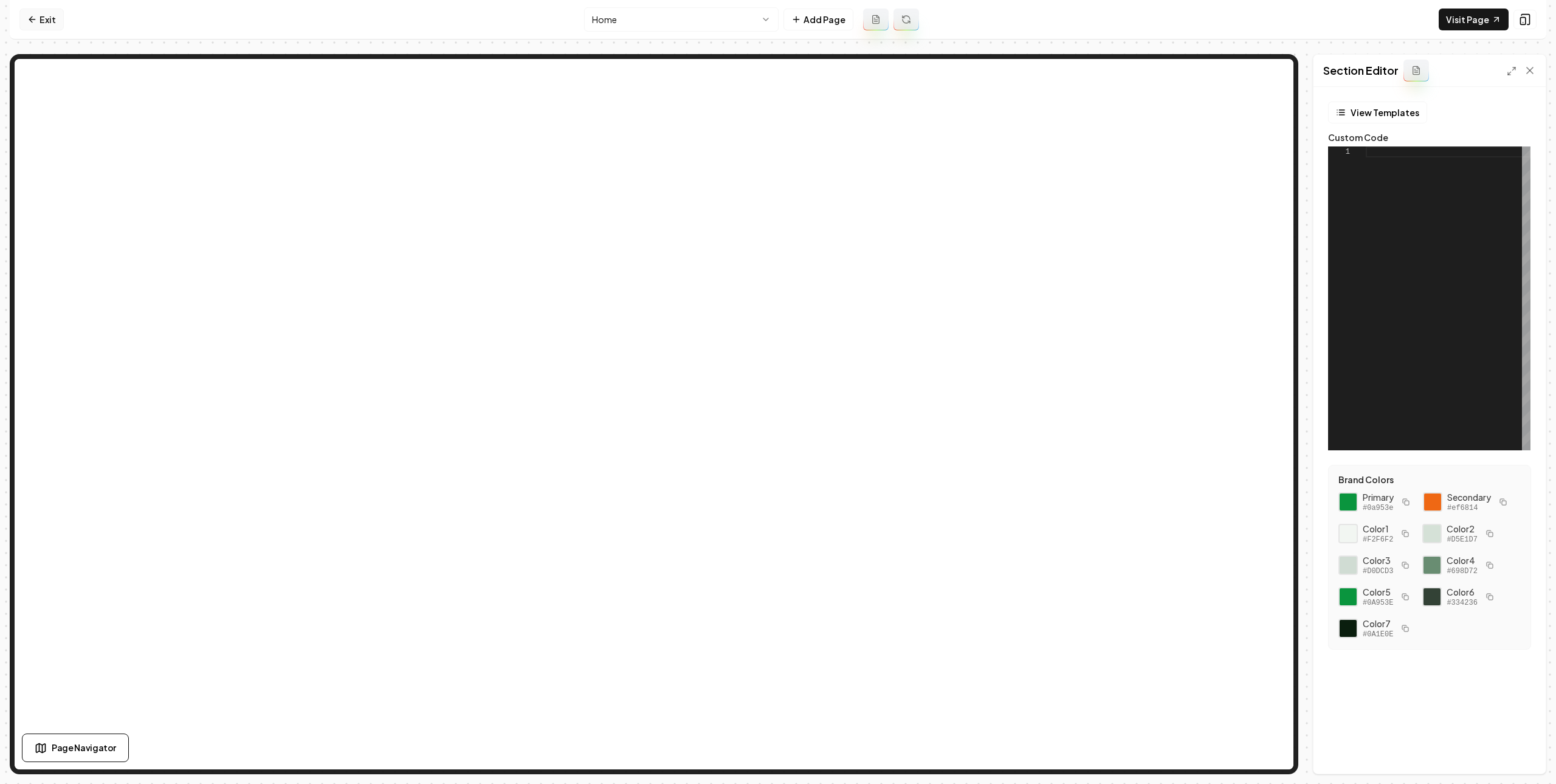
click at [35, 15] on icon at bounding box center [33, 20] width 10 height 10
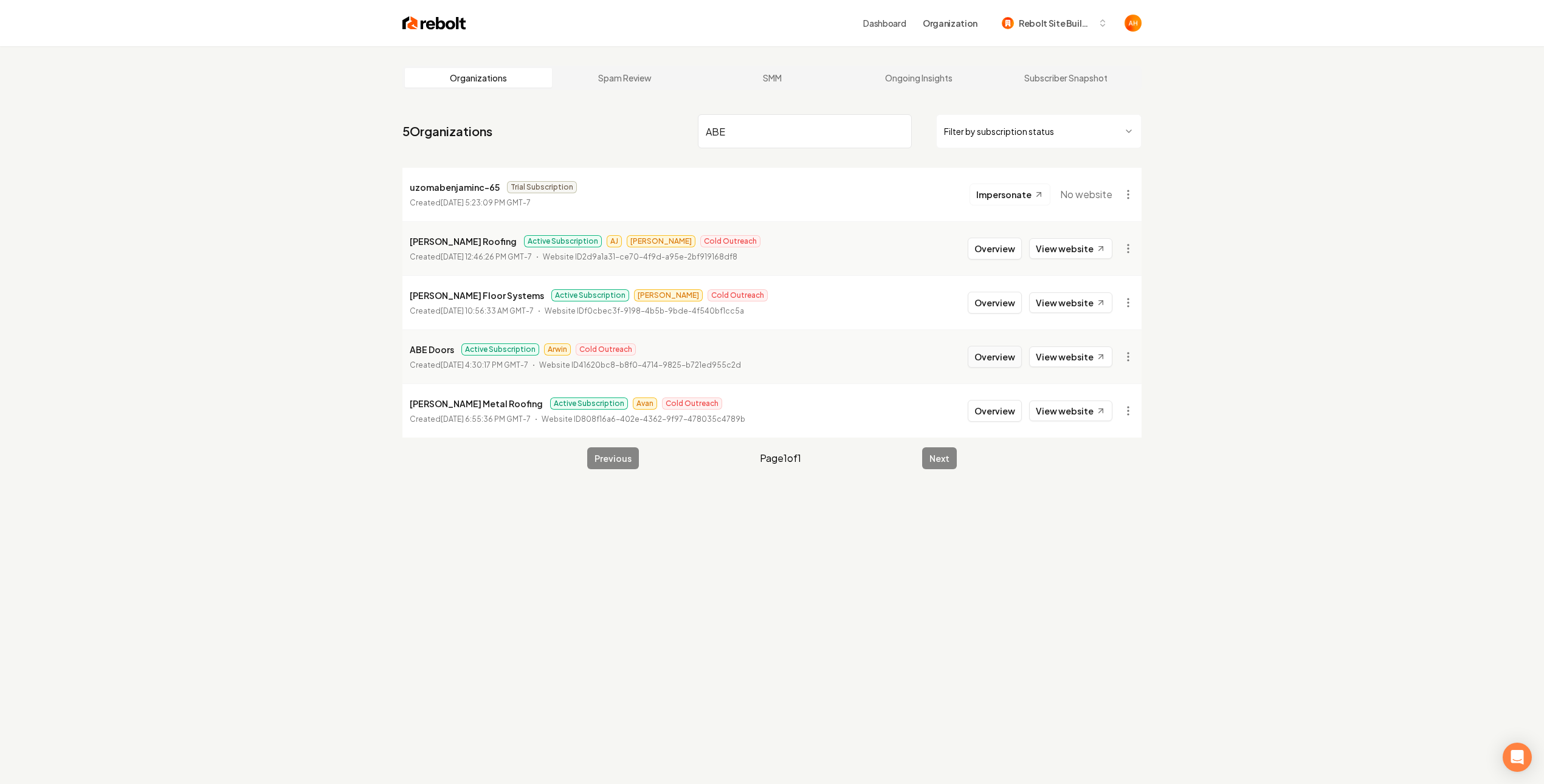
type input "ABE"
click at [1006, 365] on button "Overview" at bounding box center [995, 357] width 54 height 22
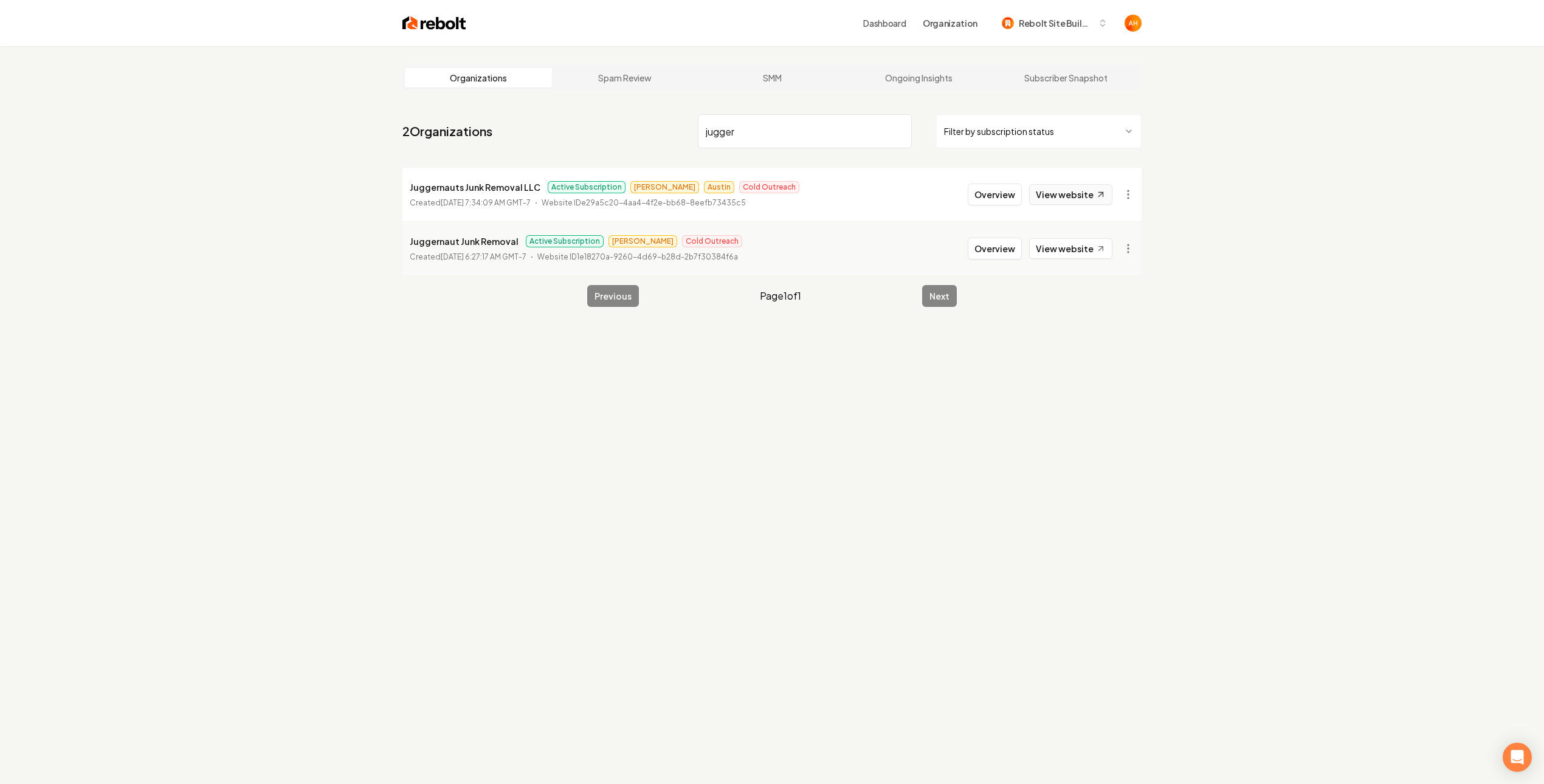
click at [1107, 196] on link "View website" at bounding box center [1070, 194] width 83 height 21
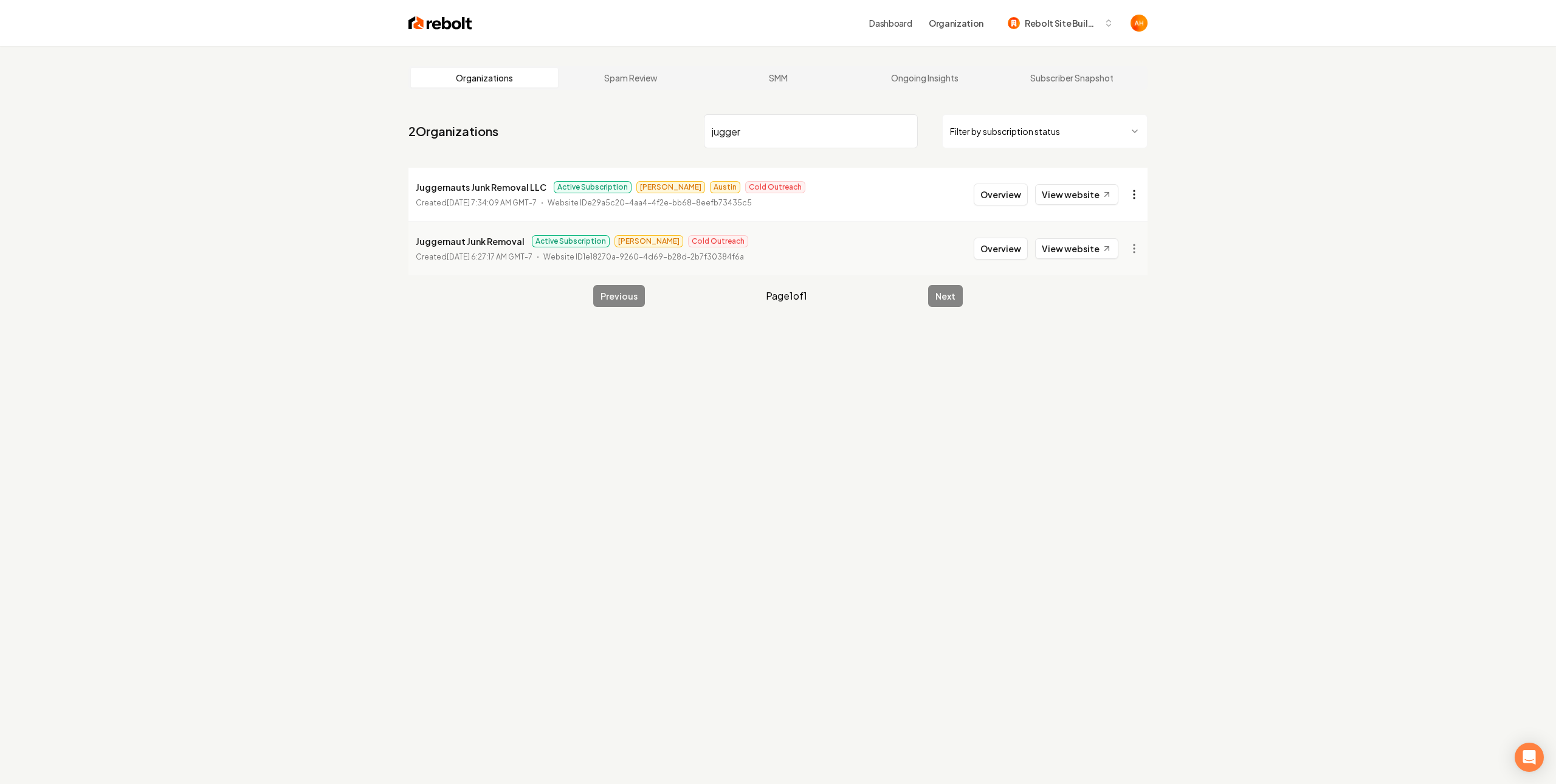
click at [1121, 191] on html "Dashboard Organization Rebolt Site Builder Organizations Spam Review SMM Ongoin…" at bounding box center [778, 392] width 1556 height 784
click at [1094, 303] on link "View in Stripe" at bounding box center [1098, 299] width 77 height 19
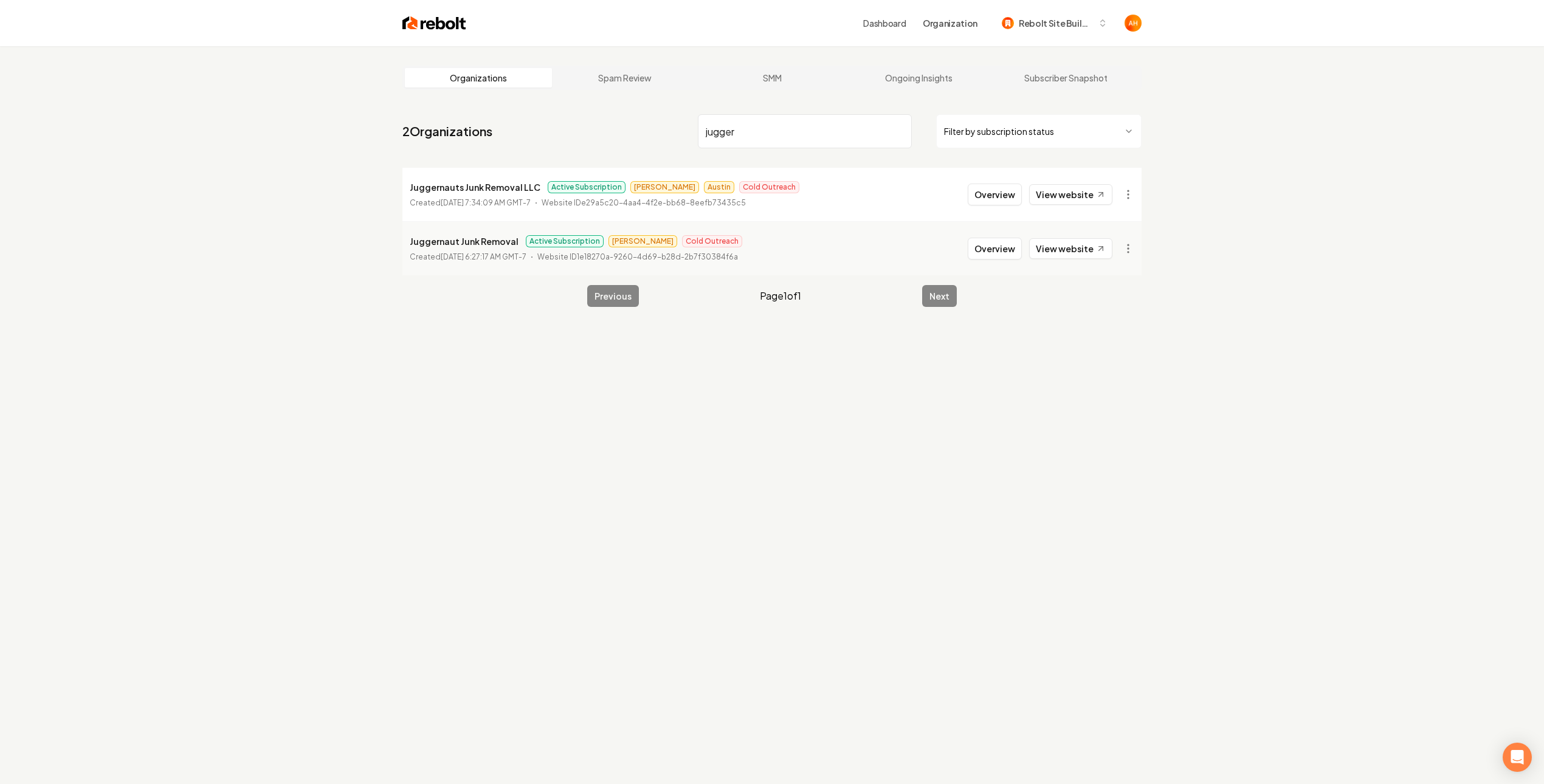
click at [815, 130] on input "jugger" at bounding box center [805, 131] width 214 height 34
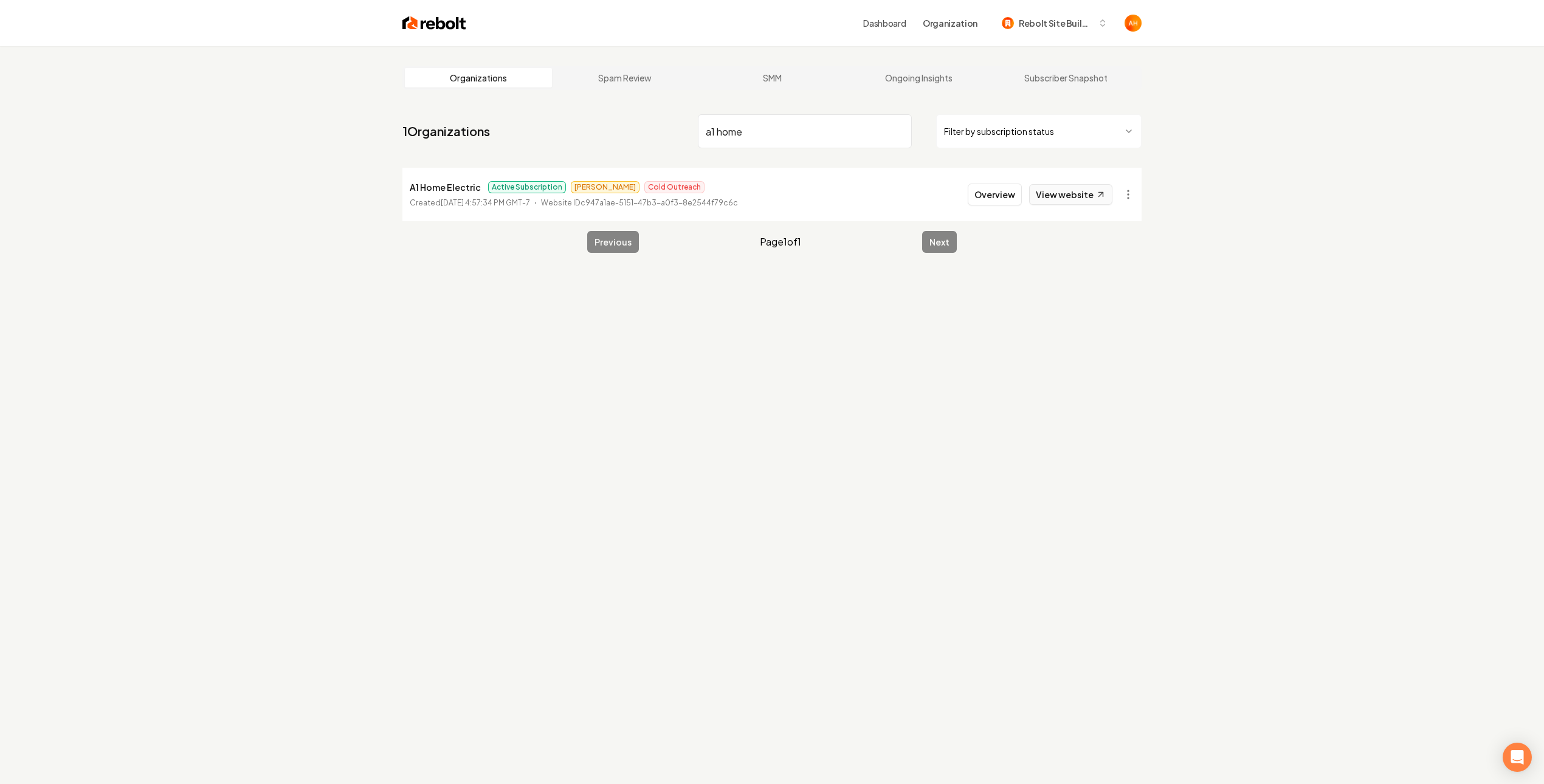
click at [1075, 200] on link "View website" at bounding box center [1070, 194] width 83 height 21
click at [759, 127] on input "a1 home" at bounding box center [805, 131] width 214 height 34
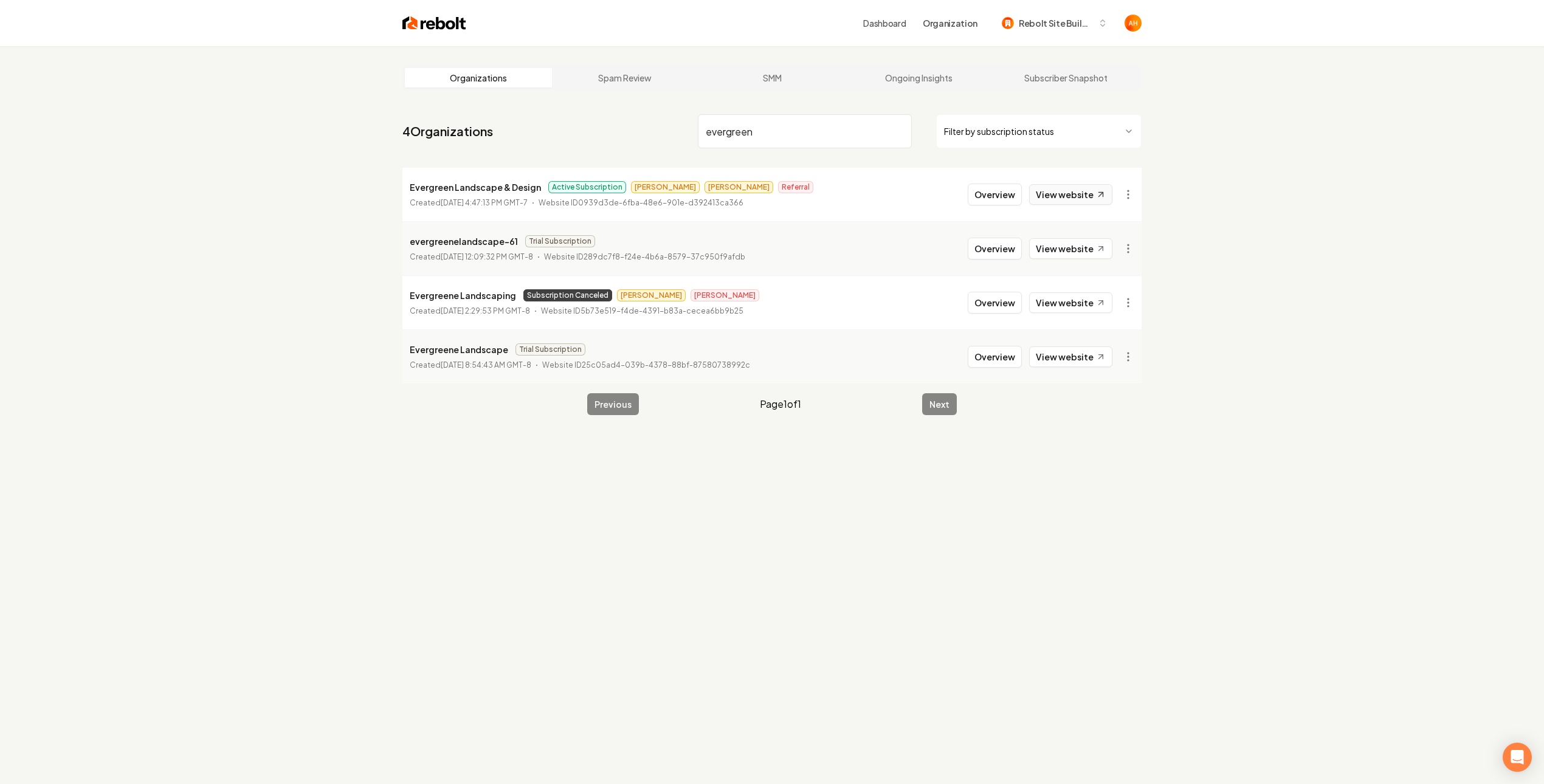
type input "evergreen"
click at [1048, 196] on link "View website" at bounding box center [1070, 194] width 83 height 21
click at [981, 194] on button "Overview" at bounding box center [995, 194] width 54 height 22
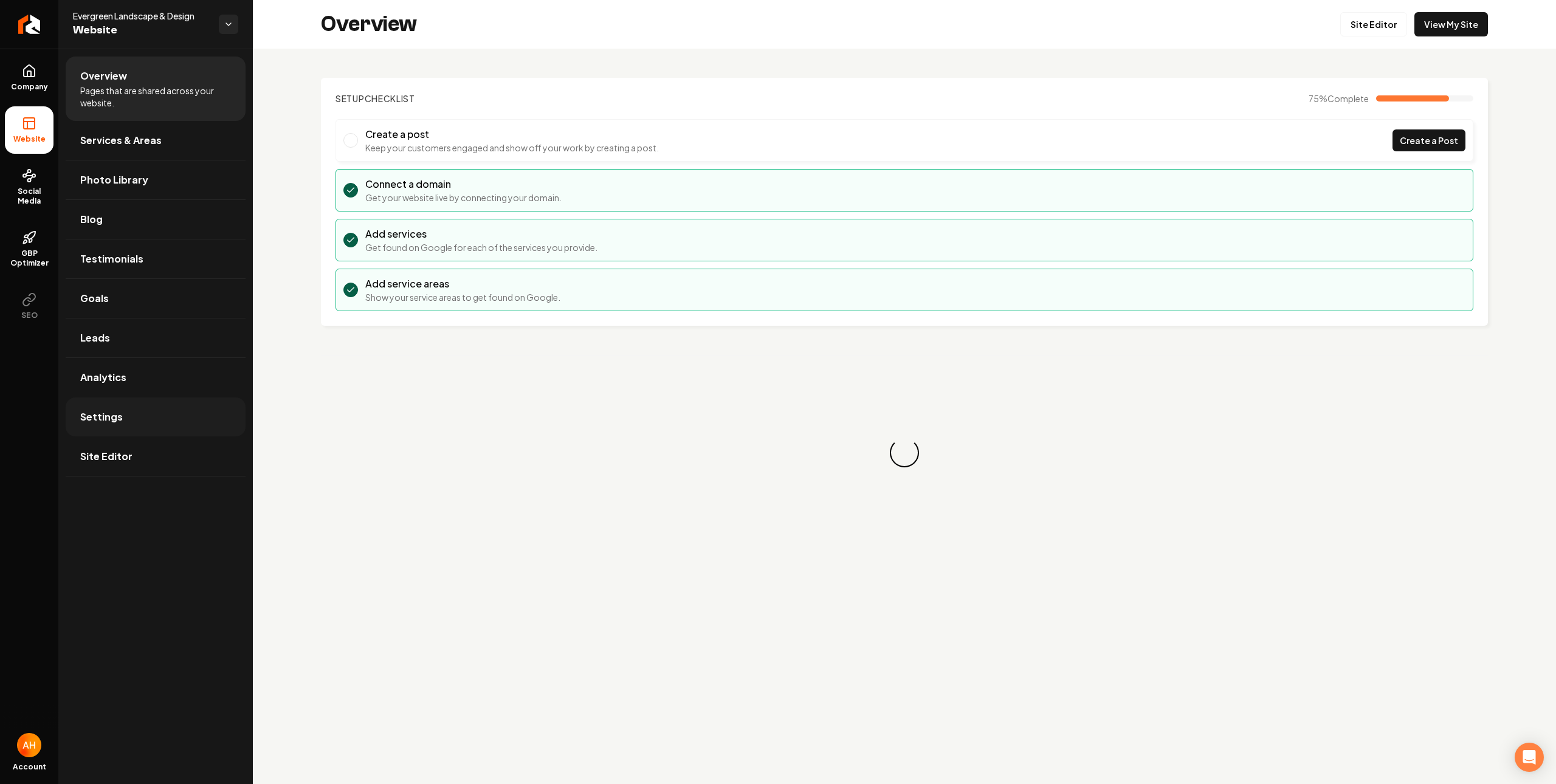
click at [166, 412] on link "Settings" at bounding box center [156, 417] width 180 height 39
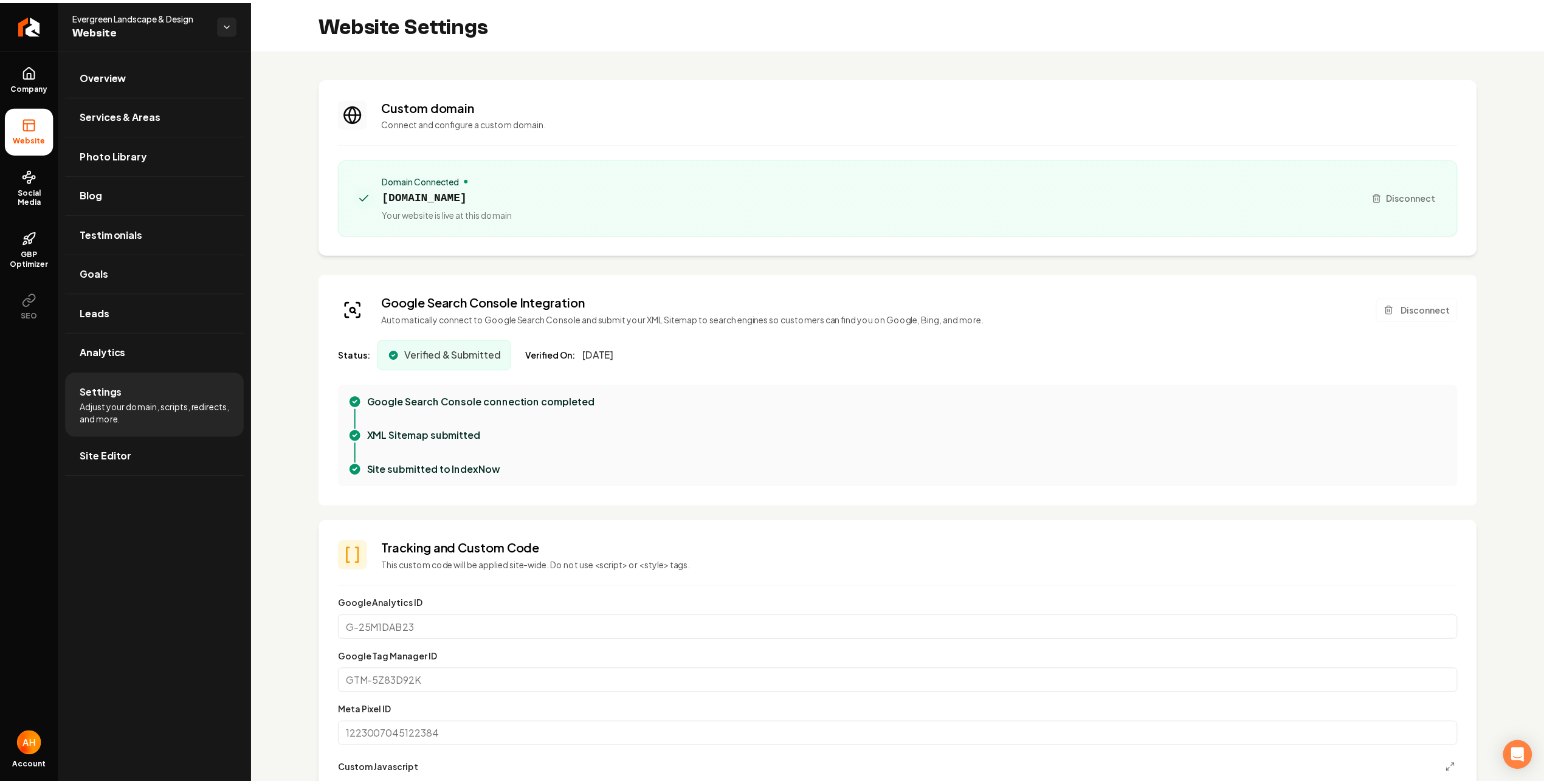
scroll to position [109, 0]
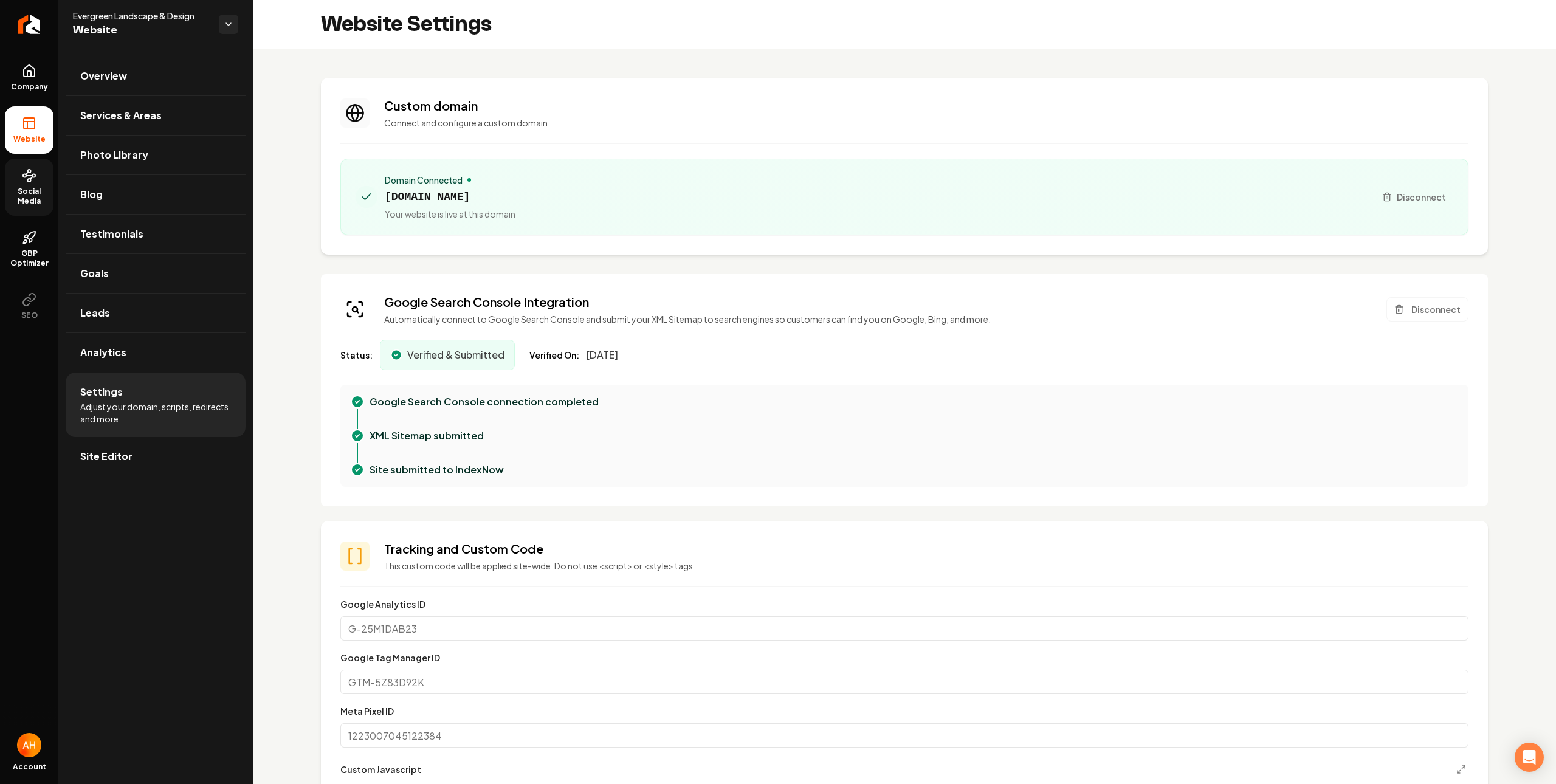
click at [43, 185] on link "Social Media" at bounding box center [29, 187] width 49 height 57
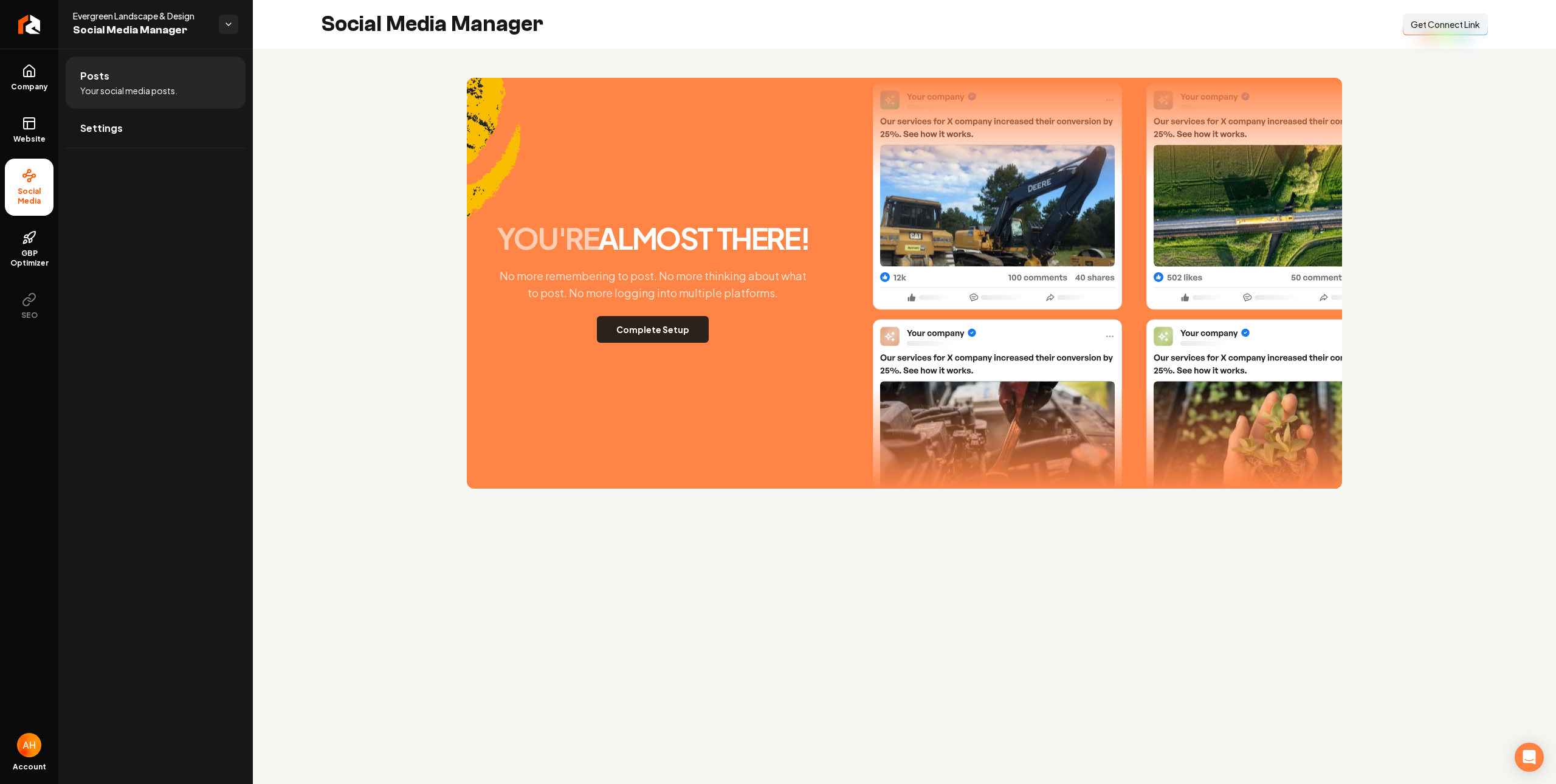
click at [655, 332] on button "Complete Setup" at bounding box center [653, 330] width 112 height 27
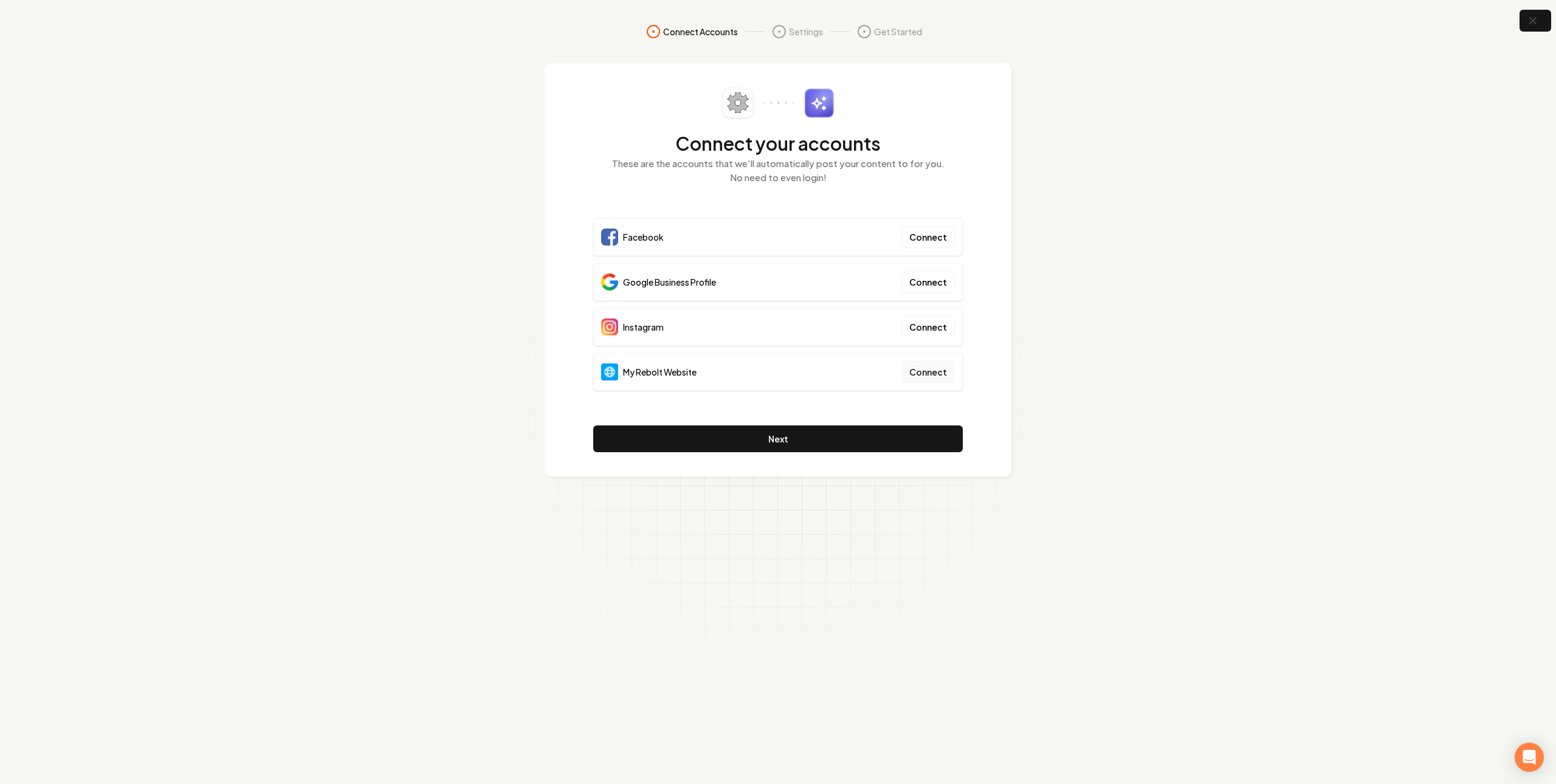
click at [924, 369] on button "Connect" at bounding box center [927, 371] width 53 height 22
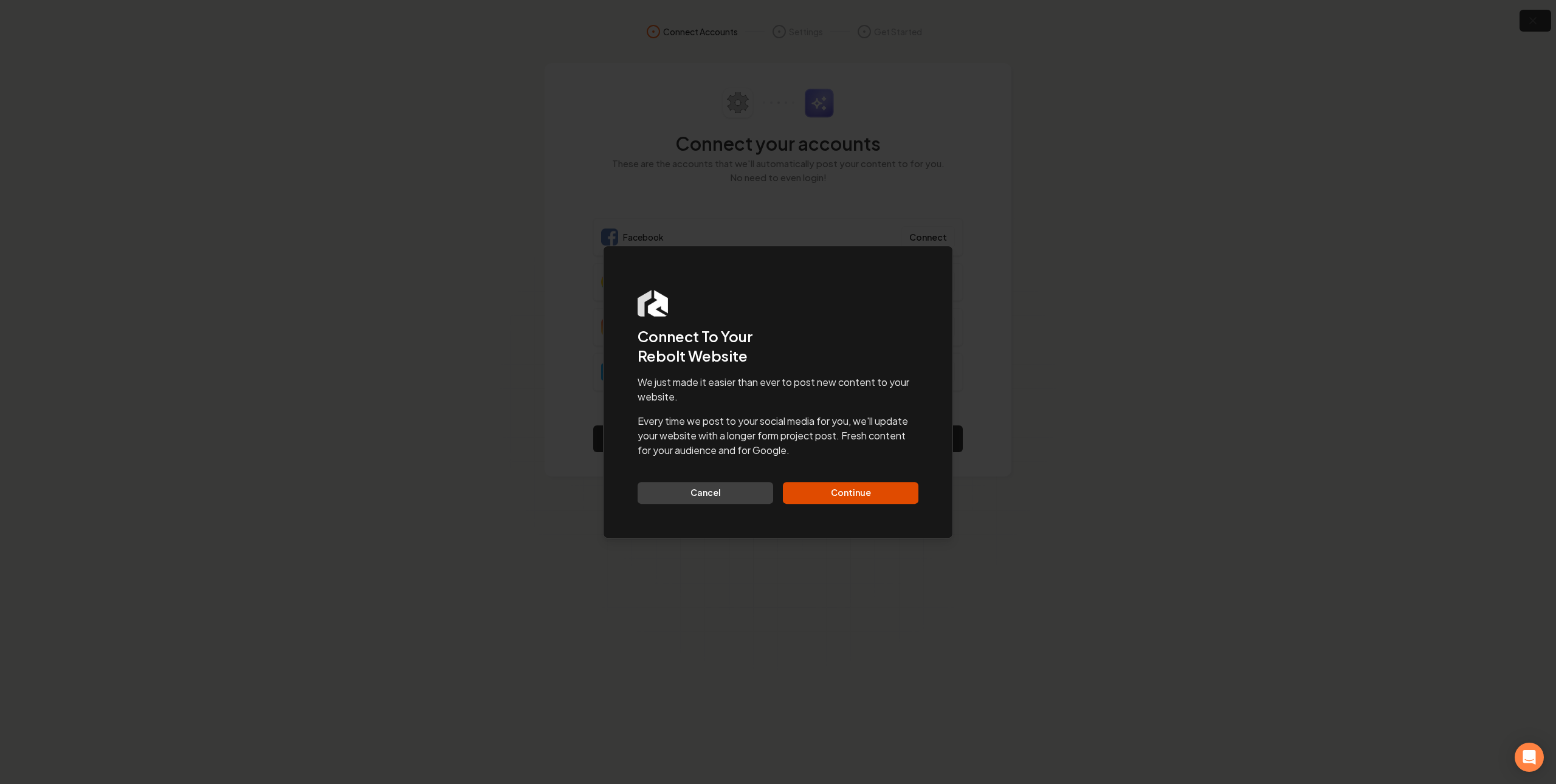
drag, startPoint x: 865, startPoint y: 492, endPoint x: 866, endPoint y: 475, distance: 17.0
click at [864, 492] on button "Continue" at bounding box center [850, 493] width 135 height 22
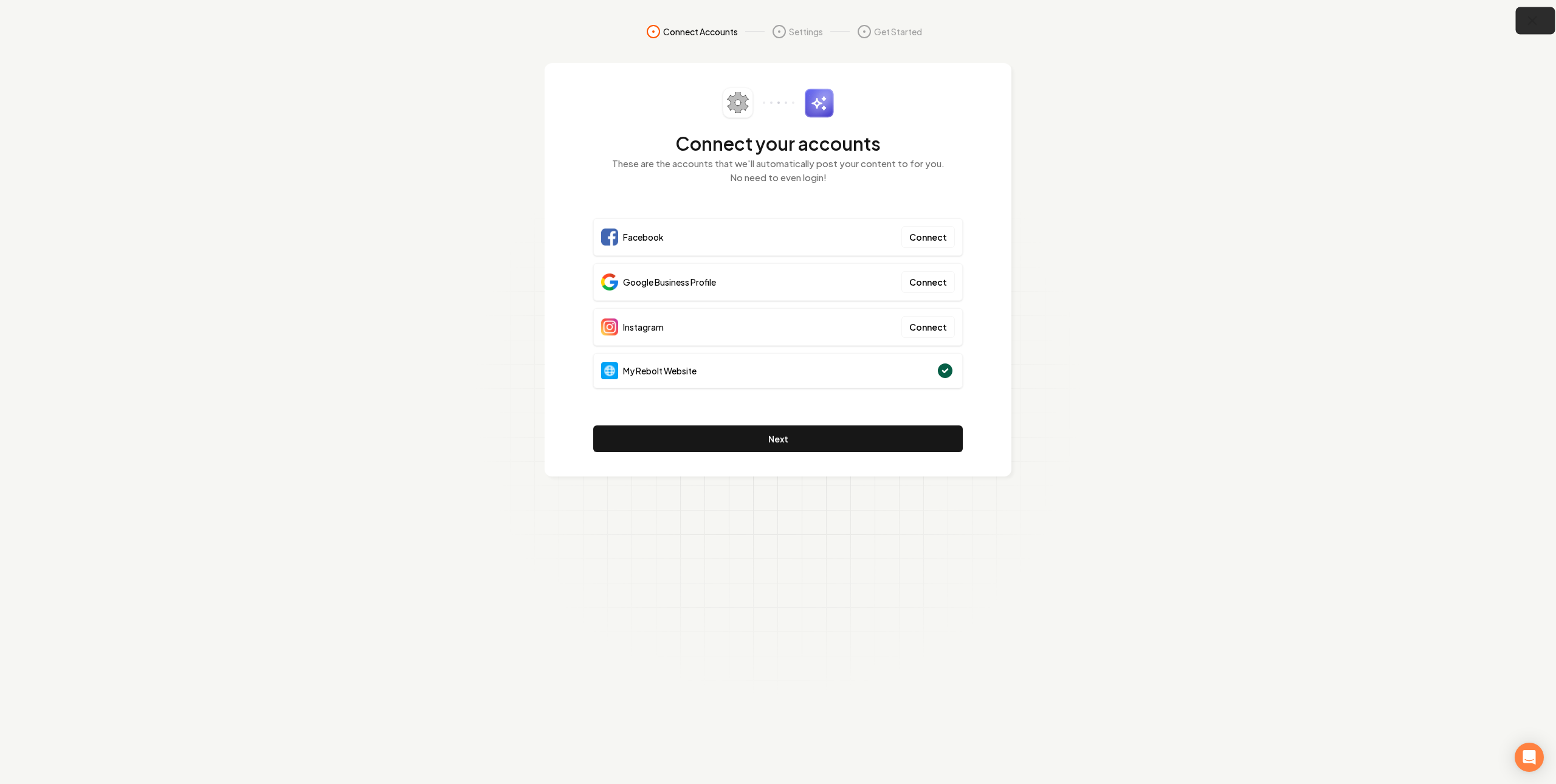
click at [1531, 22] on icon "button" at bounding box center [1532, 21] width 8 height 8
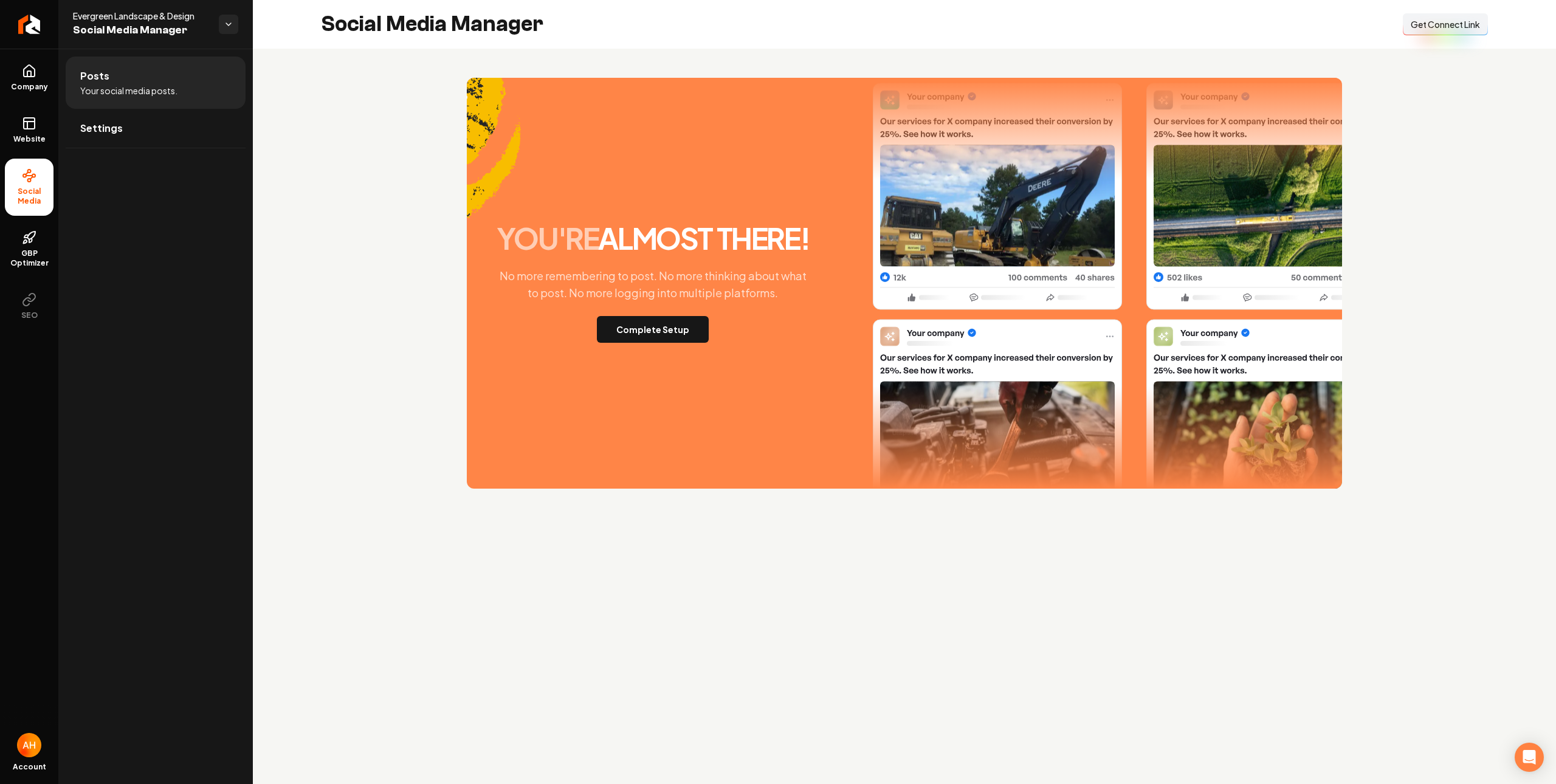
click at [1413, 32] on button "Connect Link Get Connect Link" at bounding box center [1445, 24] width 85 height 22
click at [440, 189] on section "you're almost there! No more remembering to post. No more thinking about what t…" at bounding box center [905, 284] width 1167 height 411
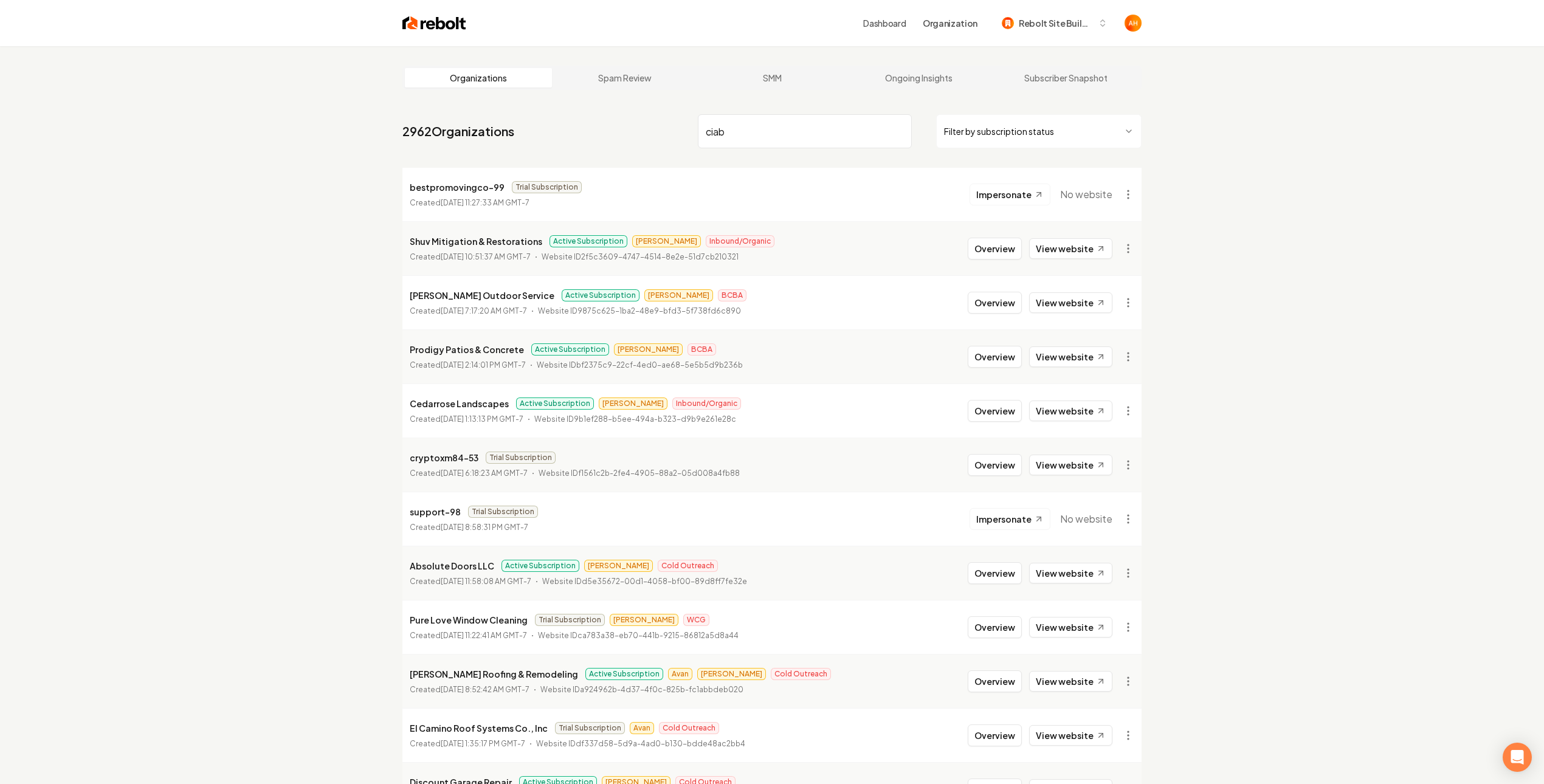
type input "ciabr"
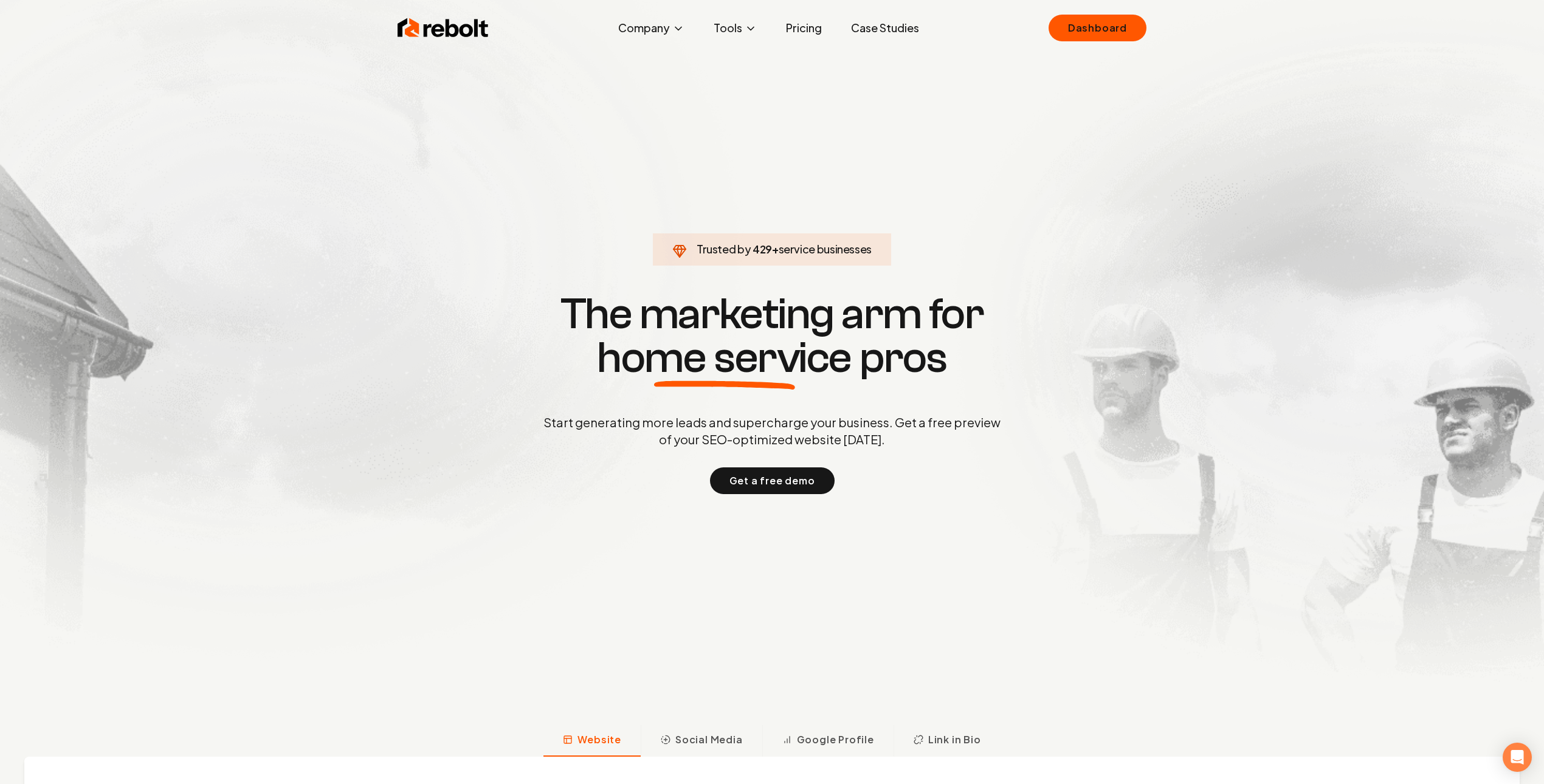
click at [1067, 11] on div "Rebolt Company About Blog Jobs Tools Google Review QR Code Generator Google Bus…" at bounding box center [771, 28] width 778 height 36
click at [1080, 21] on link "Dashboard" at bounding box center [1097, 28] width 98 height 27
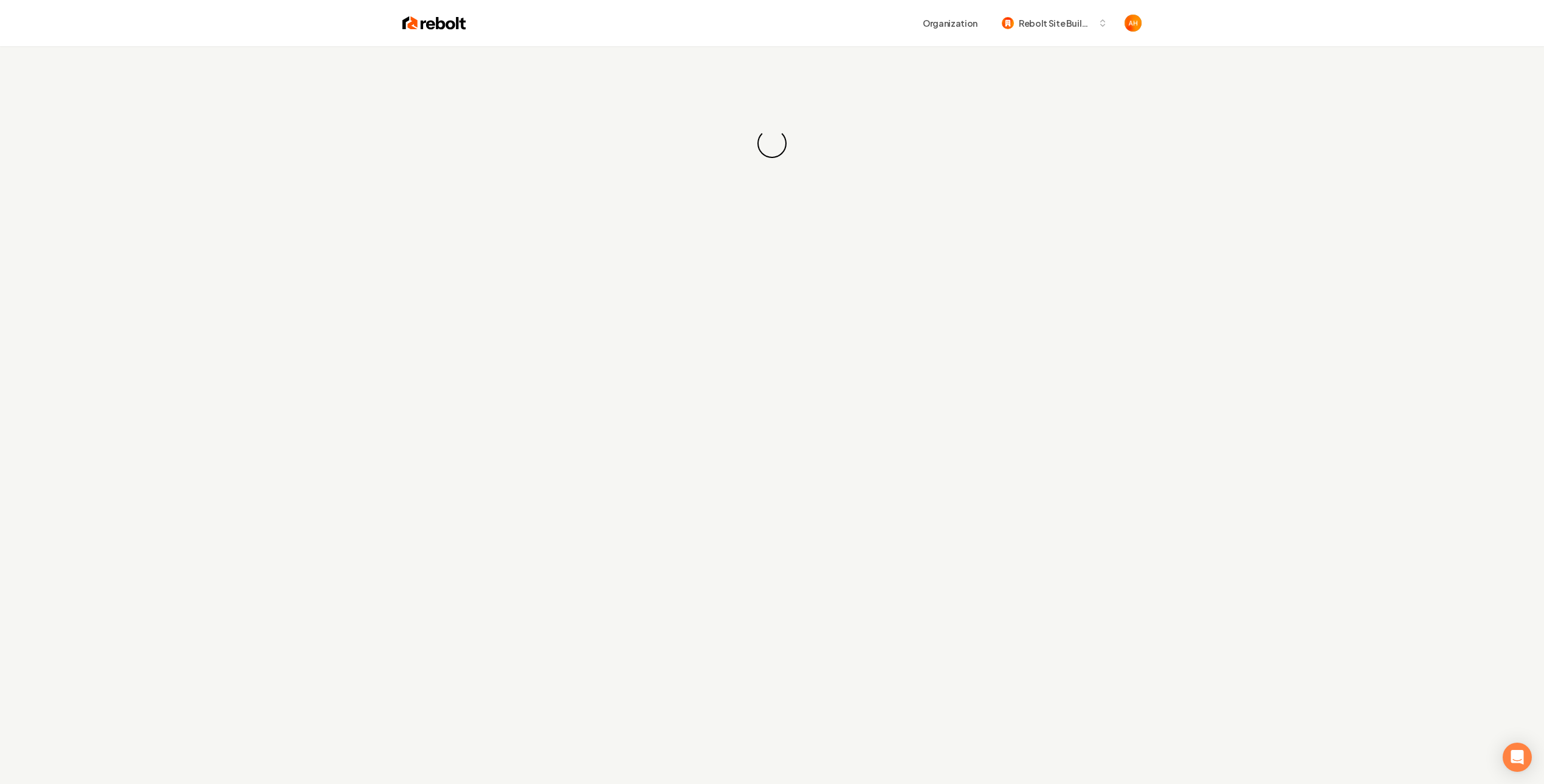
click at [726, 88] on div "Loading... Loading..." at bounding box center [772, 143] width 1544 height 194
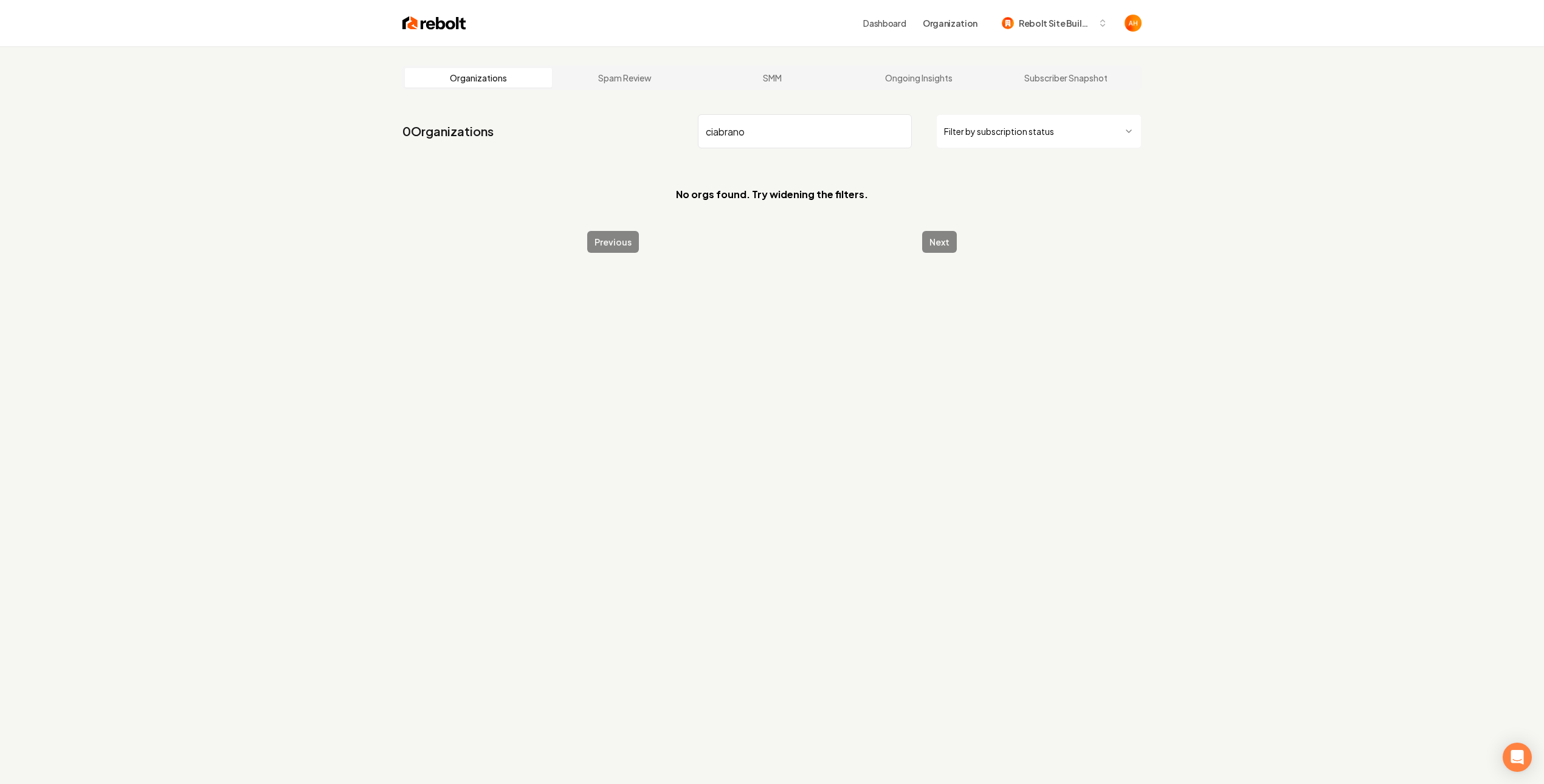
click at [835, 124] on input "ciabrano" at bounding box center [805, 131] width 214 height 34
paste input "Cibri"
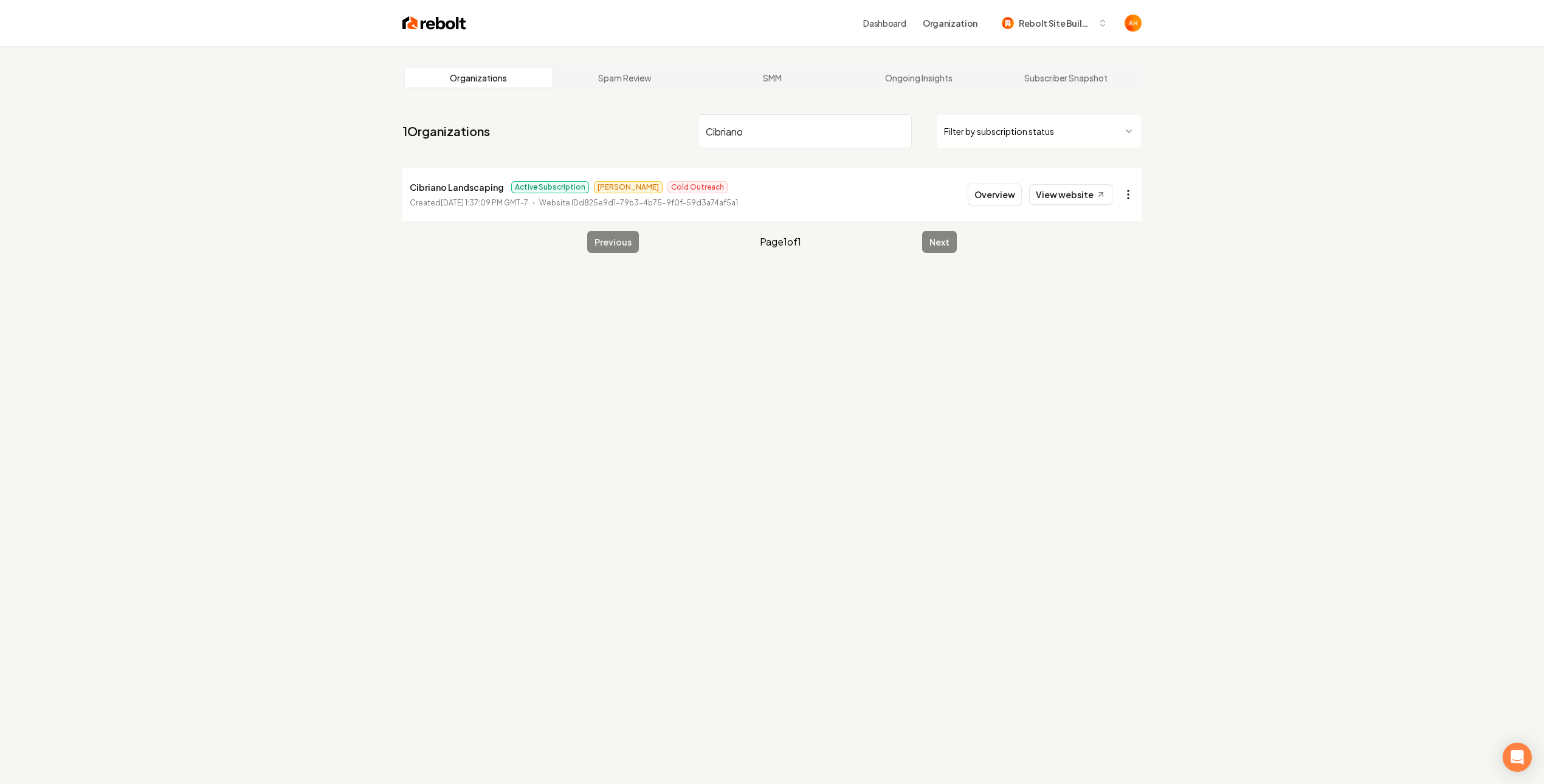
click at [1128, 188] on html "Dashboard Organization Rebolt Site Builder Organizations Spam Review SMM Ongoin…" at bounding box center [772, 392] width 1544 height 784
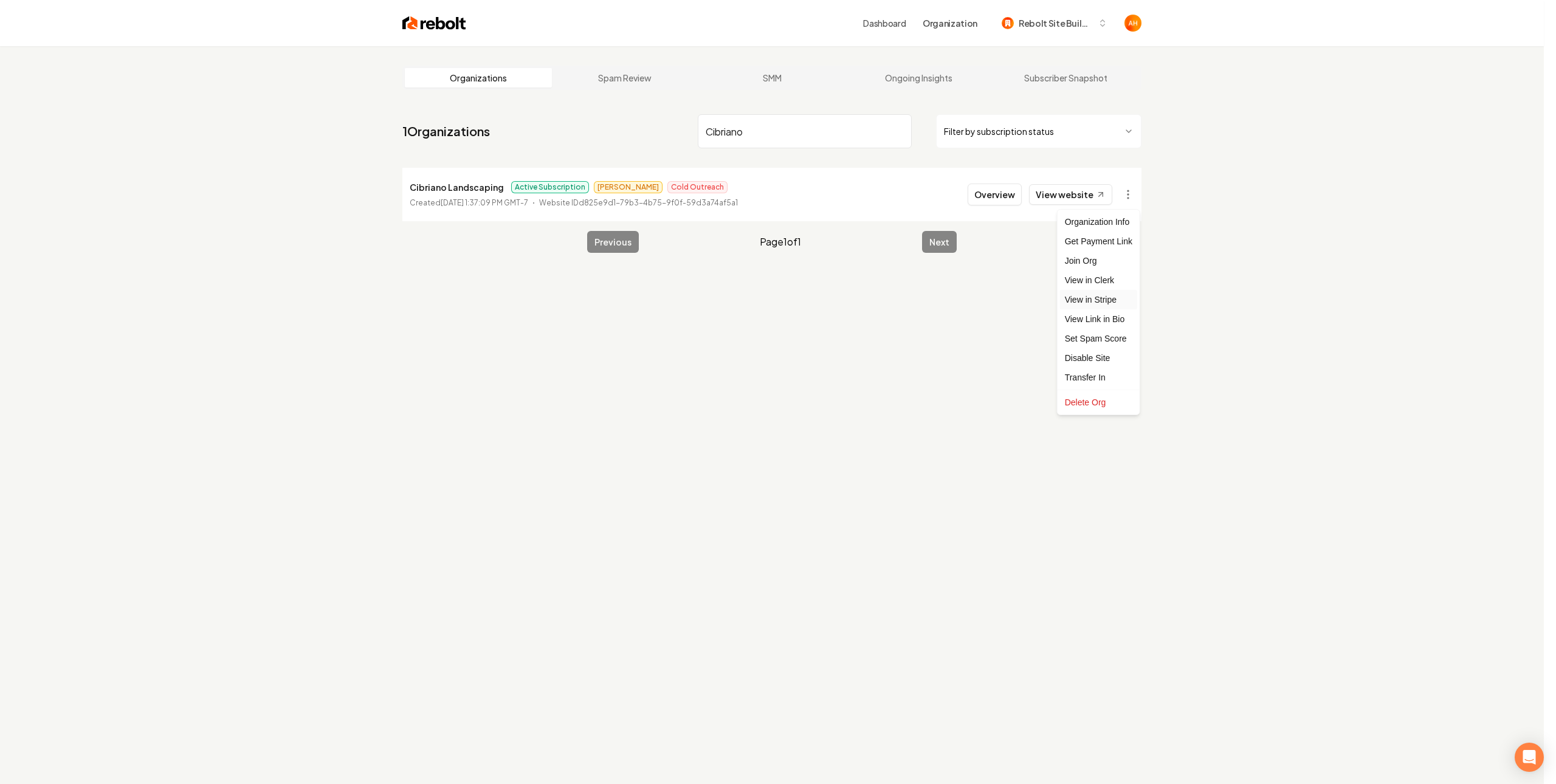
click at [1109, 300] on link "View in Stripe" at bounding box center [1098, 299] width 77 height 19
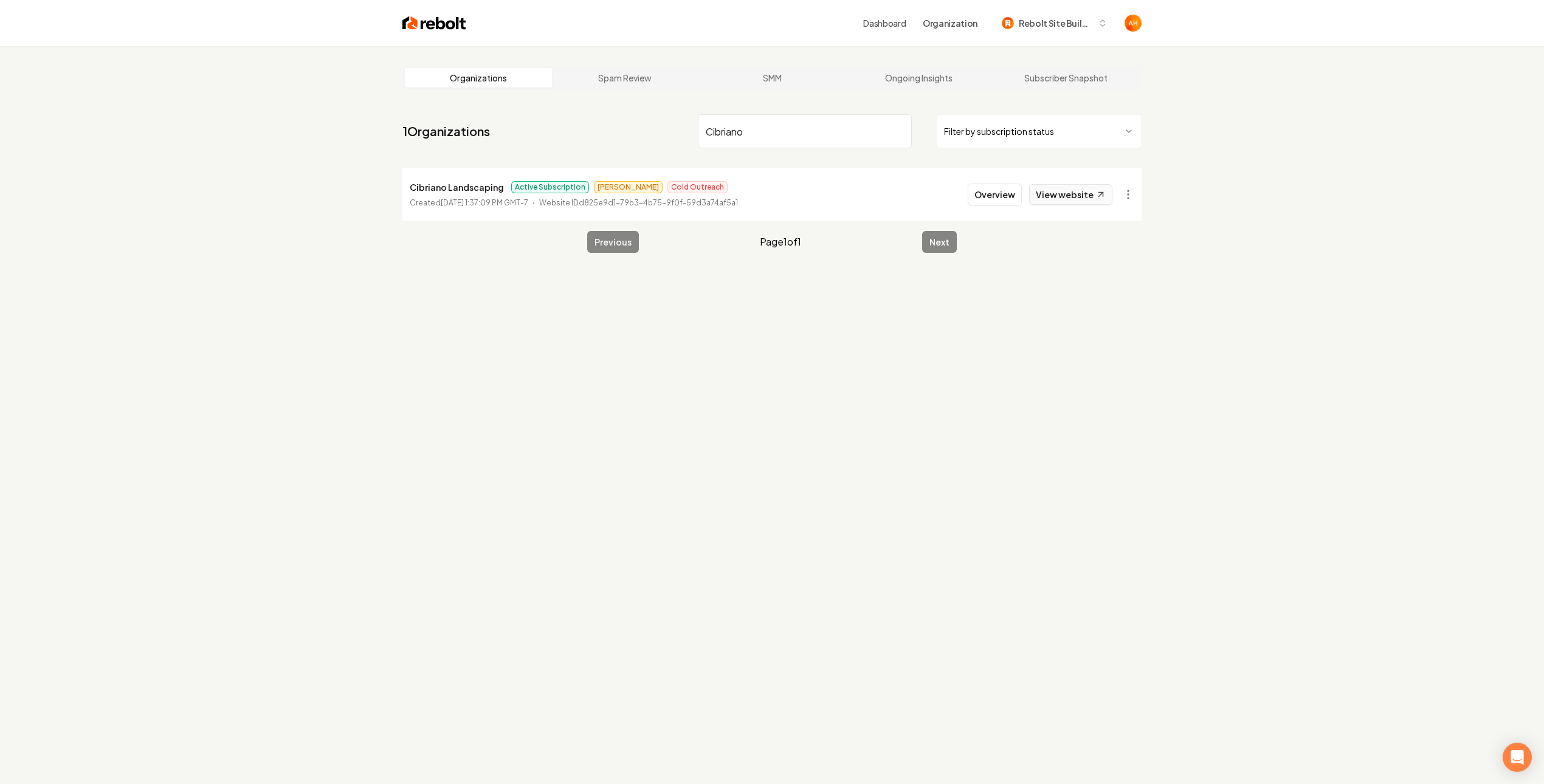
click at [1080, 201] on link "View website" at bounding box center [1070, 194] width 83 height 21
click at [1131, 192] on html "Dashboard Organization Rebolt Site Builder Organizations Spam Review SMM Ongoin…" at bounding box center [772, 392] width 1544 height 784
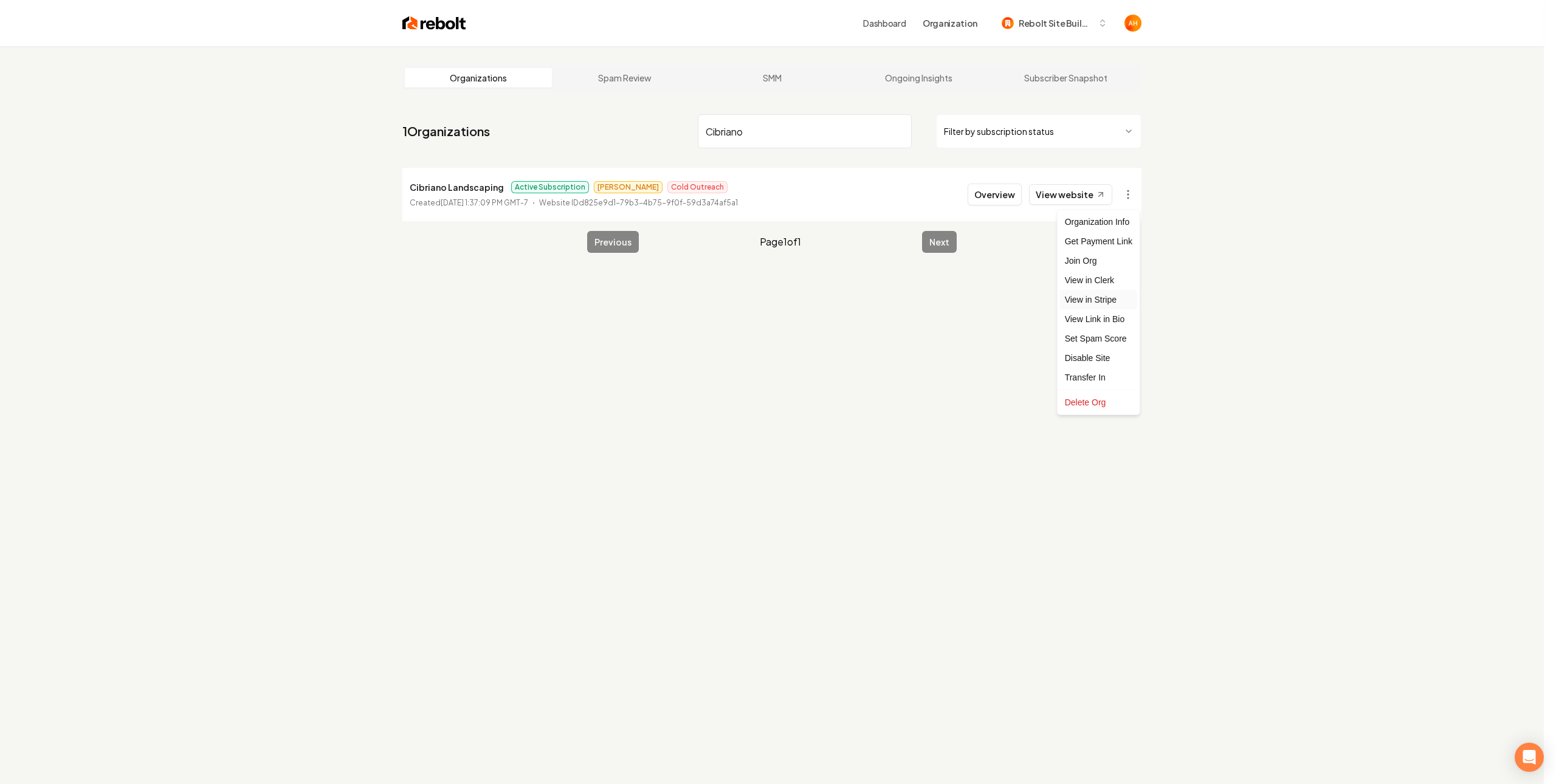
click at [1098, 293] on link "View in Stripe" at bounding box center [1098, 299] width 77 height 19
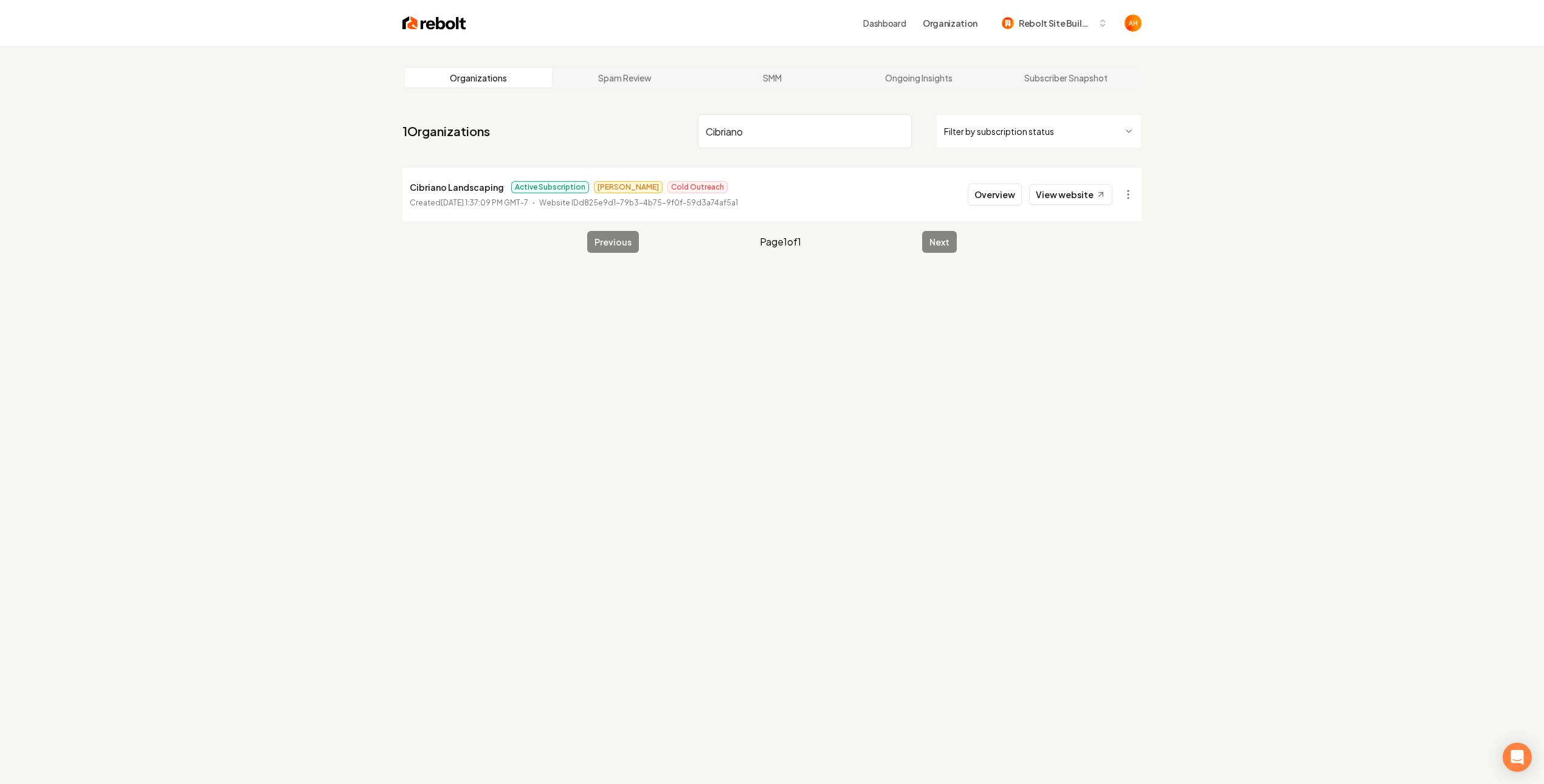
click at [801, 137] on input "Cibriano" at bounding box center [805, 131] width 214 height 34
click at [1065, 198] on link "View website" at bounding box center [1070, 194] width 83 height 21
click at [824, 134] on input "all ele" at bounding box center [805, 131] width 214 height 34
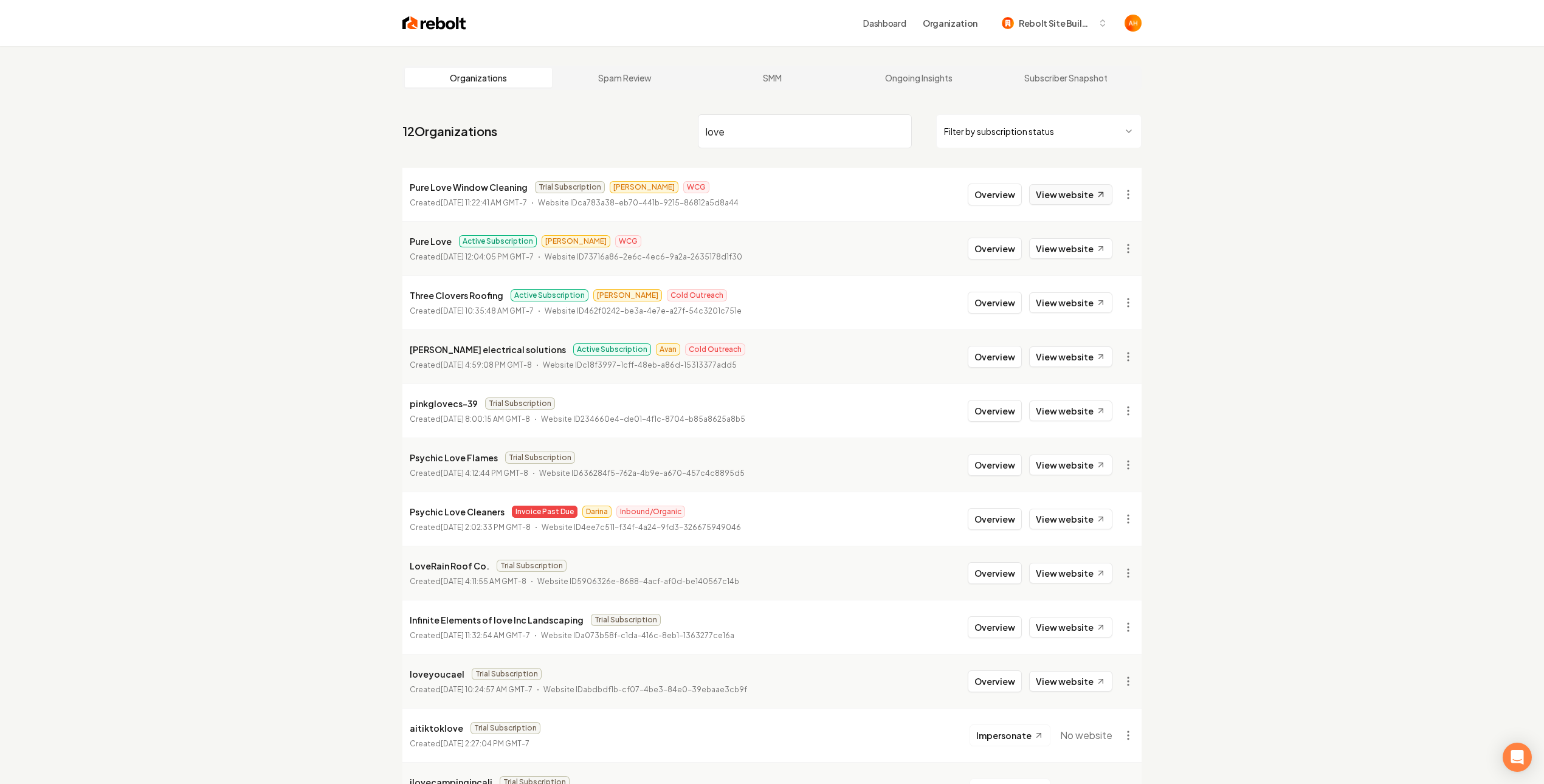
click at [1073, 198] on link "View website" at bounding box center [1070, 194] width 83 height 21
click at [1046, 251] on link "View website" at bounding box center [1070, 248] width 83 height 21
click at [1097, 196] on icon at bounding box center [1101, 194] width 11 height 11
click at [773, 121] on input "love" at bounding box center [805, 131] width 214 height 34
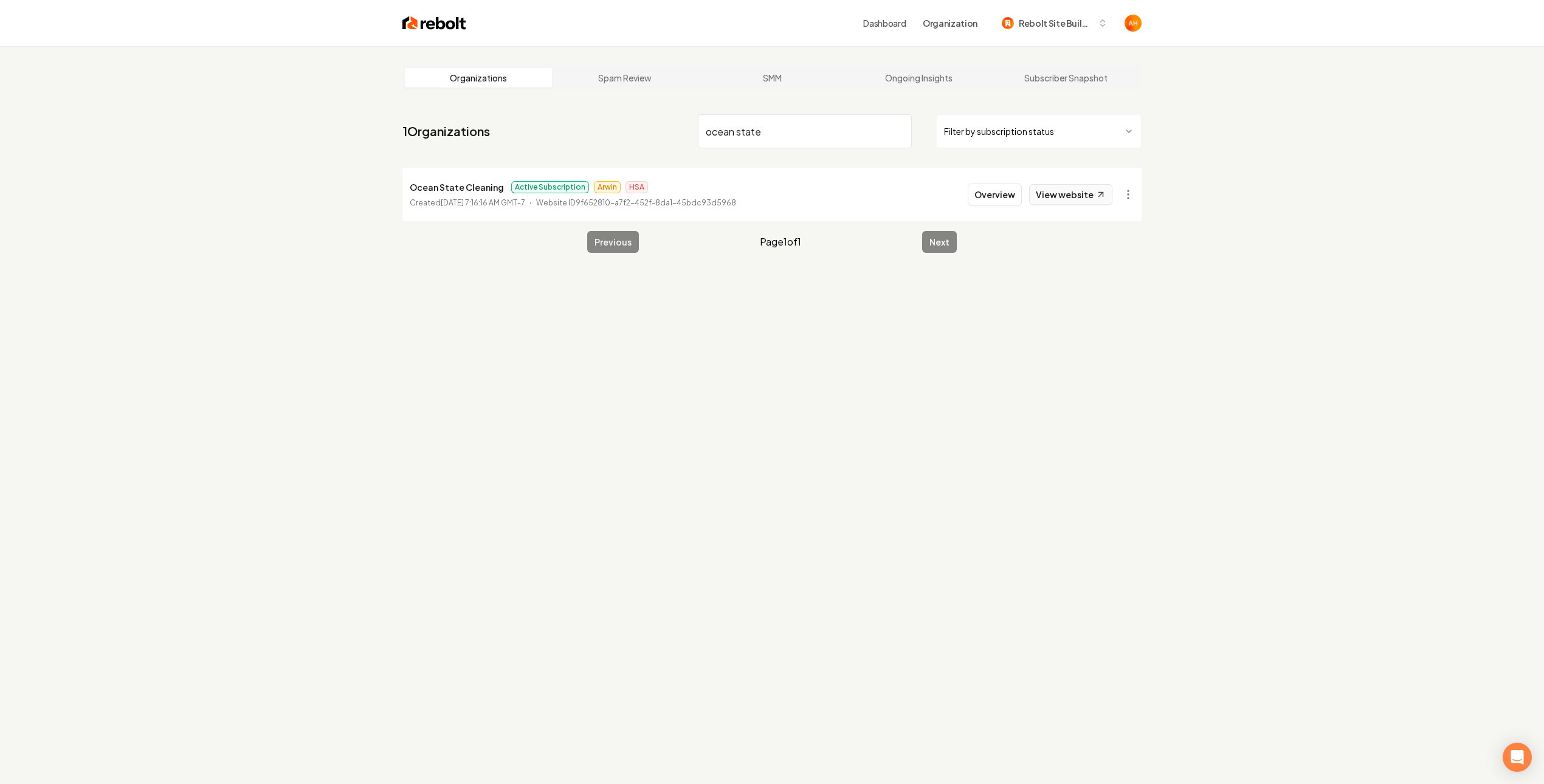
click at [1056, 196] on link "View website" at bounding box center [1070, 194] width 83 height 21
click at [735, 131] on input "ocean state" at bounding box center [805, 131] width 214 height 34
click at [1053, 194] on link "View website" at bounding box center [1070, 194] width 83 height 21
click at [477, 191] on p "Best Pro Moving Company" at bounding box center [466, 187] width 113 height 15
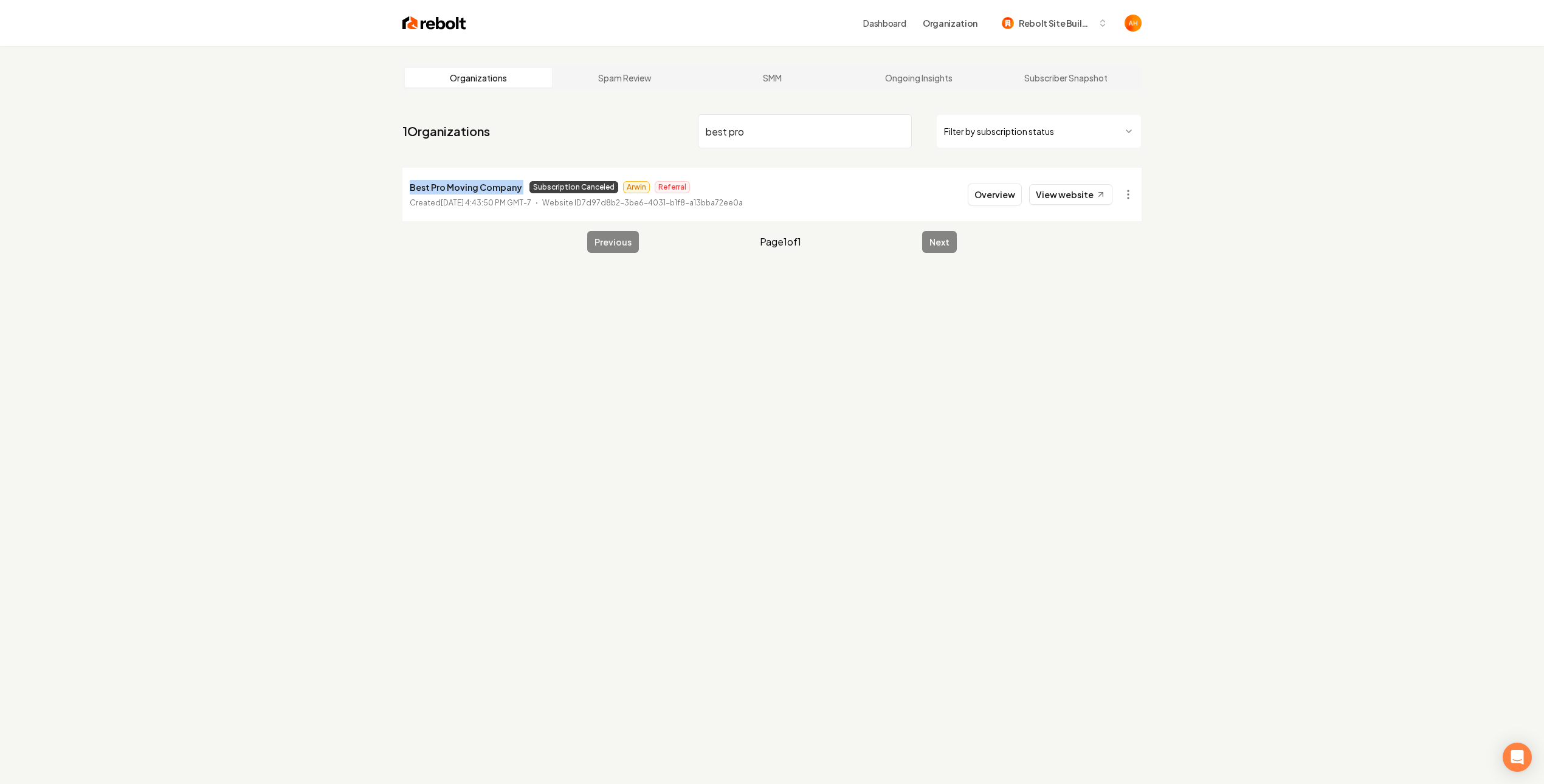
click at [477, 191] on p "Best Pro Moving Company" at bounding box center [466, 187] width 113 height 15
copy p "Best Pro Moving Company"
click at [1126, 198] on html "Dashboard Organization Rebolt Site Builder Organizations Spam Review SMM Ongoin…" at bounding box center [772, 392] width 1544 height 784
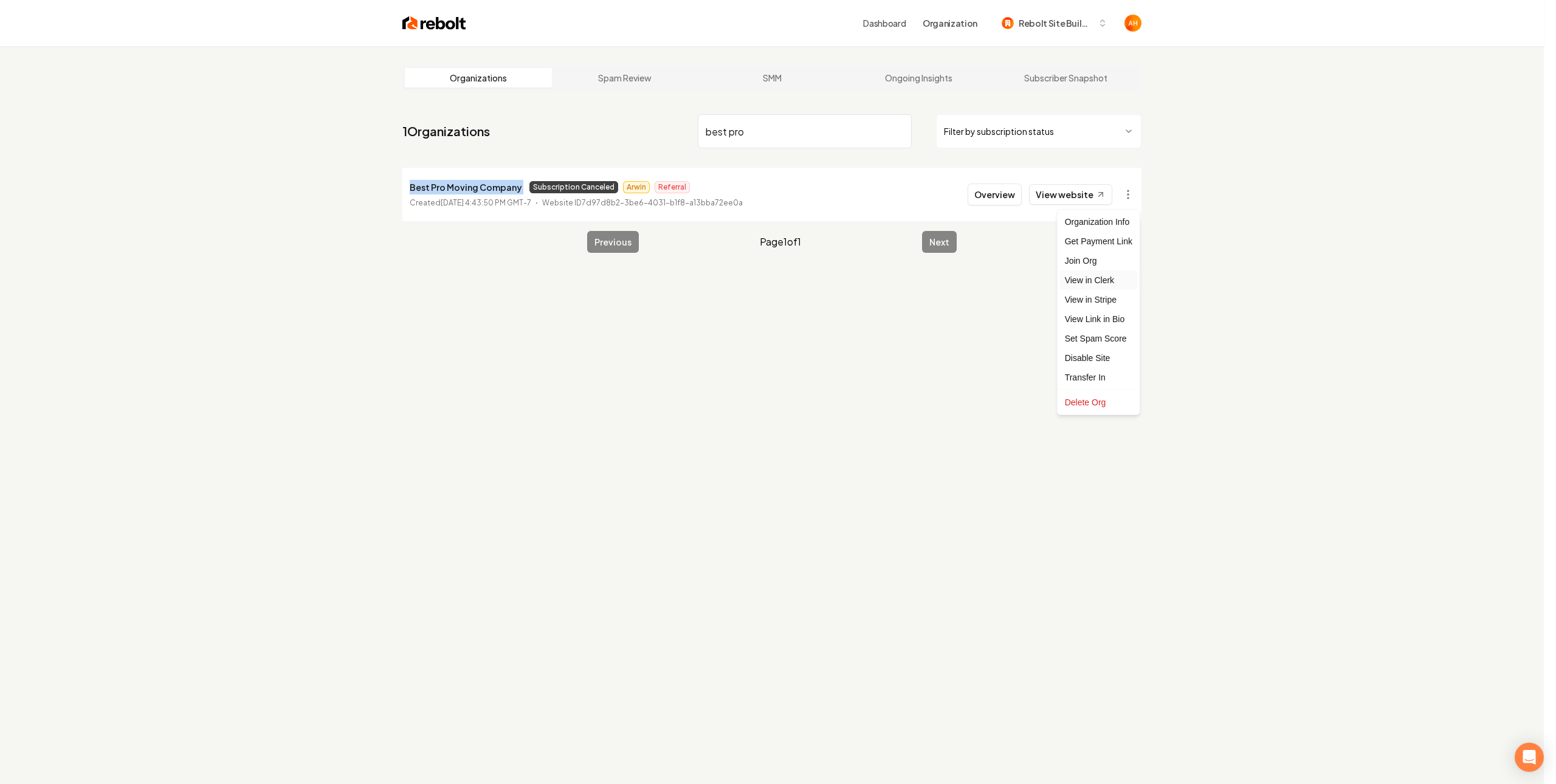
click at [1109, 289] on link "View in Clerk" at bounding box center [1098, 279] width 77 height 19
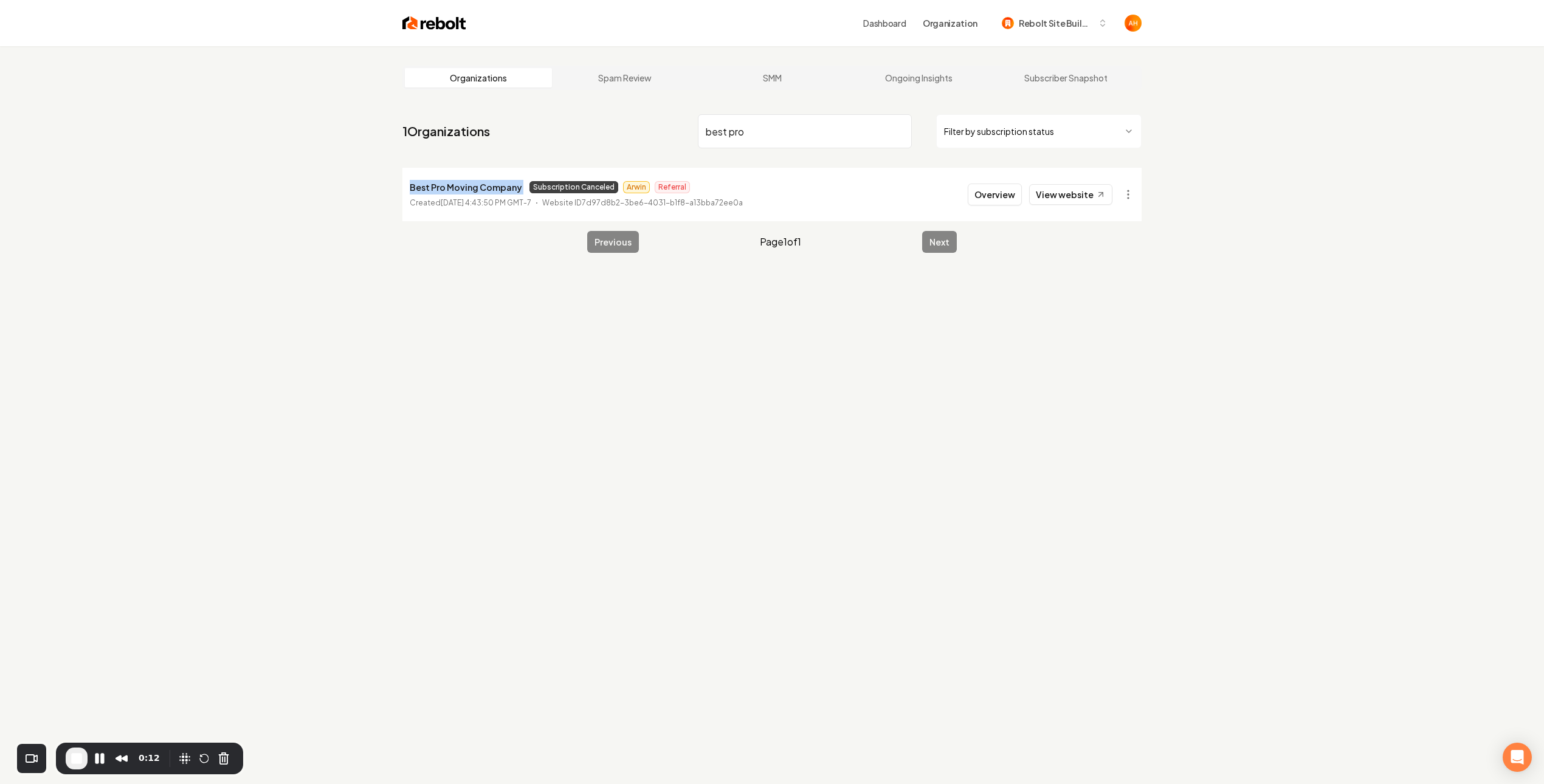
click at [423, 184] on p "Best Pro Moving Company" at bounding box center [466, 187] width 113 height 15
drag, startPoint x: 757, startPoint y: 146, endPoint x: 649, endPoint y: 136, distance: 108.5
click at [649, 136] on nav "1 Organizations best pro Filter by subscription status" at bounding box center [772, 135] width 739 height 53
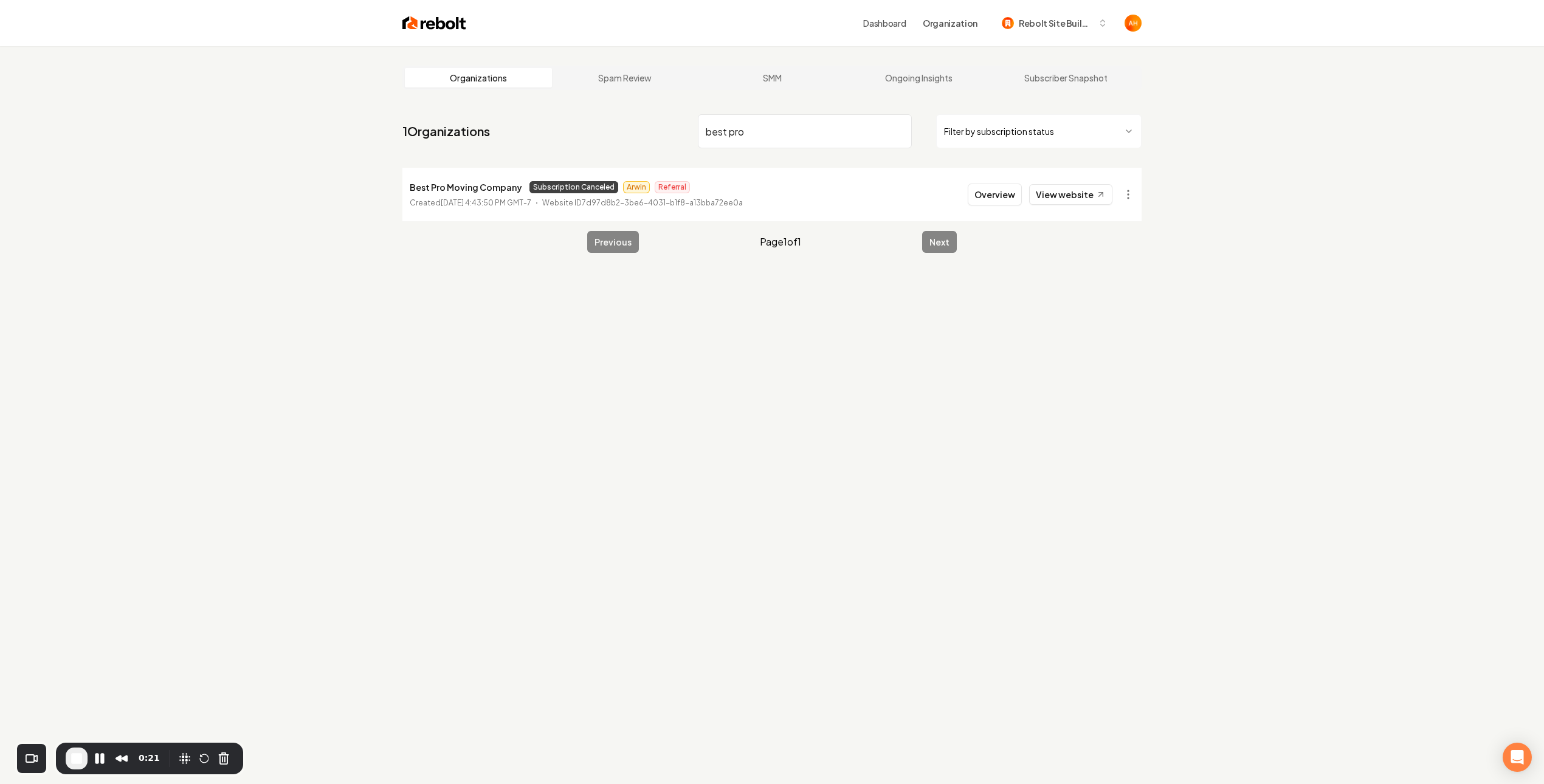
click at [768, 138] on input "best pro" at bounding box center [805, 131] width 214 height 34
click at [766, 138] on input "best pro" at bounding box center [805, 131] width 214 height 34
drag, startPoint x: 722, startPoint y: 332, endPoint x: 692, endPoint y: 306, distance: 39.7
click at [720, 332] on div "Organizations Spam Review SMM Ongoing Insights Subscriber Snapshot 1 Organizati…" at bounding box center [772, 438] width 1544 height 784
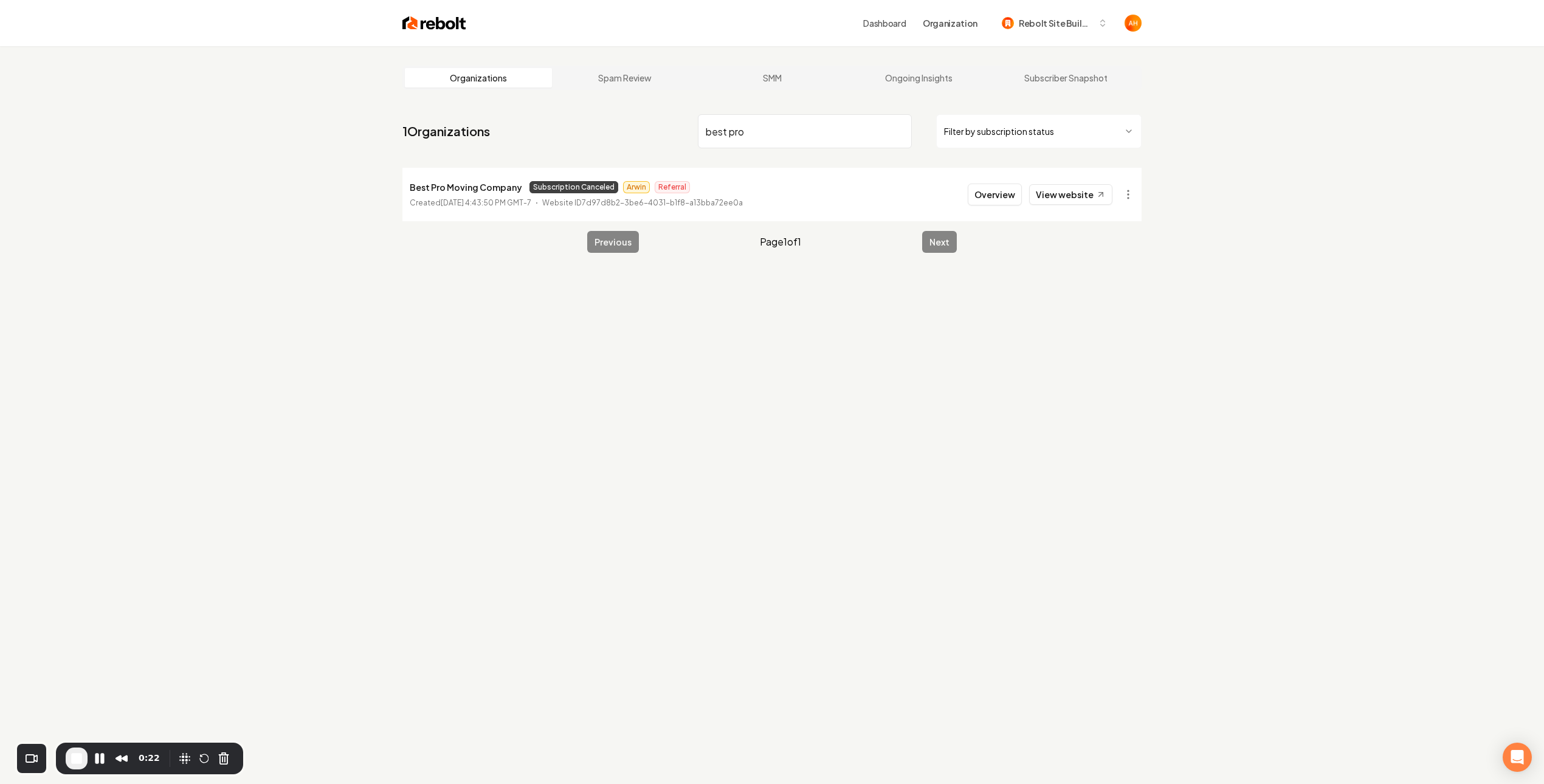
click at [734, 138] on input "best pro" at bounding box center [805, 131] width 214 height 34
click at [734, 138] on input "best pro" at bounding box center [805, 131] width 214 height 34
drag, startPoint x: 737, startPoint y: 124, endPoint x: 751, endPoint y: 130, distance: 15.2
click at [738, 125] on input "best pro" at bounding box center [805, 131] width 214 height 34
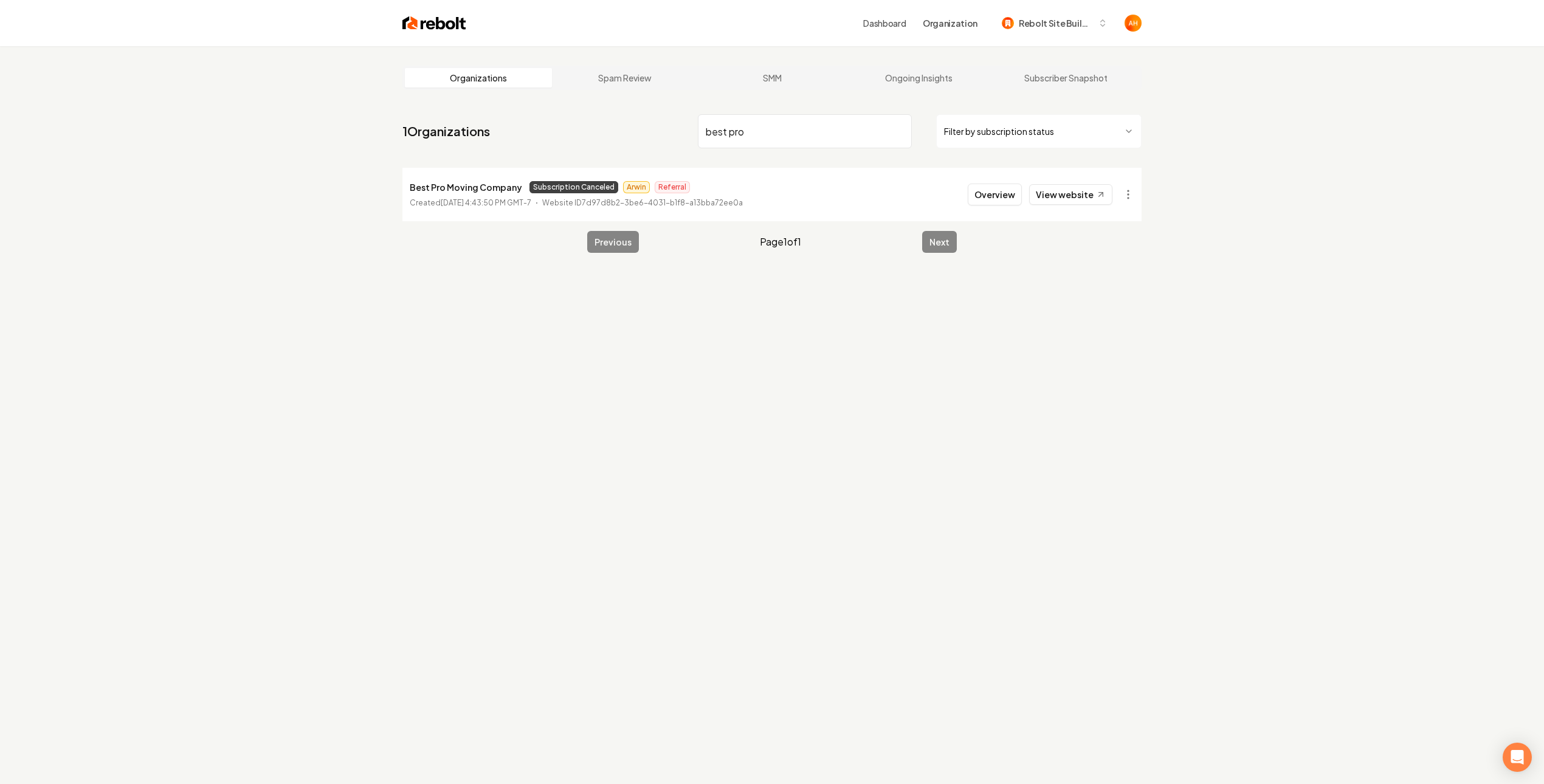
click at [754, 130] on input "best pro" at bounding box center [805, 131] width 214 height 34
click at [1207, 70] on div "Organizations Spam Review SMM Ongoing Insights Subscriber Snapshot 1 Organizati…" at bounding box center [772, 438] width 1544 height 784
click at [788, 122] on input "best pro" at bounding box center [805, 131] width 214 height 34
paste input "[PERSON_NAME]'s Cleaning [GEOGRAPHIC_DATA]"
type input "[PERSON_NAME]'s Cleaning [GEOGRAPHIC_DATA]"
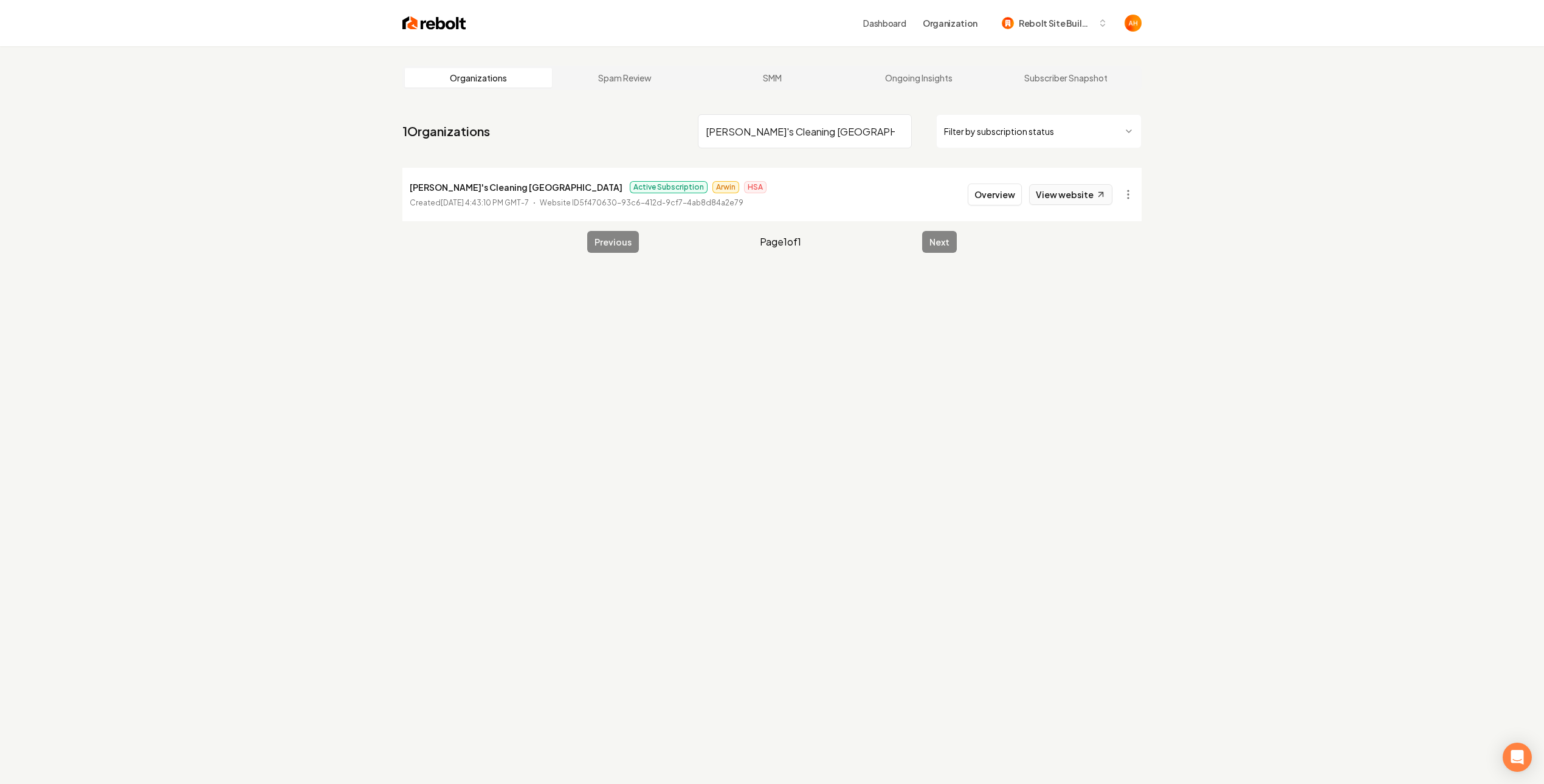
click at [1081, 195] on link "View website" at bounding box center [1070, 194] width 83 height 21
click at [997, 191] on button "Overview" at bounding box center [995, 194] width 54 height 22
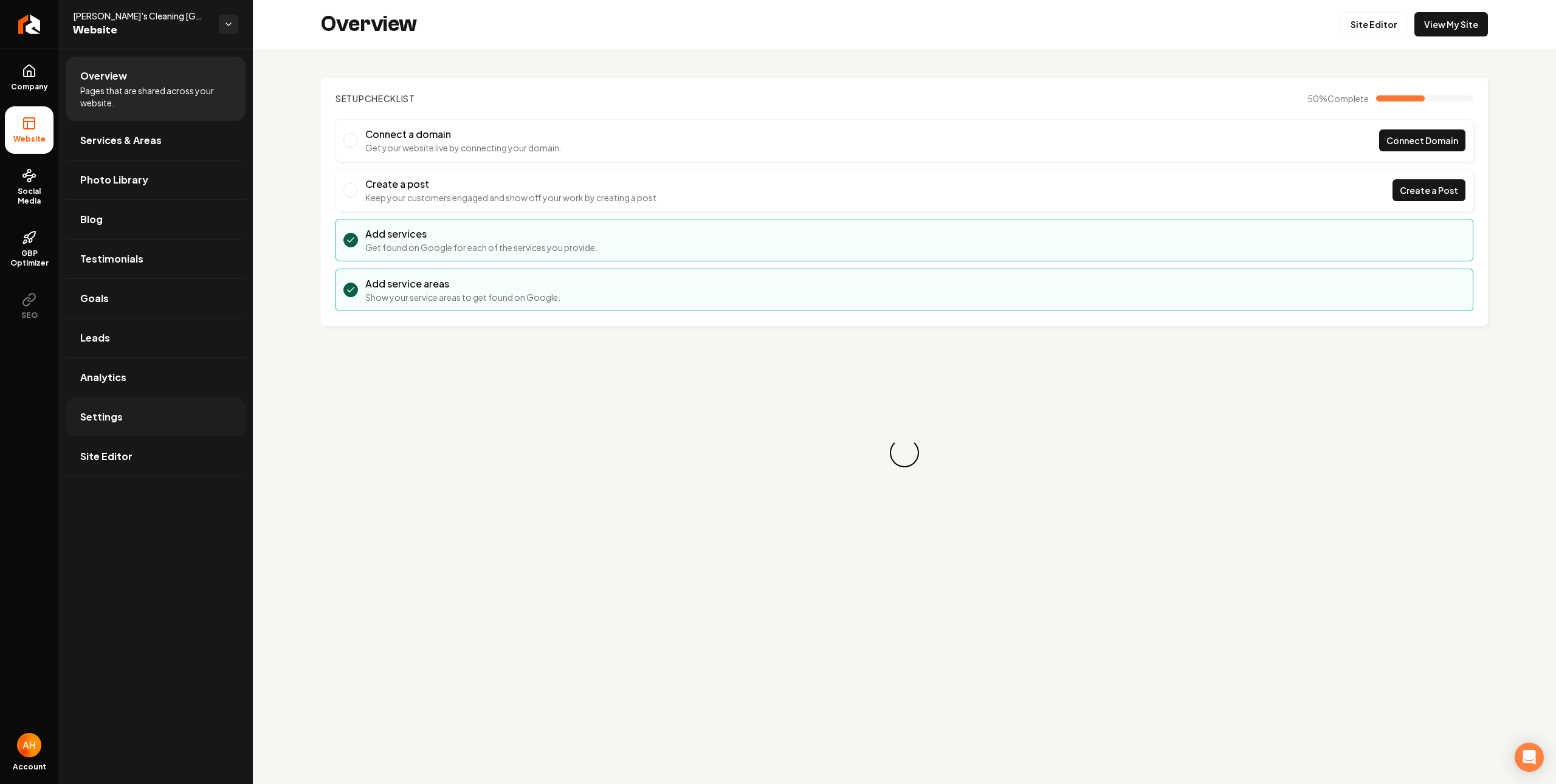
click at [131, 432] on link "Settings" at bounding box center [156, 417] width 180 height 39
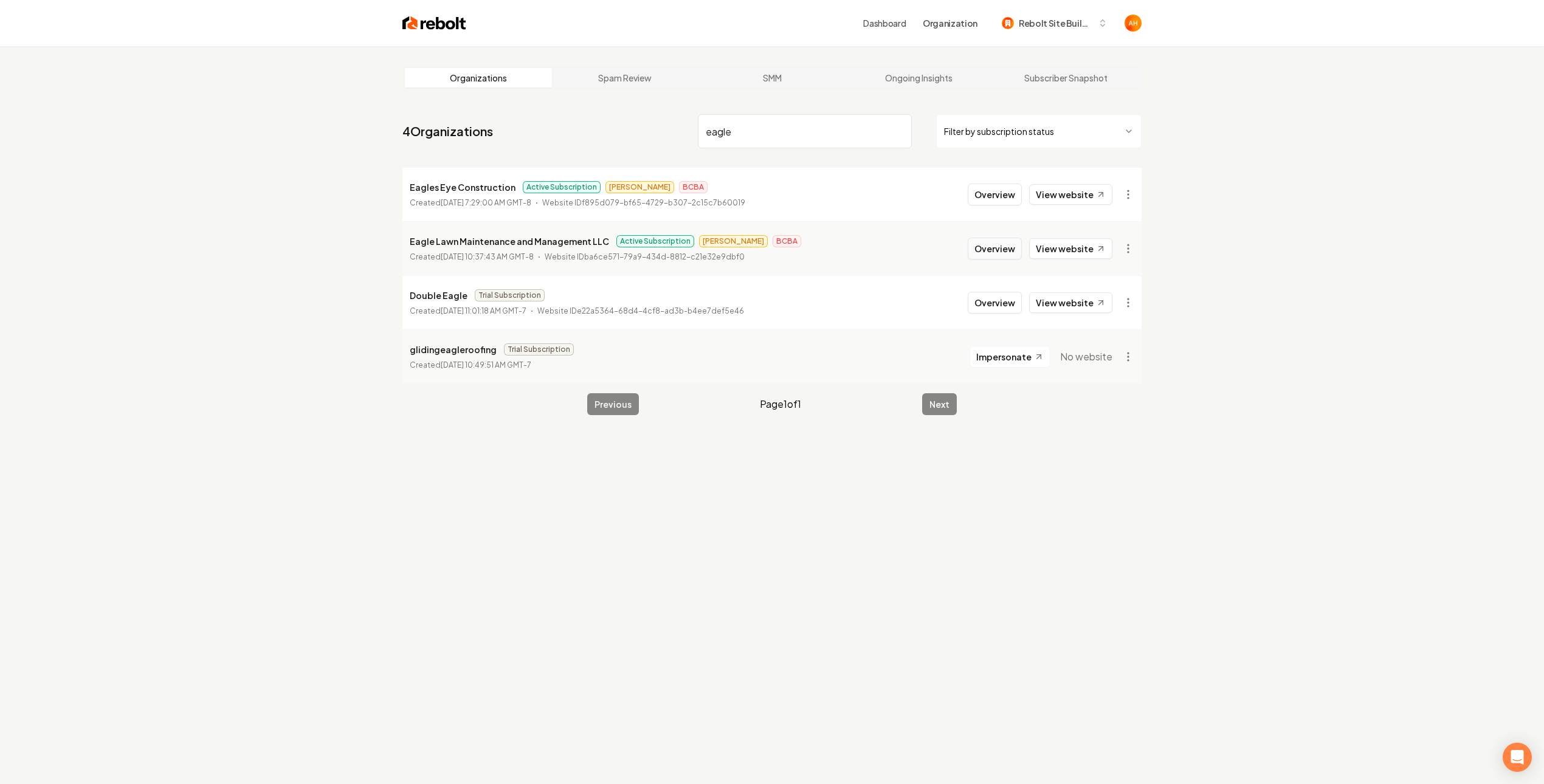
type input "eagle"
click at [1010, 245] on button "Overview" at bounding box center [995, 248] width 54 height 22
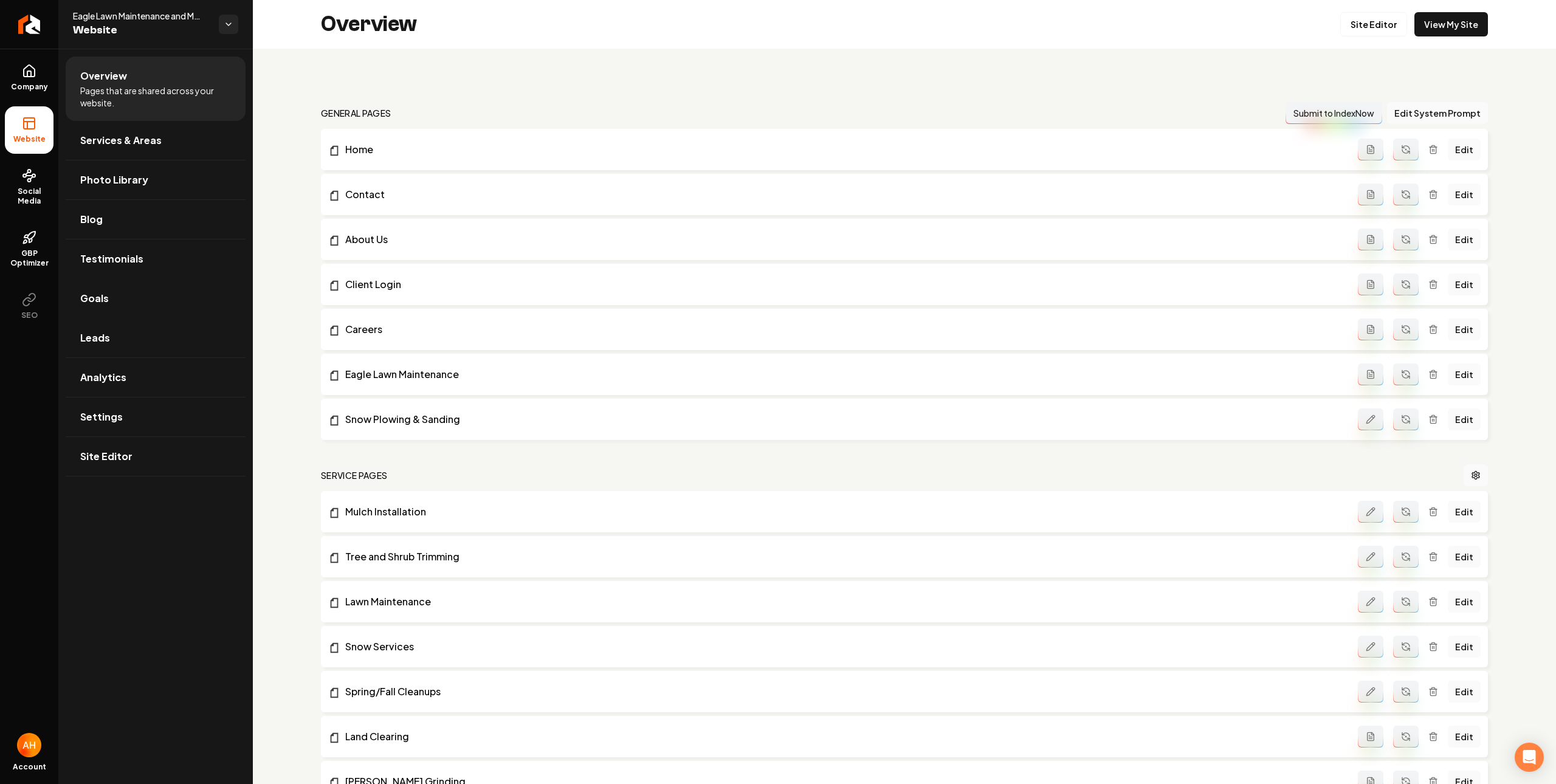
click at [179, 310] on link "Goals" at bounding box center [156, 298] width 180 height 39
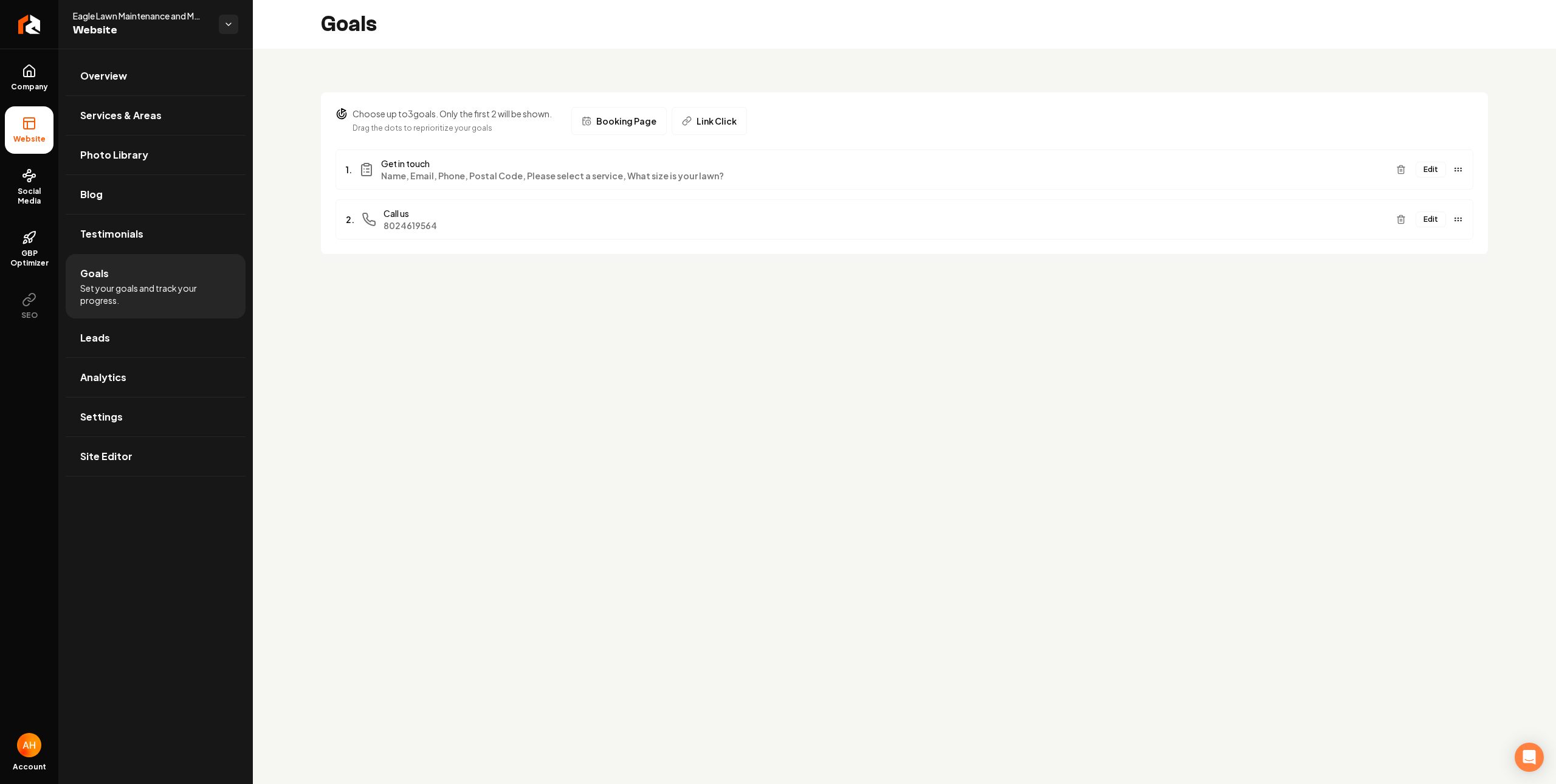
click at [1438, 169] on button "Edit" at bounding box center [1431, 169] width 30 height 16
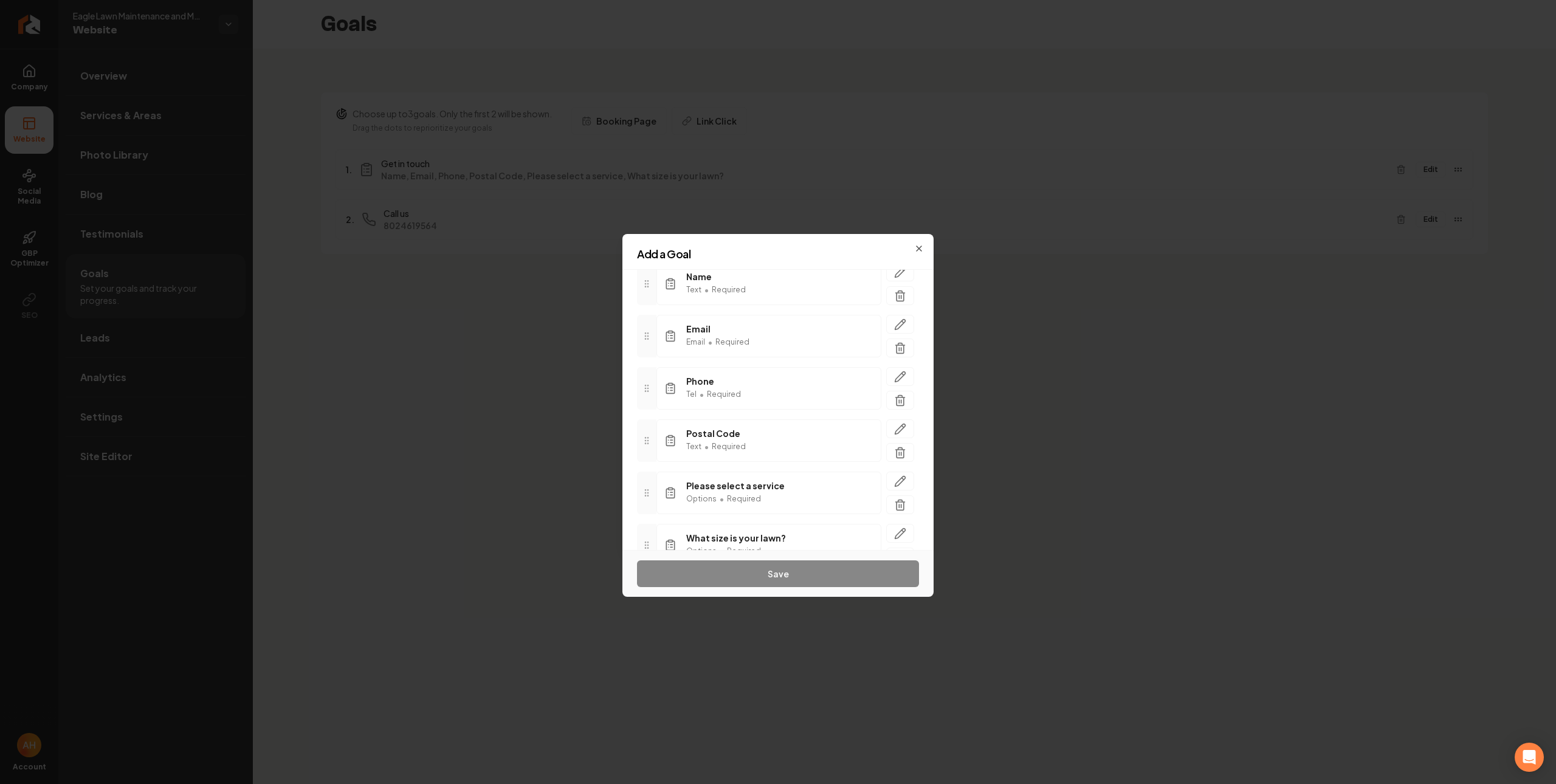
scroll to position [136, 0]
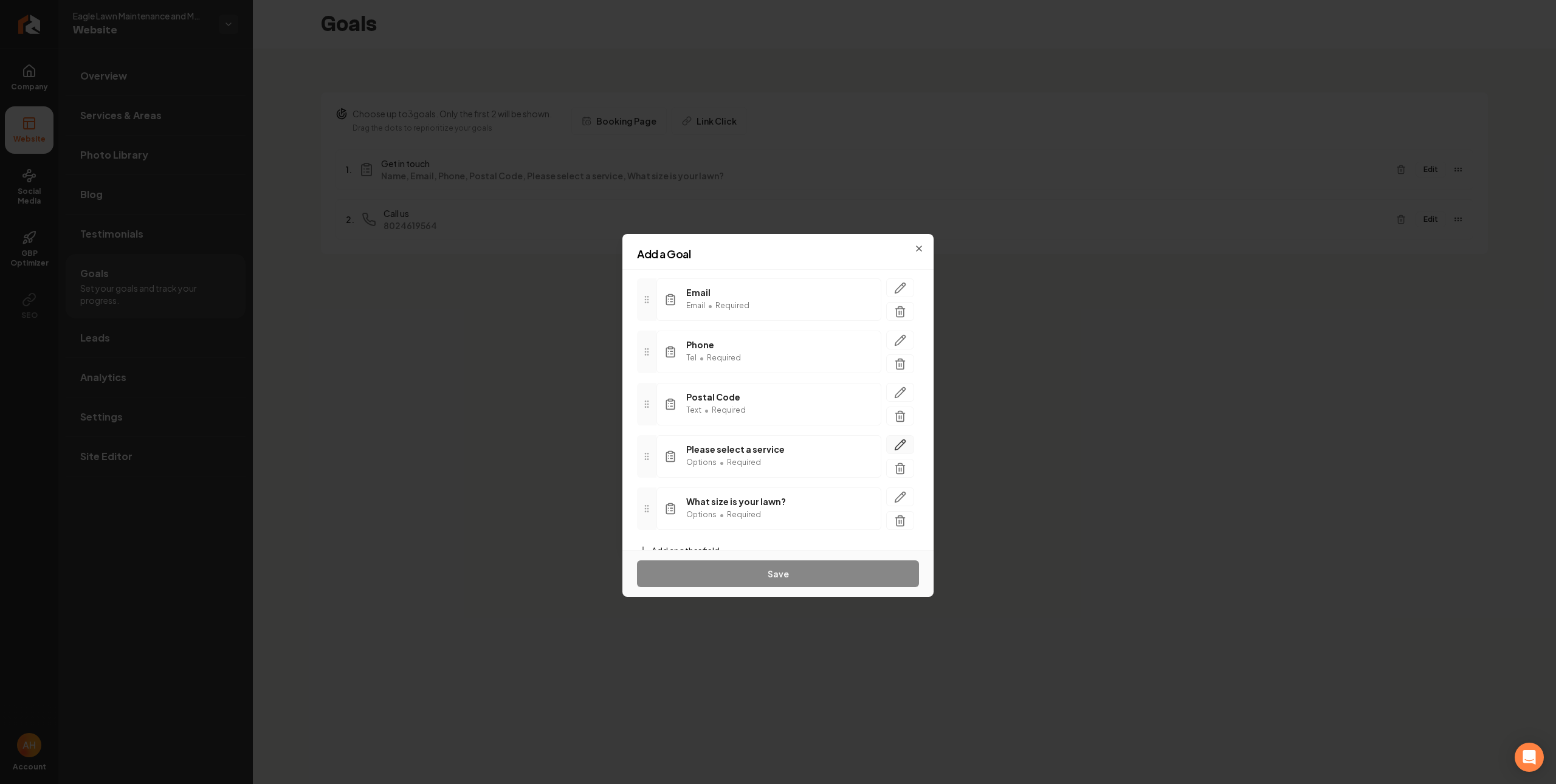
click at [894, 449] on icon "button" at bounding box center [900, 444] width 12 height 12
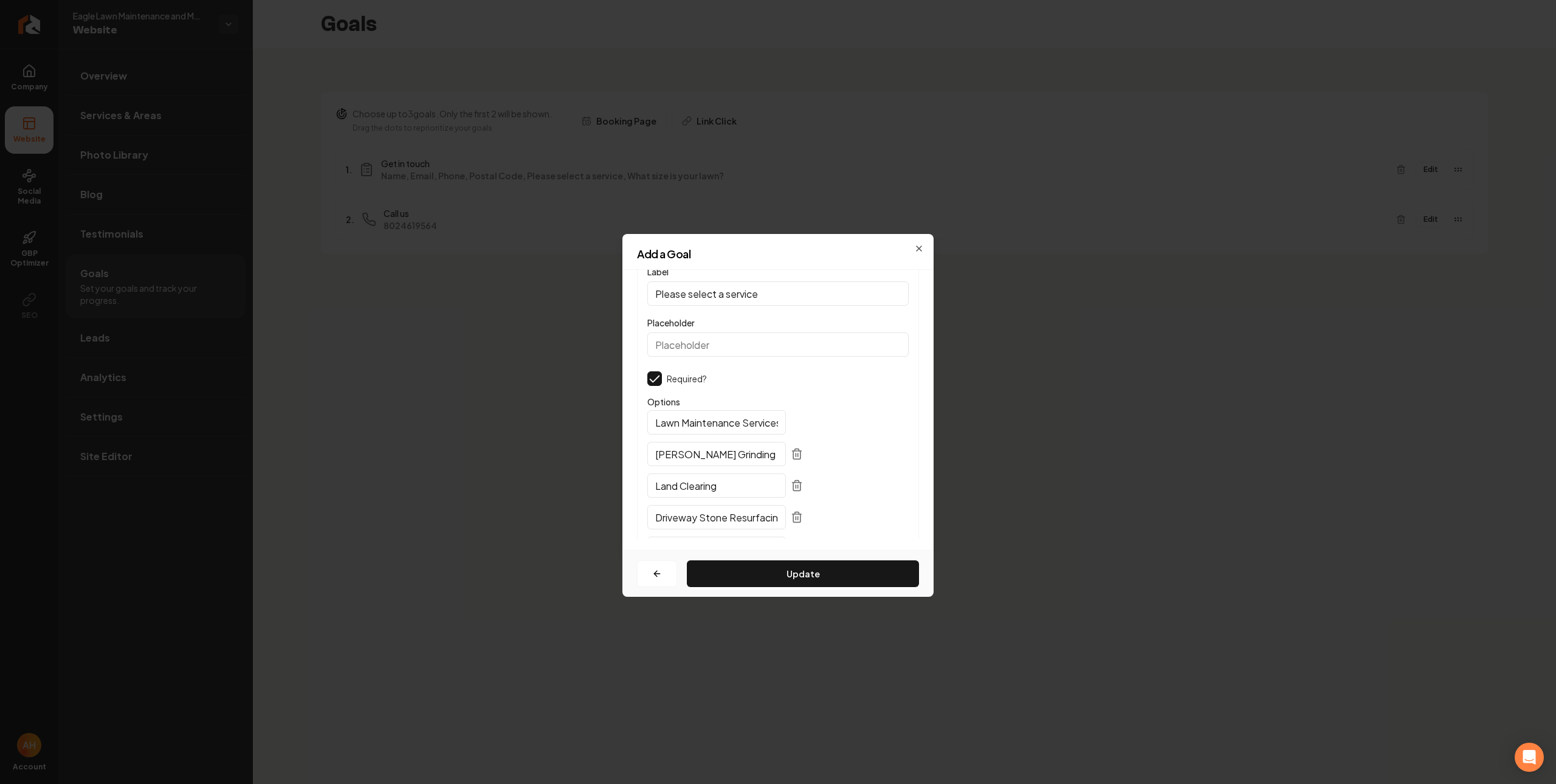
scroll to position [47, 0]
drag, startPoint x: 737, startPoint y: 376, endPoint x: 767, endPoint y: 364, distance: 32.3
click at [741, 375] on input "Lawn Maintenance Services" at bounding box center [716, 375] width 138 height 24
type input "Lawn Maintenance"
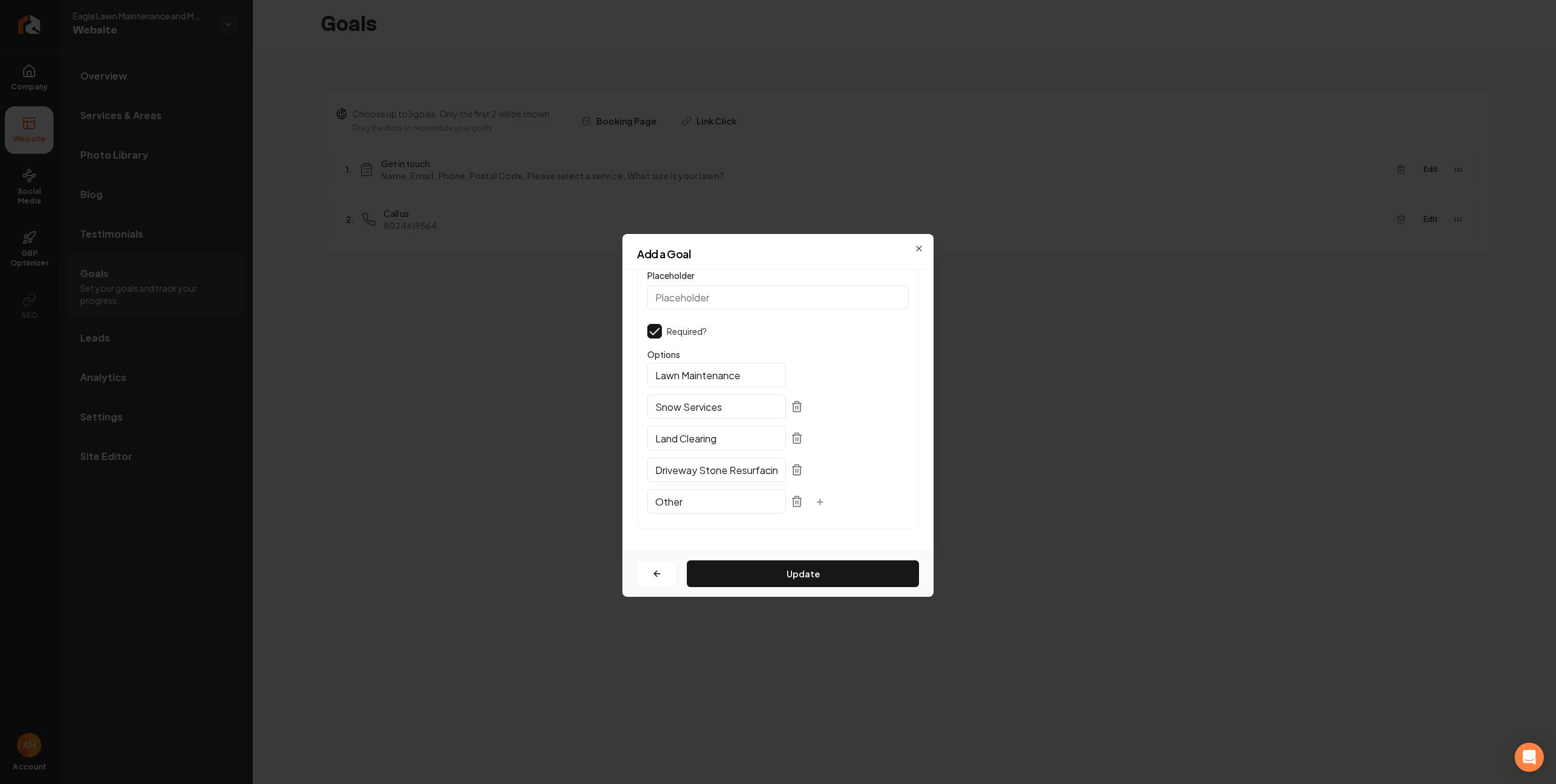
type input "Snow Services"
type input "Spring/Fall Cleanups"
type input "Mulch Installation"
type input "Tree and Shrub Trimming"
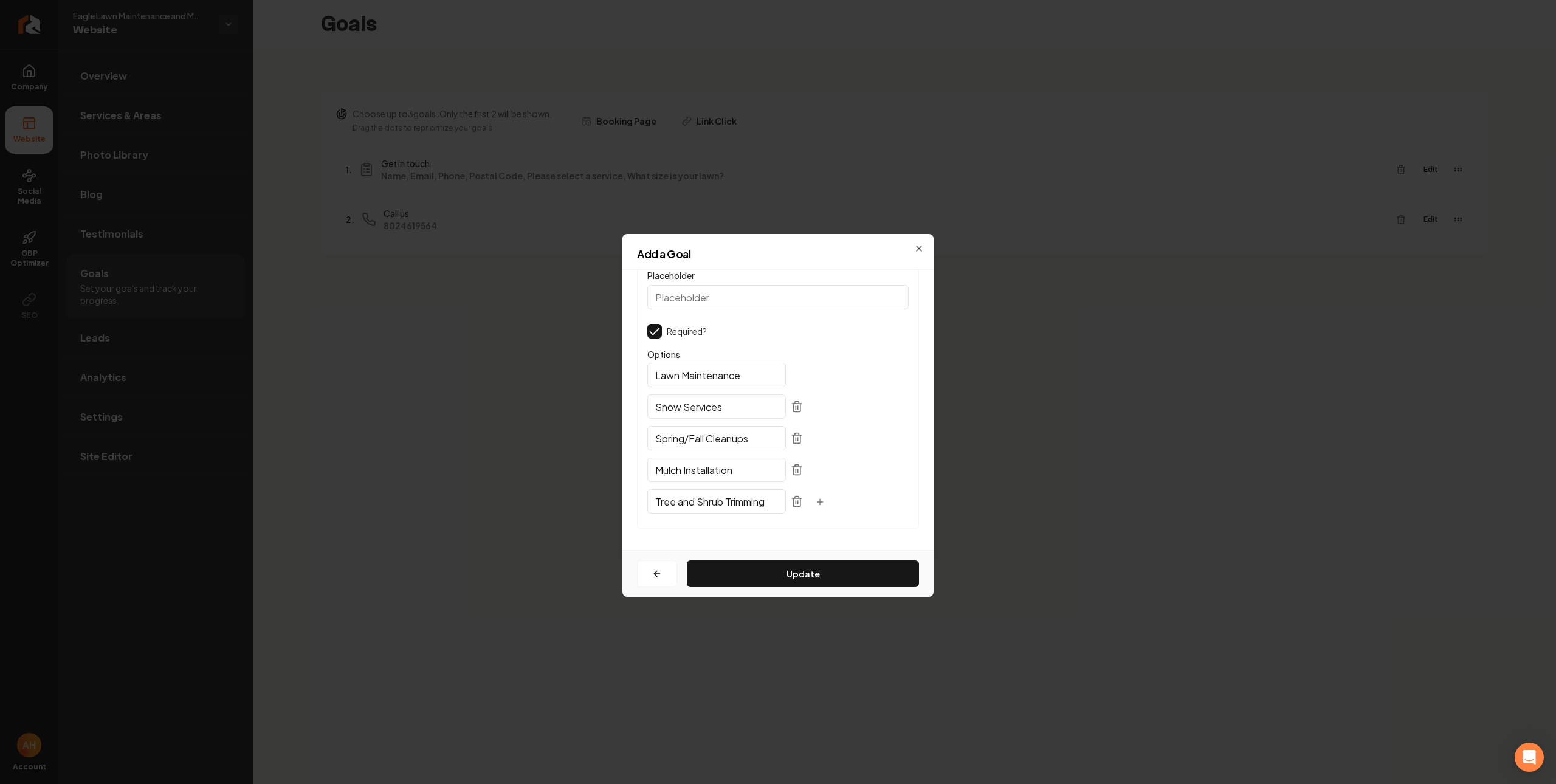
scroll to position [0, 0]
click button "button" at bounding box center [819, 503] width 24 height 22
type input "Other"
click at [812, 582] on button "Update" at bounding box center [802, 573] width 232 height 27
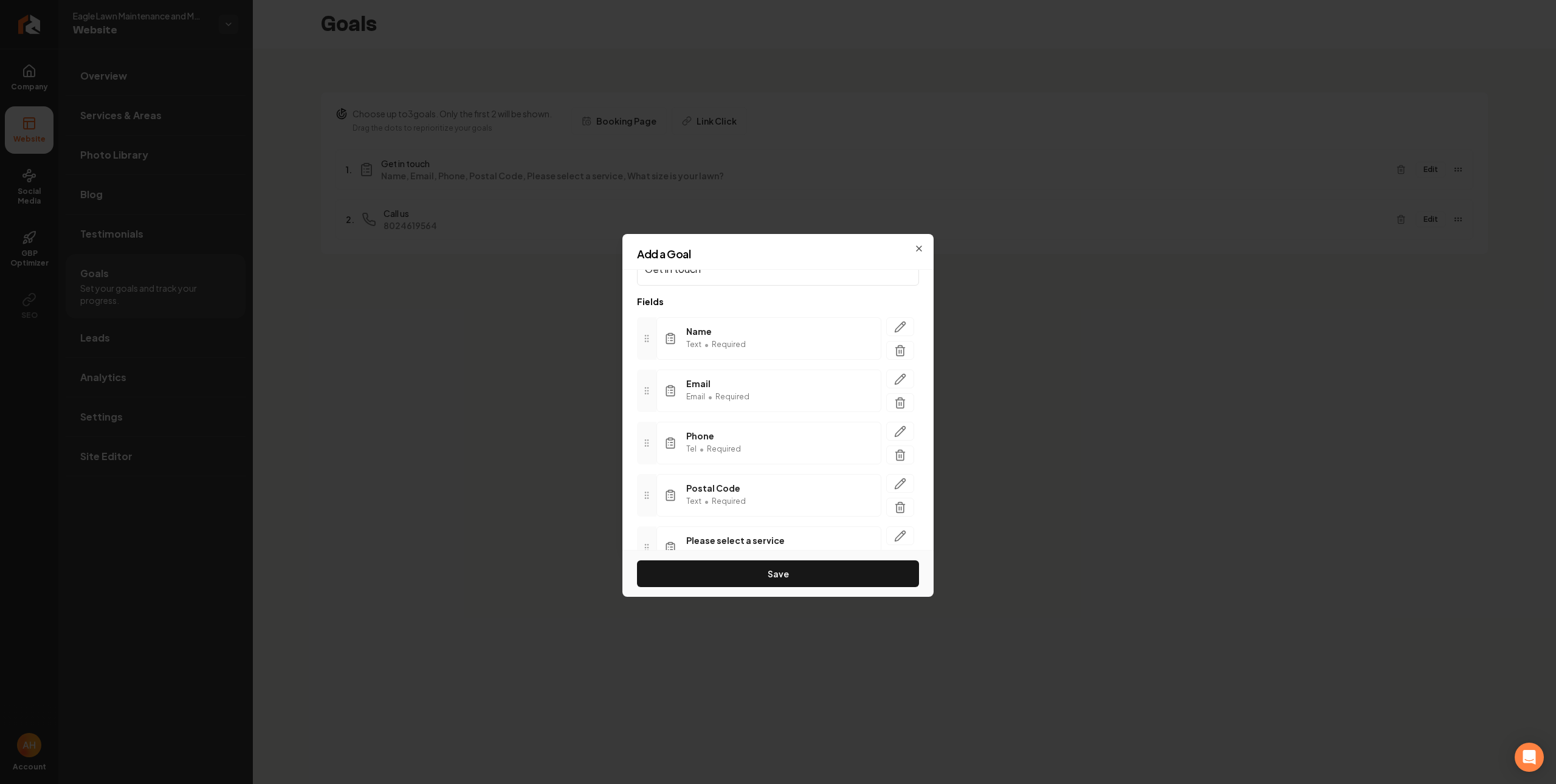
click at [809, 576] on button "Save" at bounding box center [778, 573] width 282 height 27
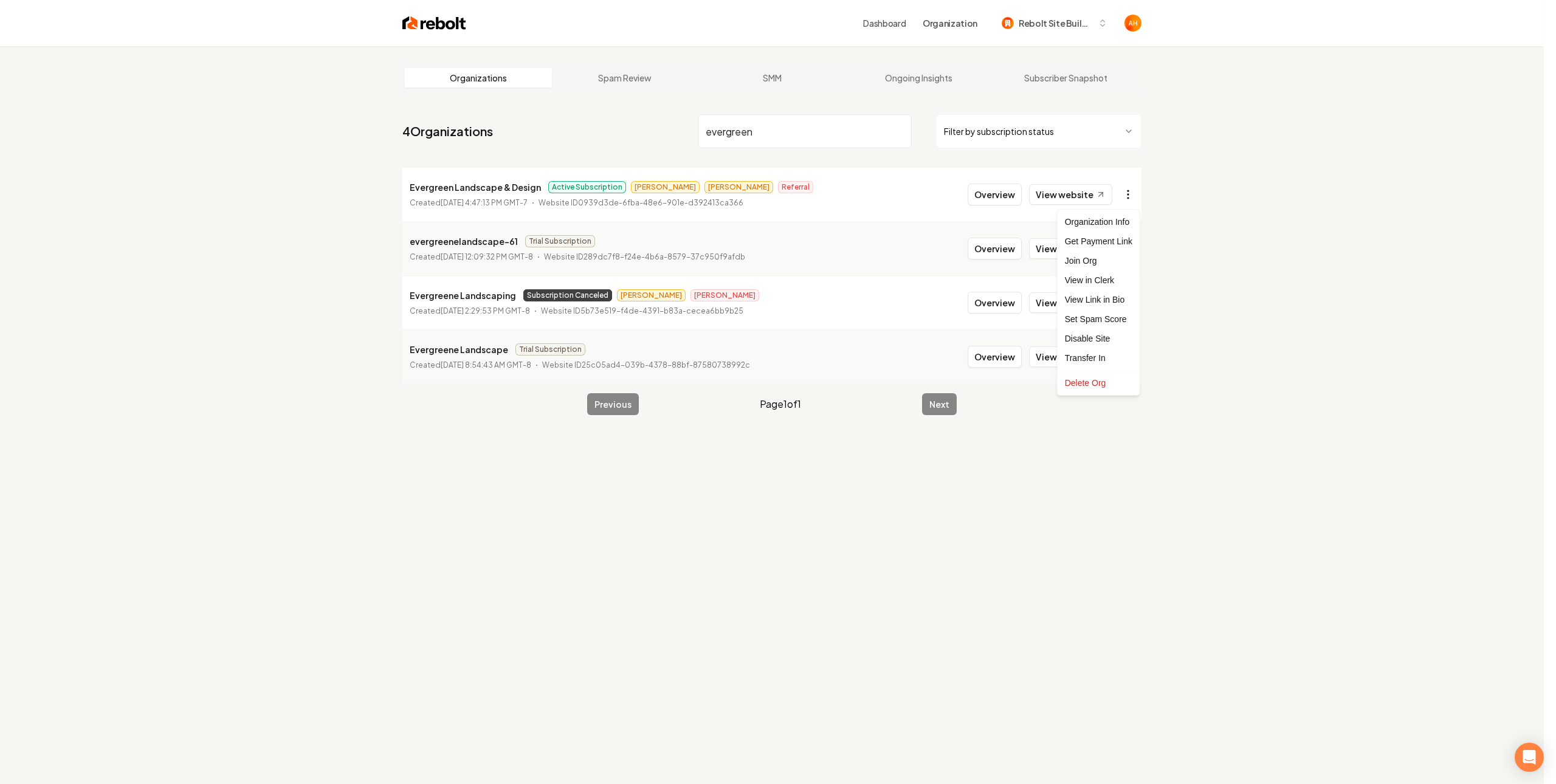
click at [1129, 189] on html "Dashboard Organization Rebolt Site Builder Organizations Spam Review SMM Ongoin…" at bounding box center [778, 392] width 1556 height 784
drag, startPoint x: 1236, startPoint y: 267, endPoint x: 1199, endPoint y: 238, distance: 47.0
click at [1236, 267] on html "Dashboard Organization Rebolt Site Builder Organizations Spam Review SMM Ongoin…" at bounding box center [778, 392] width 1556 height 784
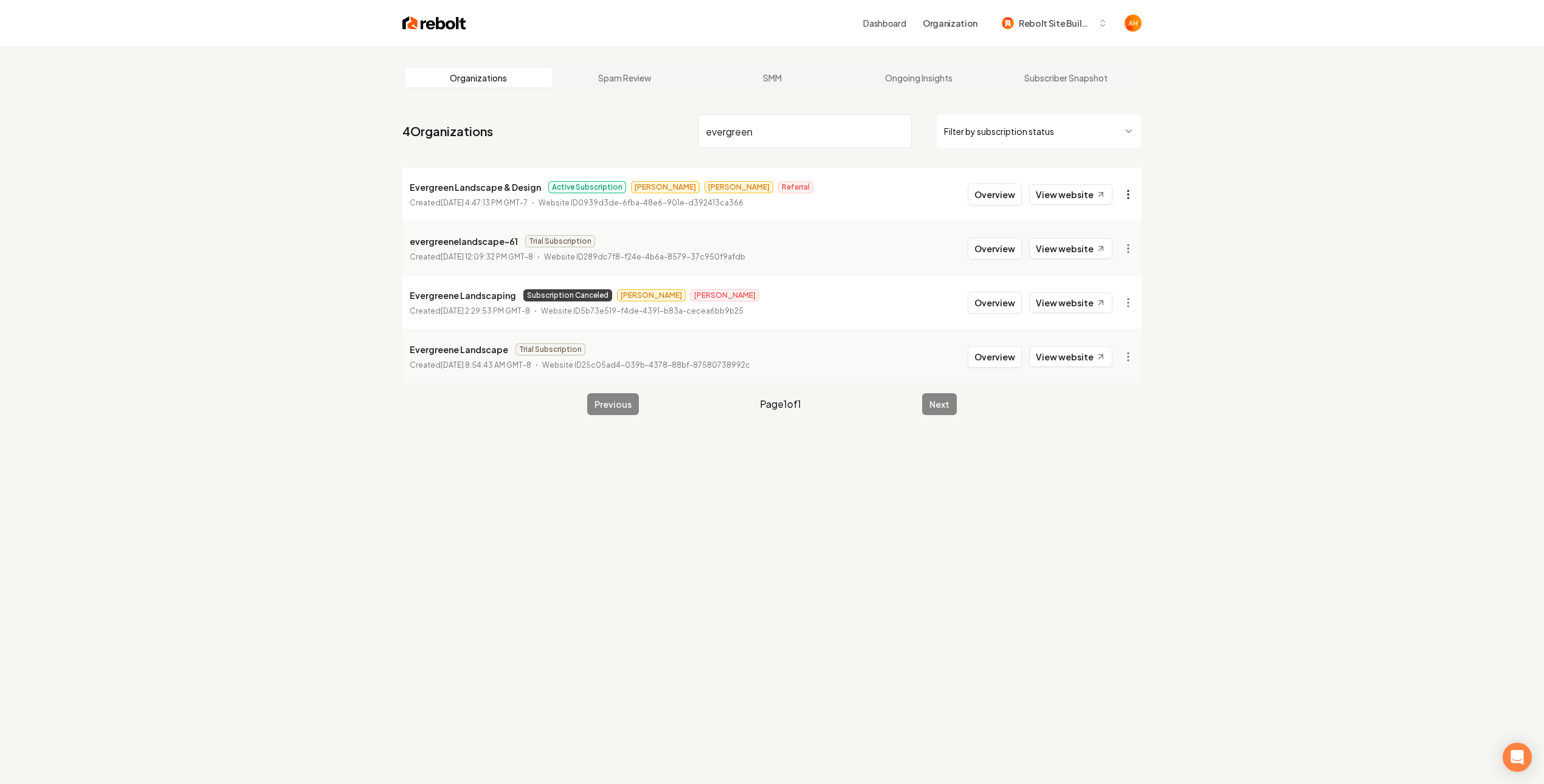
click at [1130, 192] on html "Dashboard Organization Rebolt Site Builder Organizations Spam Review SMM Ongoin…" at bounding box center [772, 392] width 1544 height 784
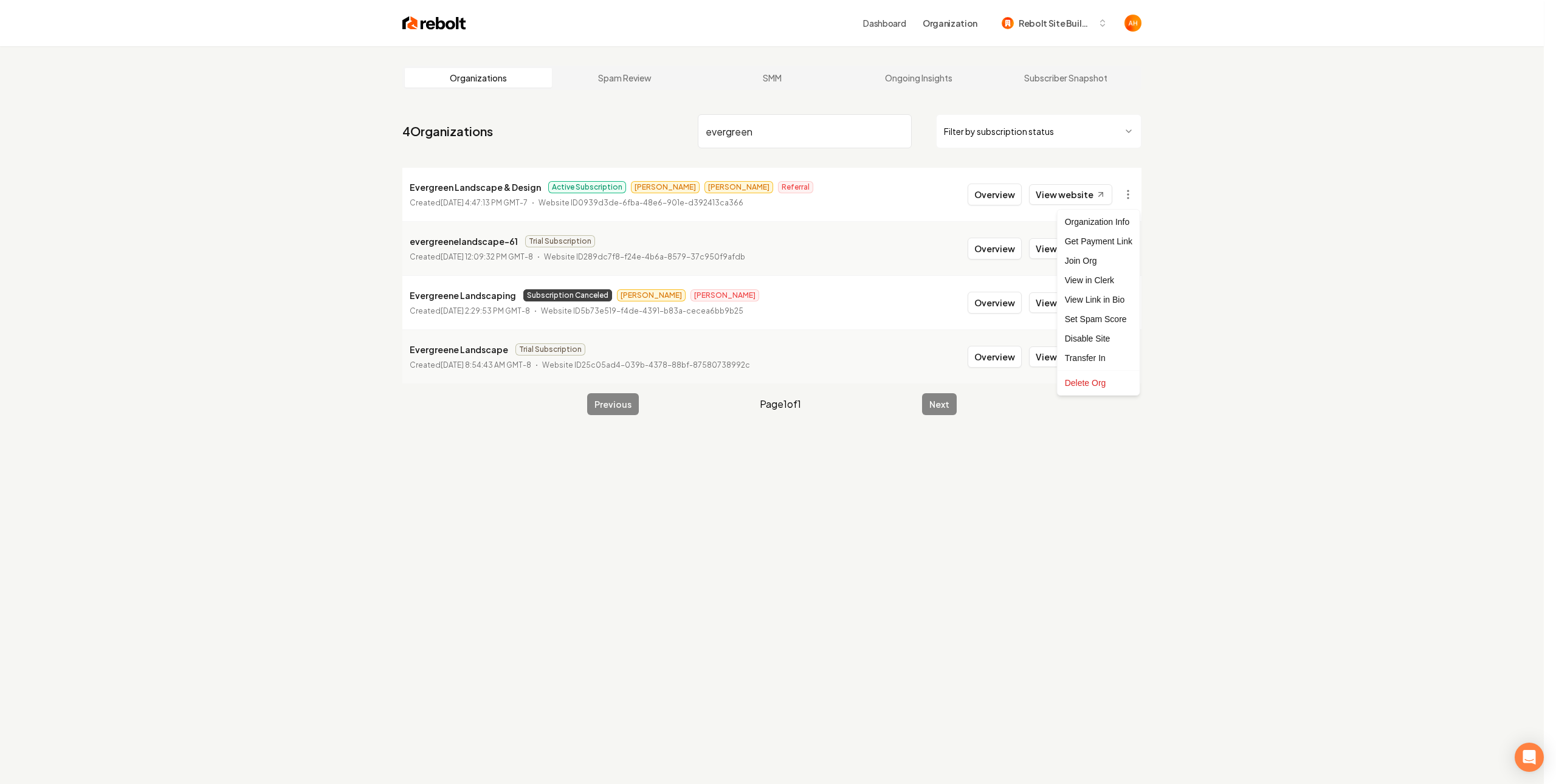
click at [1116, 164] on html "Dashboard Organization Rebolt Site Builder Organizations Spam Review SMM Ongoin…" at bounding box center [778, 392] width 1556 height 784
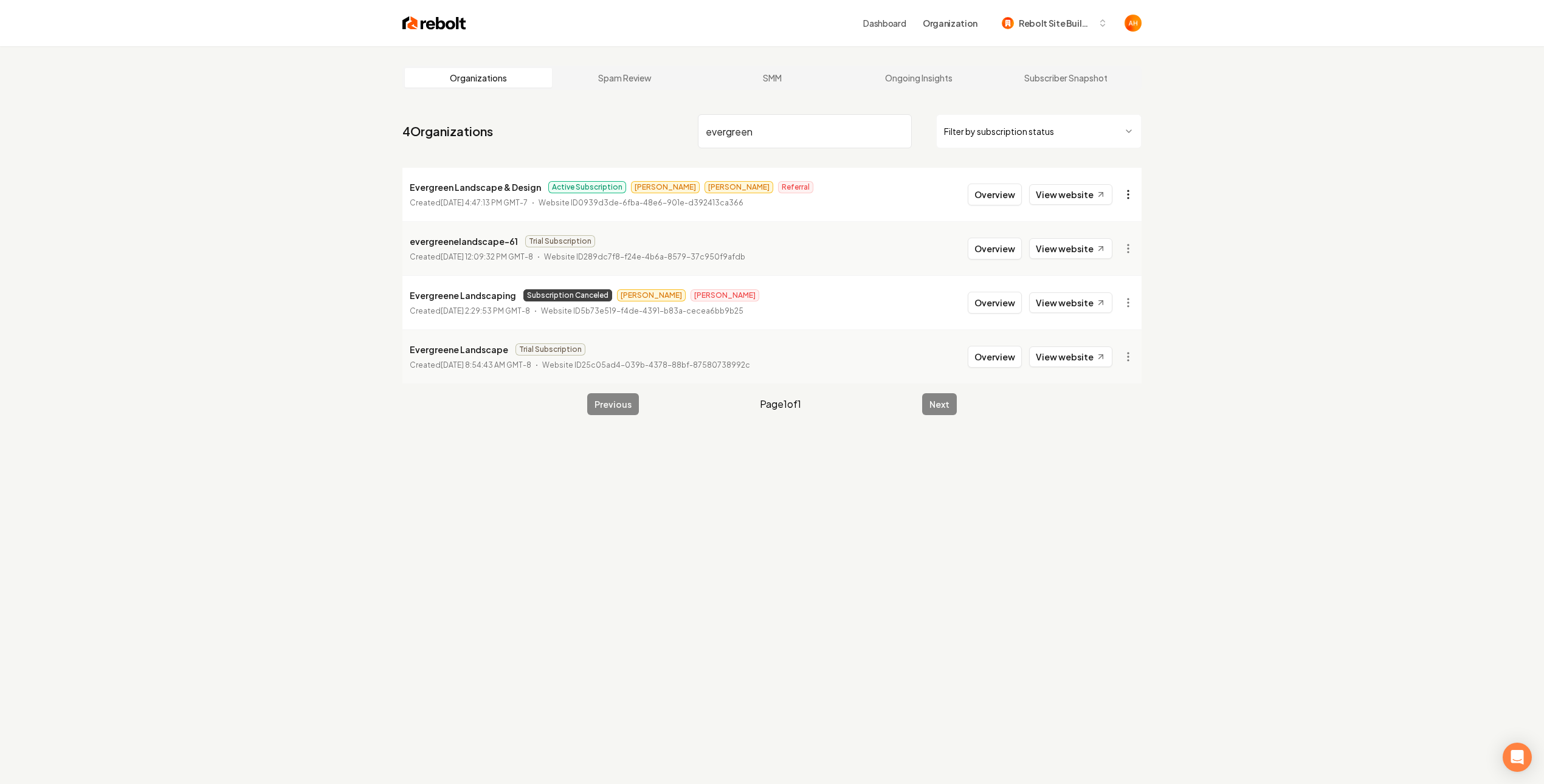
click at [1129, 202] on html "Dashboard Organization Rebolt Site Builder Organizations Spam Review SMM Ongoin…" at bounding box center [772, 392] width 1544 height 784
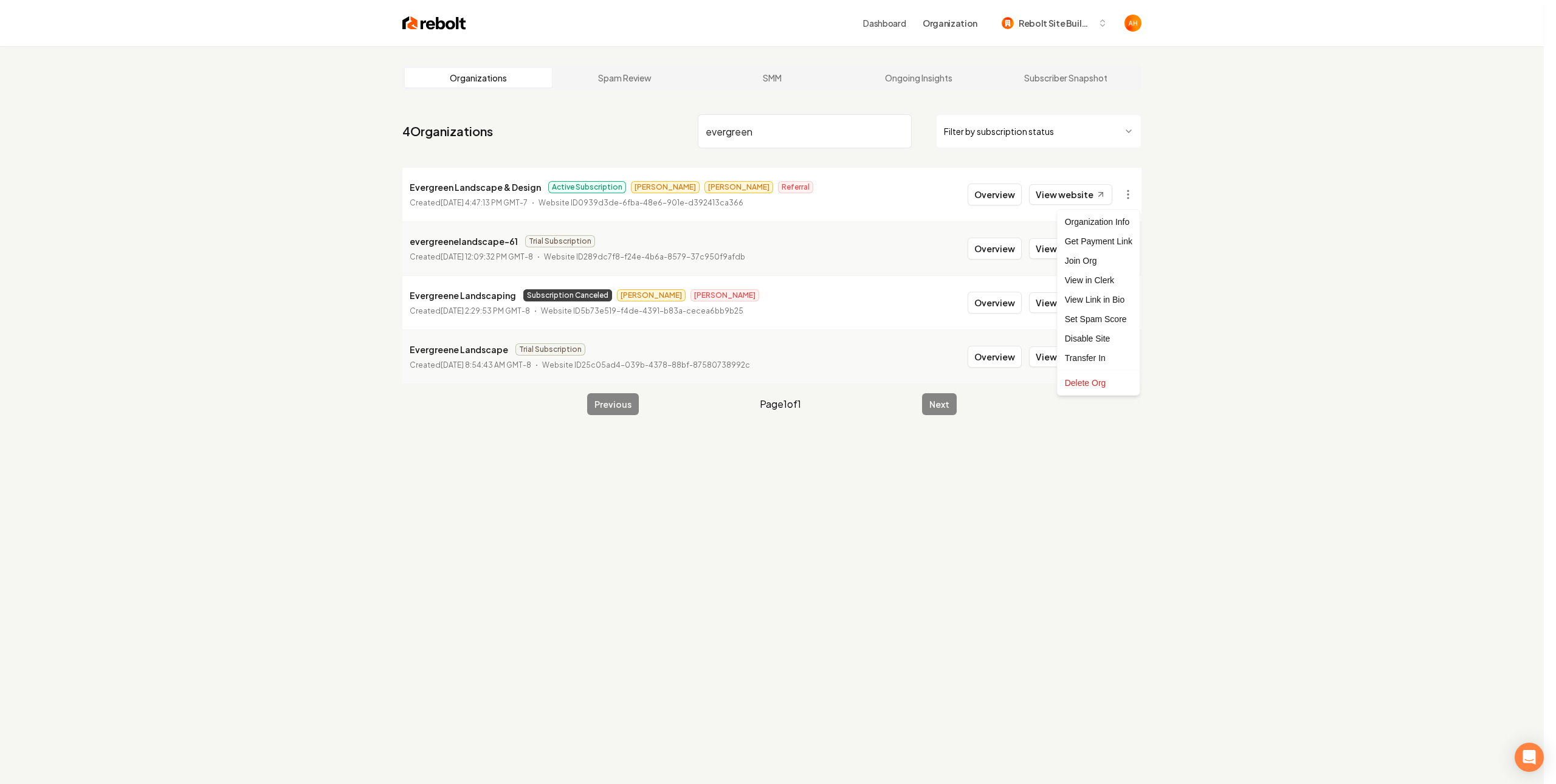
click at [1289, 206] on html "Dashboard Organization Rebolt Site Builder Organizations Spam Review SMM Ongoin…" at bounding box center [778, 392] width 1556 height 784
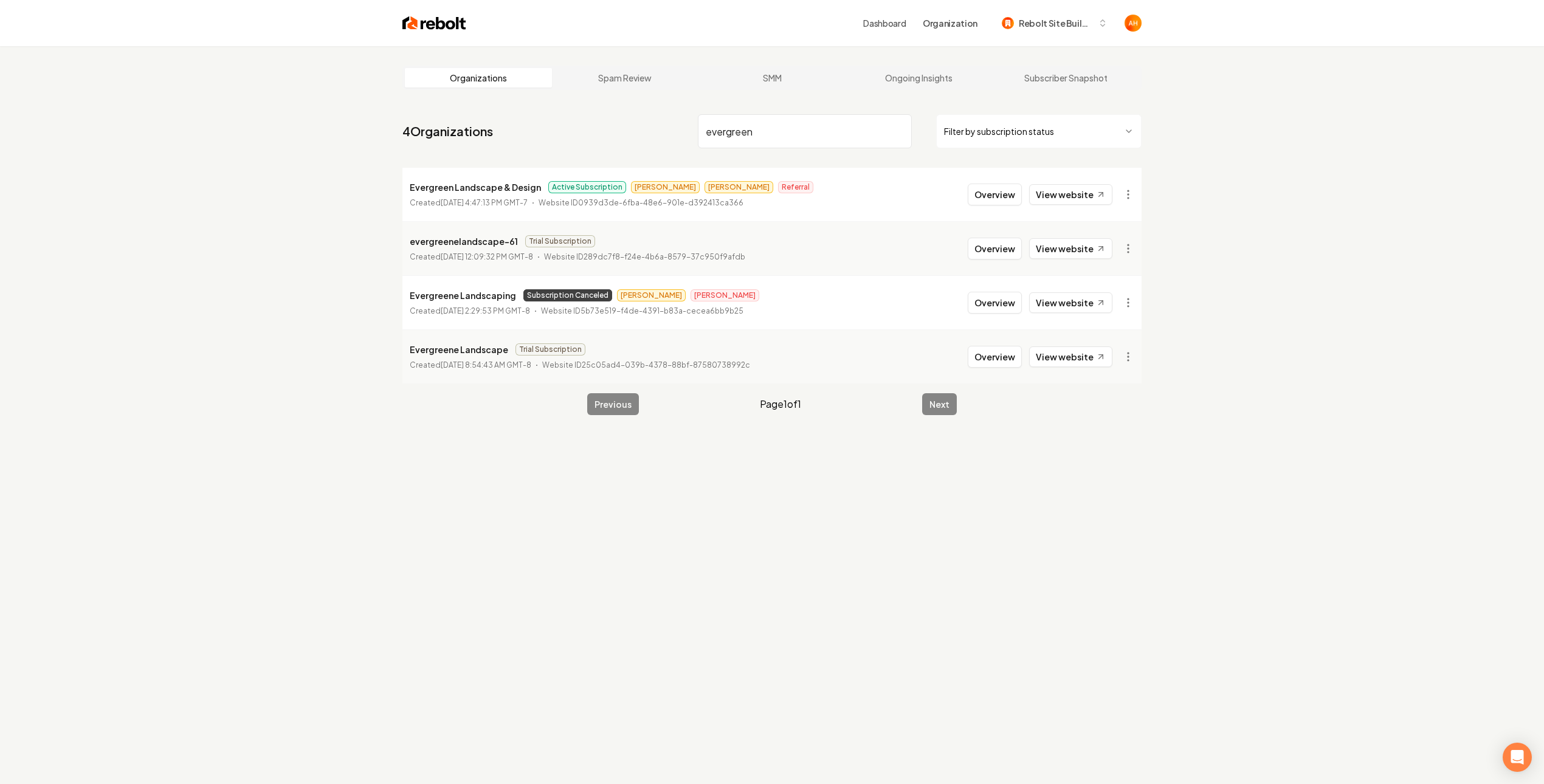
click at [824, 127] on input "evergreen" at bounding box center [805, 131] width 214 height 34
type input "irga"
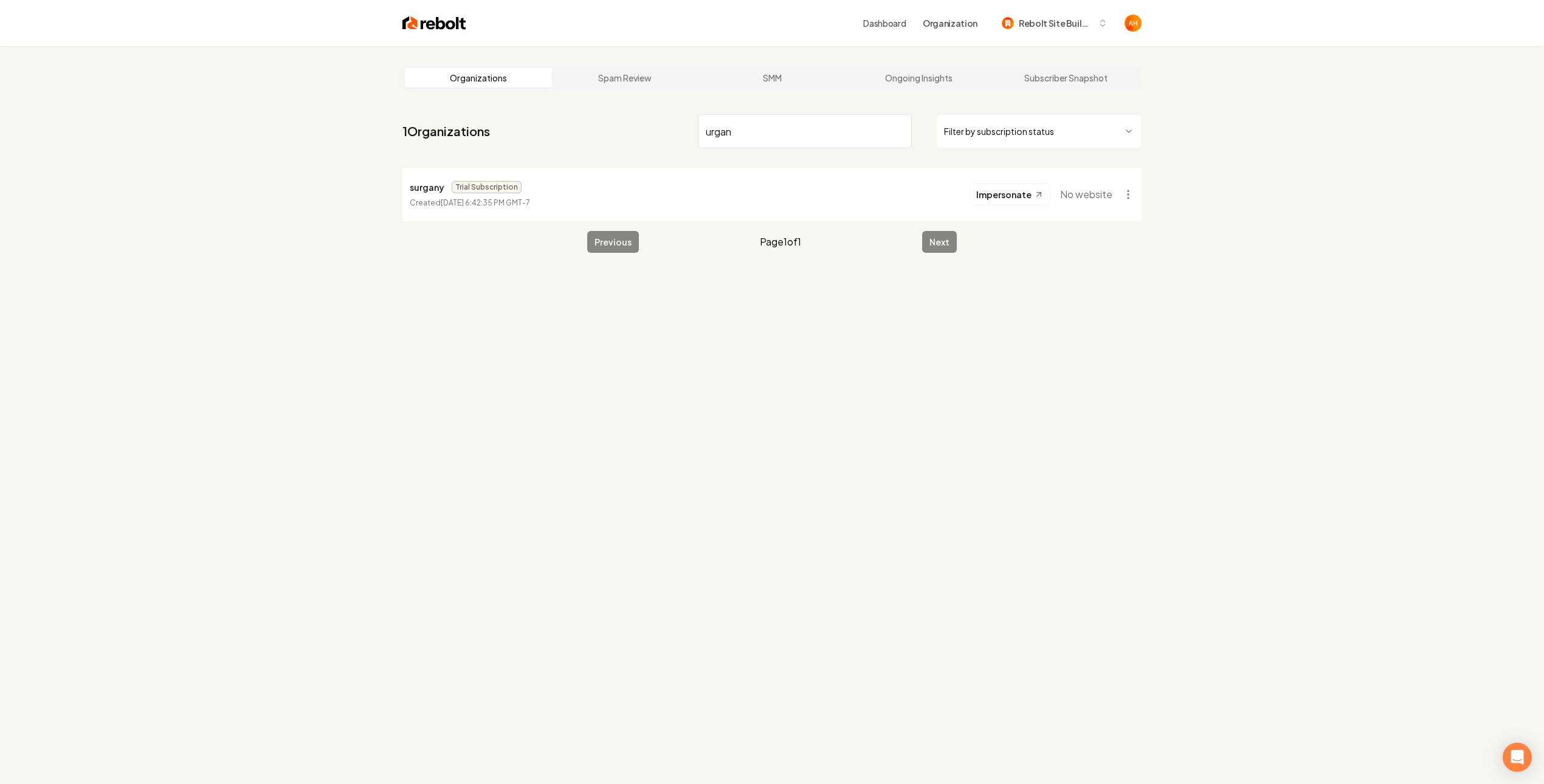
click at [839, 128] on input "urgan" at bounding box center [805, 131] width 214 height 34
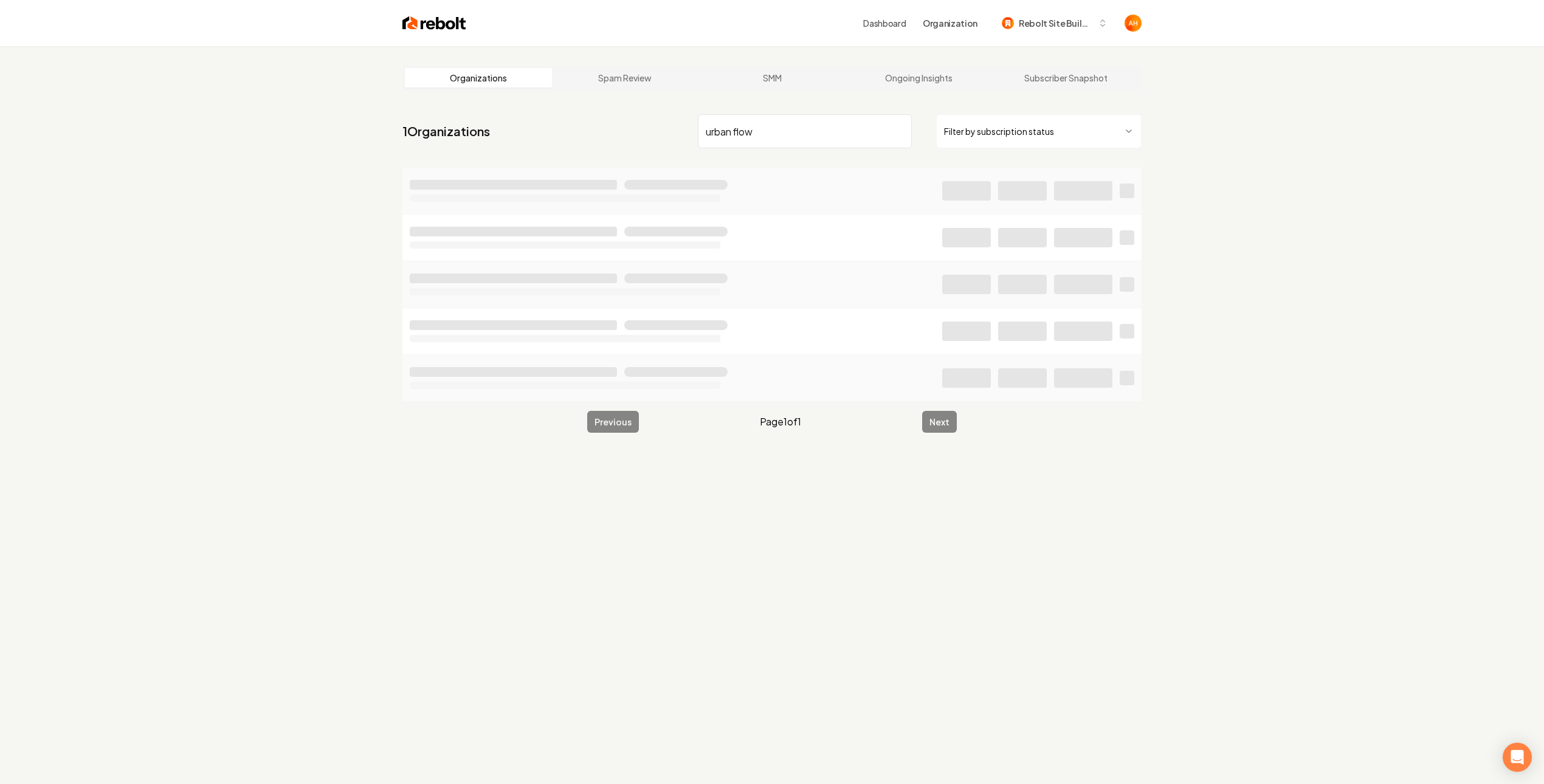
type input "urban flow"
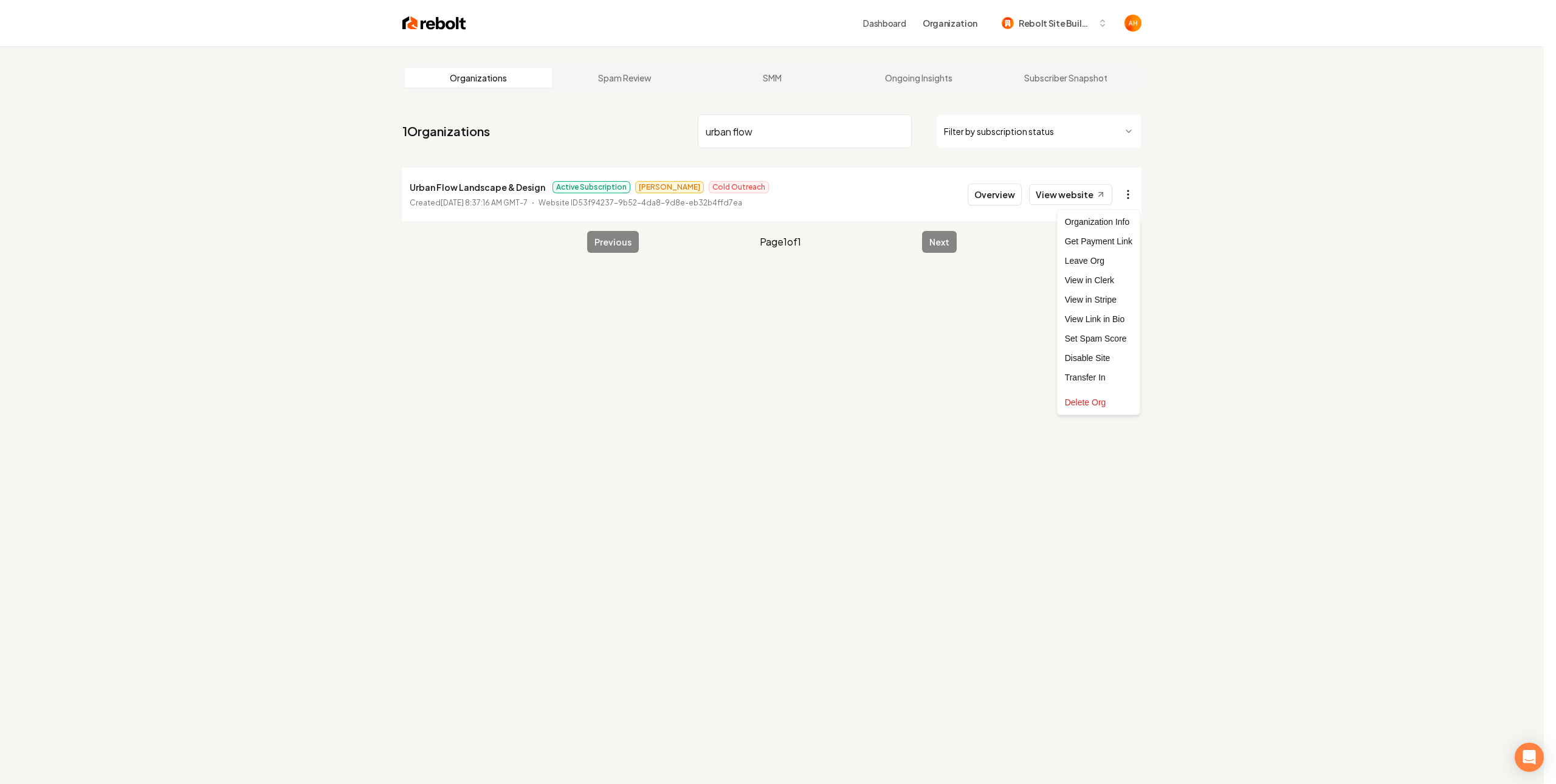
click at [1123, 196] on html "Dashboard Organization Rebolt Site Builder Organizations Spam Review SMM Ongoin…" at bounding box center [778, 392] width 1556 height 784
click at [1101, 296] on link "View in Stripe" at bounding box center [1098, 299] width 77 height 19
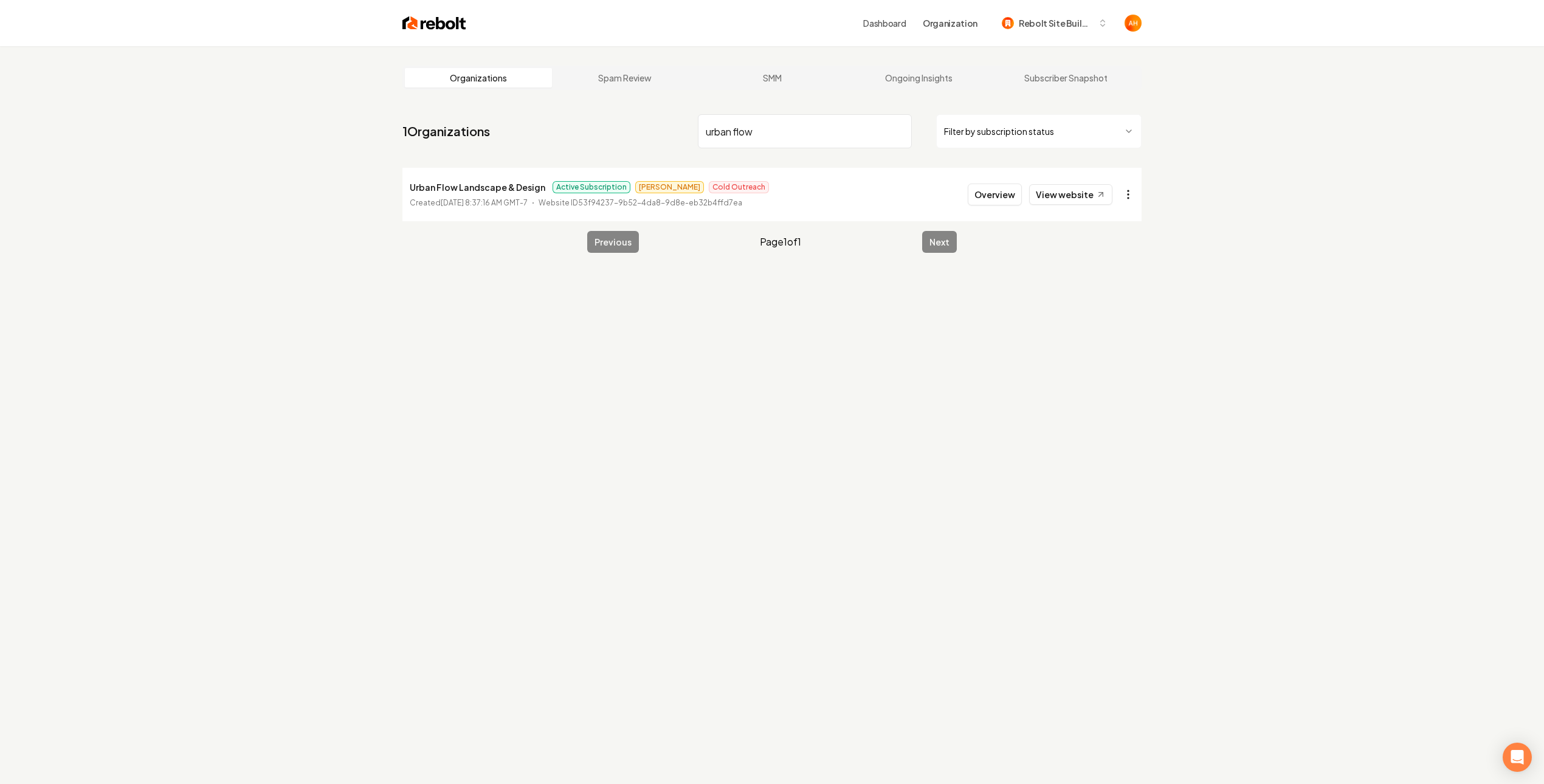
click at [1130, 193] on html "Dashboard Organization Rebolt Site Builder Organizations Spam Review SMM Ongoin…" at bounding box center [772, 392] width 1544 height 784
